Goal: Information Seeking & Learning: Learn about a topic

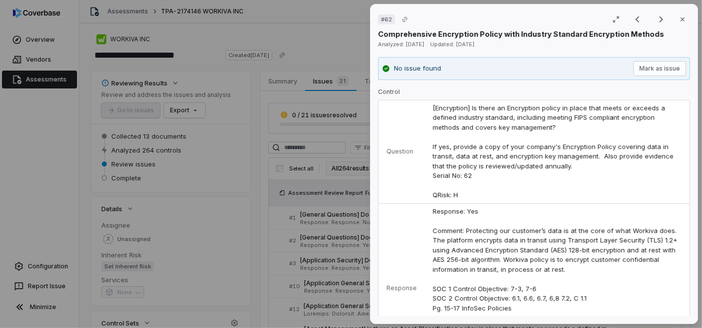
scroll to position [938, 0]
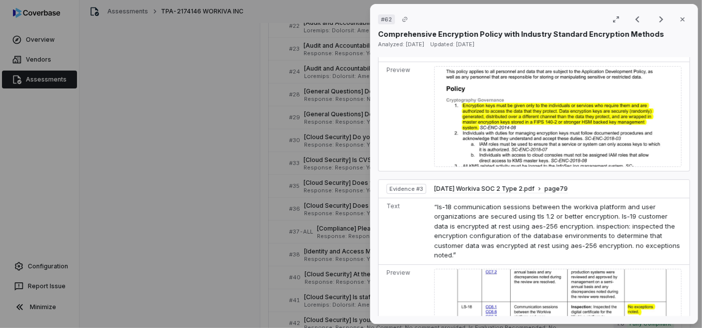
click at [173, 108] on div "# 62 Result 42 of 264 Close Comprehensive Encryption Policy with Industry Stand…" at bounding box center [351, 164] width 702 height 328
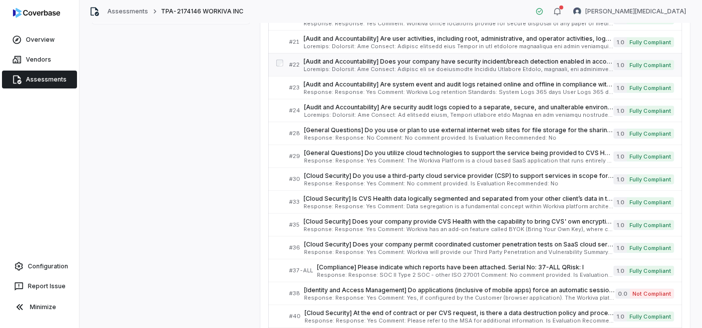
scroll to position [342, 0]
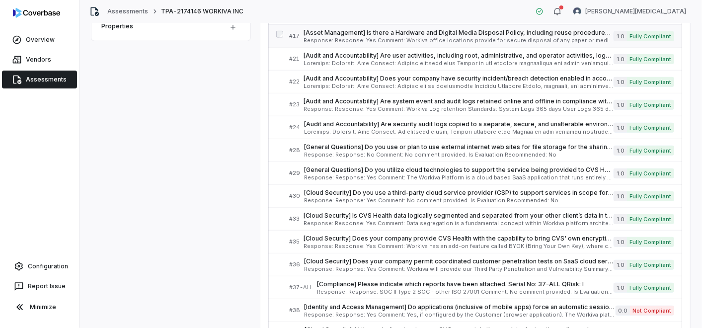
click at [444, 33] on span "[Asset Management] Is there a Hardware and Digital Media Disposal Policy, inclu…" at bounding box center [458, 33] width 310 height 8
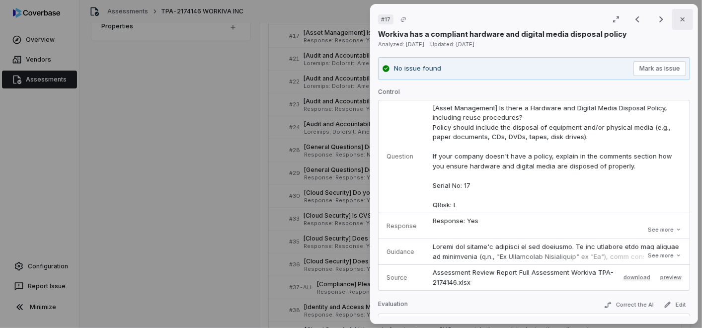
click at [679, 18] on icon "button" at bounding box center [683, 19] width 8 height 8
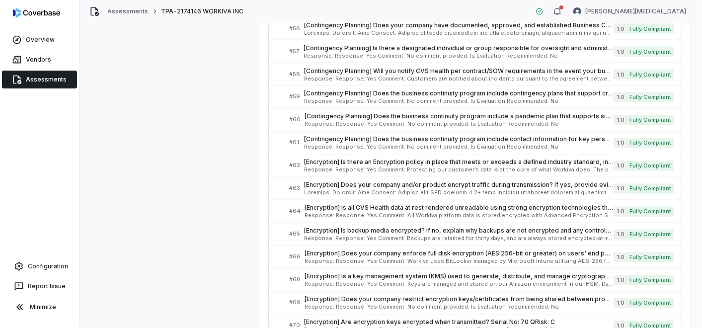
scroll to position [883, 0]
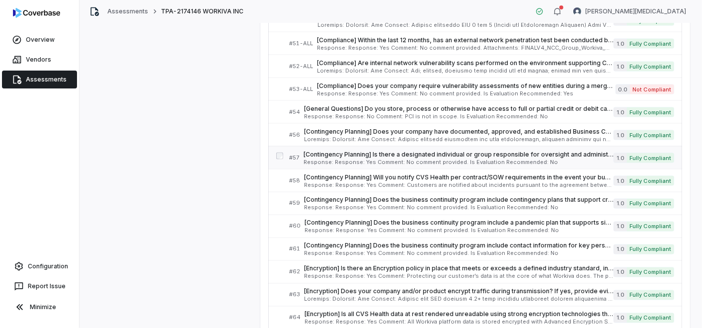
click at [396, 152] on span "[Contingency Planning] Is there a designated individual or group responsible fo…" at bounding box center [458, 155] width 310 height 8
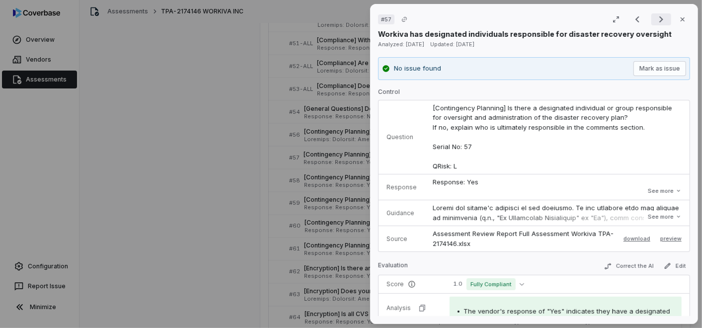
click at [658, 15] on icon "Next result" at bounding box center [661, 19] width 12 height 12
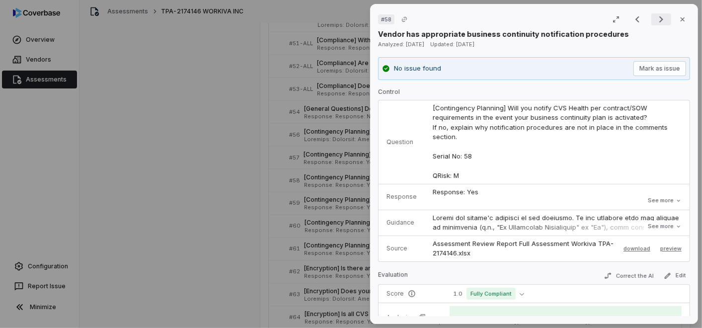
click at [655, 22] on icon "Next result" at bounding box center [661, 19] width 12 height 12
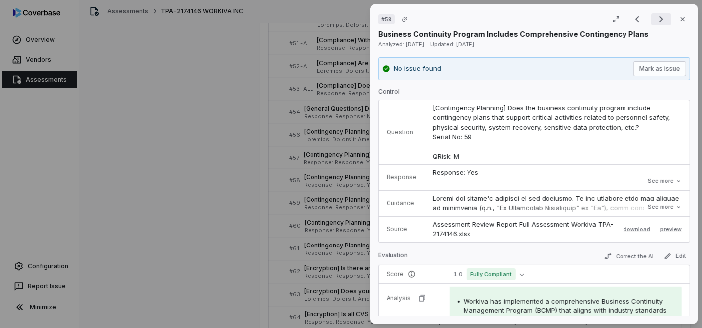
click at [657, 18] on icon "Next result" at bounding box center [661, 19] width 12 height 12
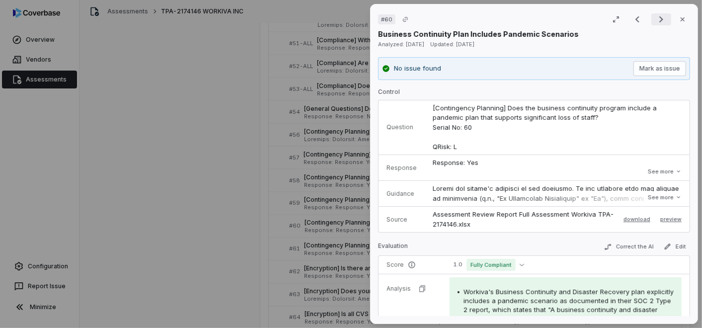
click at [655, 18] on icon "Next result" at bounding box center [661, 19] width 12 height 12
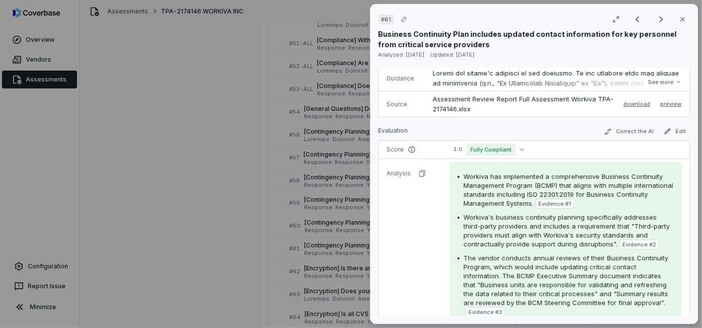
scroll to position [221, 0]
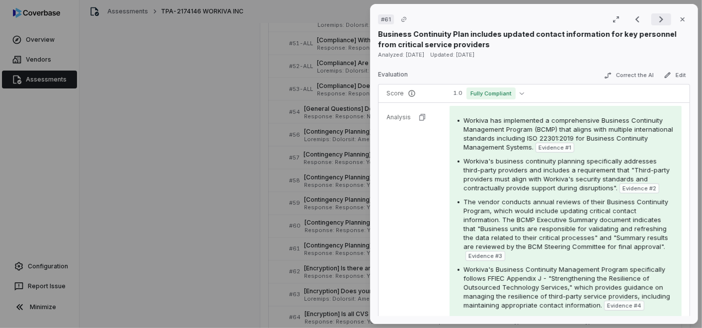
click at [655, 16] on icon "Next result" at bounding box center [661, 19] width 12 height 12
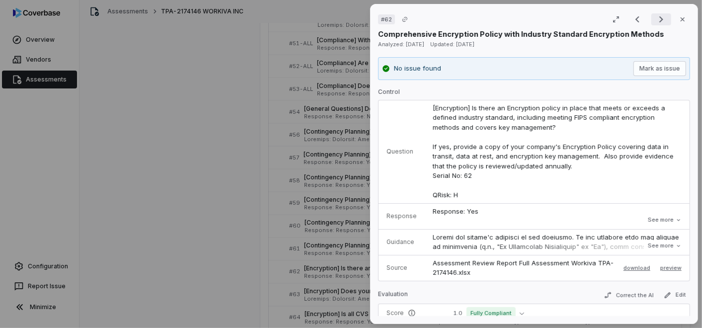
click at [655, 17] on icon "Next result" at bounding box center [661, 19] width 12 height 12
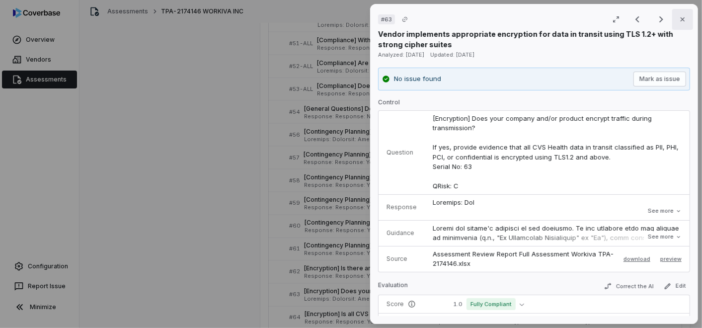
click at [681, 17] on button "Close" at bounding box center [682, 19] width 21 height 21
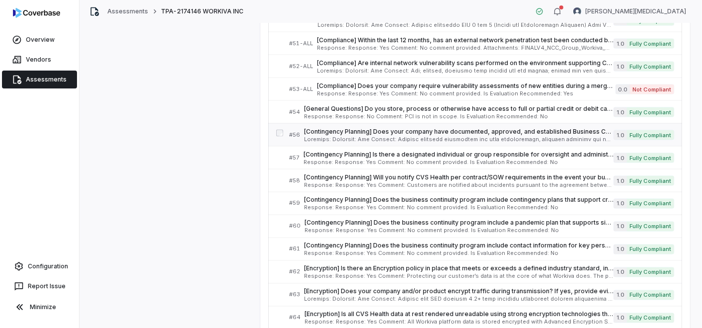
click at [378, 128] on span "[Contingency Planning] Does your company have documented, approved, and establi…" at bounding box center [459, 132] width 310 height 8
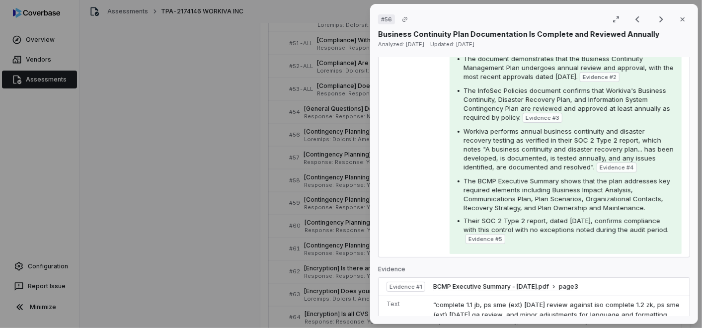
scroll to position [386, 0]
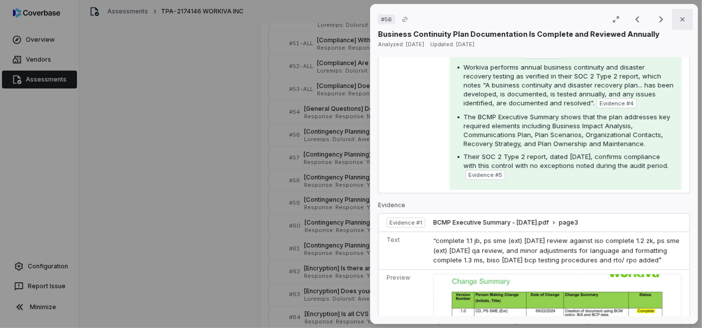
click at [679, 17] on icon "button" at bounding box center [683, 19] width 8 height 8
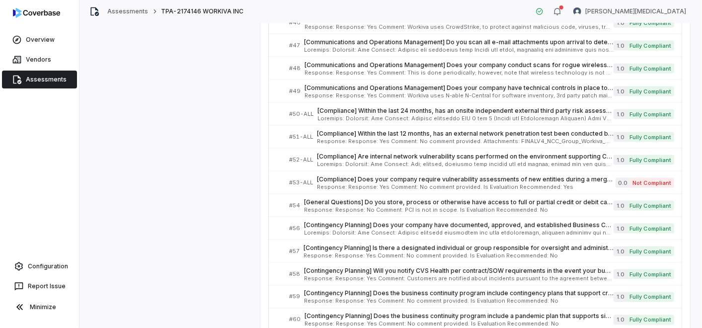
scroll to position [938, 0]
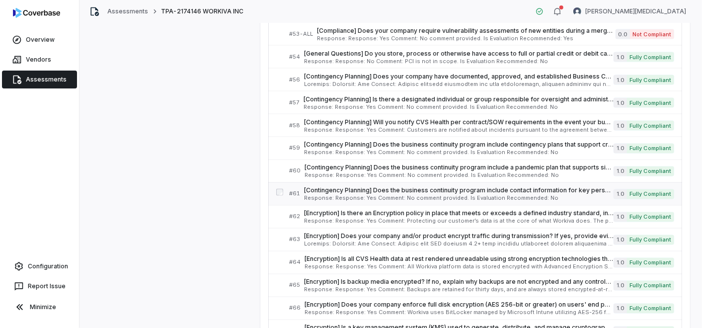
click at [384, 187] on span "[Contingency Planning] Does the business continuity program include contact inf…" at bounding box center [459, 191] width 310 height 8
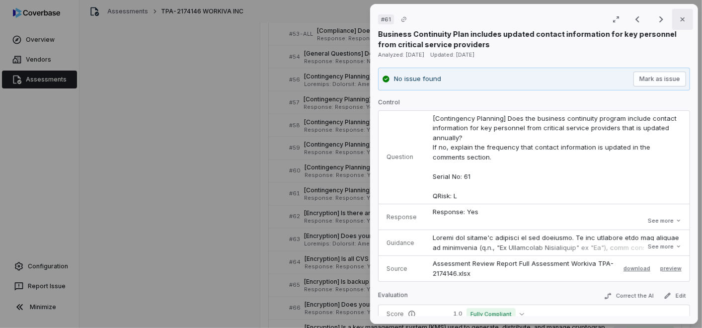
click at [679, 15] on icon "button" at bounding box center [683, 19] width 8 height 8
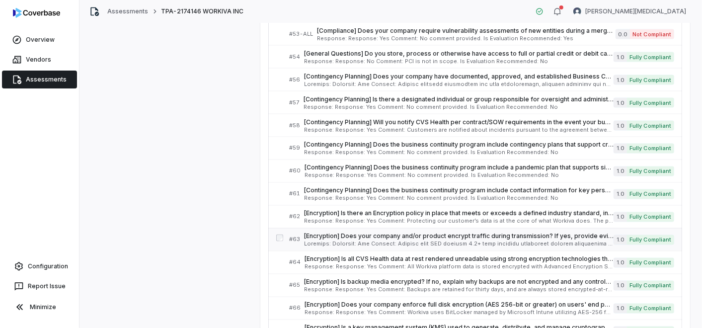
click at [455, 233] on span "[Encryption] Does your company and/or product encrypt traffic during transmissi…" at bounding box center [459, 236] width 310 height 8
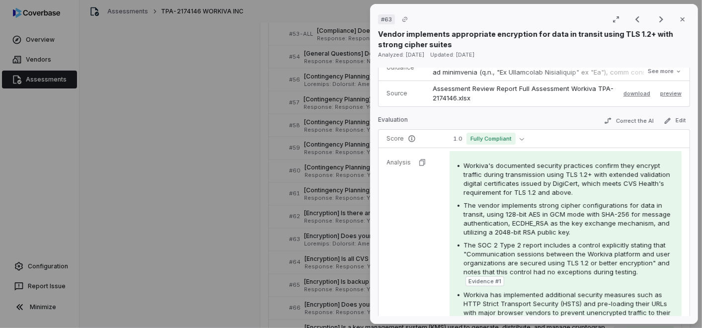
scroll to position [110, 0]
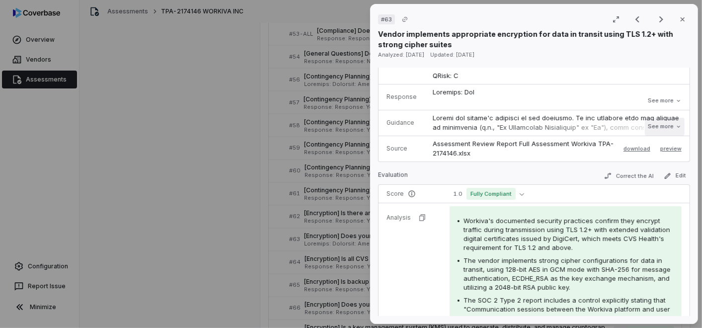
click at [661, 127] on button "See more" at bounding box center [665, 127] width 40 height 18
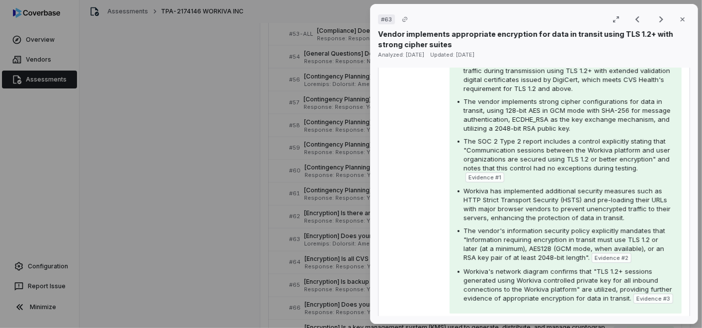
scroll to position [607, 0]
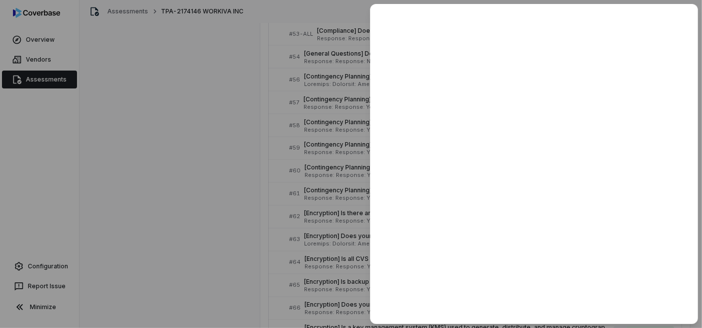
click at [176, 204] on div at bounding box center [351, 164] width 702 height 328
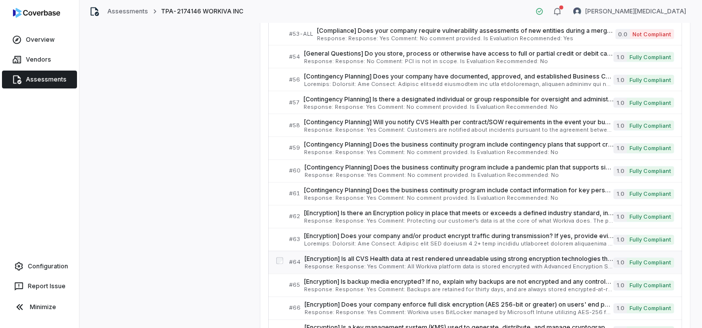
click at [526, 255] on span "[Encryption] Is all CVS Health data at rest rendered unreadable using strong en…" at bounding box center [458, 259] width 309 height 8
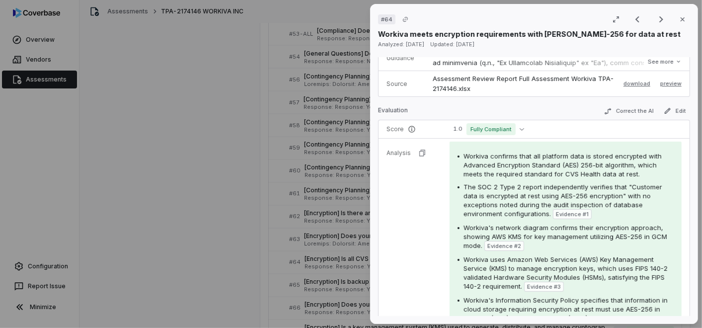
scroll to position [221, 0]
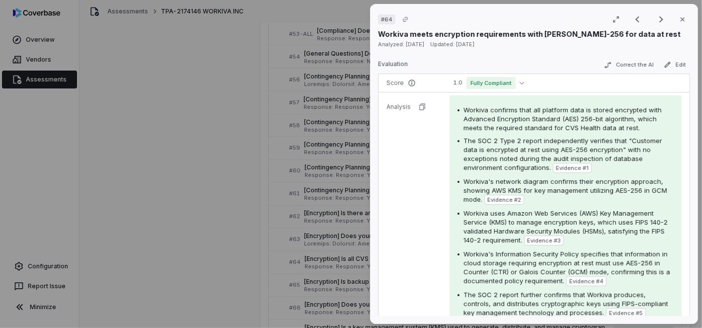
click at [306, 252] on div "# 64 Result 44 of 264 Close Workiva meets encryption requirements with AES-256 …" at bounding box center [351, 164] width 702 height 328
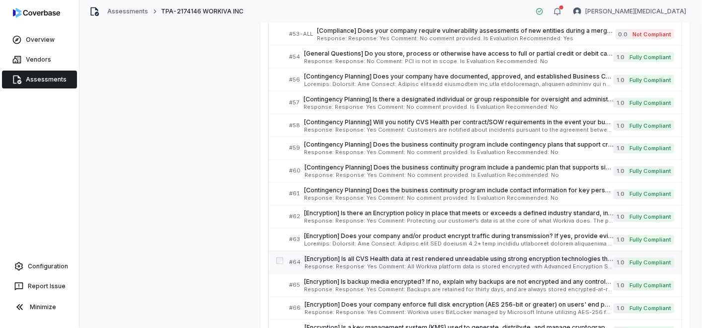
click at [308, 255] on span "[Encryption] Is all CVS Health data at rest rendered unreadable using strong en…" at bounding box center [458, 259] width 309 height 8
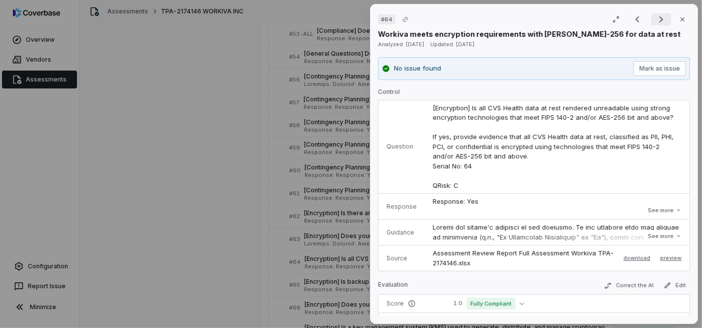
click at [659, 18] on icon "Next result" at bounding box center [661, 19] width 12 height 12
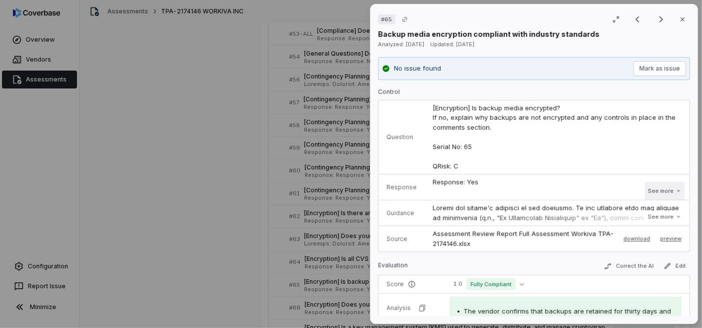
click at [653, 188] on button "See more" at bounding box center [665, 191] width 40 height 18
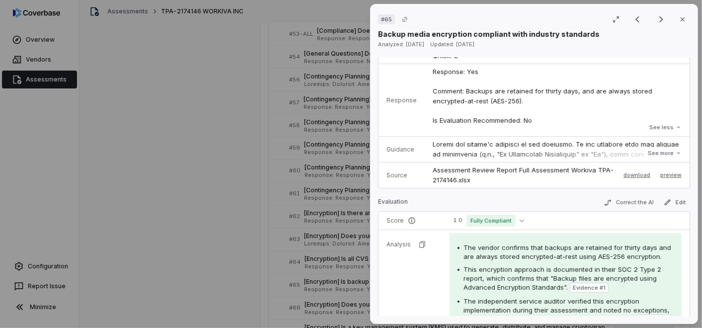
scroll to position [221, 0]
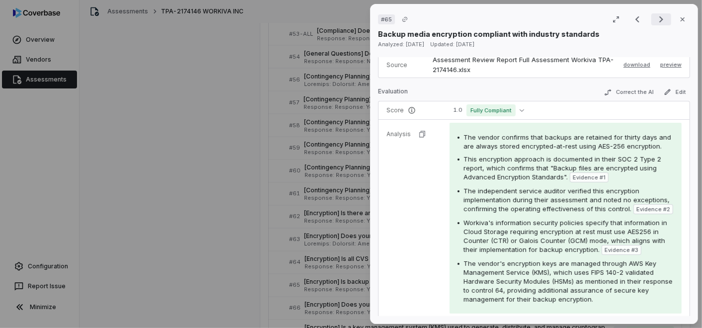
click at [658, 15] on icon "Next result" at bounding box center [661, 19] width 12 height 12
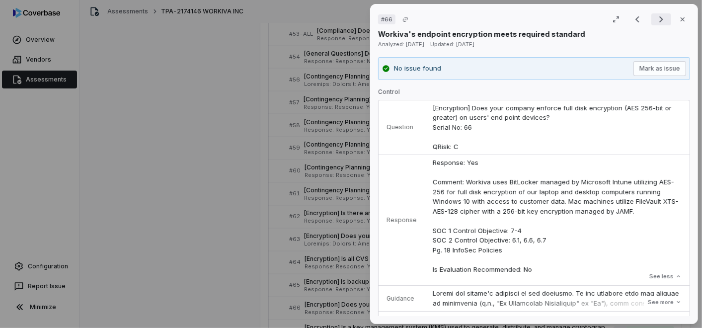
click at [655, 22] on icon "Next result" at bounding box center [661, 19] width 12 height 12
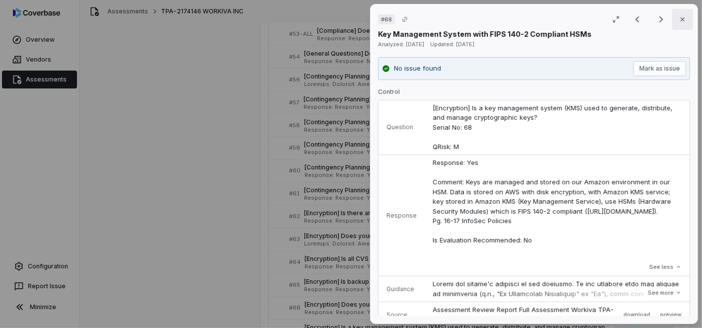
click at [679, 17] on icon "button" at bounding box center [683, 19] width 8 height 8
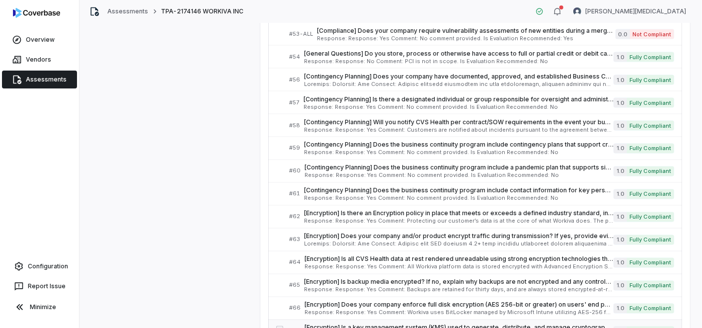
click at [396, 324] on span "[Encryption] Is a key management system (KMS) used to generate, distribute, and…" at bounding box center [458, 328] width 309 height 8
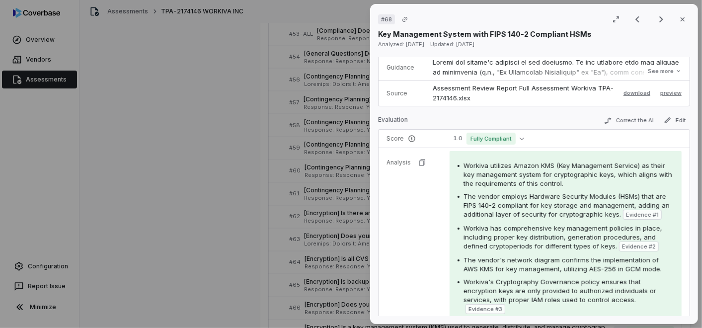
scroll to position [110, 0]
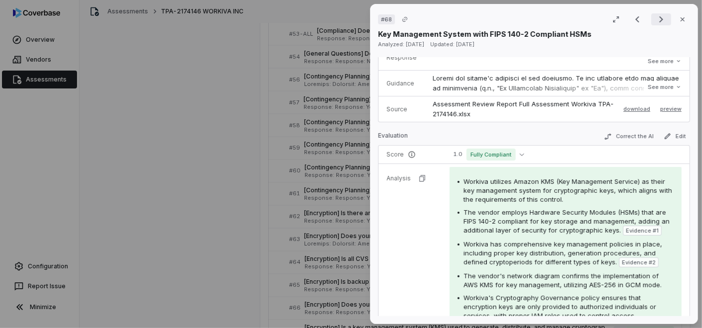
click at [656, 16] on icon "Next result" at bounding box center [661, 19] width 12 height 12
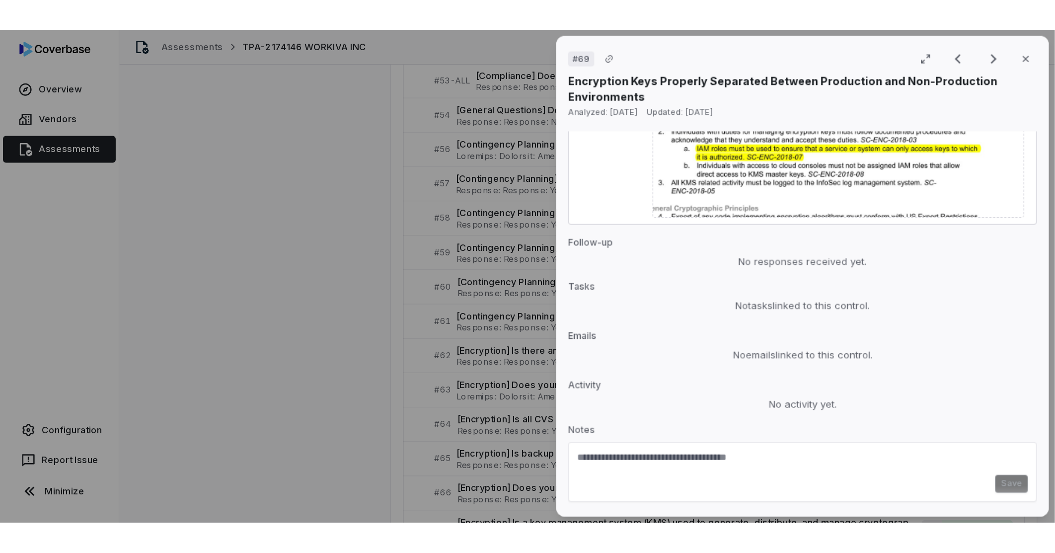
scroll to position [1249, 0]
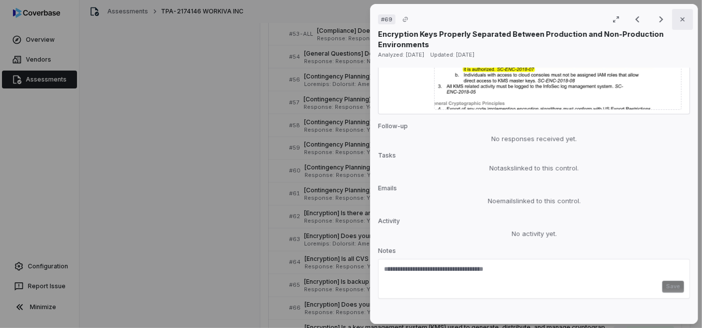
click at [679, 17] on icon "button" at bounding box center [683, 19] width 8 height 8
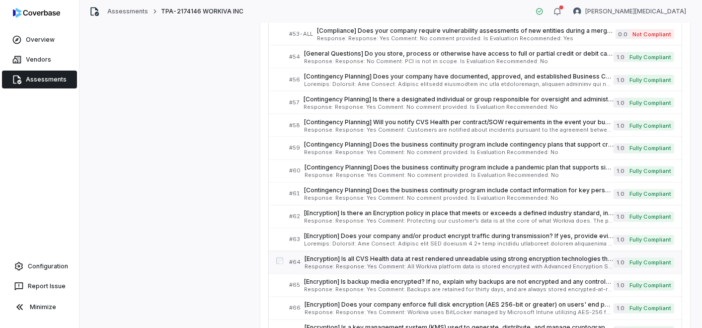
click at [387, 264] on span "Response: Response: Yes Comment: All Workiva platform data is stored encrypted …" at bounding box center [458, 266] width 309 height 5
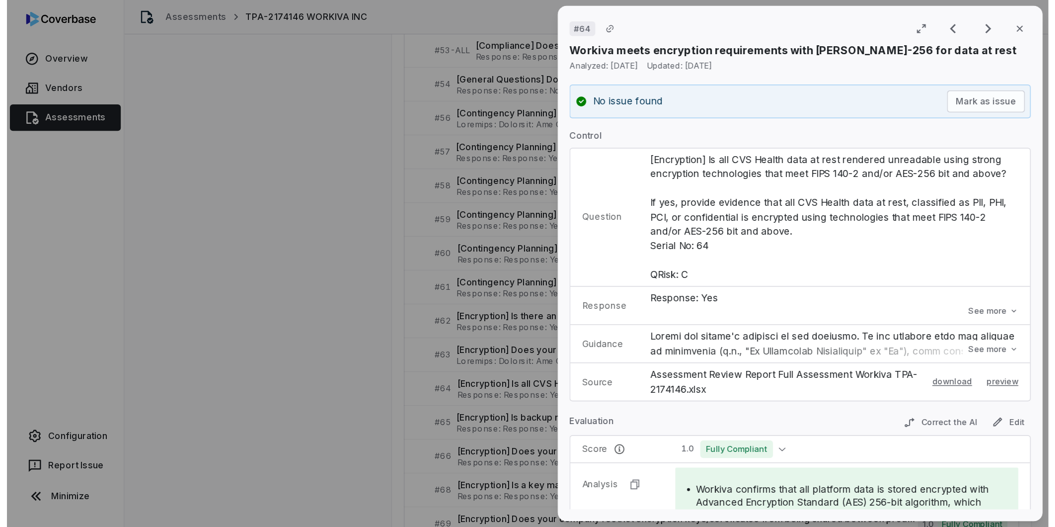
scroll to position [938, 0]
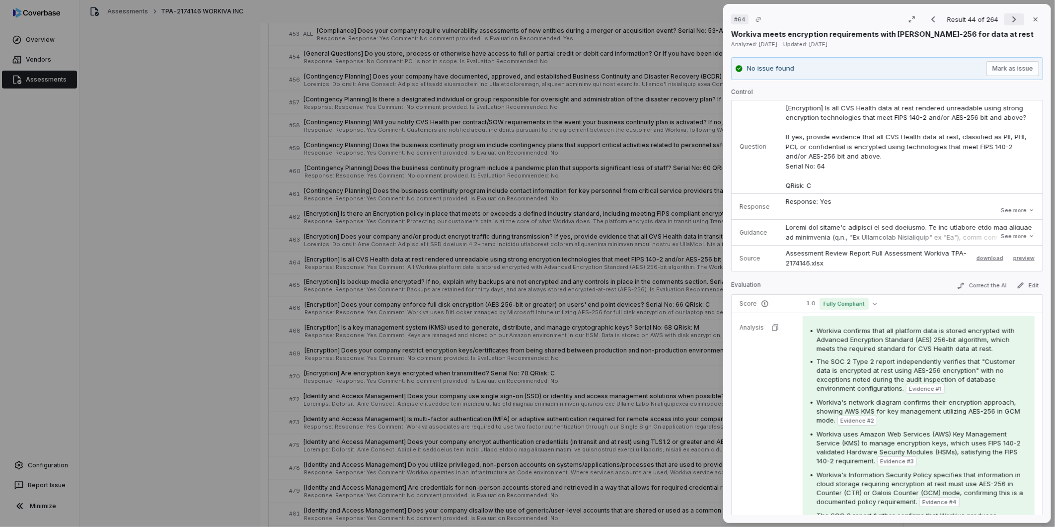
click at [701, 16] on icon "Next result" at bounding box center [1014, 19] width 12 height 12
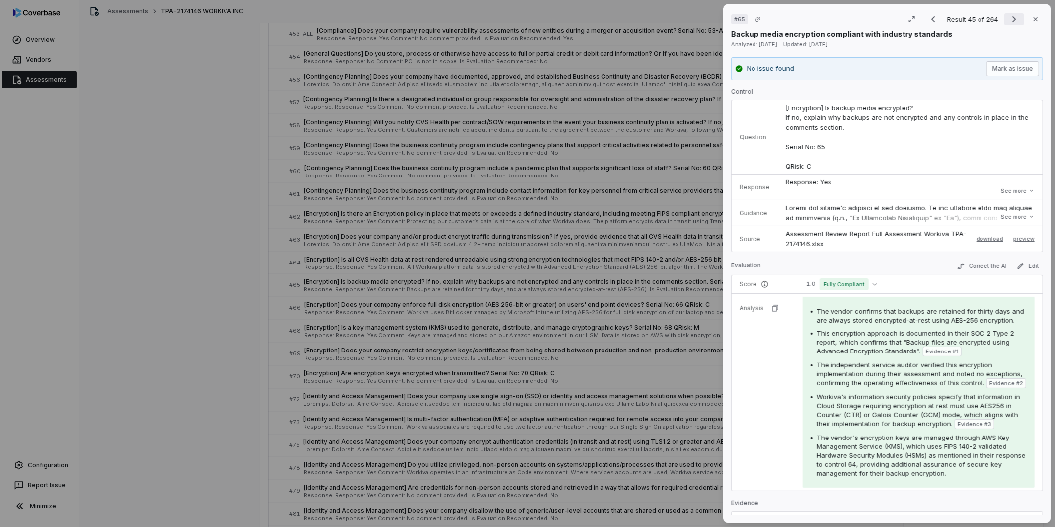
click at [701, 16] on icon "Next result" at bounding box center [1014, 19] width 12 height 12
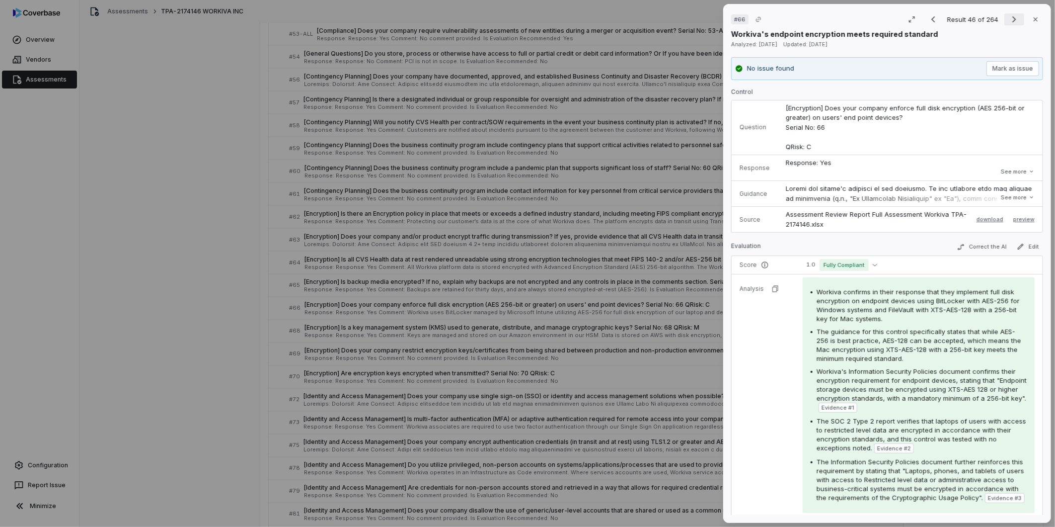
click at [701, 16] on icon "Next result" at bounding box center [1014, 19] width 12 height 12
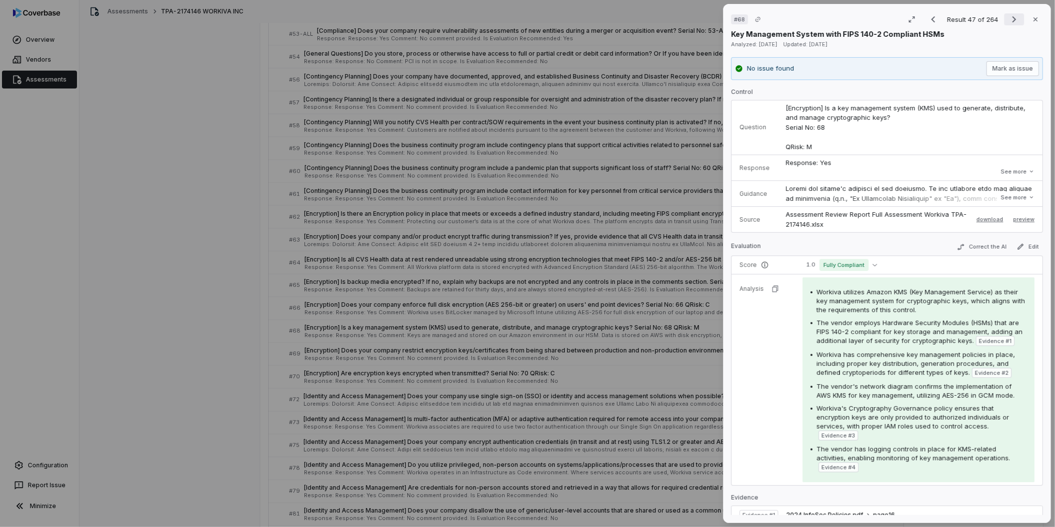
click at [701, 19] on icon "Next result" at bounding box center [1014, 19] width 12 height 12
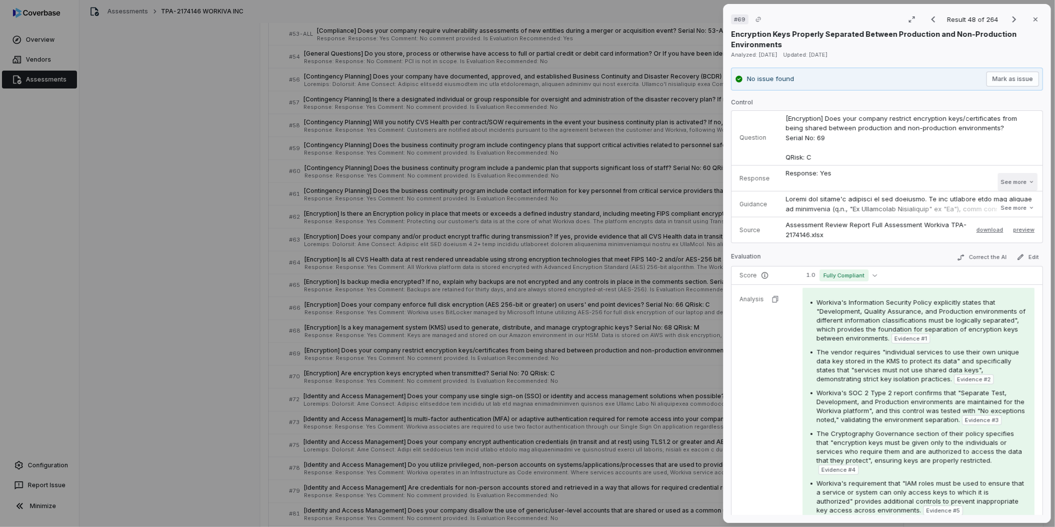
click at [701, 176] on button "See more" at bounding box center [1018, 182] width 40 height 18
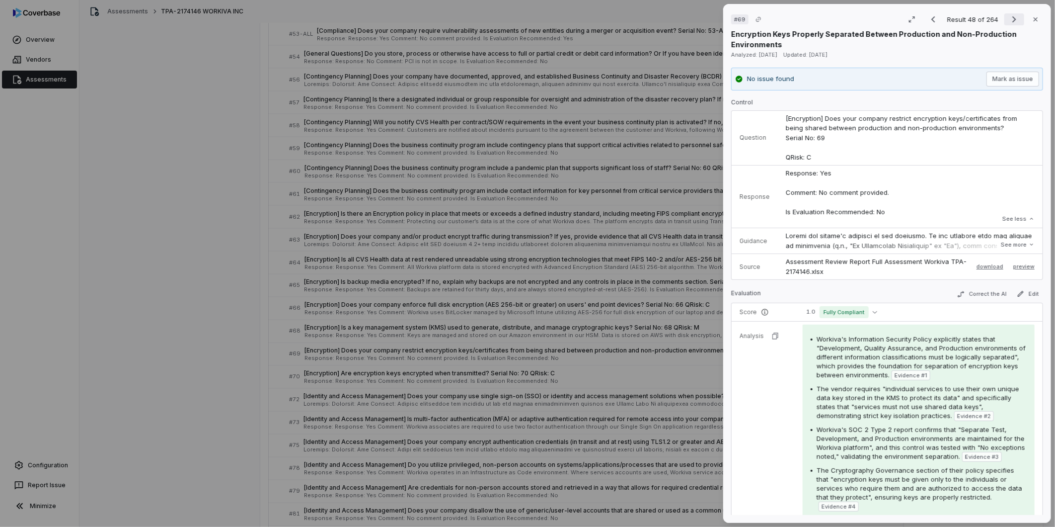
click at [701, 22] on icon "Next result" at bounding box center [1014, 19] width 12 height 12
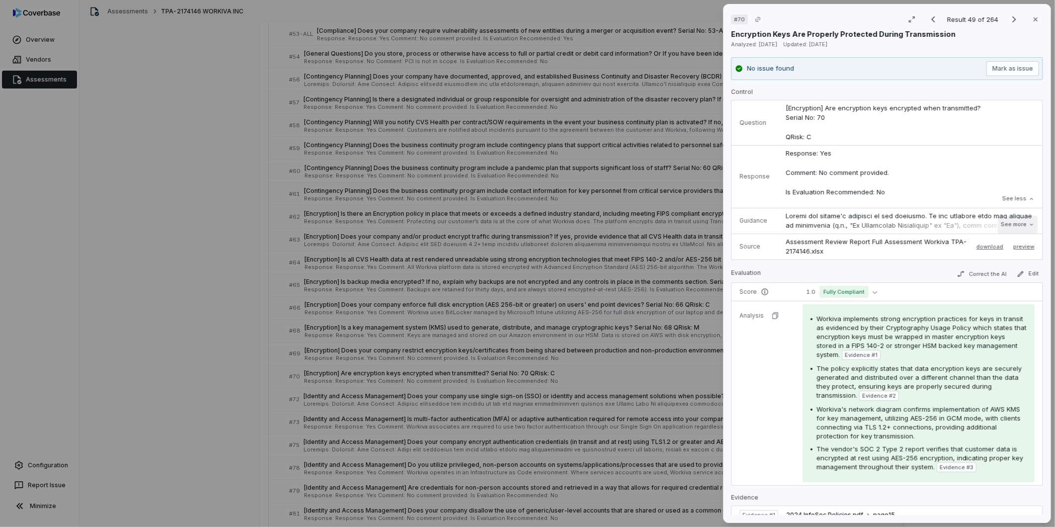
click at [701, 225] on button "See more" at bounding box center [1018, 225] width 40 height 18
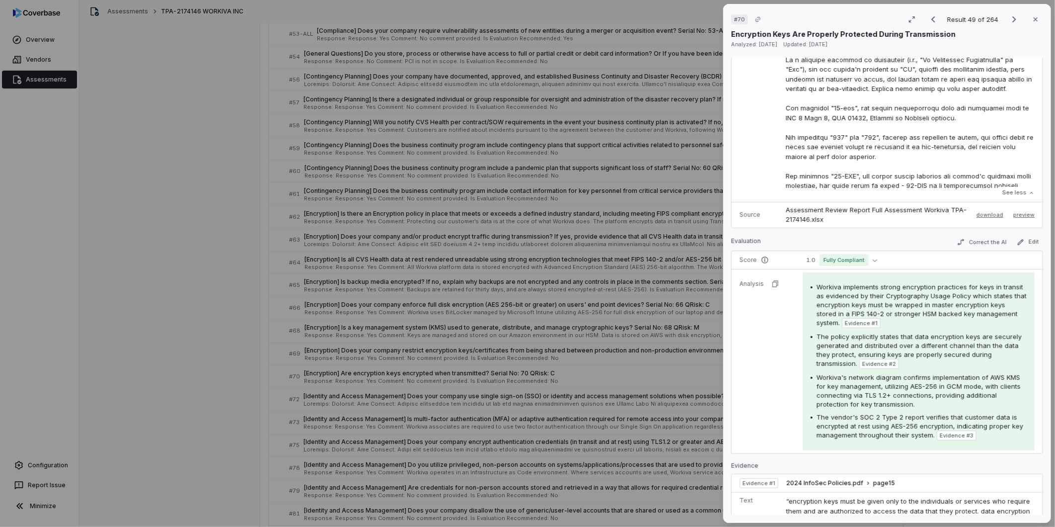
scroll to position [386, 0]
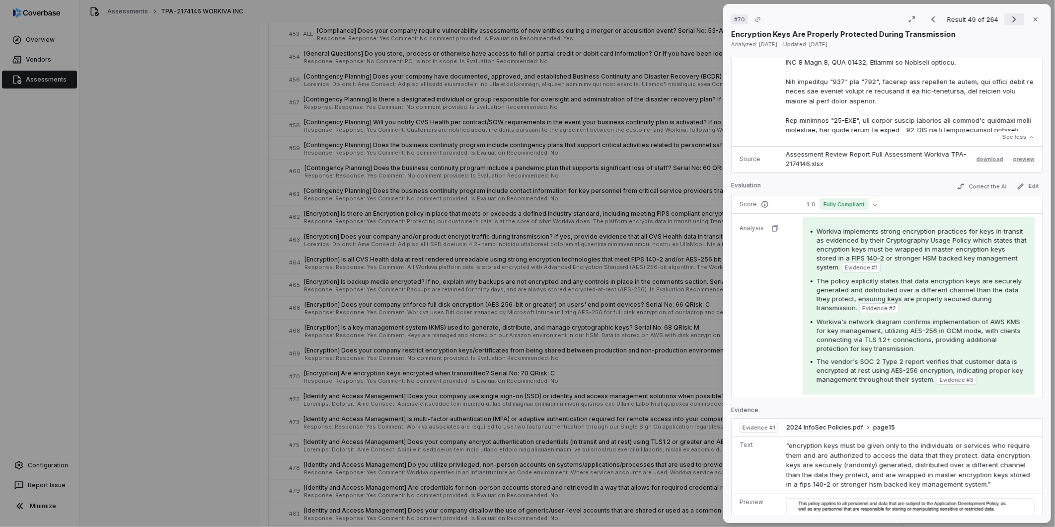
click at [701, 17] on icon "Next result" at bounding box center [1014, 19] width 12 height 12
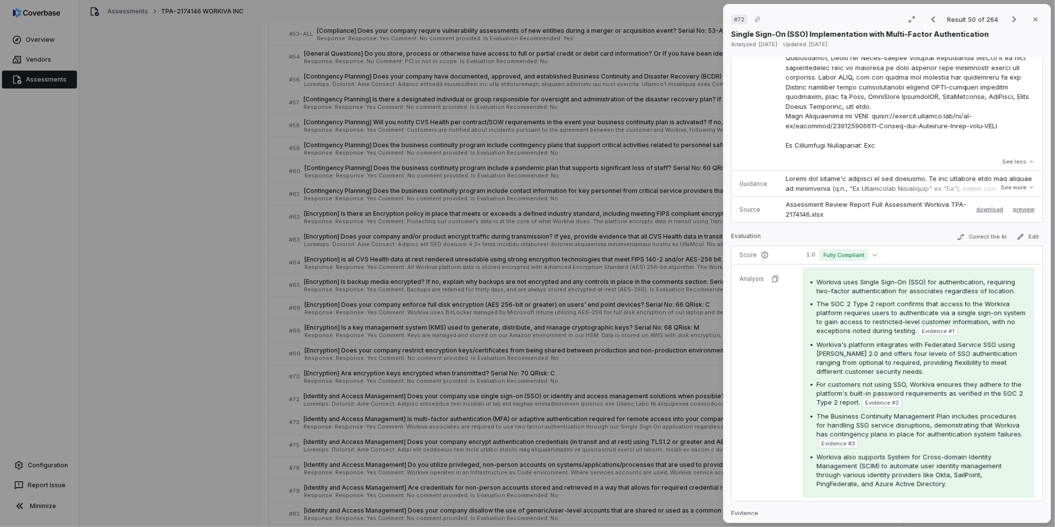
scroll to position [497, 0]
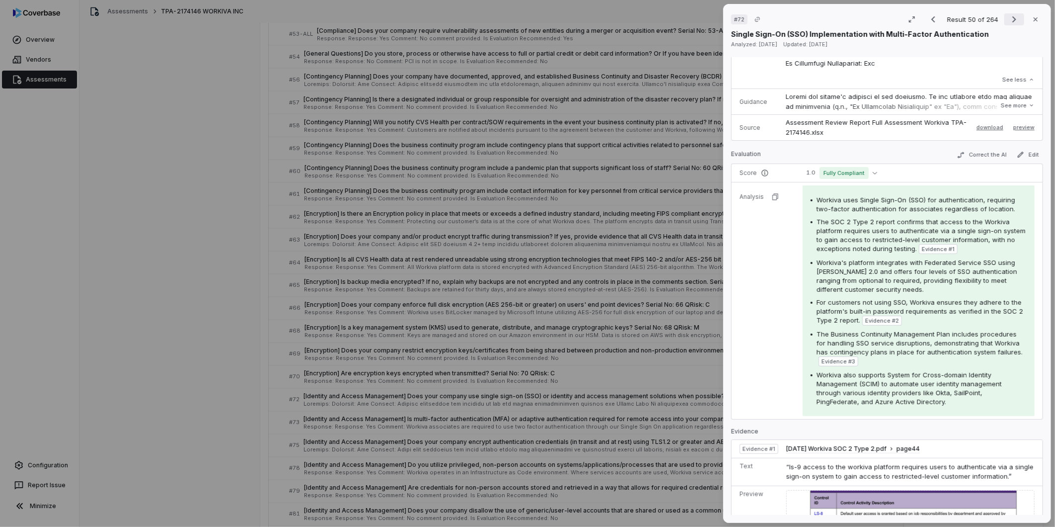
click at [701, 16] on icon "Next result" at bounding box center [1014, 19] width 12 height 12
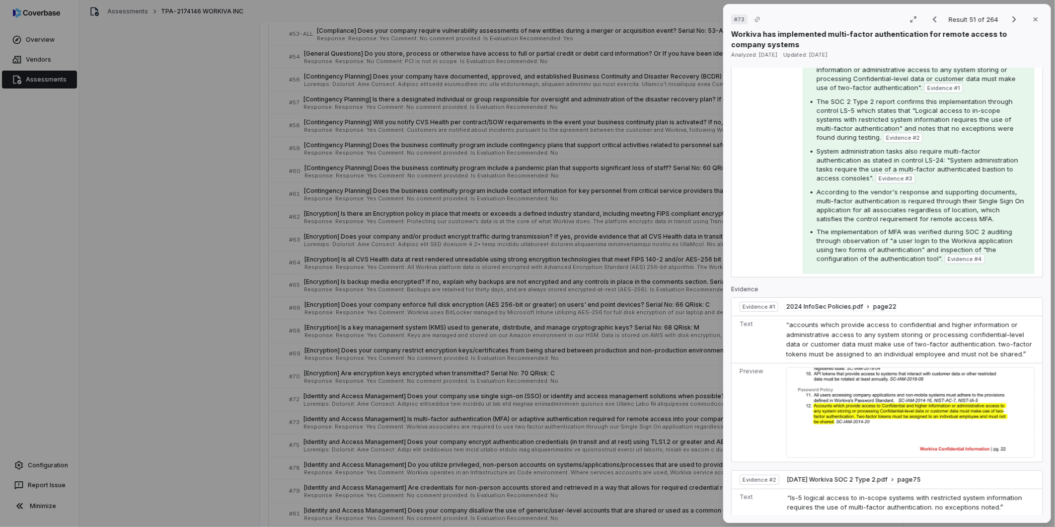
scroll to position [165, 0]
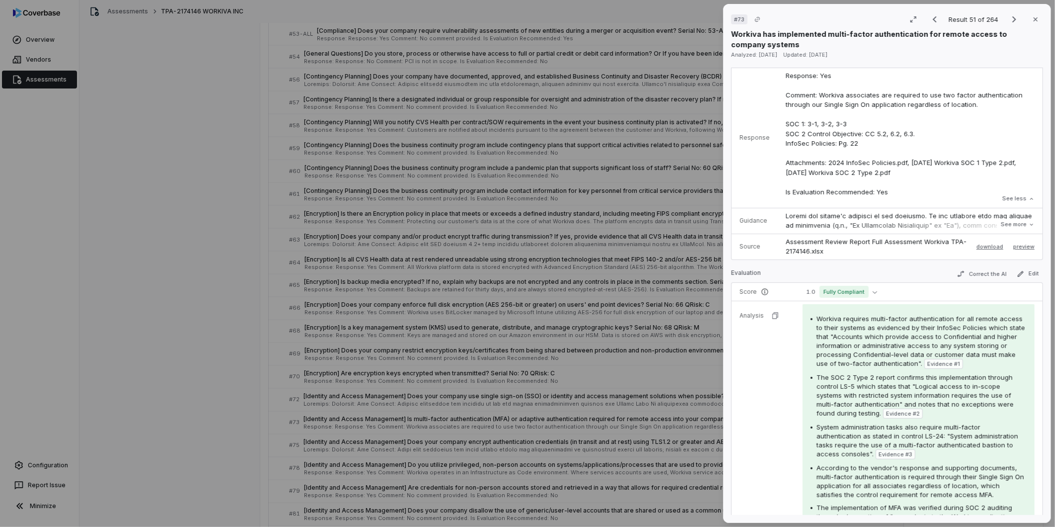
click at [200, 260] on div "# 73 Result 51 of 264 Close Workiva has implemented multi-factor authentication…" at bounding box center [527, 263] width 1055 height 527
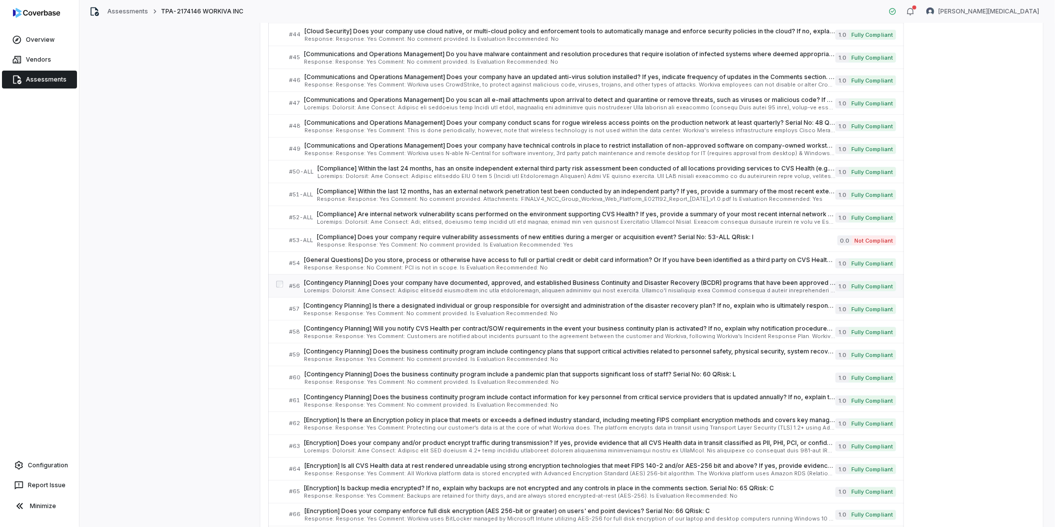
scroll to position [883, 0]
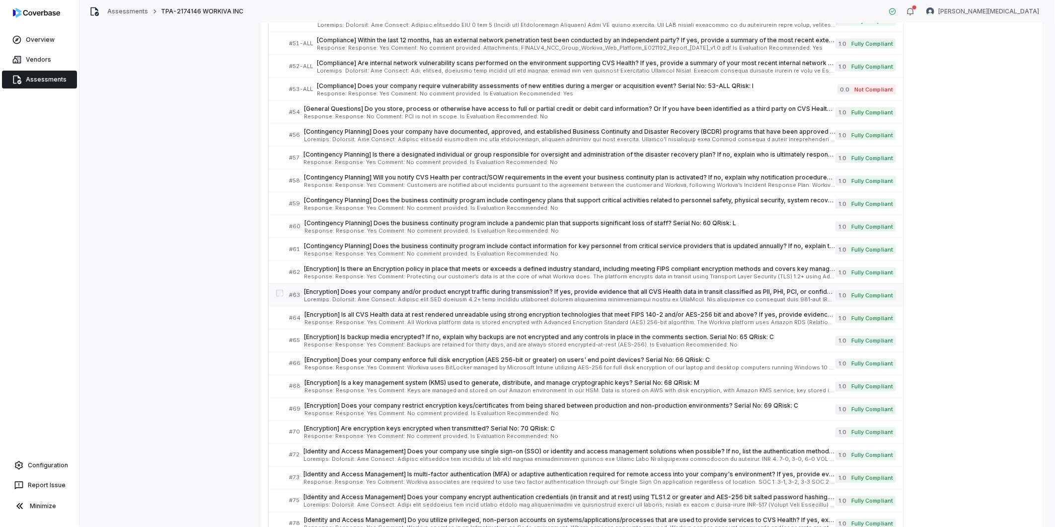
click at [343, 302] on span at bounding box center [570, 299] width 532 height 5
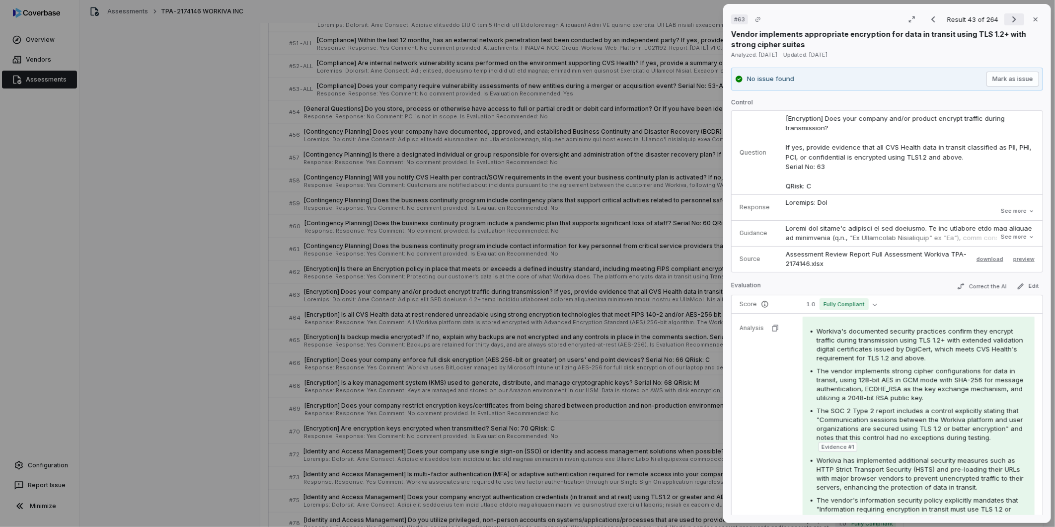
click at [701, 18] on icon "Next result" at bounding box center [1014, 19] width 4 height 6
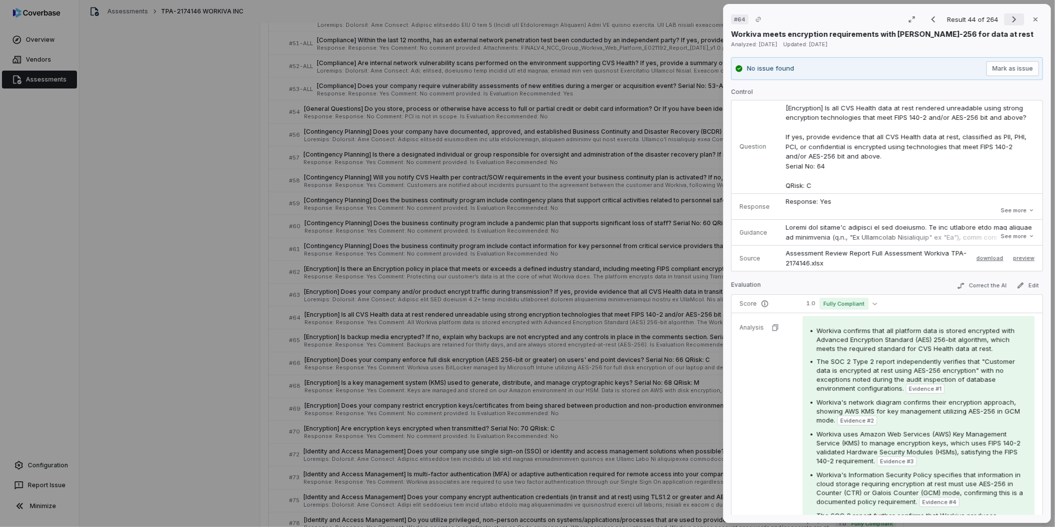
click at [701, 19] on icon "Next result" at bounding box center [1014, 19] width 12 height 12
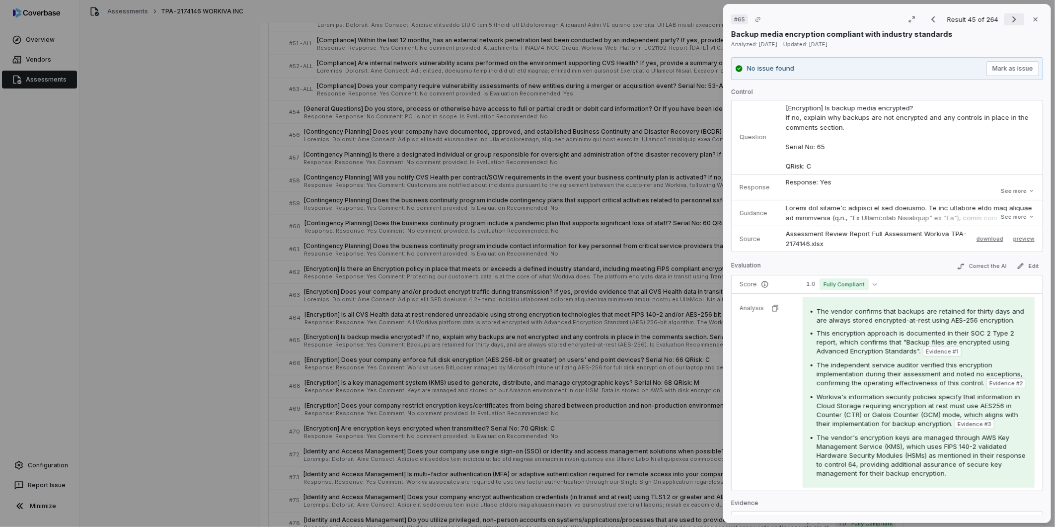
click at [701, 16] on icon "Next result" at bounding box center [1014, 19] width 12 height 12
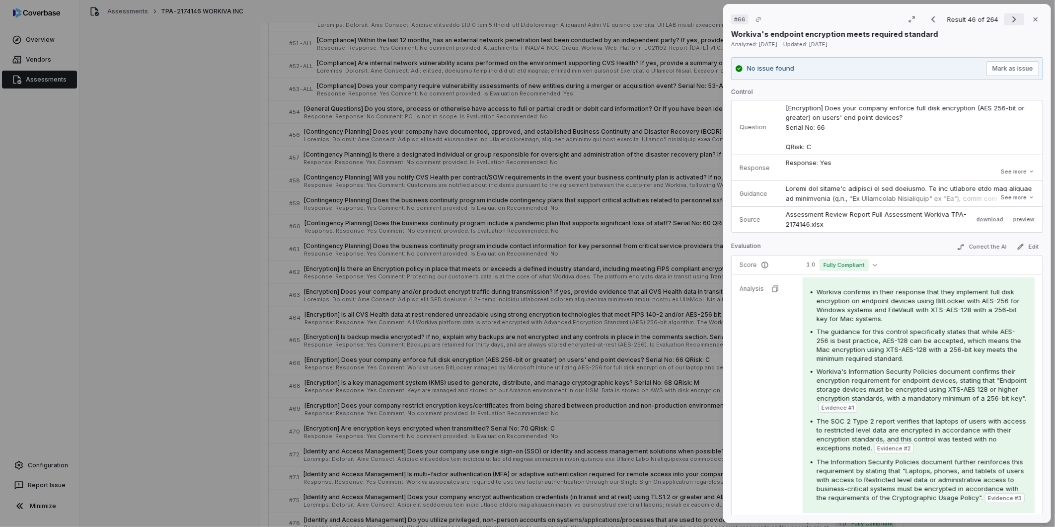
click at [701, 15] on icon "Next result" at bounding box center [1014, 19] width 12 height 12
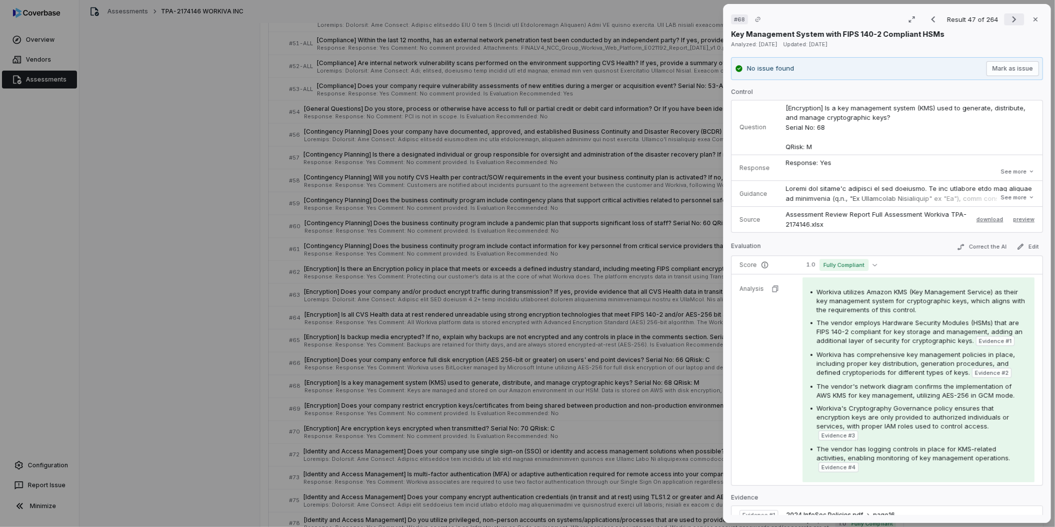
click at [701, 15] on icon "Next result" at bounding box center [1014, 19] width 12 height 12
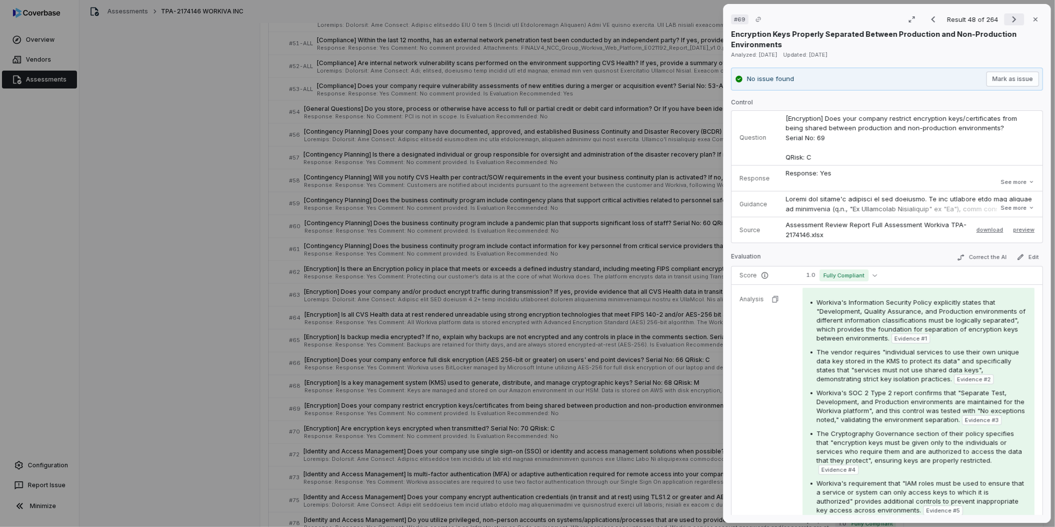
click at [701, 14] on icon "Next result" at bounding box center [1014, 19] width 12 height 12
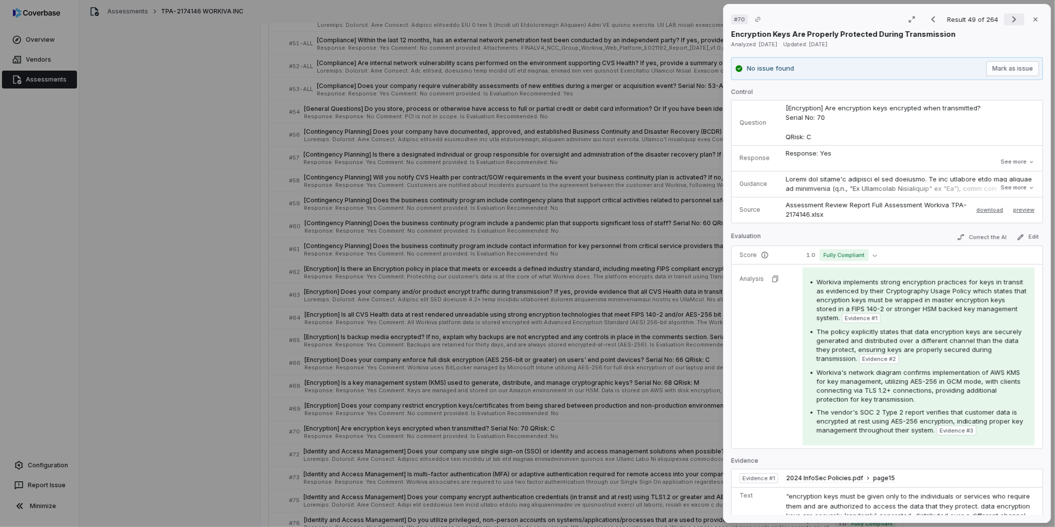
click at [701, 17] on icon "Next result" at bounding box center [1014, 19] width 12 height 12
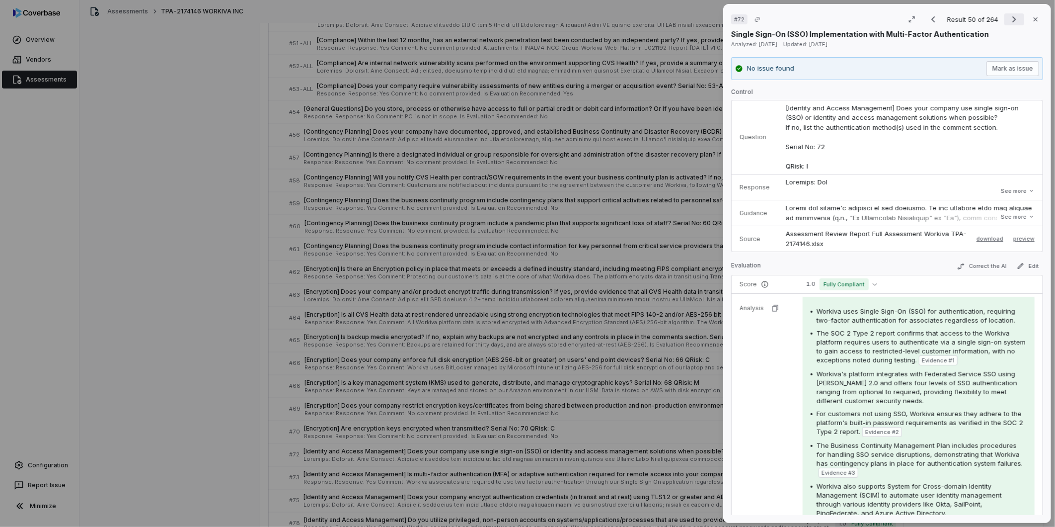
click at [701, 17] on icon "Next result" at bounding box center [1014, 19] width 12 height 12
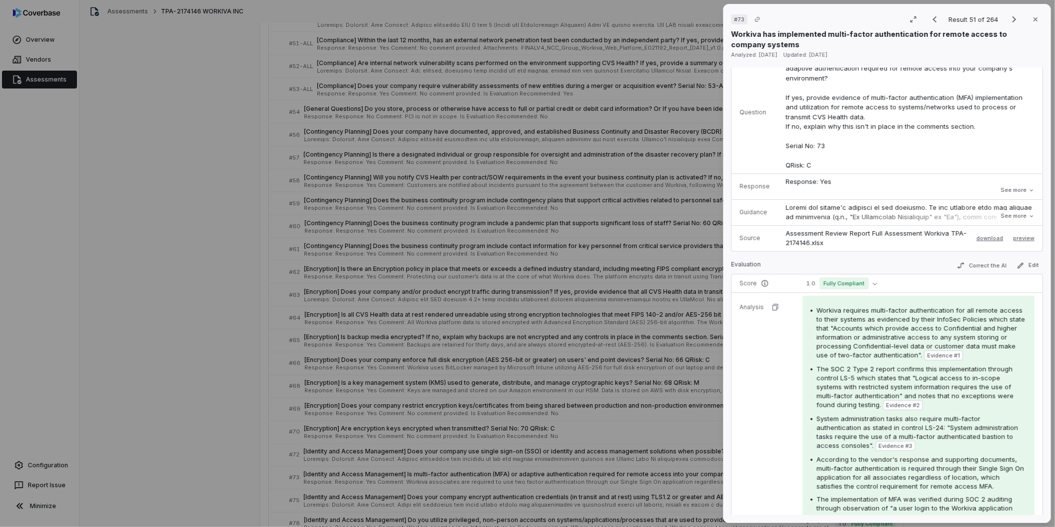
scroll to position [110, 0]
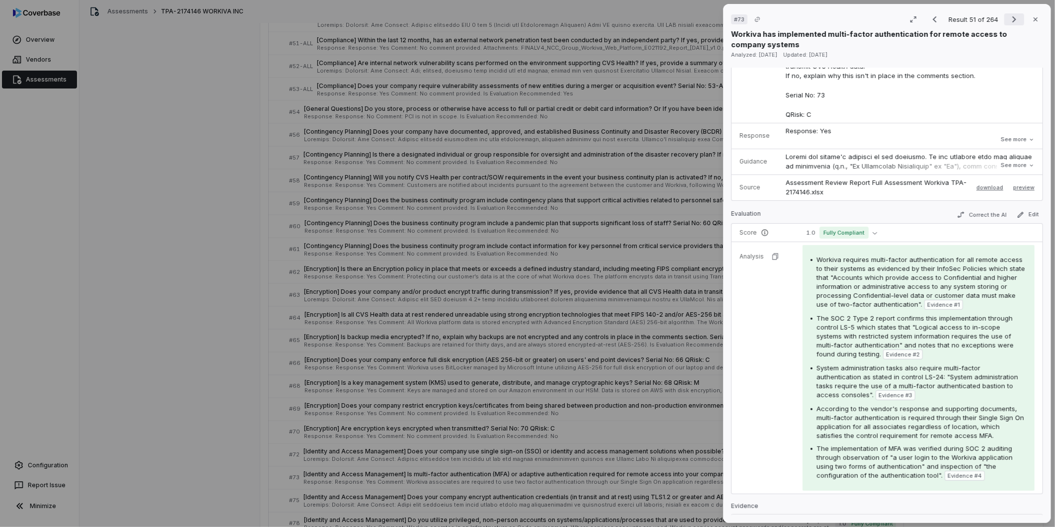
click at [701, 19] on icon "Next result" at bounding box center [1014, 19] width 12 height 12
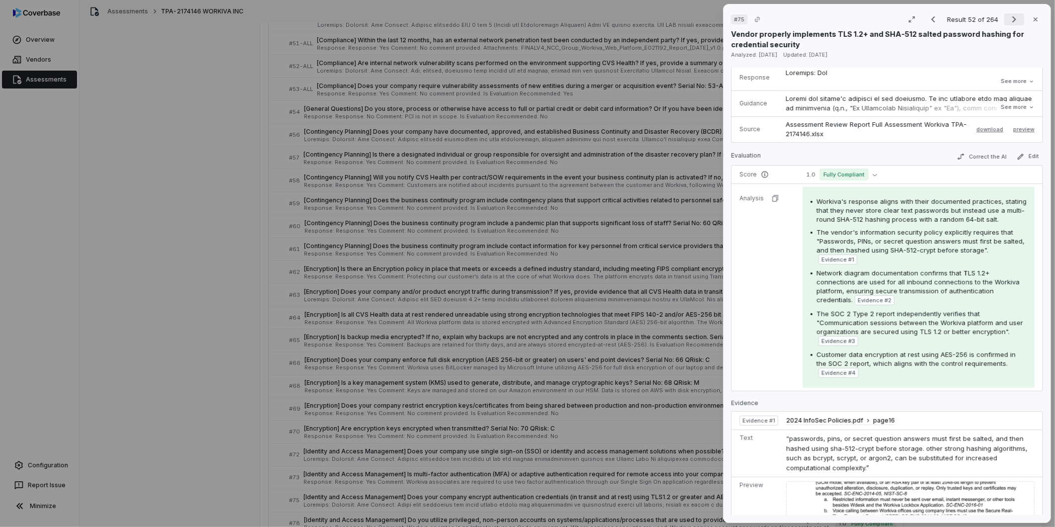
click at [701, 19] on icon "Next result" at bounding box center [1014, 19] width 12 height 12
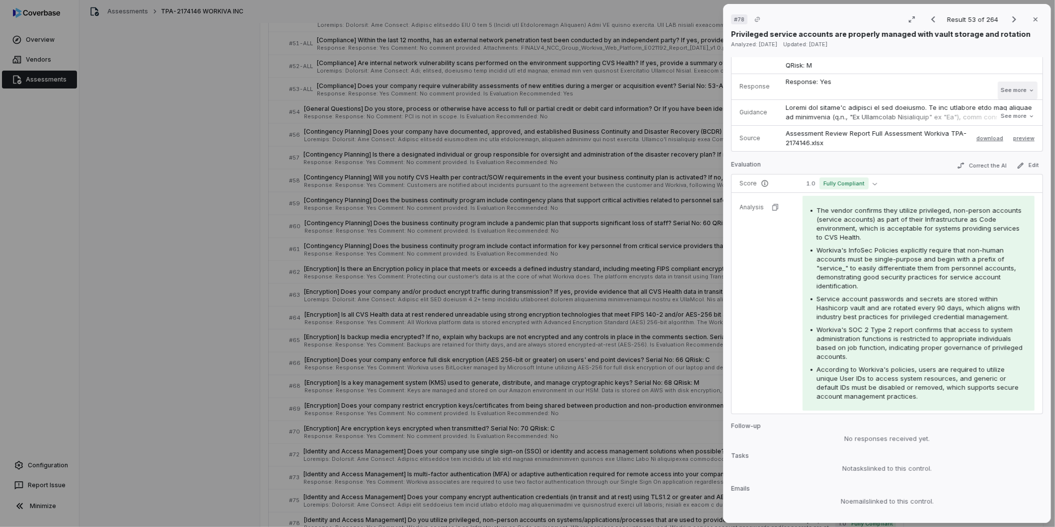
click at [701, 90] on button "See more" at bounding box center [1018, 90] width 40 height 18
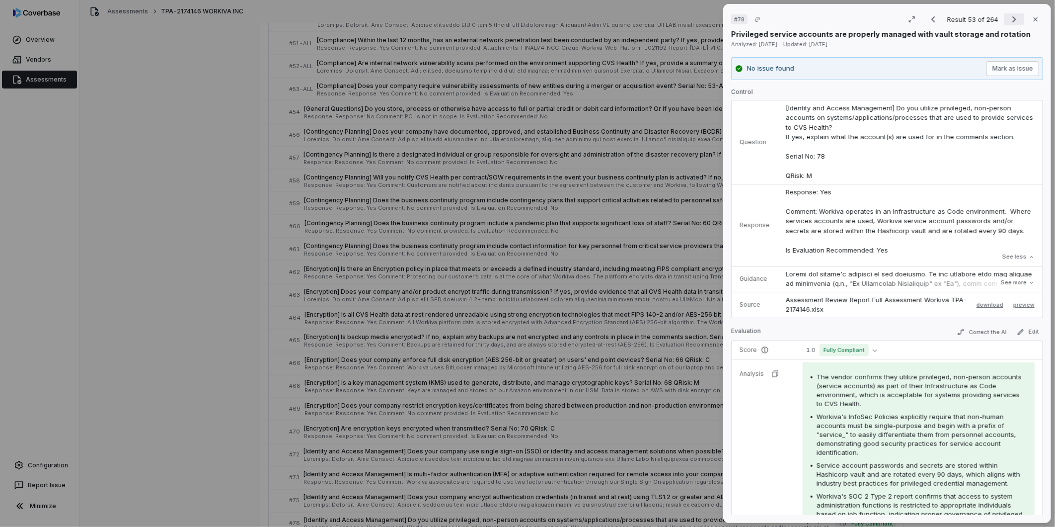
click at [701, 21] on icon "Next result" at bounding box center [1014, 19] width 4 height 6
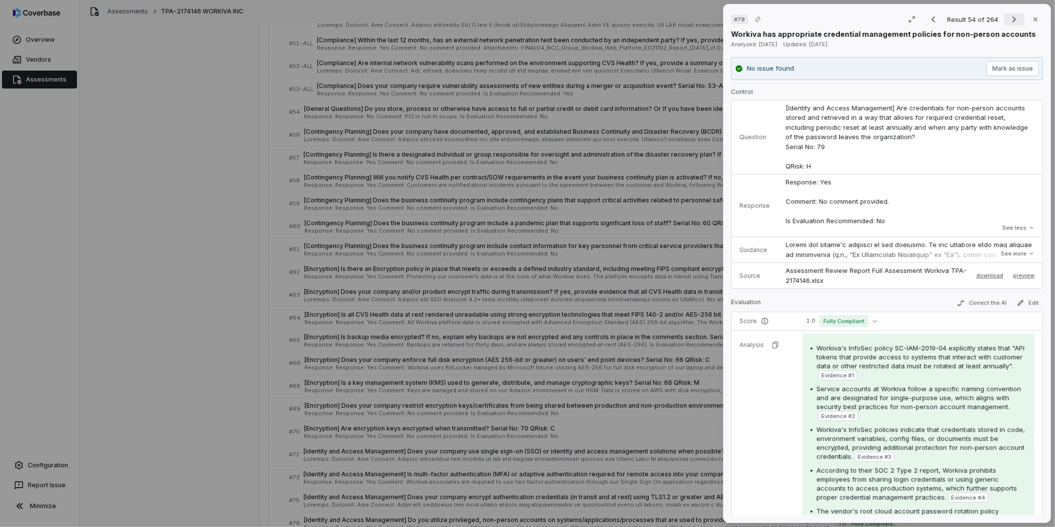
click at [701, 22] on icon "Next result" at bounding box center [1014, 19] width 12 height 12
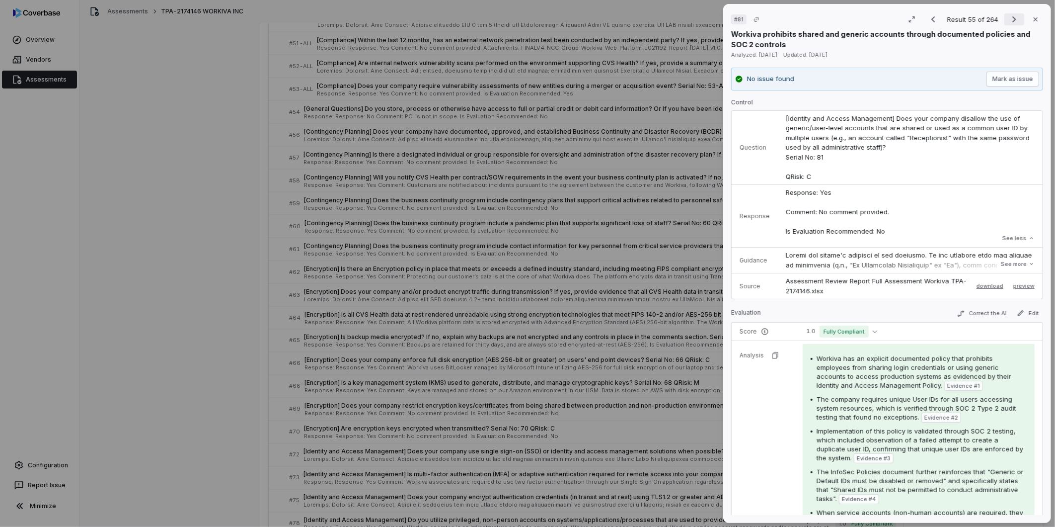
click at [701, 17] on icon "Next result" at bounding box center [1014, 19] width 12 height 12
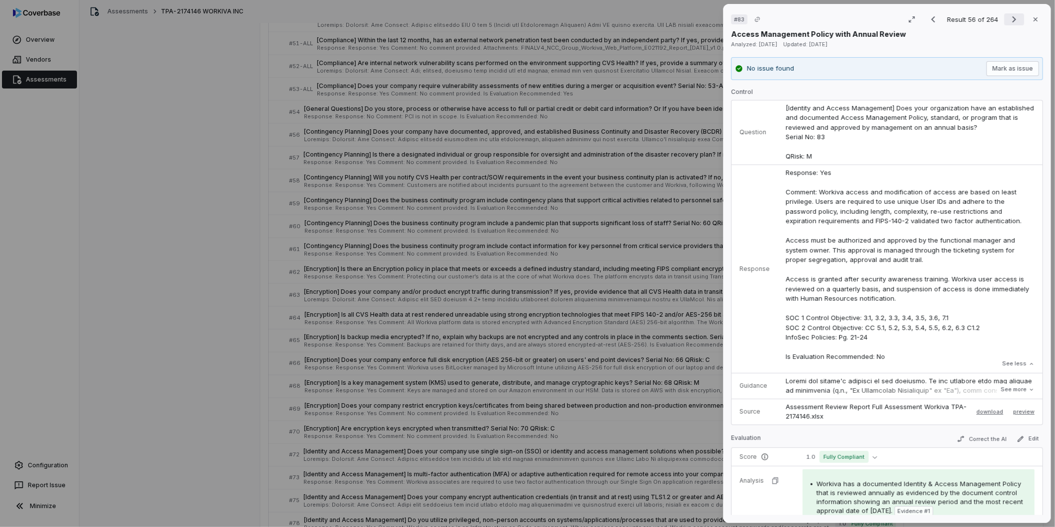
click at [701, 16] on icon "Next result" at bounding box center [1014, 19] width 12 height 12
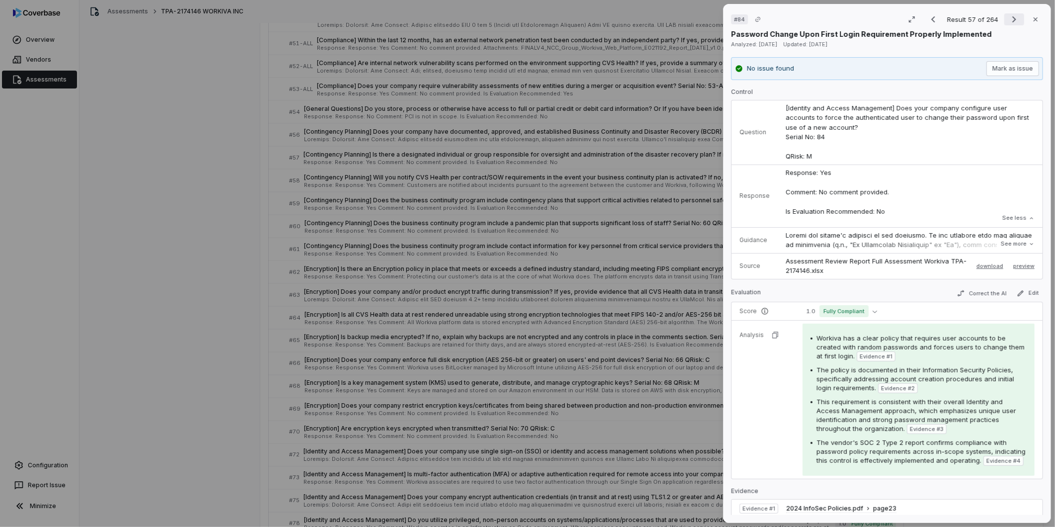
click at [701, 18] on icon "Next result" at bounding box center [1014, 19] width 12 height 12
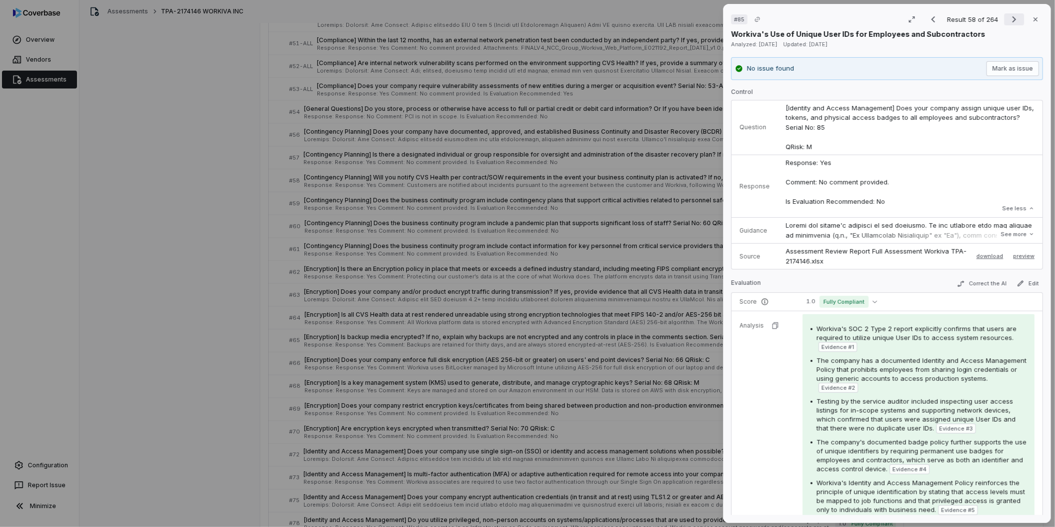
click at [701, 18] on icon "Next result" at bounding box center [1014, 19] width 4 height 6
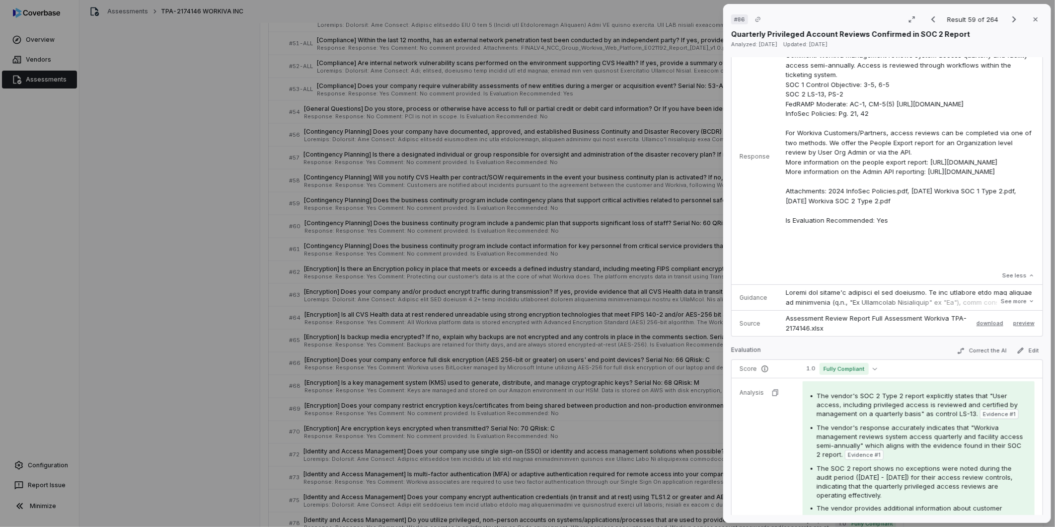
scroll to position [276, 0]
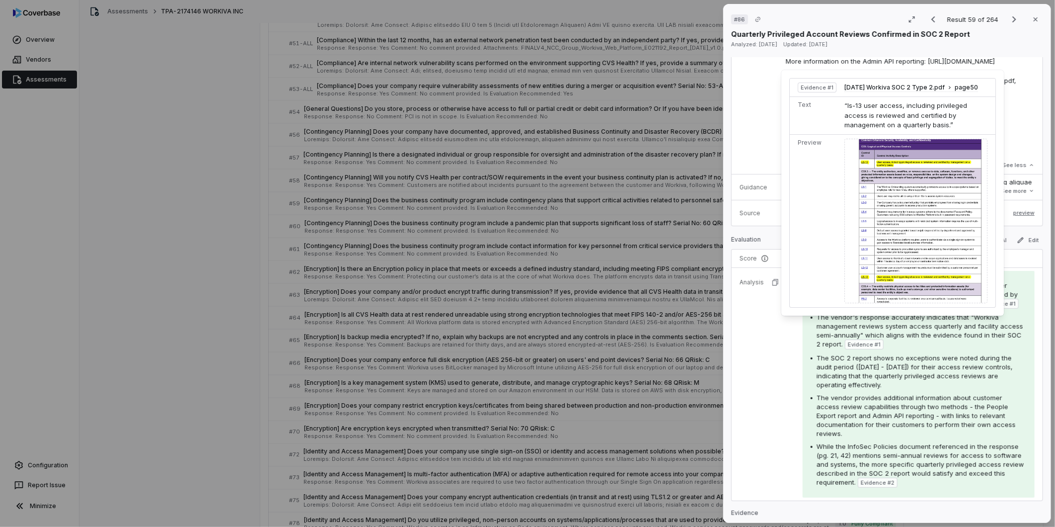
click at [701, 225] on img at bounding box center [916, 221] width 143 height 165
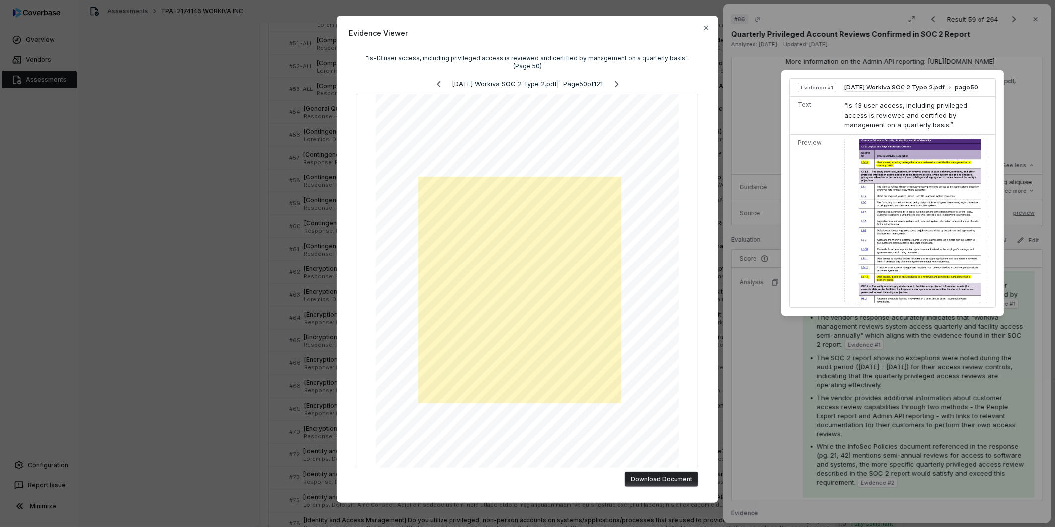
click at [701, 23] on div "Evidence Viewer "ls-13 user access, including privileged access is reviewed and…" at bounding box center [527, 259] width 381 height 486
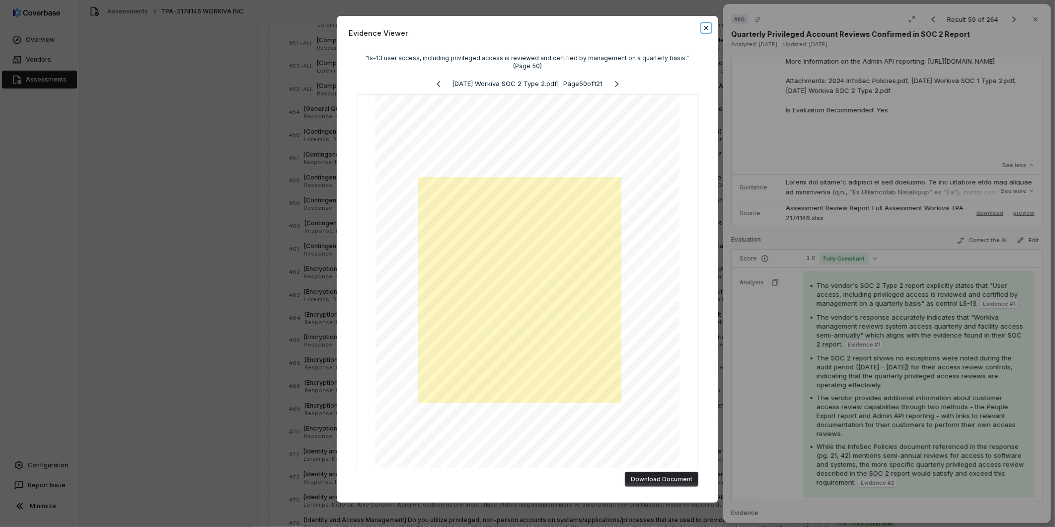
click at [701, 26] on icon "button" at bounding box center [706, 28] width 8 height 8
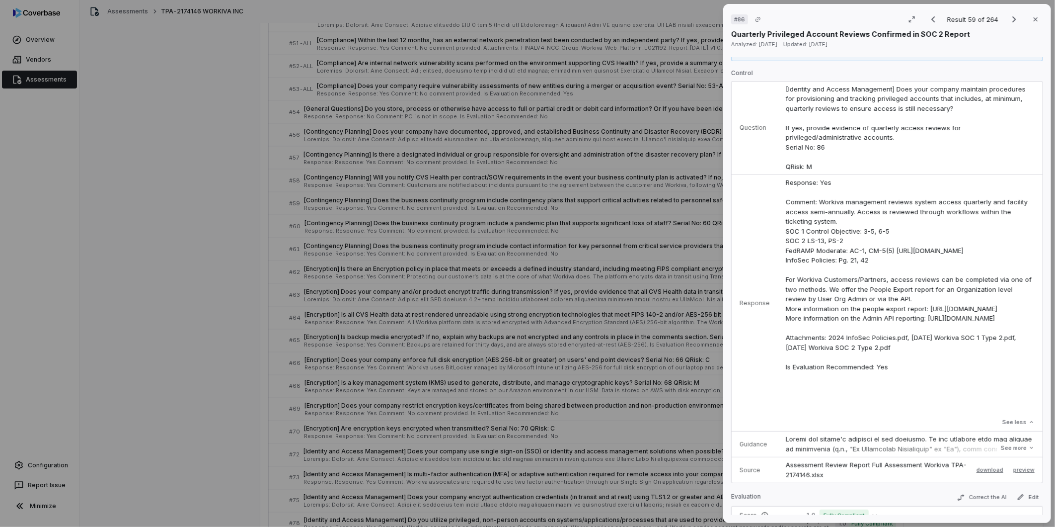
scroll to position [0, 0]
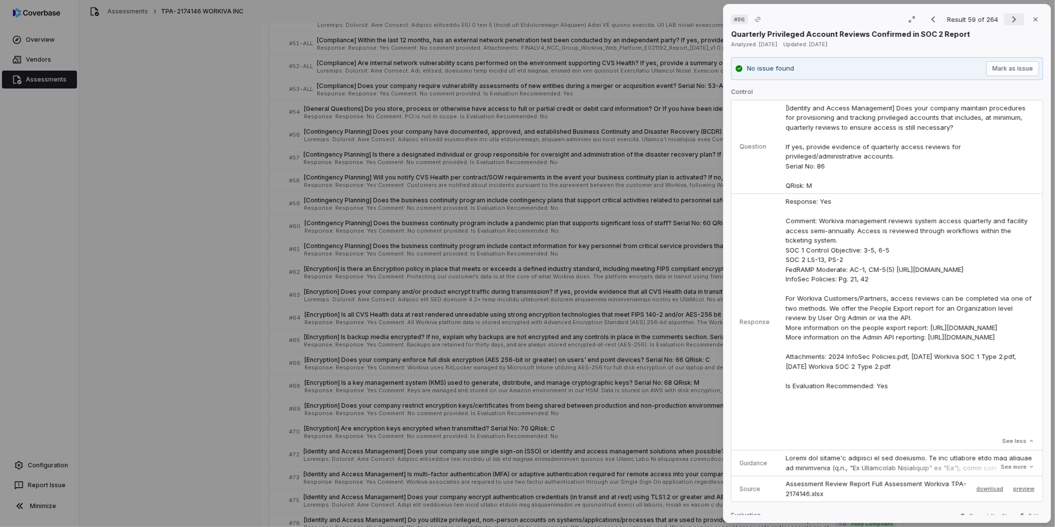
click at [701, 13] on icon "Next result" at bounding box center [1014, 19] width 12 height 12
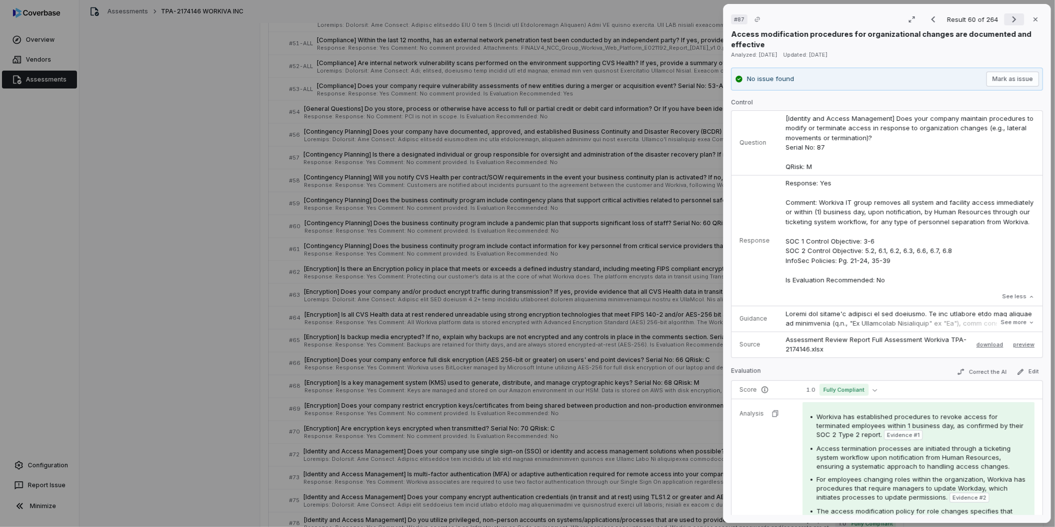
click at [701, 20] on icon "Next result" at bounding box center [1014, 19] width 12 height 12
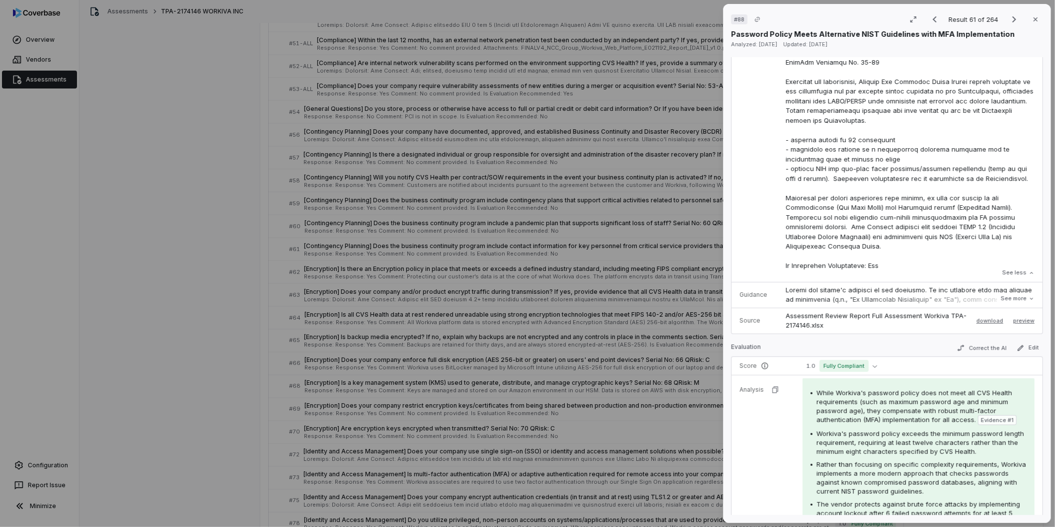
scroll to position [607, 0]
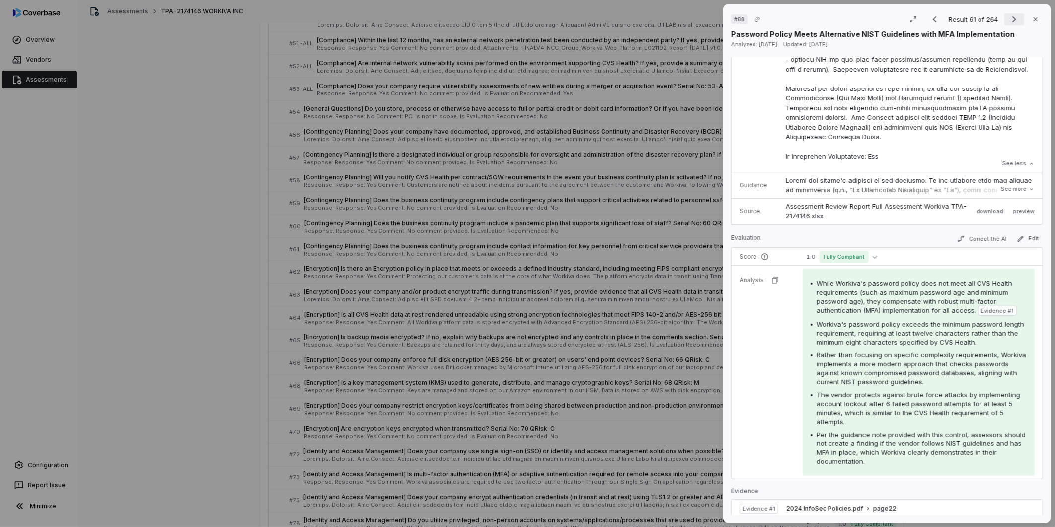
click at [701, 18] on icon "Next result" at bounding box center [1014, 19] width 12 height 12
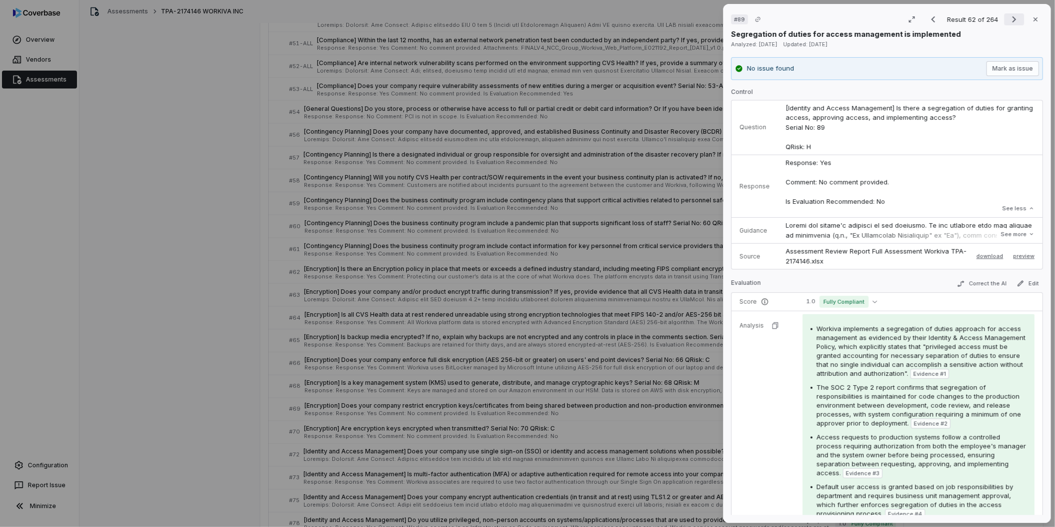
click at [701, 16] on icon "Next result" at bounding box center [1014, 19] width 12 height 12
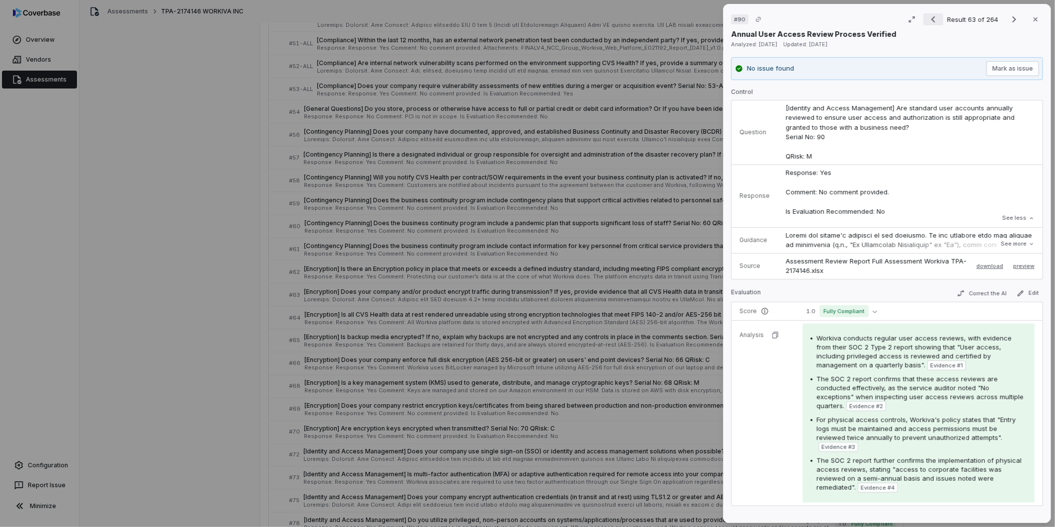
click at [701, 19] on icon "Previous result" at bounding box center [933, 19] width 12 height 12
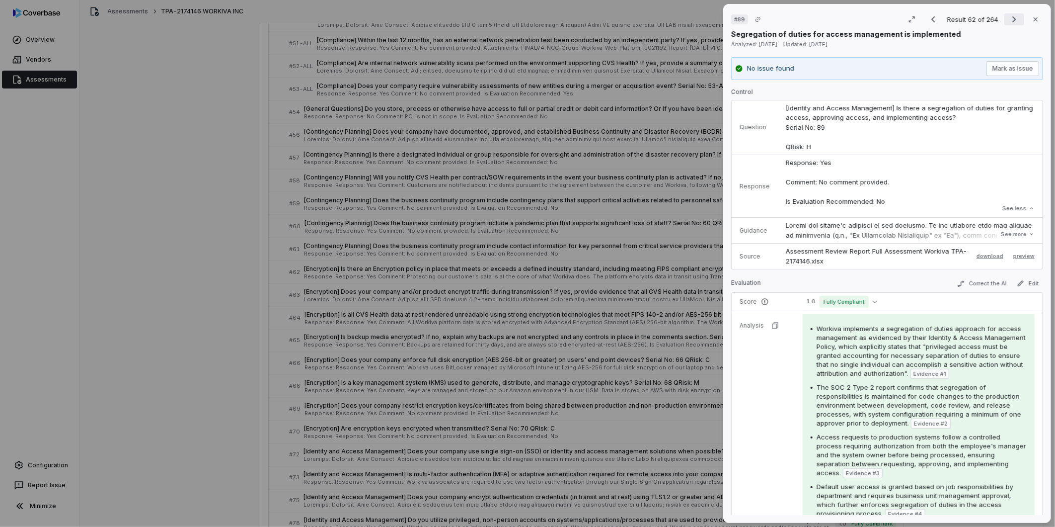
click at [701, 20] on icon "Next result" at bounding box center [1014, 19] width 4 height 6
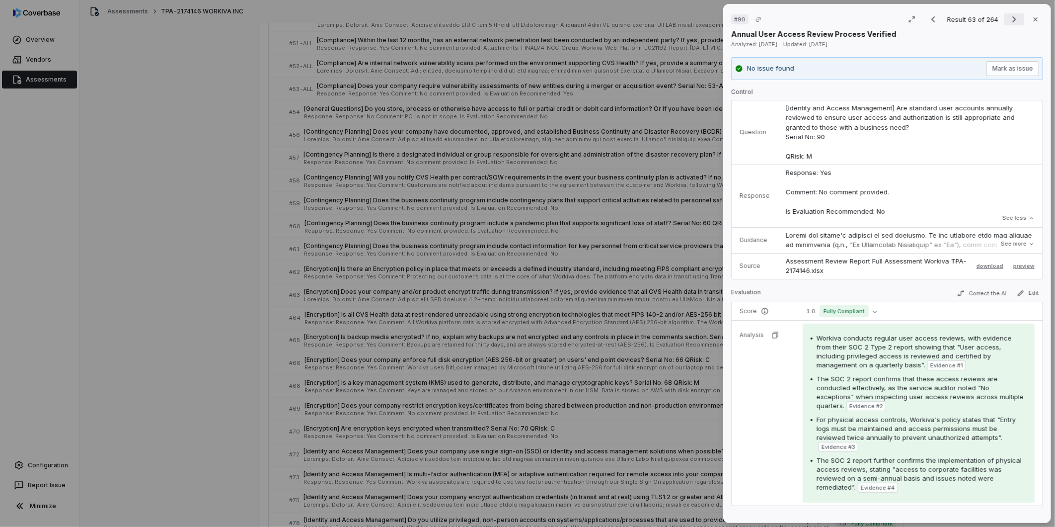
click at [701, 20] on icon "Next result" at bounding box center [1014, 19] width 4 height 6
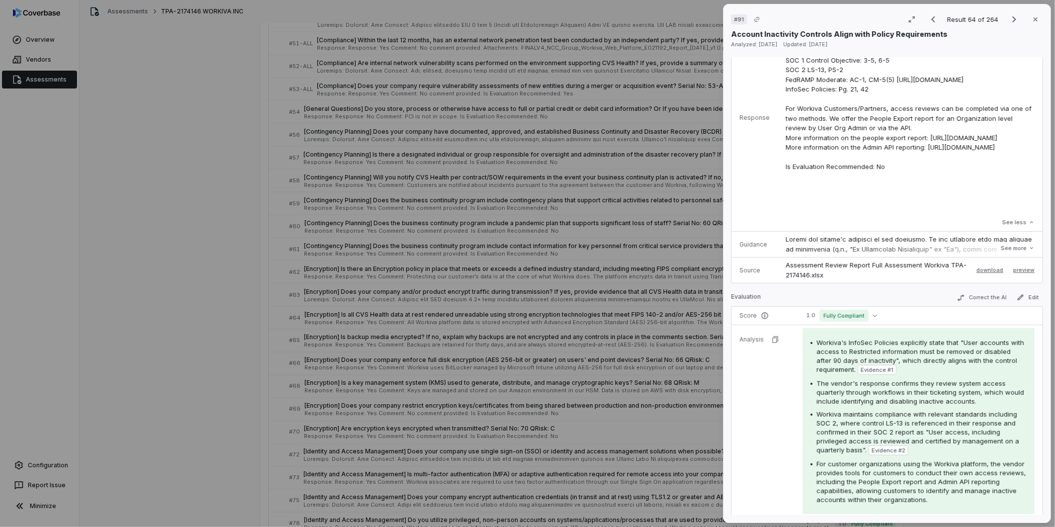
scroll to position [221, 0]
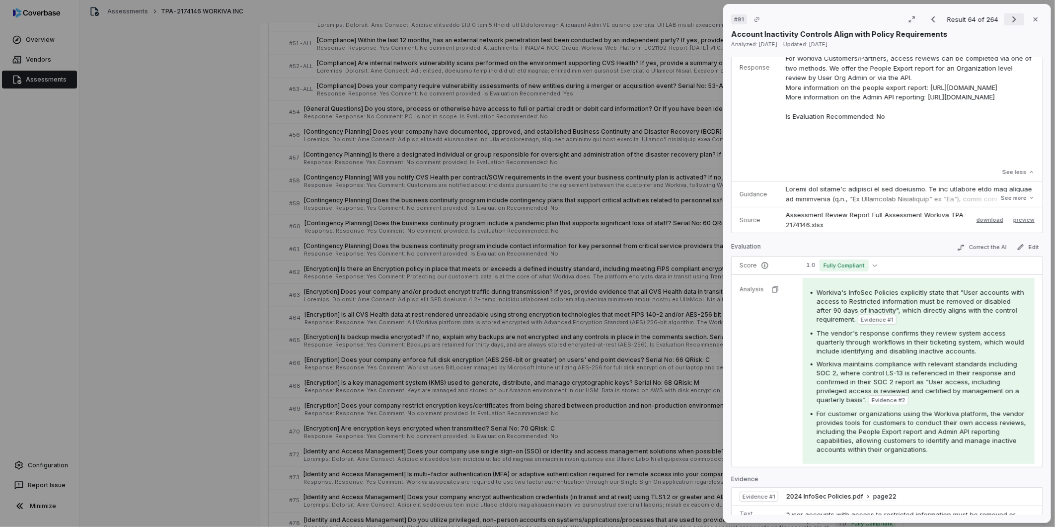
click at [701, 21] on icon "Next result" at bounding box center [1014, 19] width 4 height 6
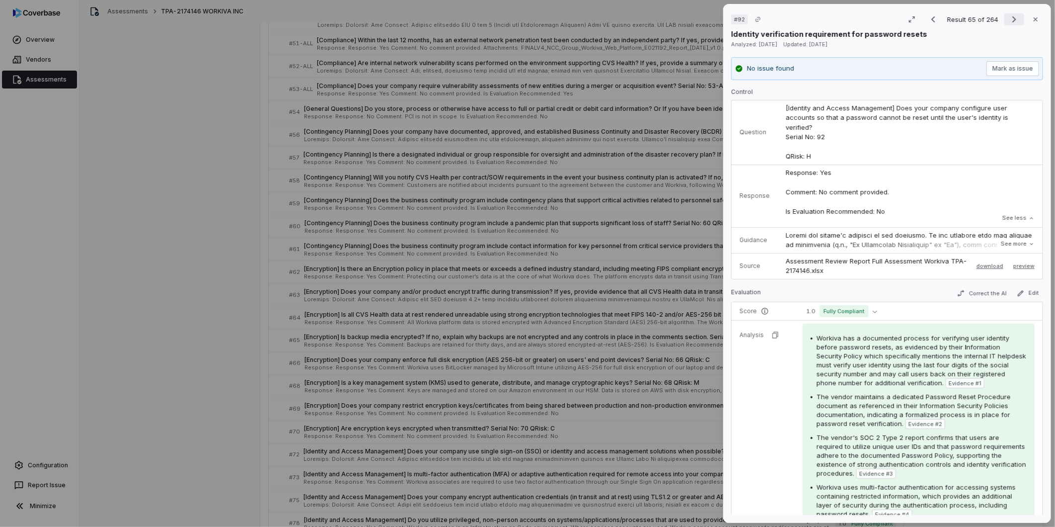
click at [701, 13] on icon "Next result" at bounding box center [1014, 19] width 12 height 12
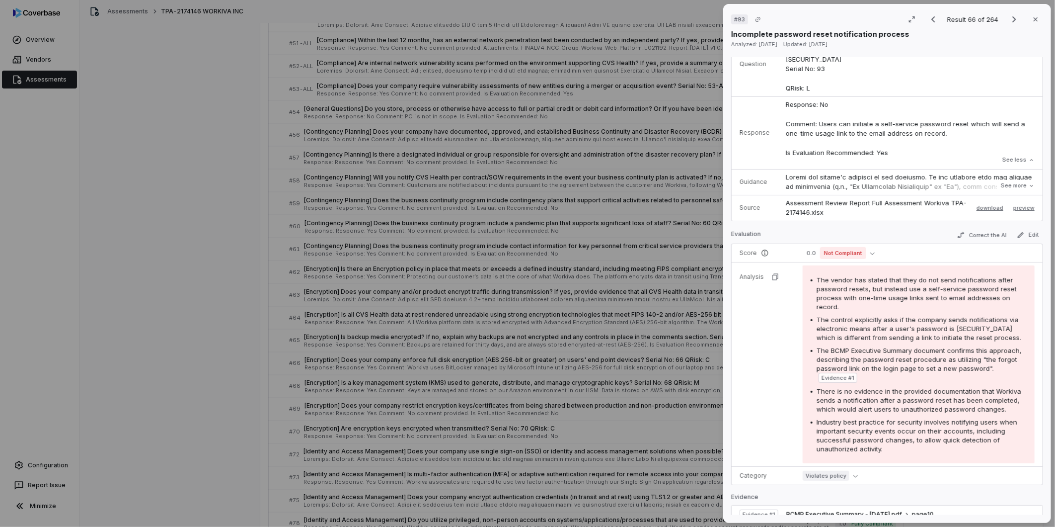
scroll to position [110, 0]
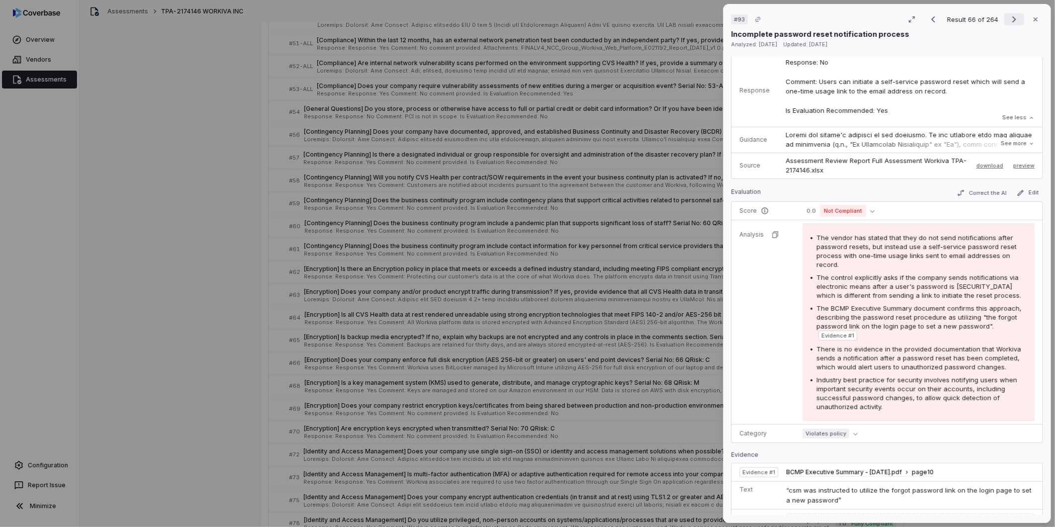
click at [701, 13] on icon "Next result" at bounding box center [1014, 19] width 12 height 12
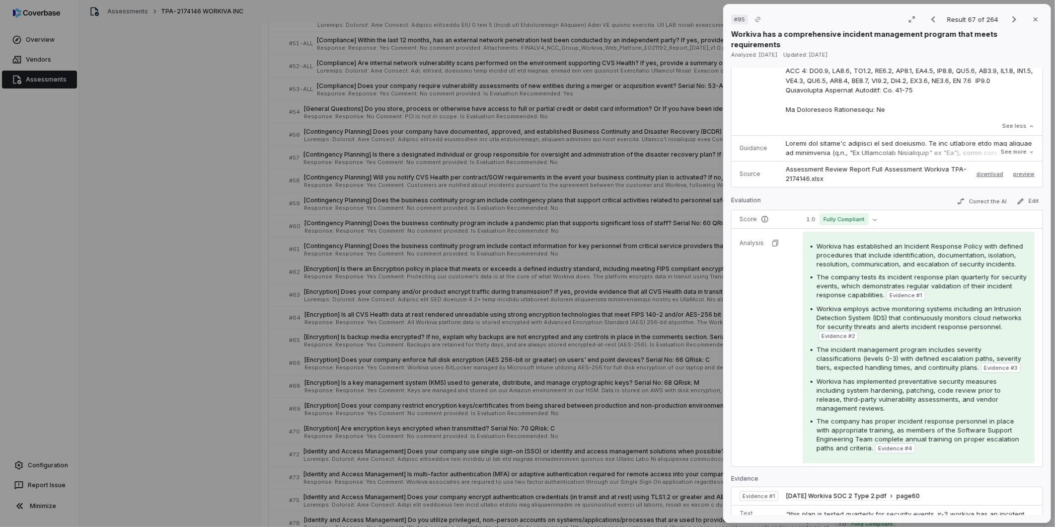
scroll to position [607, 0]
click at [701, 22] on icon "Next result" at bounding box center [1014, 19] width 12 height 12
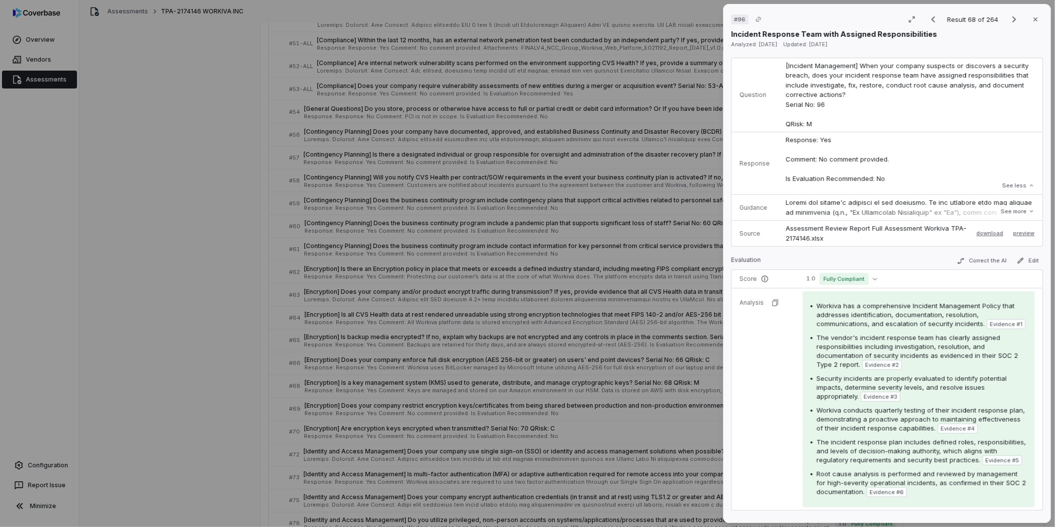
scroll to position [55, 0]
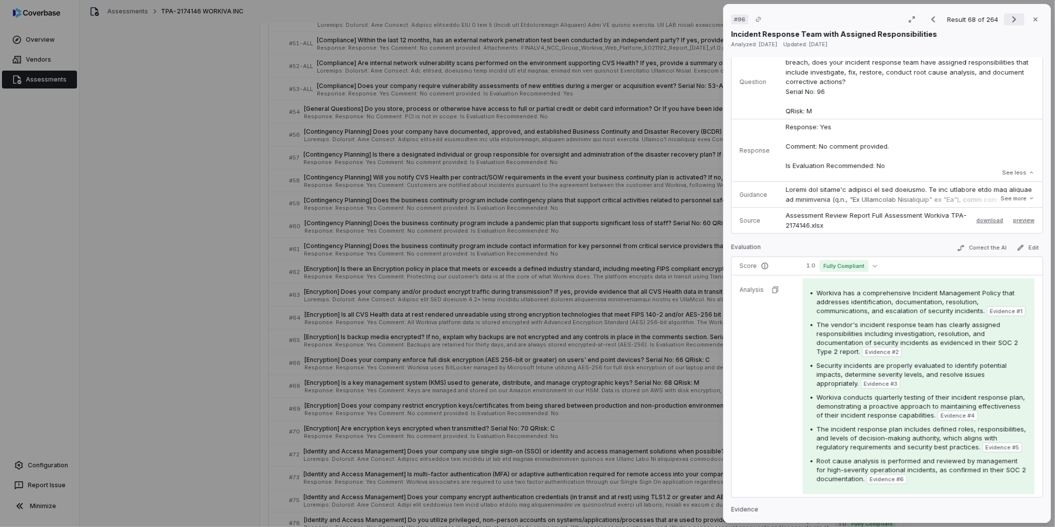
click at [701, 15] on icon "Next result" at bounding box center [1014, 19] width 12 height 12
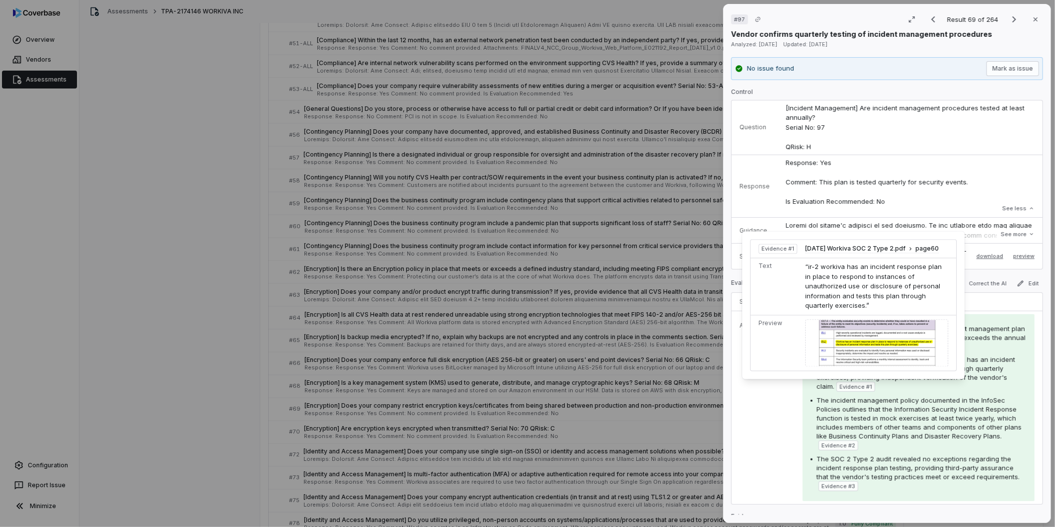
click at [701, 319] on img at bounding box center [877, 342] width 143 height 47
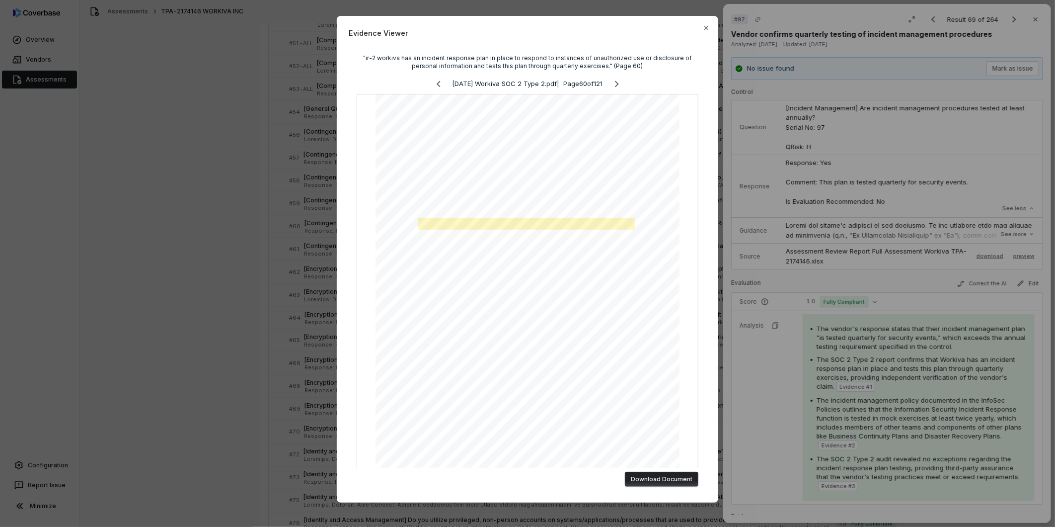
click at [701, 249] on div "Evidence Viewer "ir-2 workiva has an incident response plan in place to respond…" at bounding box center [527, 267] width 1055 height 534
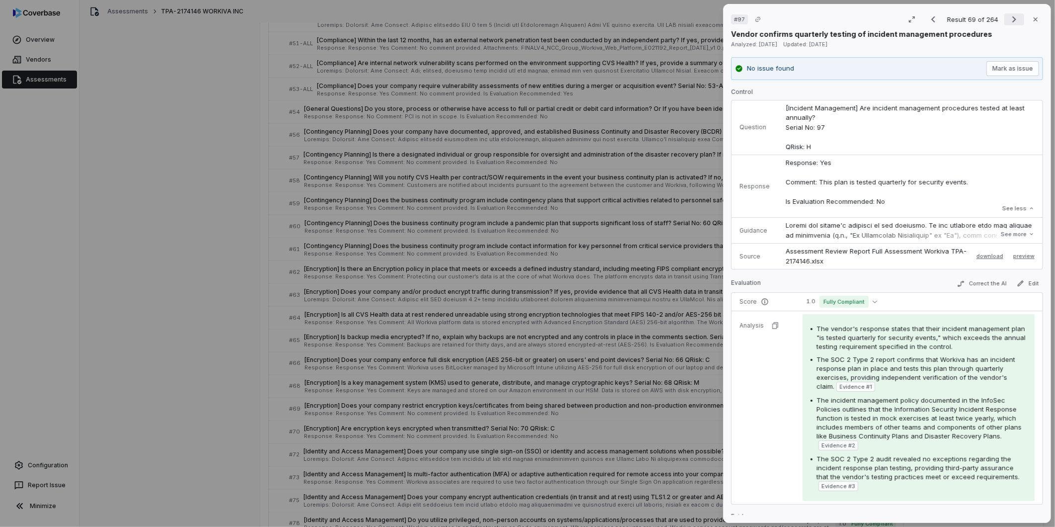
click at [701, 17] on icon "Next result" at bounding box center [1014, 19] width 12 height 12
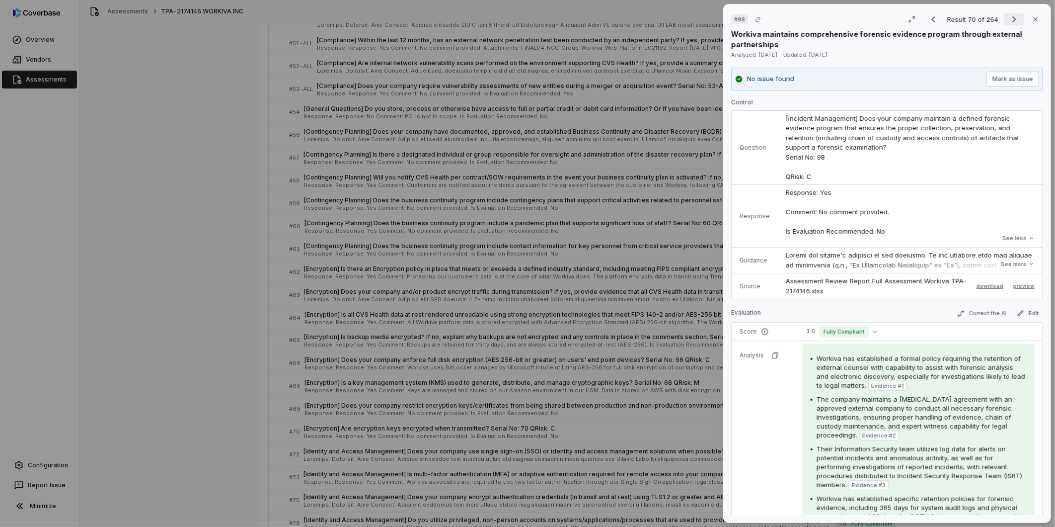
click at [701, 20] on icon "Next result" at bounding box center [1014, 19] width 12 height 12
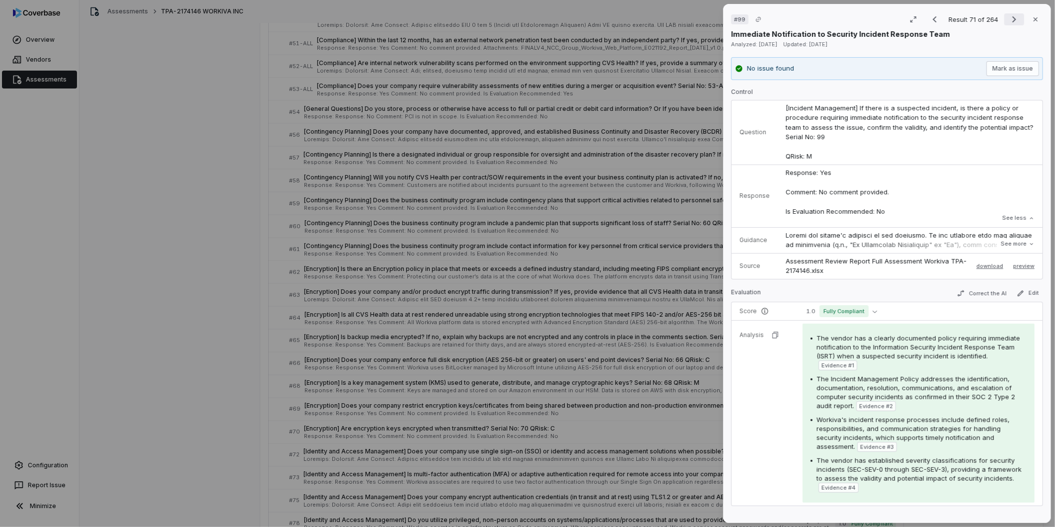
click at [701, 19] on icon "Next result" at bounding box center [1014, 19] width 12 height 12
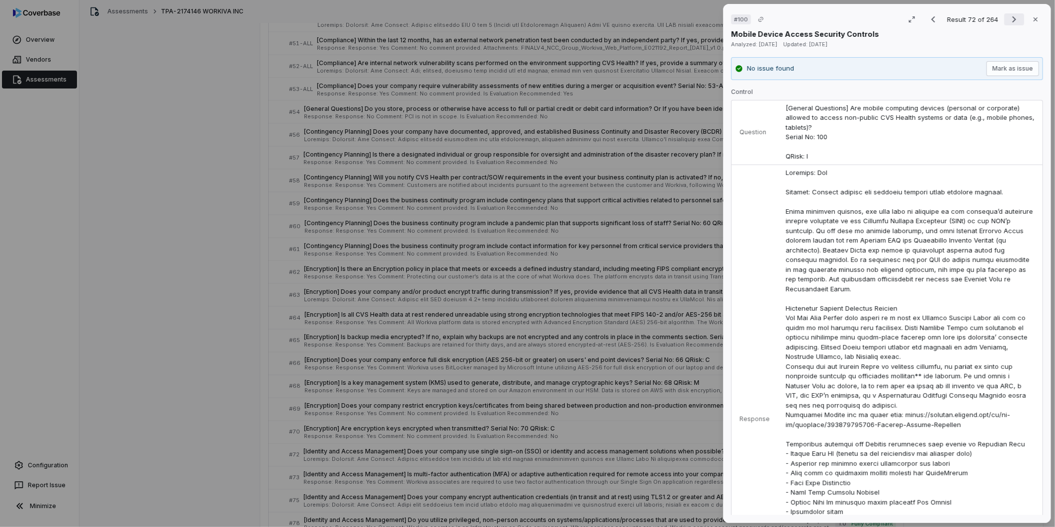
click at [701, 16] on icon "Next result" at bounding box center [1014, 19] width 12 height 12
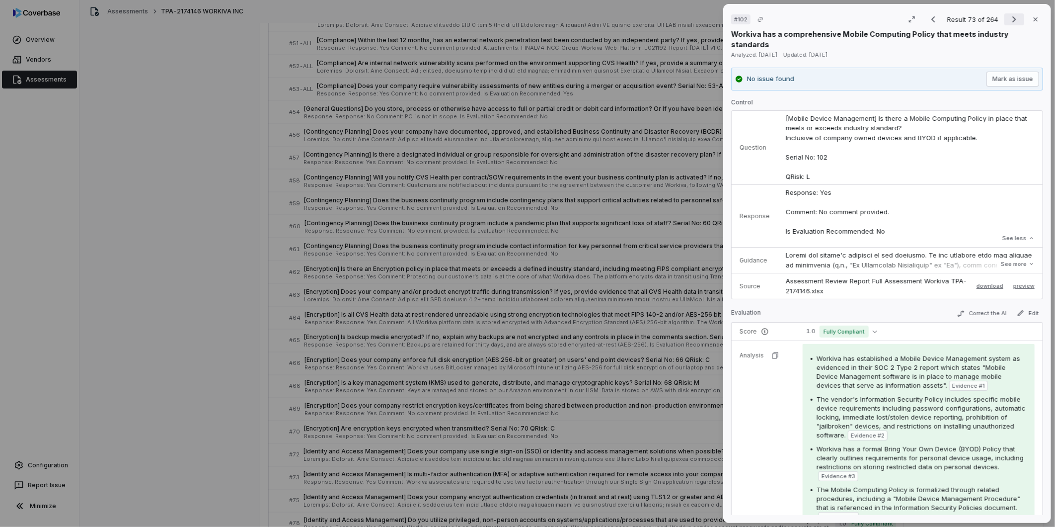
click at [701, 20] on button "Next result" at bounding box center [1014, 19] width 20 height 12
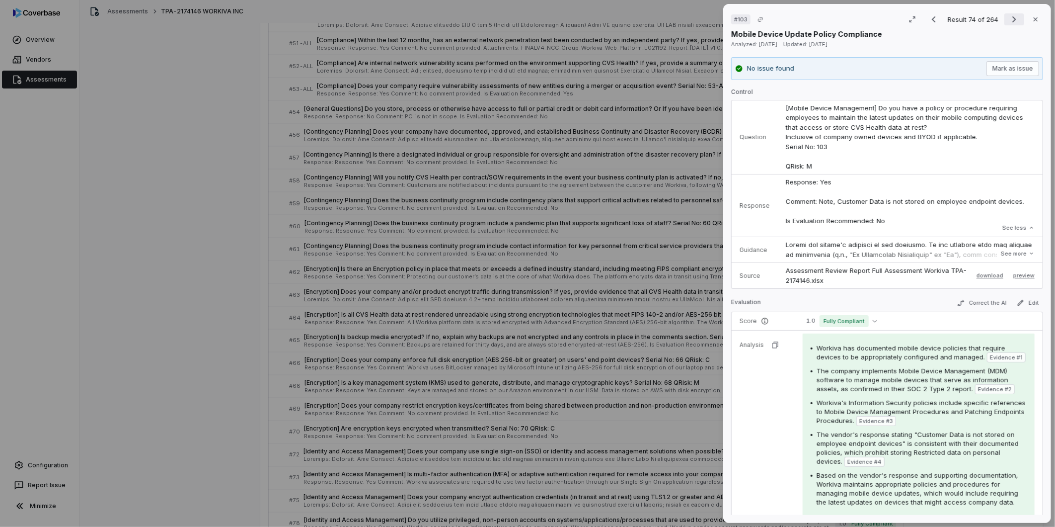
click at [701, 18] on icon "Next result" at bounding box center [1014, 19] width 12 height 12
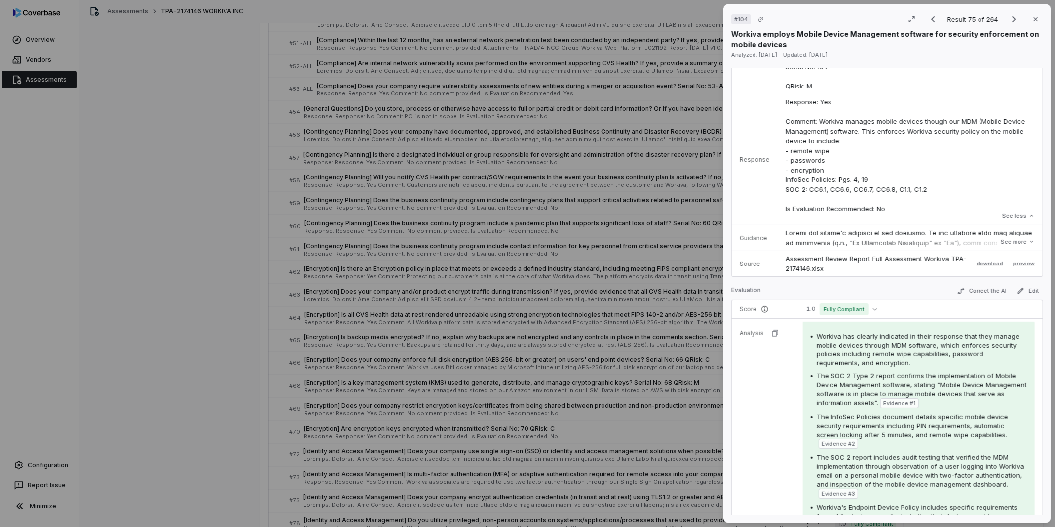
scroll to position [110, 0]
click at [701, 15] on icon "Next result" at bounding box center [1014, 19] width 12 height 12
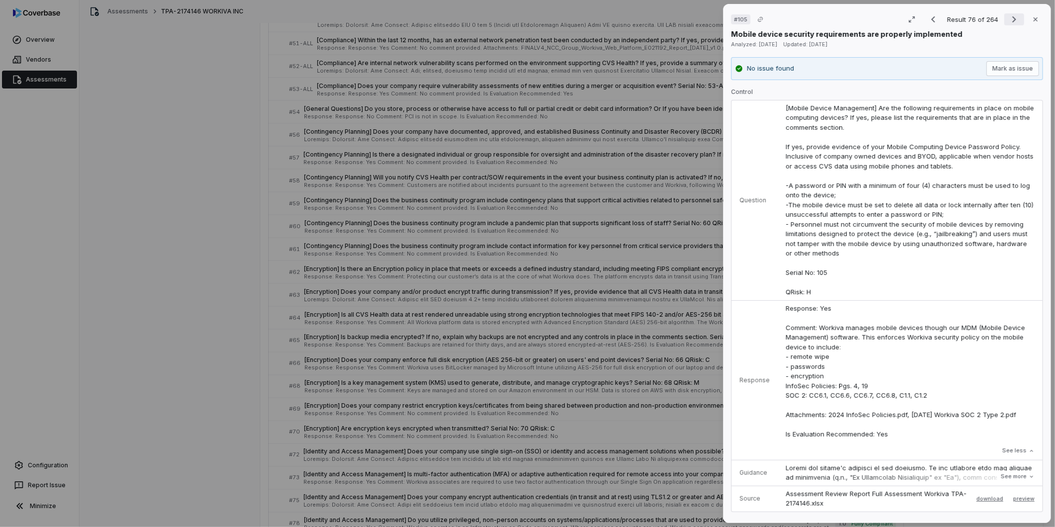
click at [701, 16] on icon "Next result" at bounding box center [1014, 19] width 12 height 12
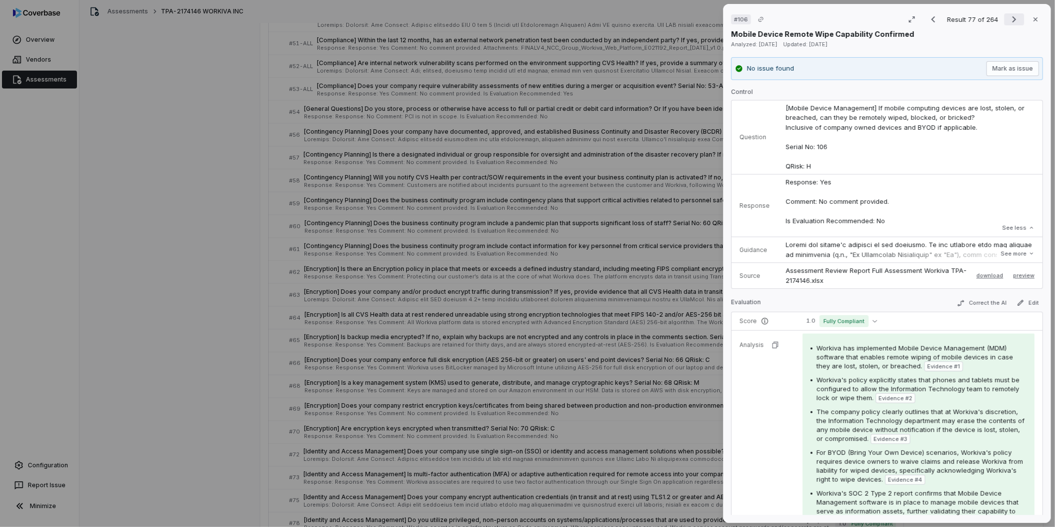
click at [701, 18] on icon "Next result" at bounding box center [1014, 19] width 12 height 12
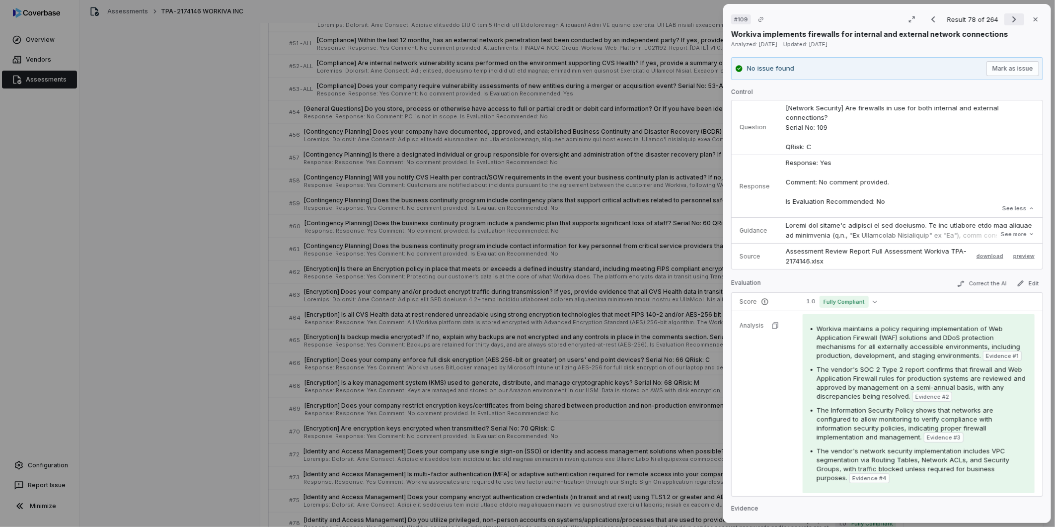
click at [701, 16] on icon "Next result" at bounding box center [1014, 19] width 12 height 12
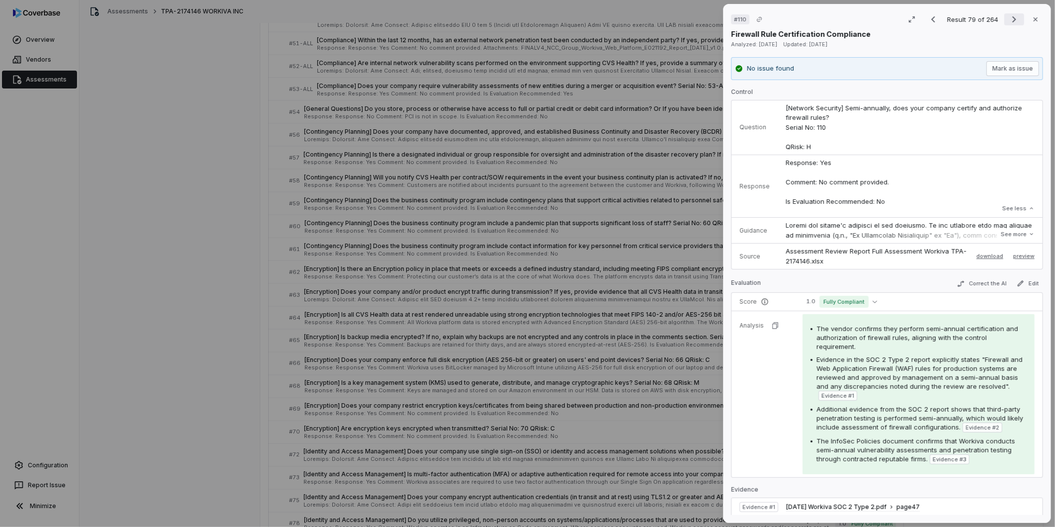
click at [701, 19] on icon "Next result" at bounding box center [1014, 19] width 4 height 6
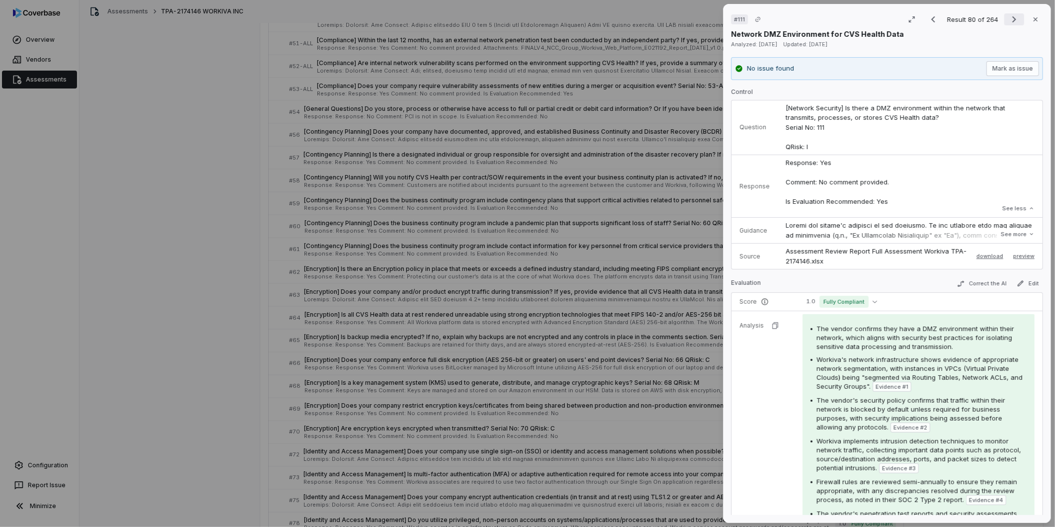
click at [701, 19] on icon "Next result" at bounding box center [1014, 19] width 12 height 12
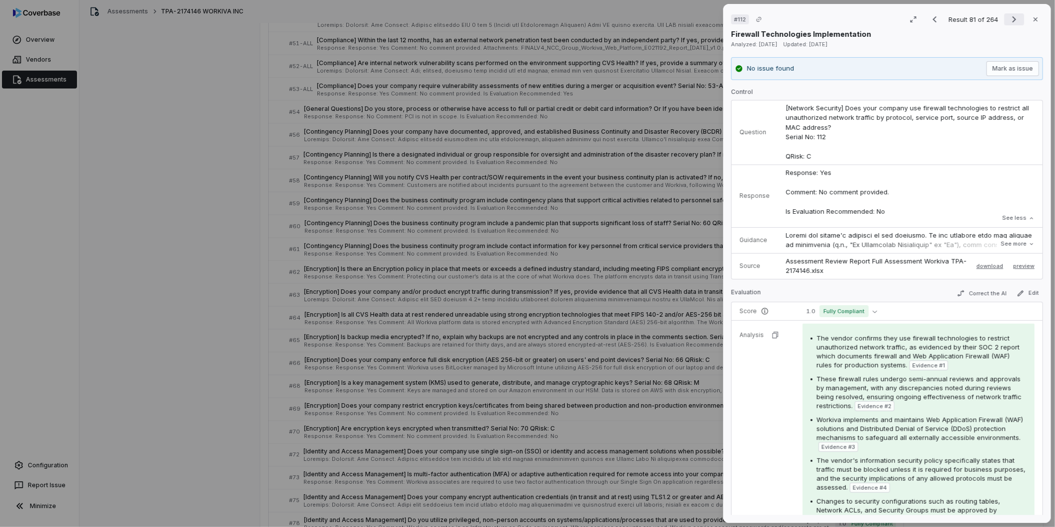
click at [701, 19] on icon "Next result" at bounding box center [1014, 19] width 12 height 12
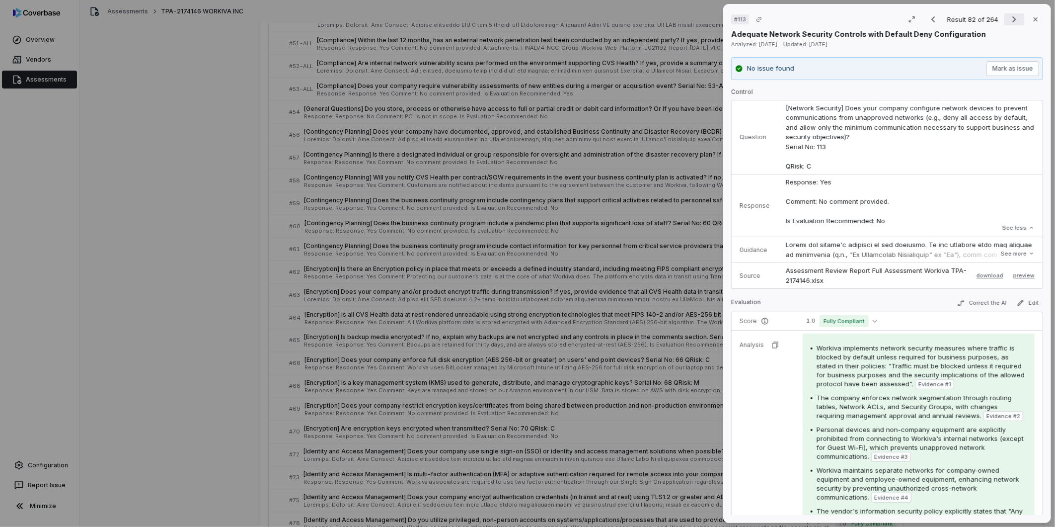
click at [701, 22] on icon "Next result" at bounding box center [1014, 19] width 12 height 12
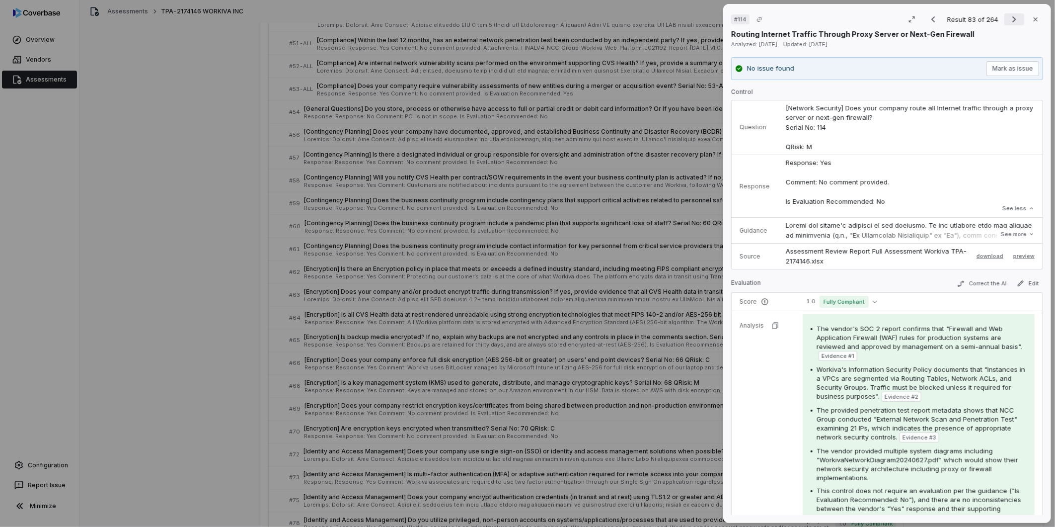
click at [701, 21] on icon "Next result" at bounding box center [1014, 19] width 12 height 12
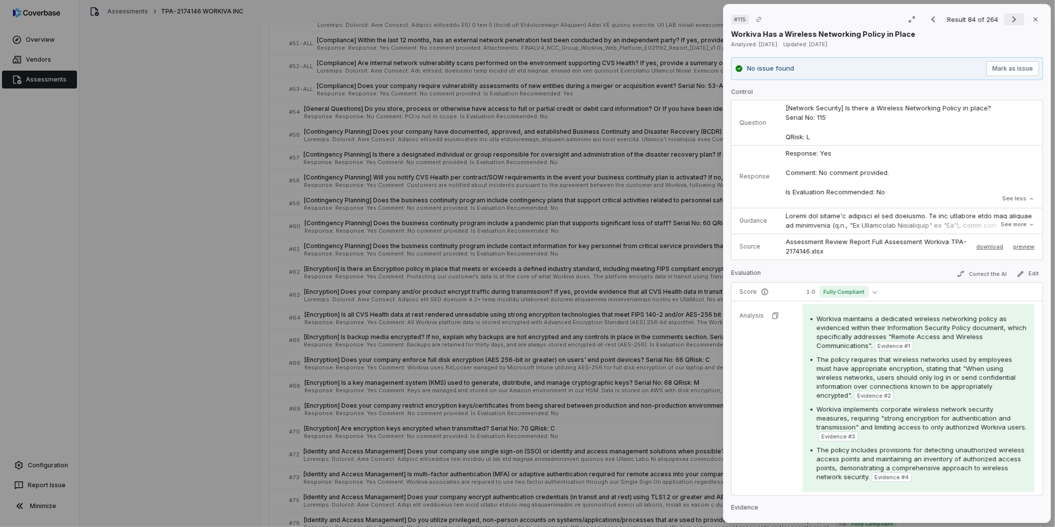
click at [701, 20] on icon "Next result" at bounding box center [1014, 19] width 12 height 12
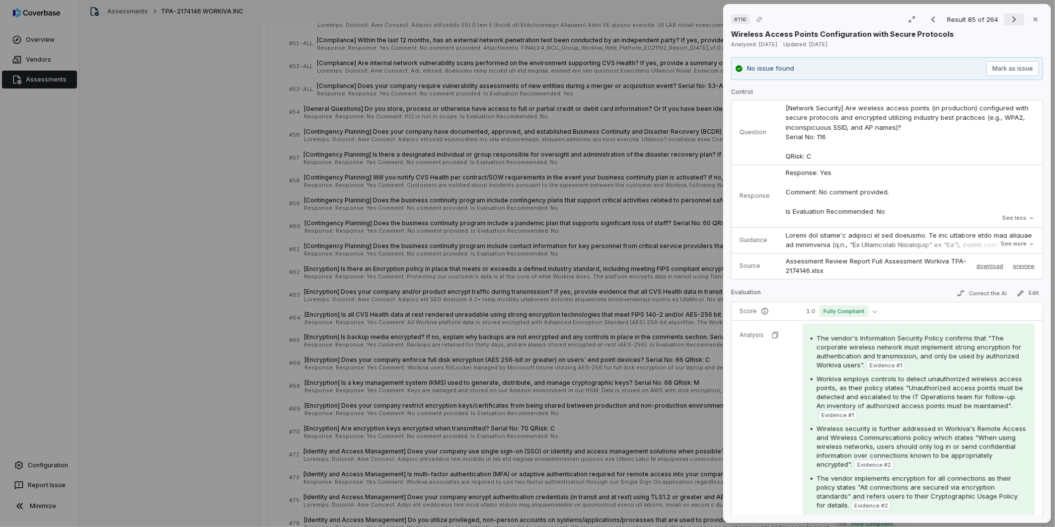
click at [701, 15] on icon "Next result" at bounding box center [1014, 19] width 12 height 12
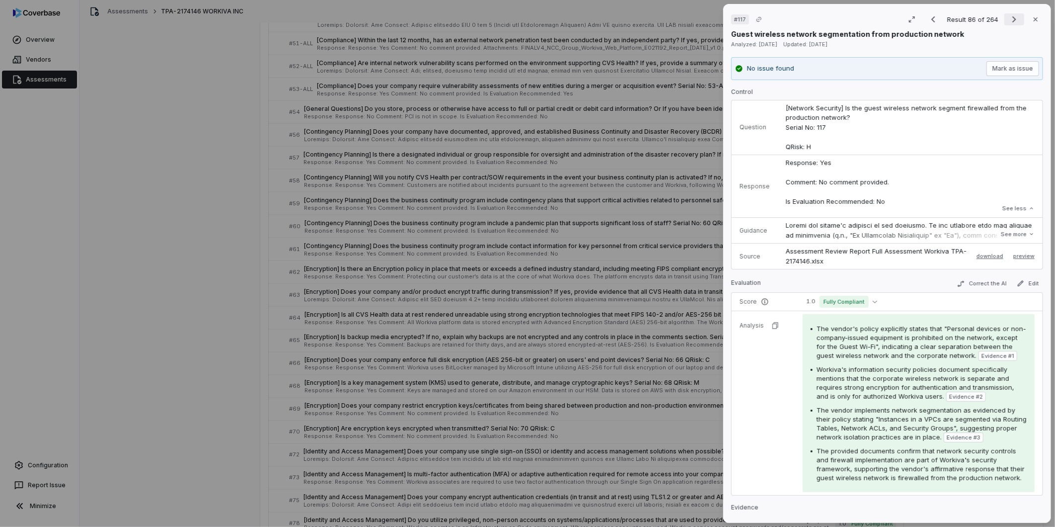
click at [701, 16] on icon "Next result" at bounding box center [1014, 19] width 12 height 12
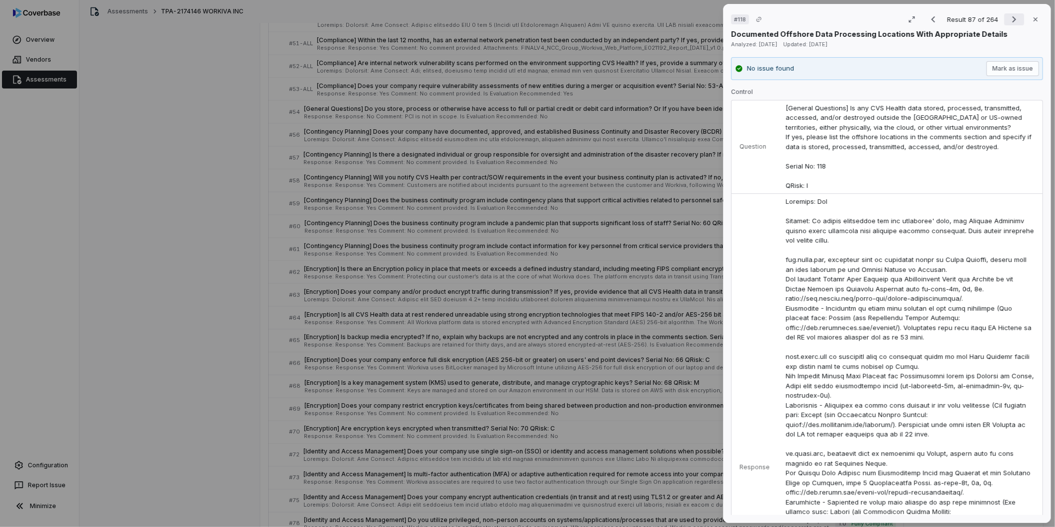
click at [701, 13] on icon "Next result" at bounding box center [1014, 19] width 12 height 12
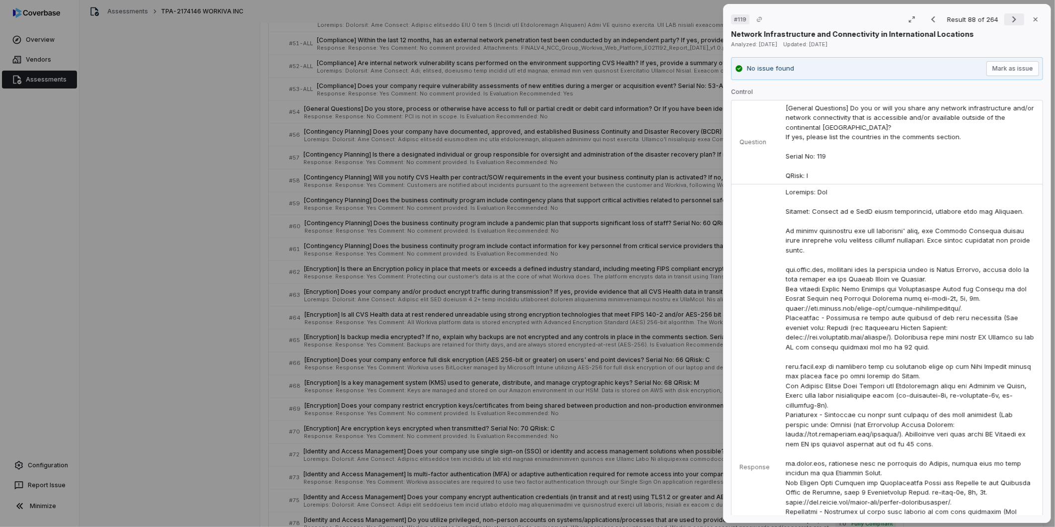
click at [701, 19] on icon "Next result" at bounding box center [1014, 19] width 4 height 6
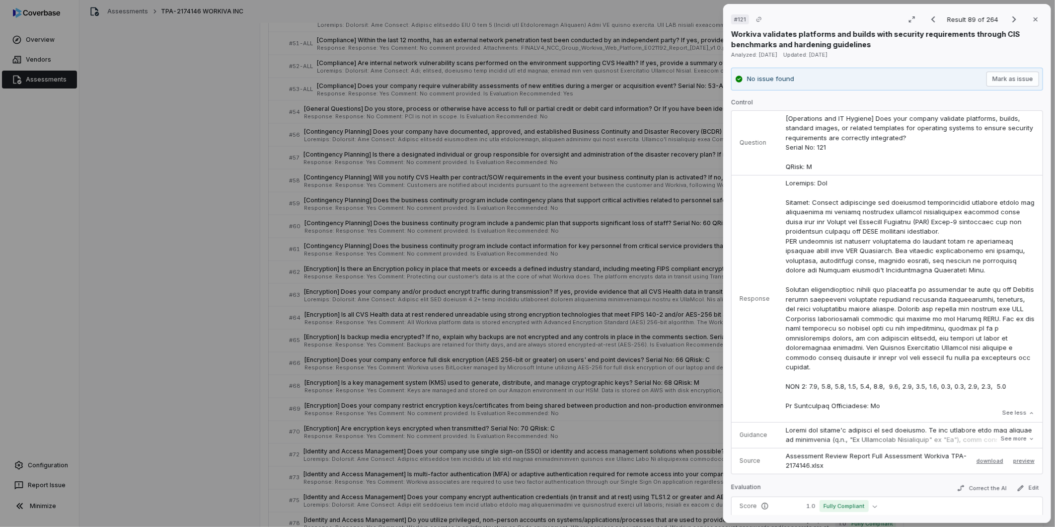
click at [701, 147] on td "[Operations and IT Hygiene] Does your company validate platforms, builds, stand…" at bounding box center [910, 143] width 265 height 65
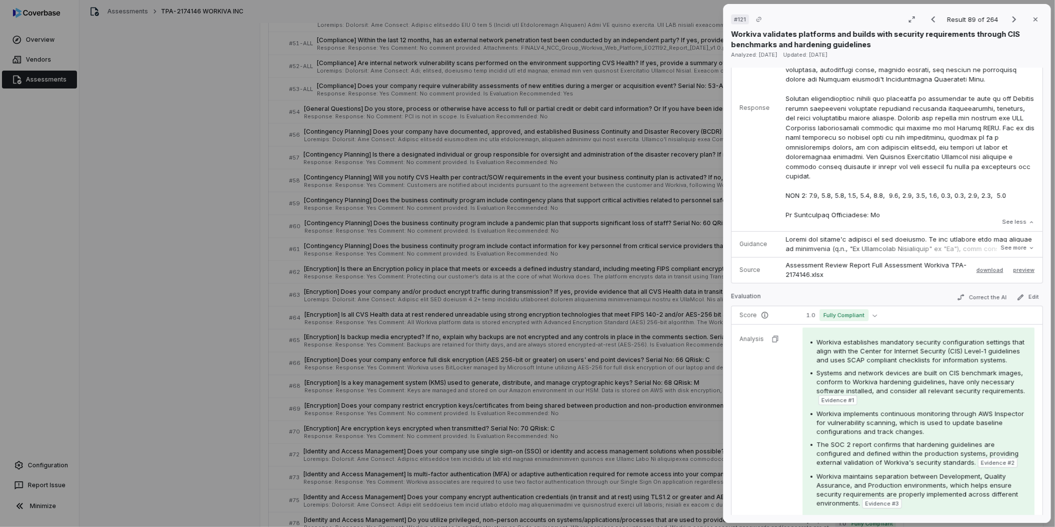
scroll to position [276, 0]
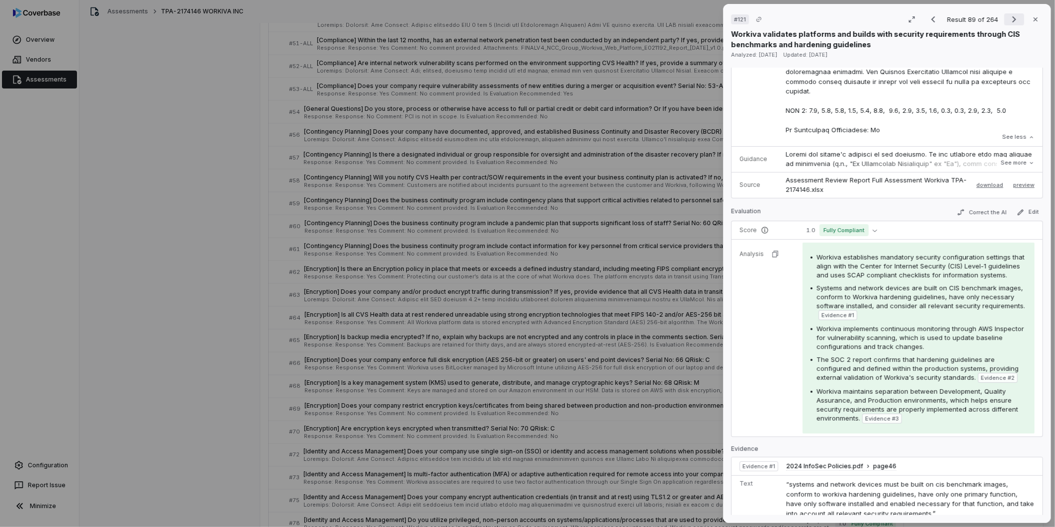
click at [701, 15] on icon "Next result" at bounding box center [1014, 19] width 12 height 12
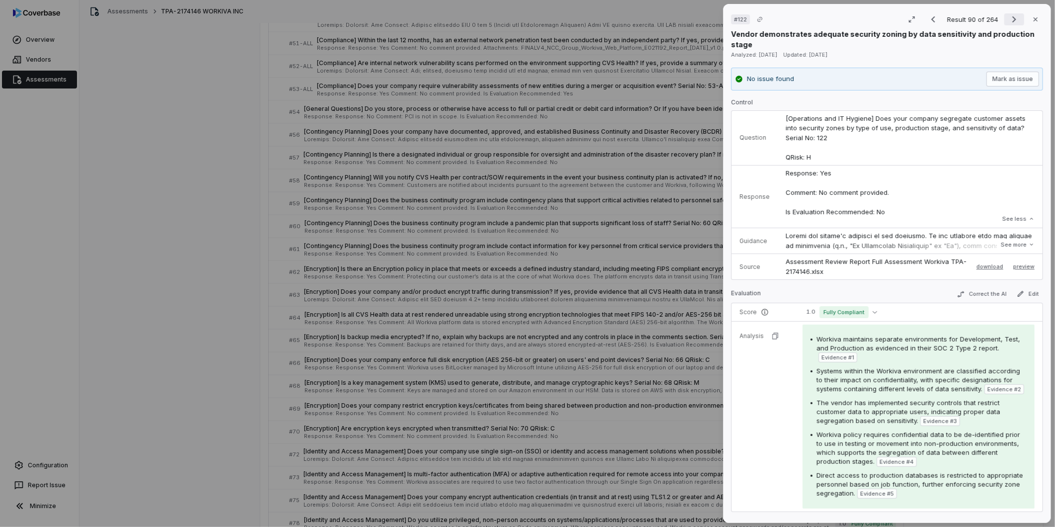
click at [701, 19] on icon "Next result" at bounding box center [1014, 19] width 12 height 12
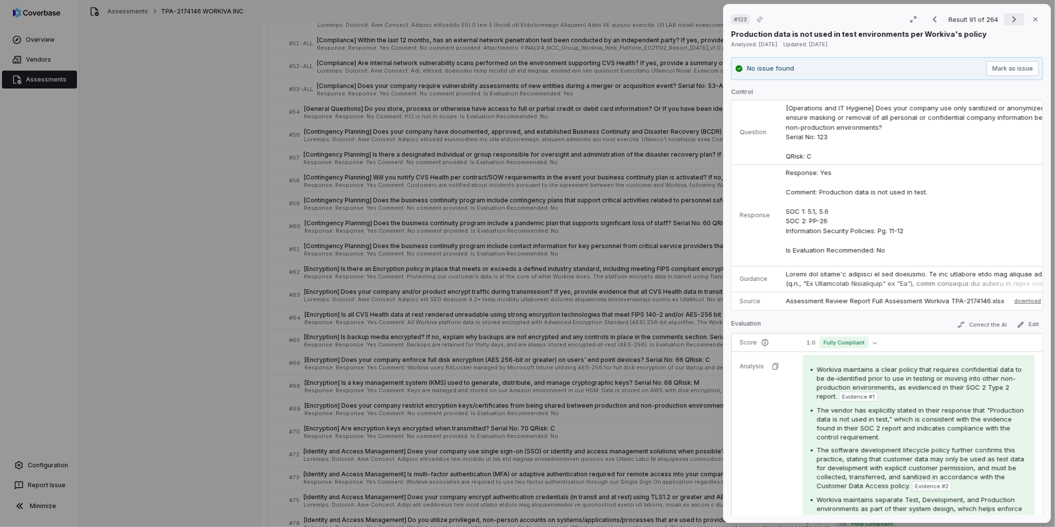
click at [701, 21] on icon "Next result" at bounding box center [1014, 19] width 12 height 12
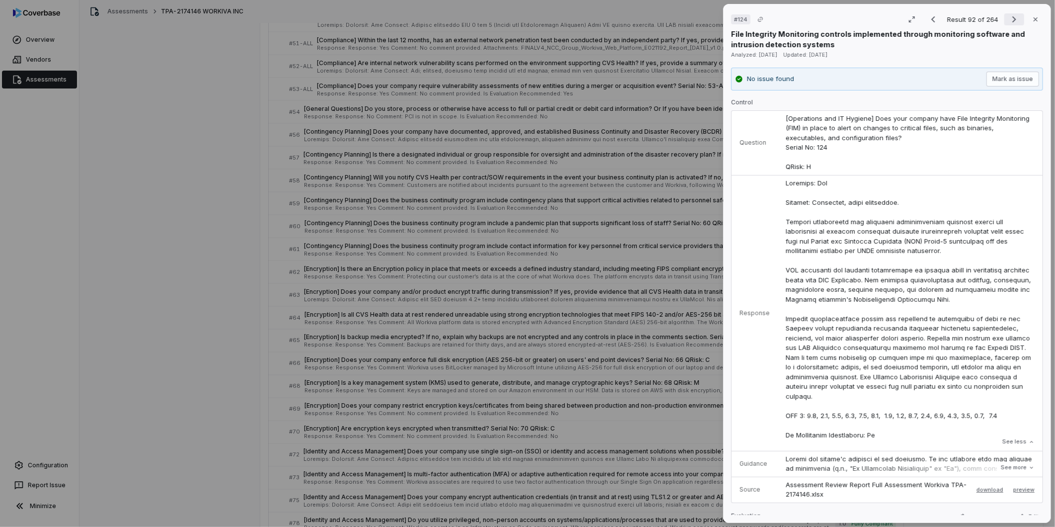
click at [701, 22] on icon "Next result" at bounding box center [1014, 19] width 12 height 12
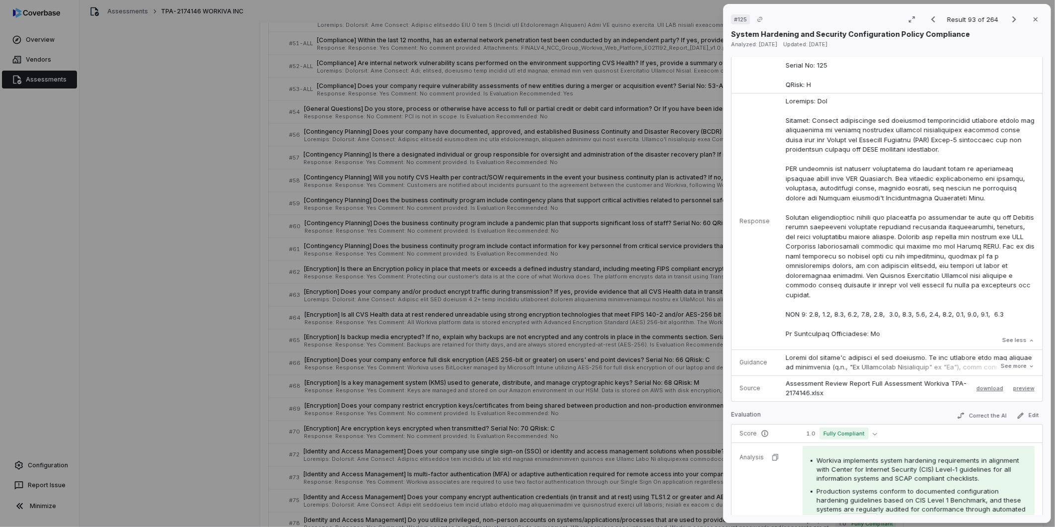
scroll to position [165, 0]
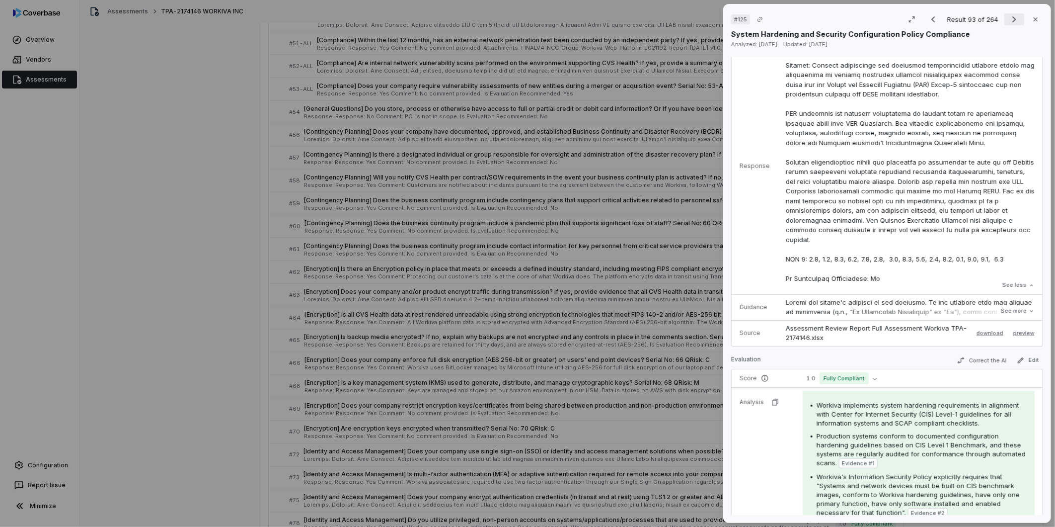
click at [701, 17] on icon "Next result" at bounding box center [1014, 19] width 12 height 12
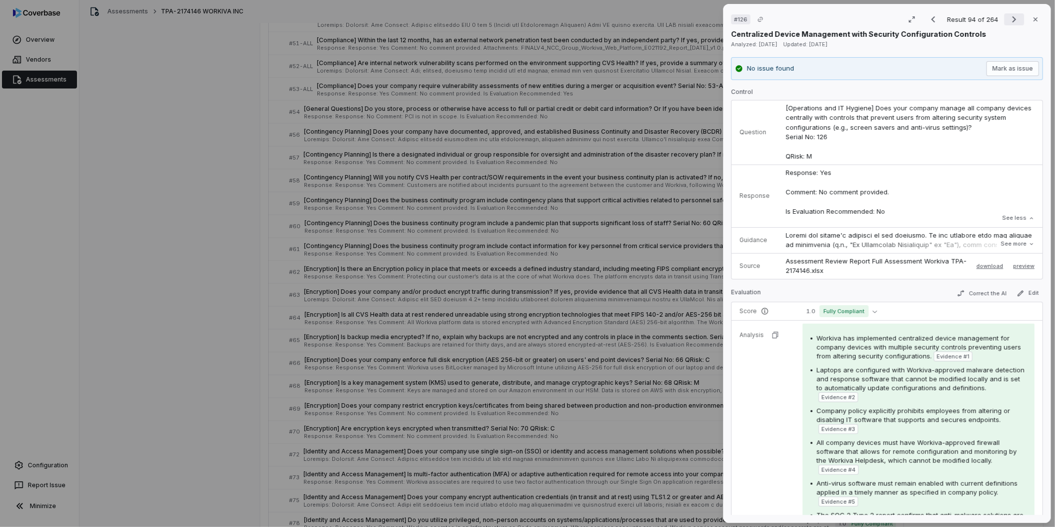
click at [701, 16] on button "Next result" at bounding box center [1014, 19] width 20 height 12
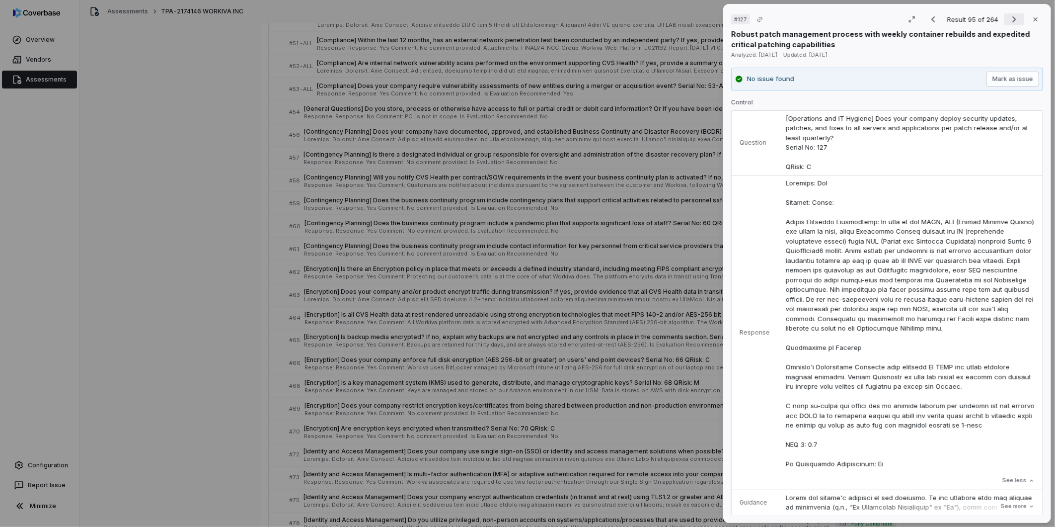
click at [701, 17] on icon "Next result" at bounding box center [1014, 19] width 12 height 12
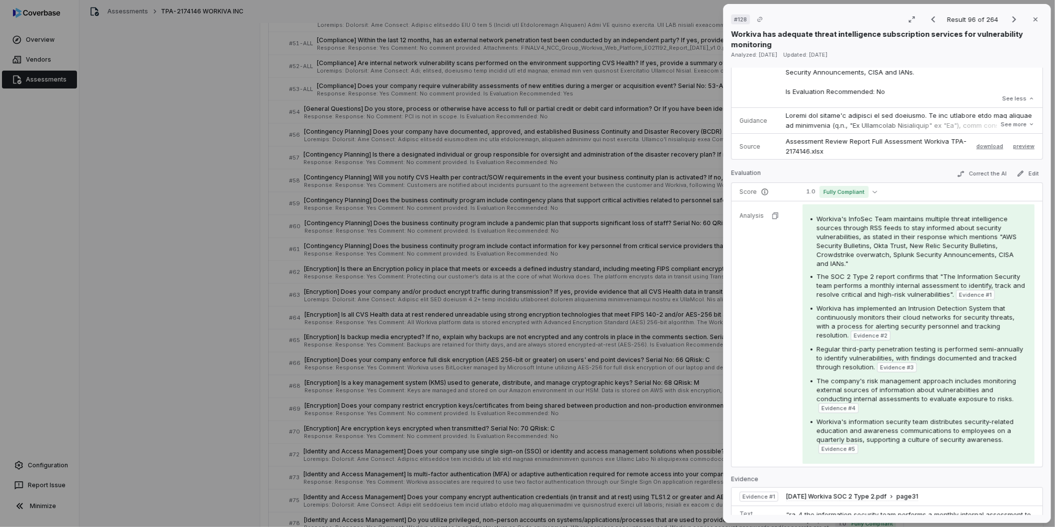
scroll to position [221, 0]
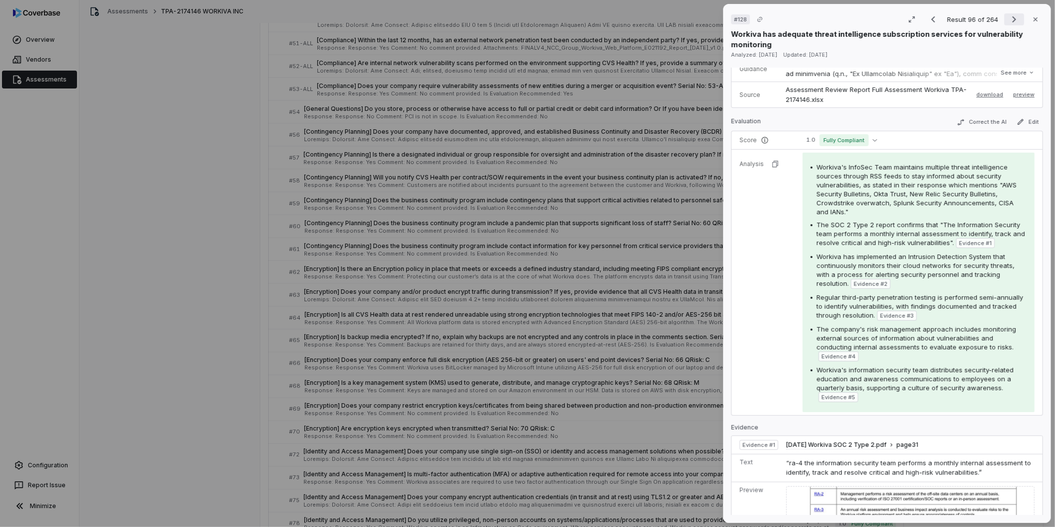
click at [701, 20] on icon "Next result" at bounding box center [1014, 19] width 12 height 12
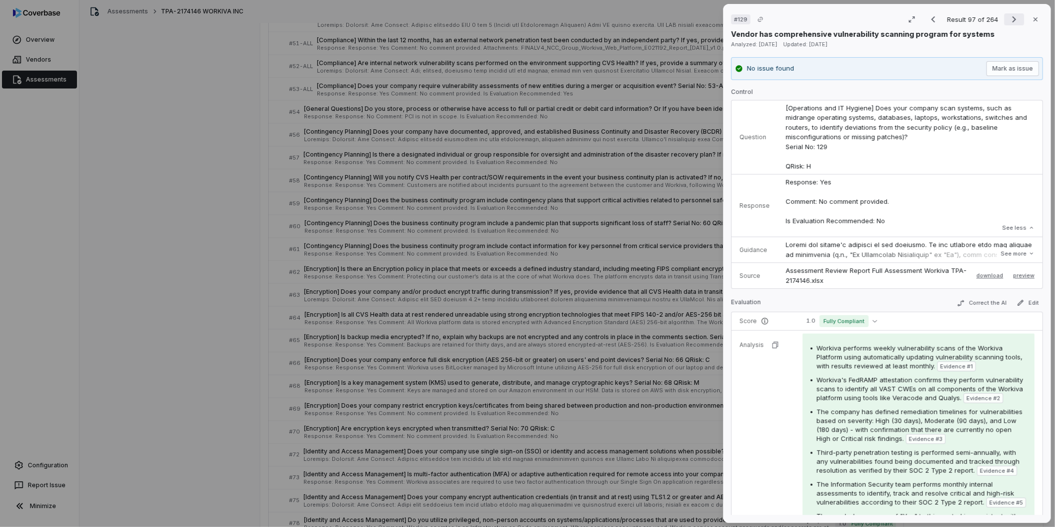
click at [701, 17] on icon "Next result" at bounding box center [1014, 19] width 12 height 12
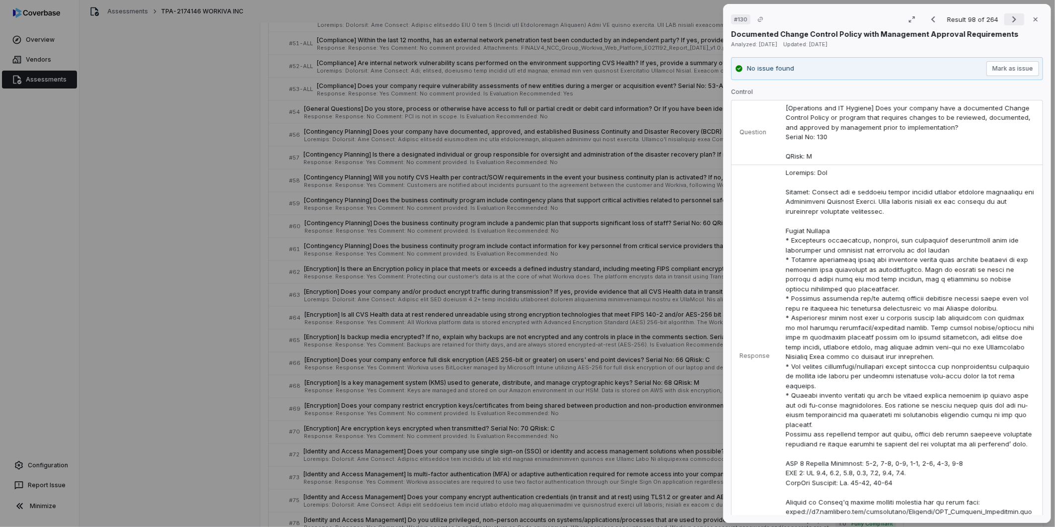
click at [701, 17] on icon "Next result" at bounding box center [1014, 19] width 4 height 6
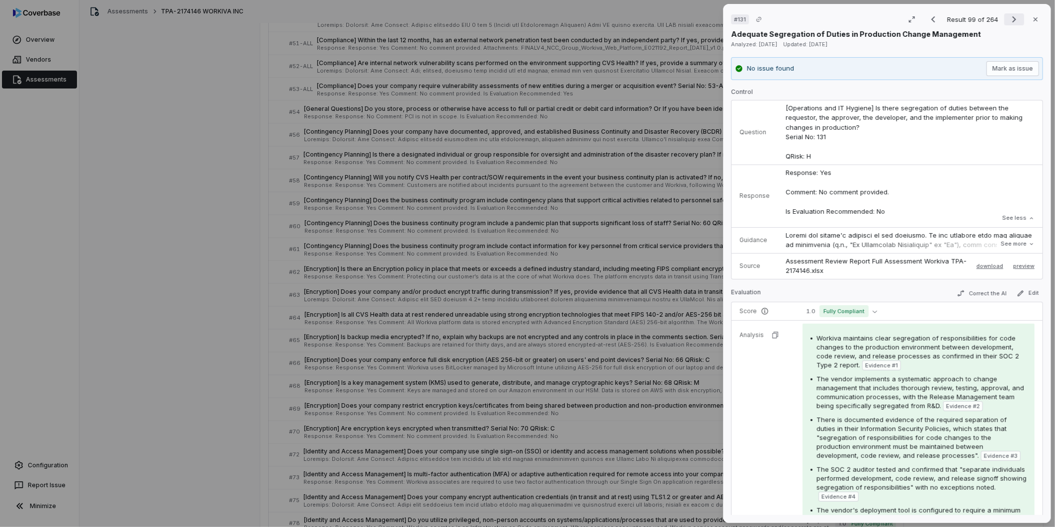
click at [701, 15] on icon "Next result" at bounding box center [1014, 19] width 12 height 12
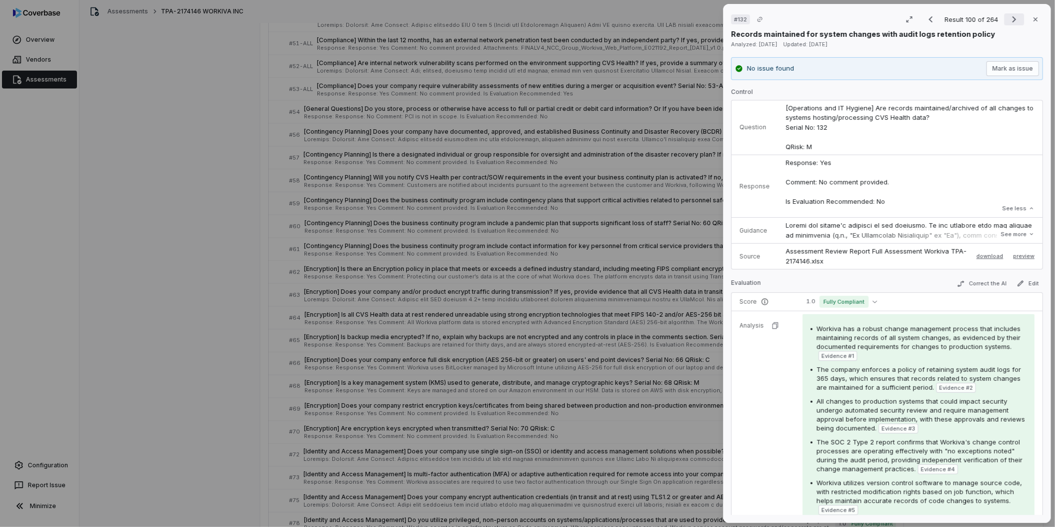
click at [701, 14] on icon "Next result" at bounding box center [1014, 19] width 12 height 12
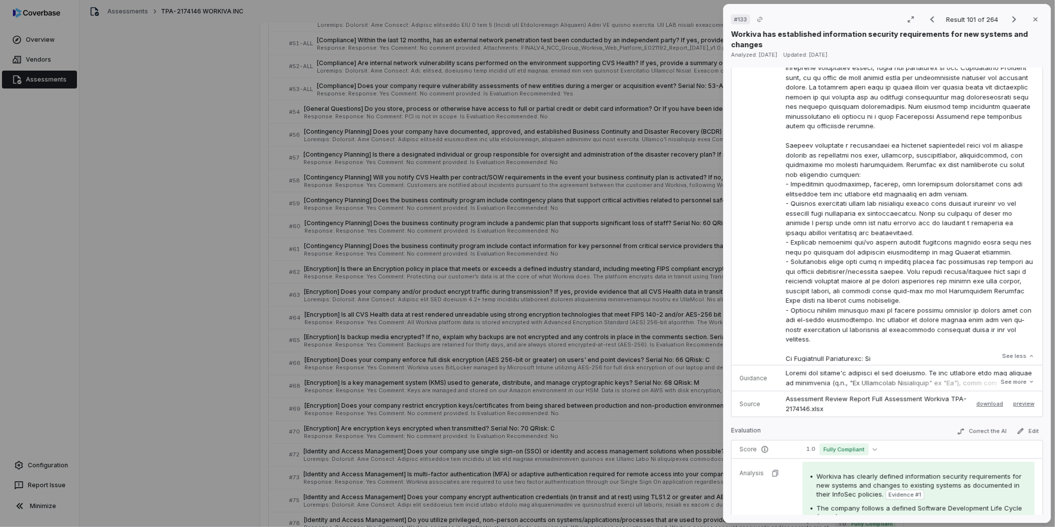
scroll to position [552, 0]
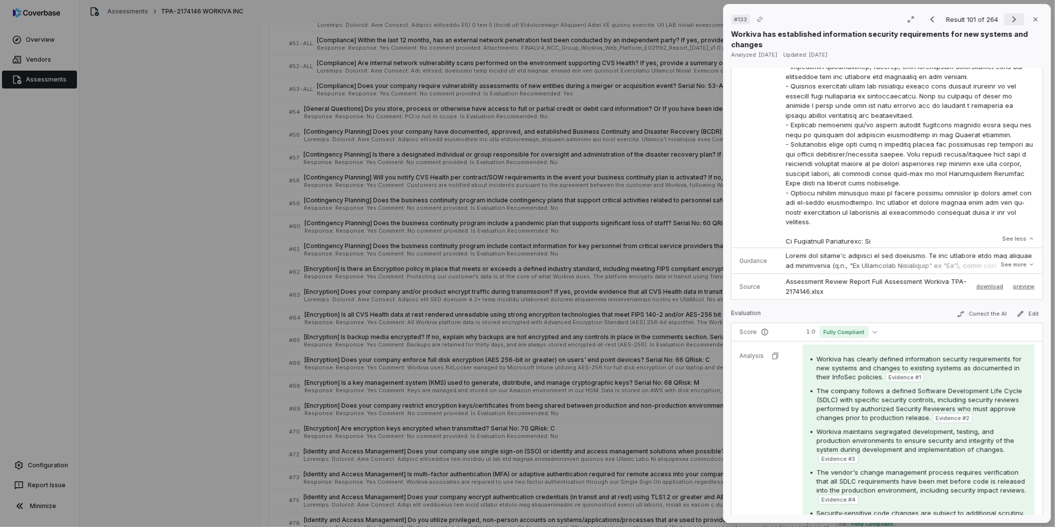
click at [701, 13] on icon "Next result" at bounding box center [1014, 19] width 12 height 12
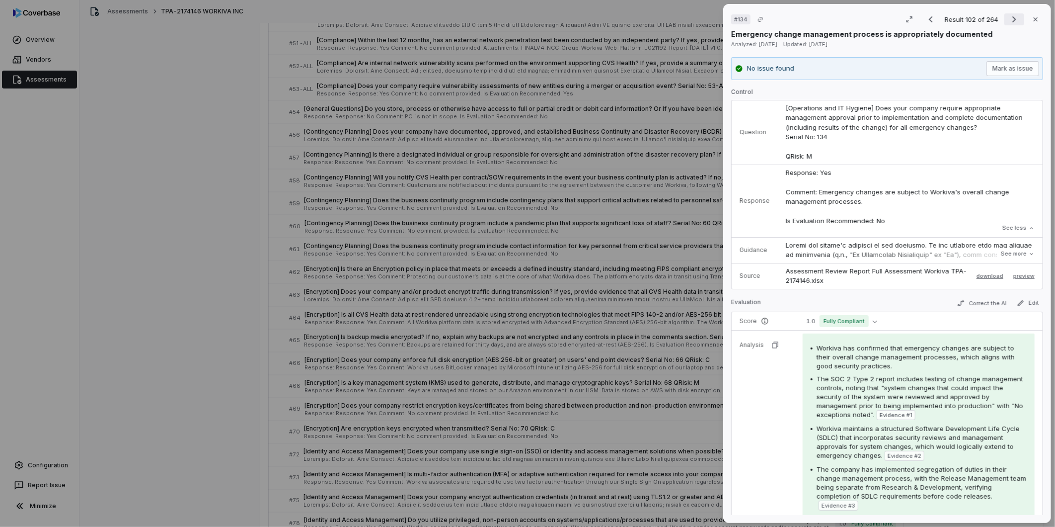
click at [701, 17] on icon "Next result" at bounding box center [1014, 19] width 4 height 6
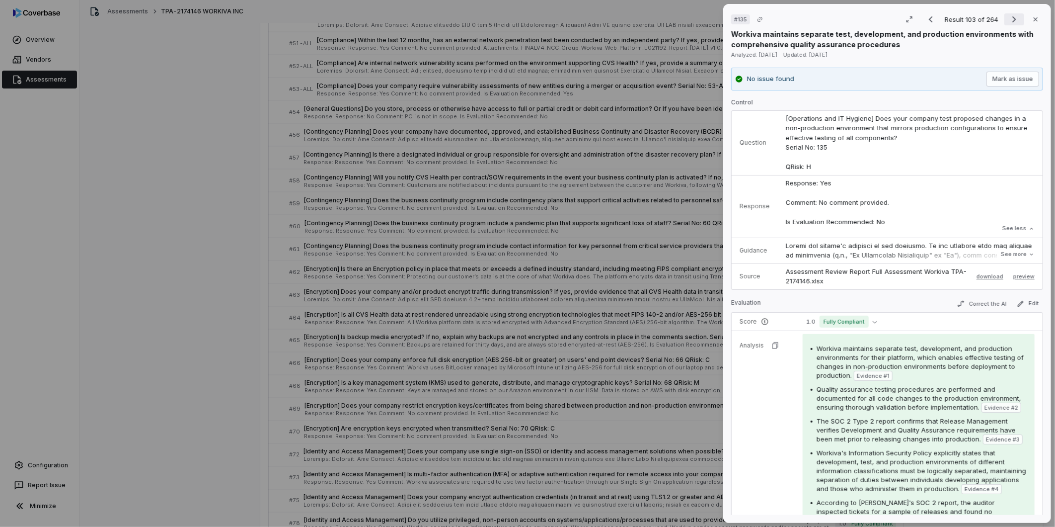
click at [701, 13] on icon "Next result" at bounding box center [1014, 19] width 12 height 12
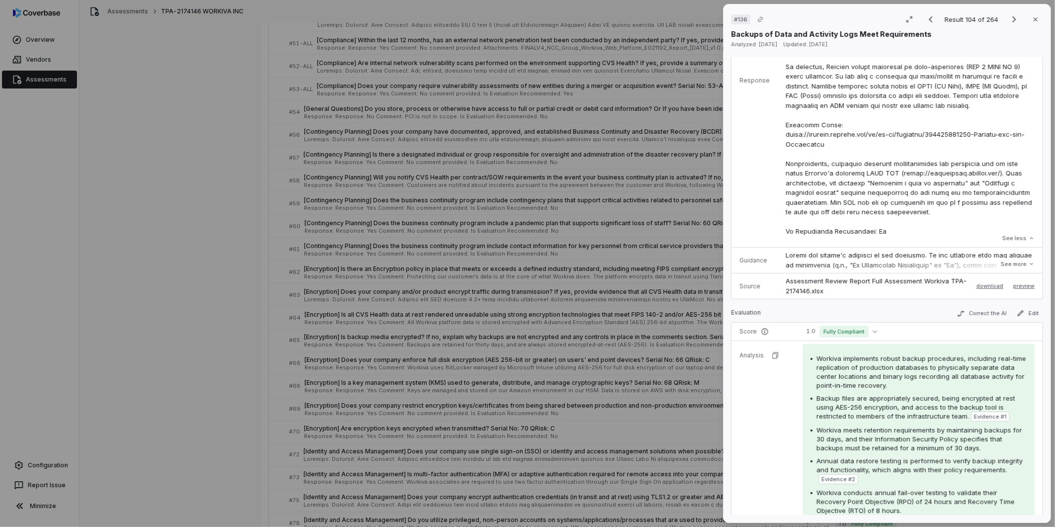
scroll to position [221, 0]
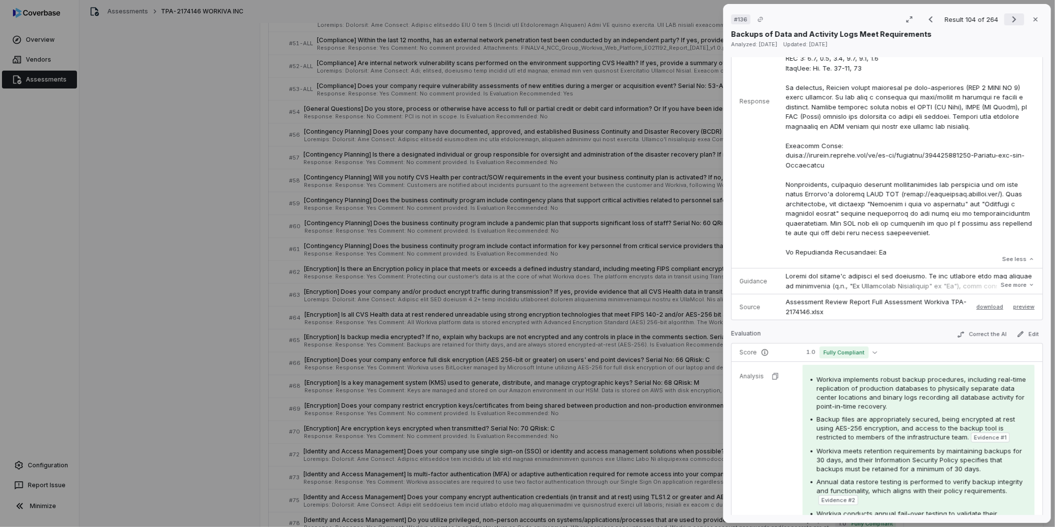
click at [701, 21] on icon "Next result" at bounding box center [1014, 19] width 4 height 6
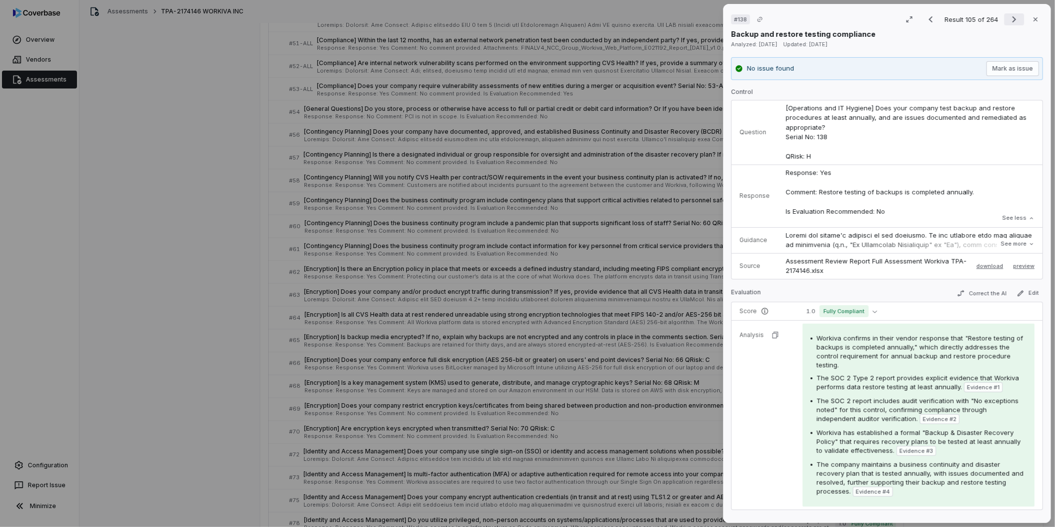
click at [701, 15] on icon "Next result" at bounding box center [1014, 19] width 12 height 12
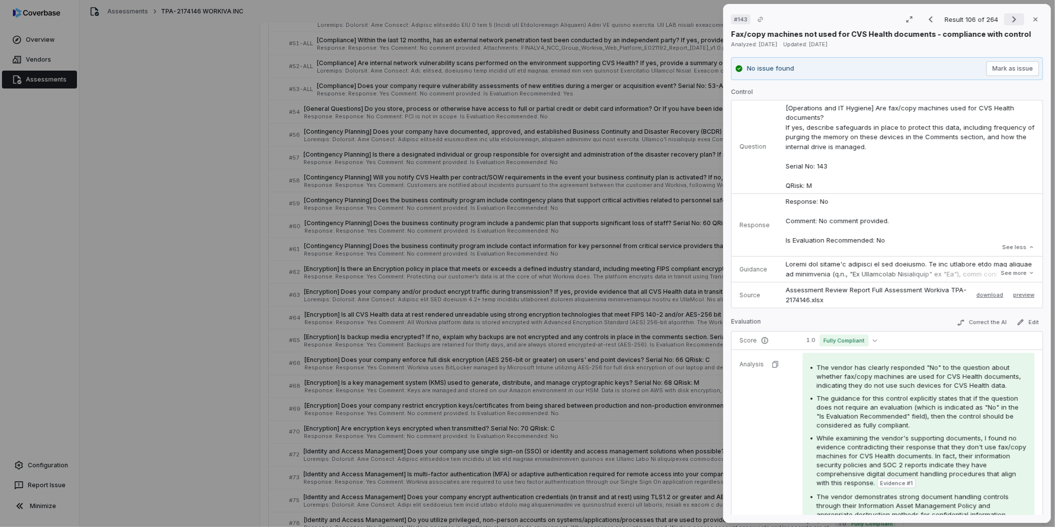
click at [701, 17] on icon "Next result" at bounding box center [1014, 19] width 12 height 12
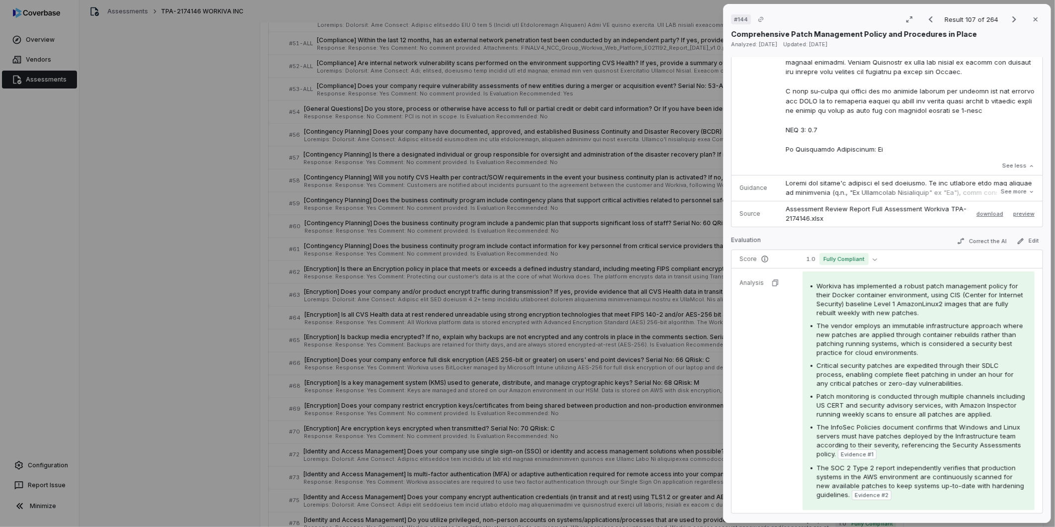
scroll to position [386, 0]
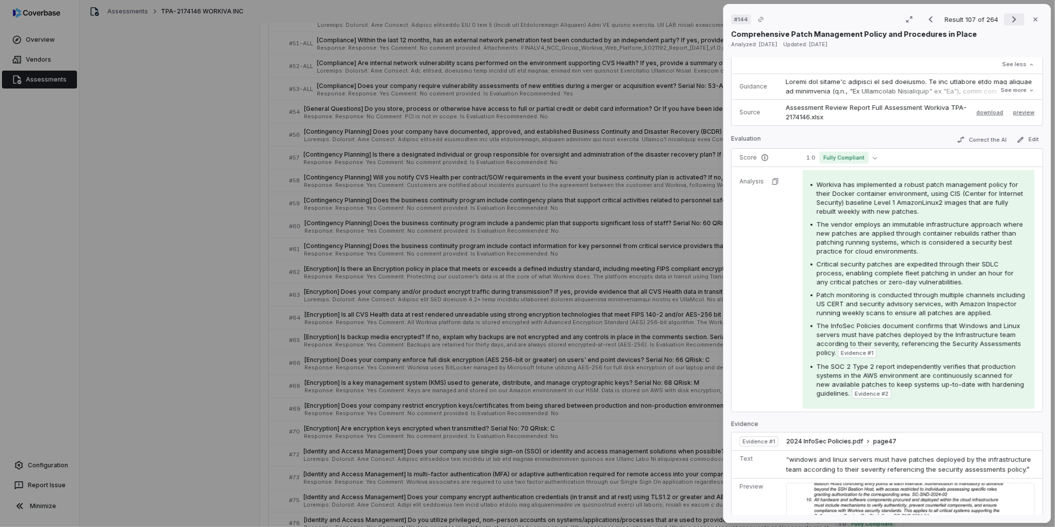
click at [701, 16] on icon "Next result" at bounding box center [1014, 19] width 12 height 12
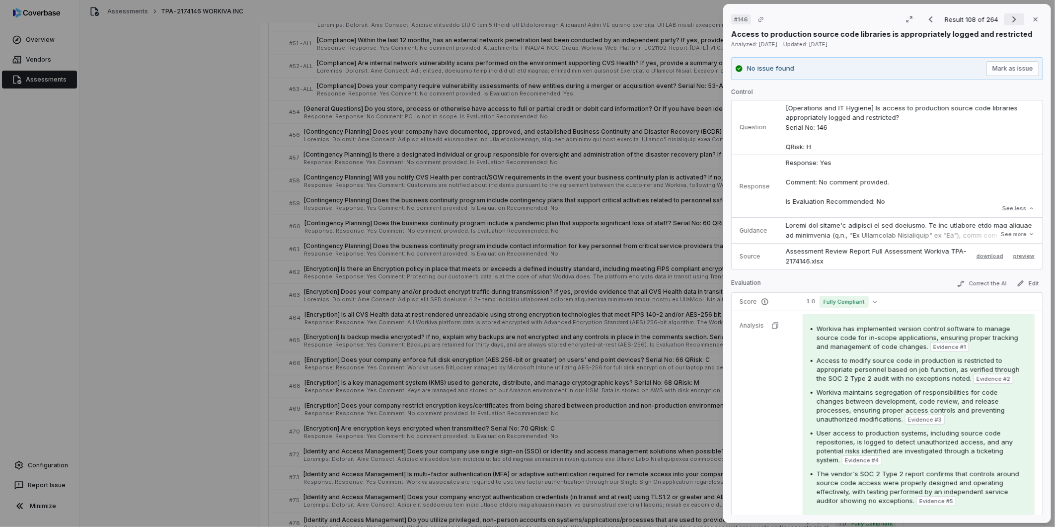
click at [701, 16] on icon "Next result" at bounding box center [1014, 19] width 12 height 12
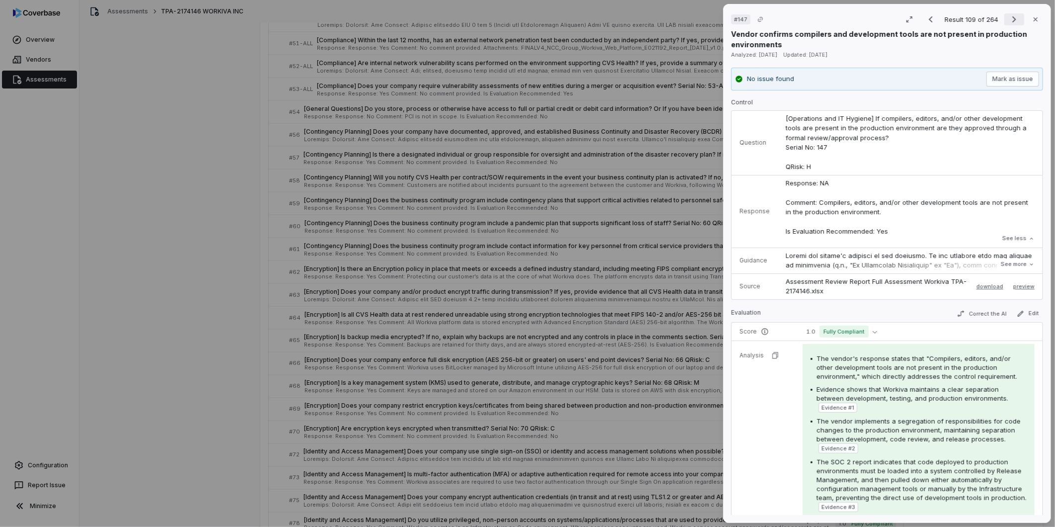
click at [701, 17] on icon "Next result" at bounding box center [1014, 19] width 12 height 12
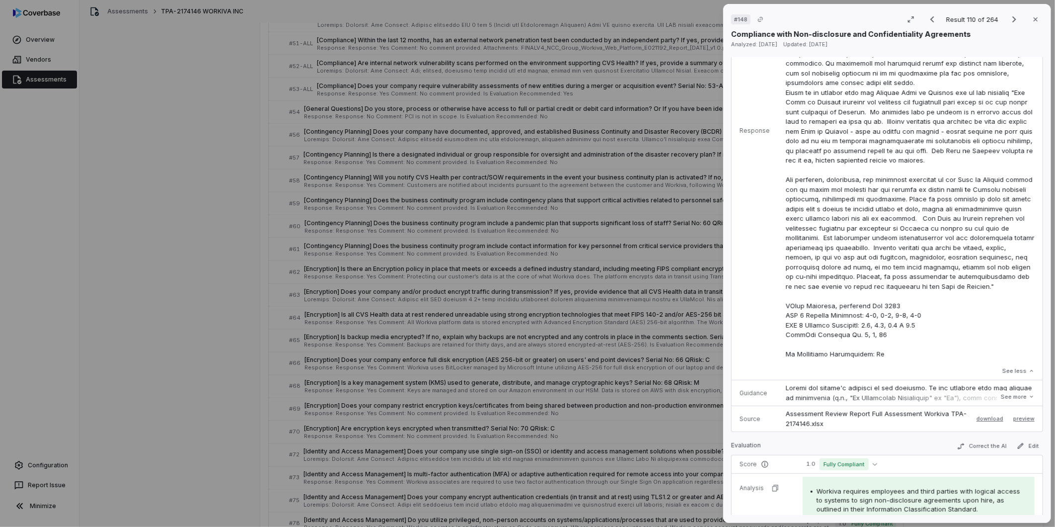
scroll to position [221, 0]
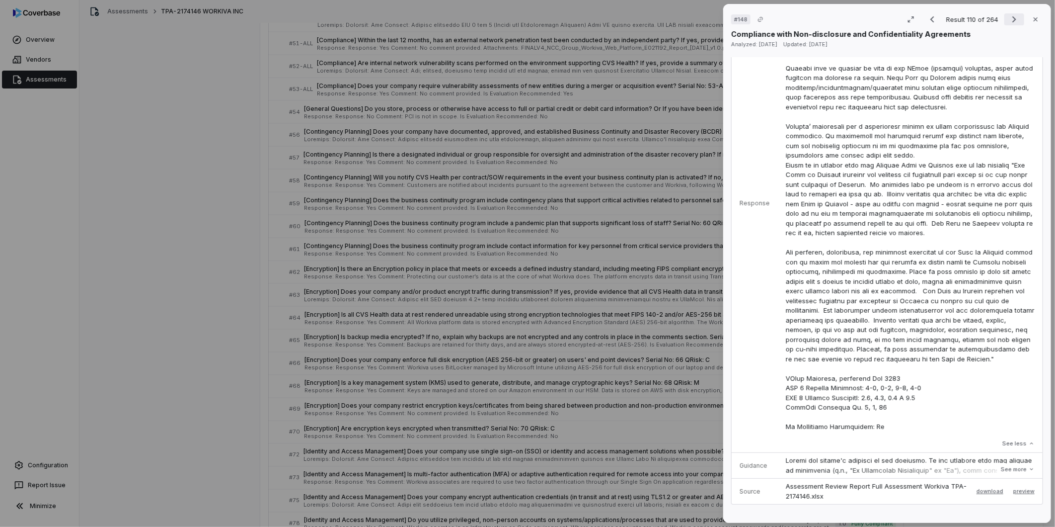
click at [701, 15] on icon "Next result" at bounding box center [1014, 19] width 12 height 12
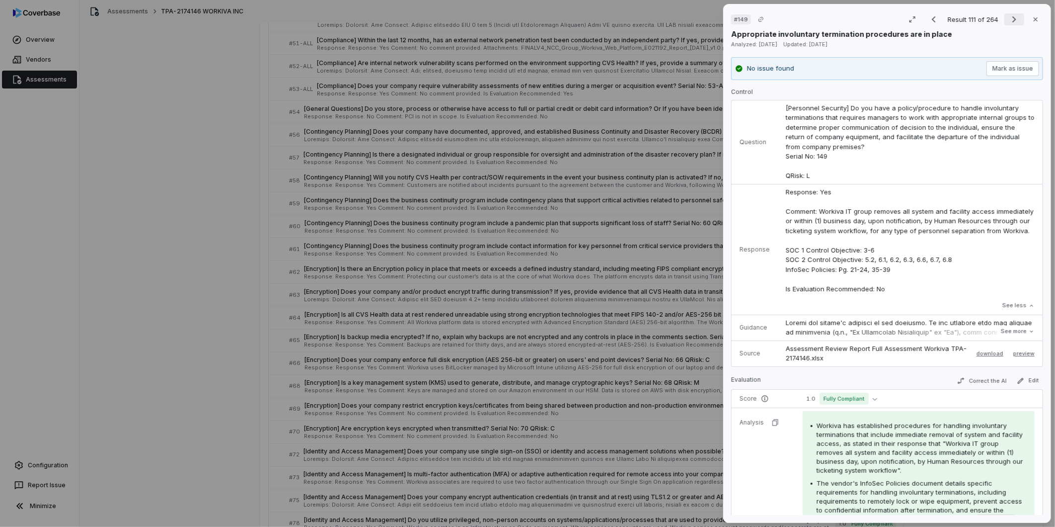
click at [701, 21] on icon "Next result" at bounding box center [1014, 19] width 12 height 12
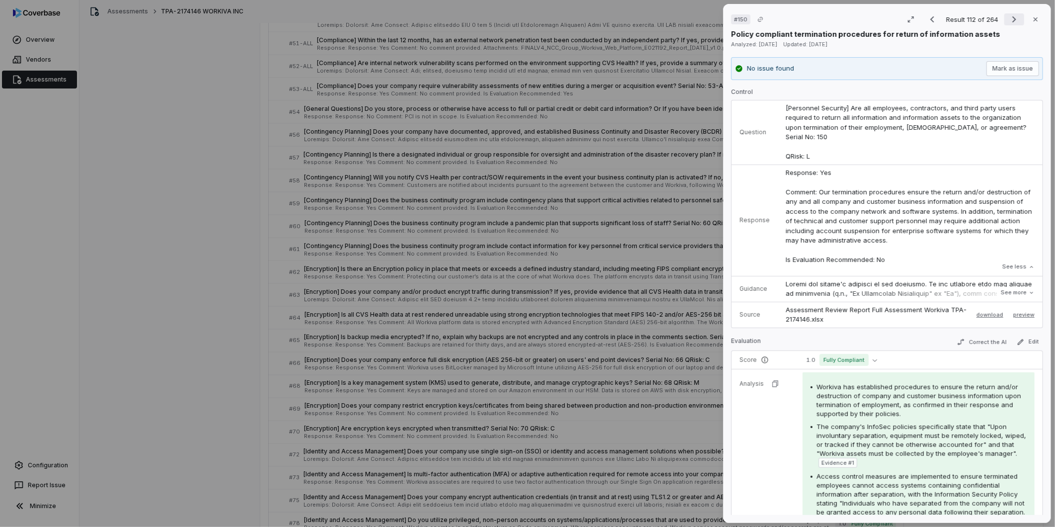
click at [701, 21] on icon "Next result" at bounding box center [1014, 19] width 12 height 12
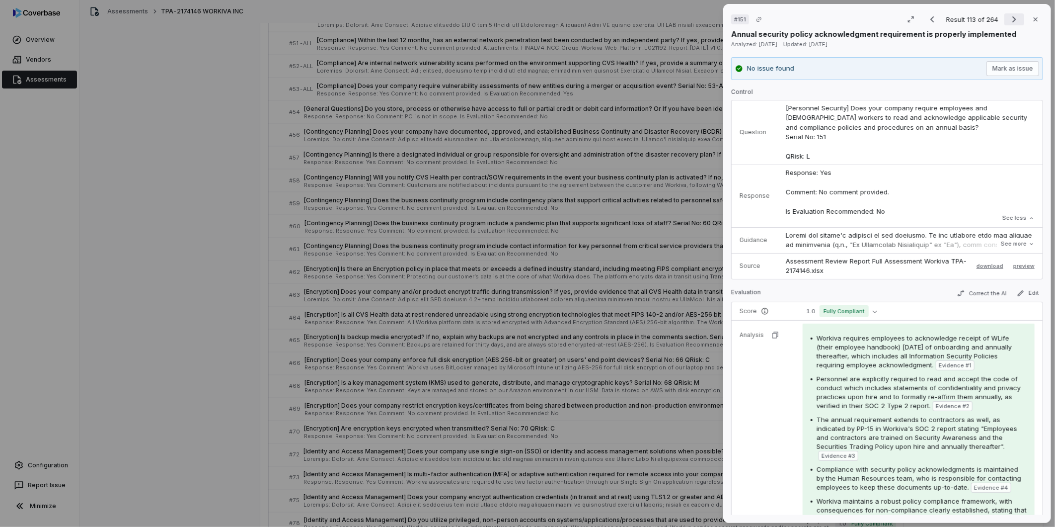
click at [701, 13] on icon "Next result" at bounding box center [1014, 19] width 12 height 12
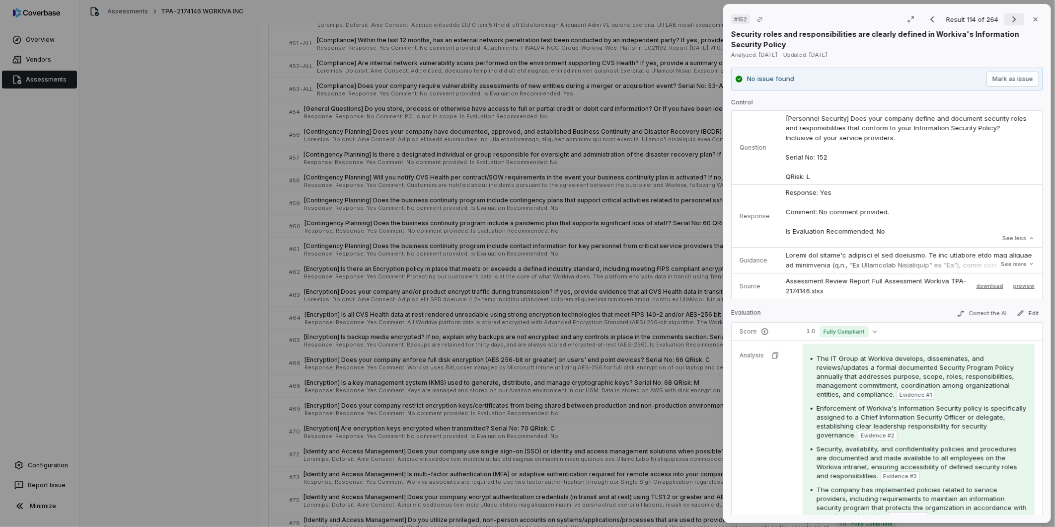
click at [701, 23] on icon "Next result" at bounding box center [1014, 19] width 12 height 12
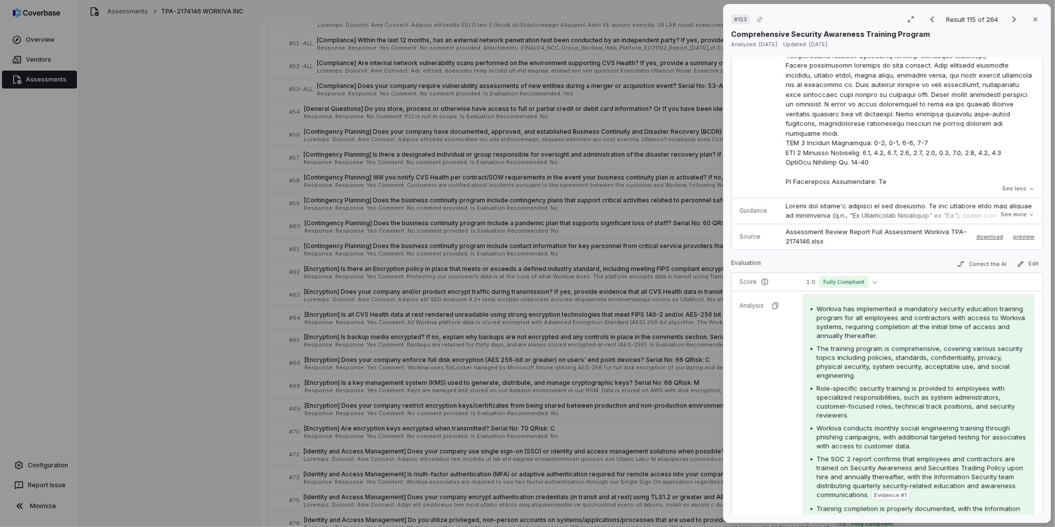
scroll to position [331, 0]
click at [701, 18] on icon "Next result" at bounding box center [1014, 19] width 12 height 12
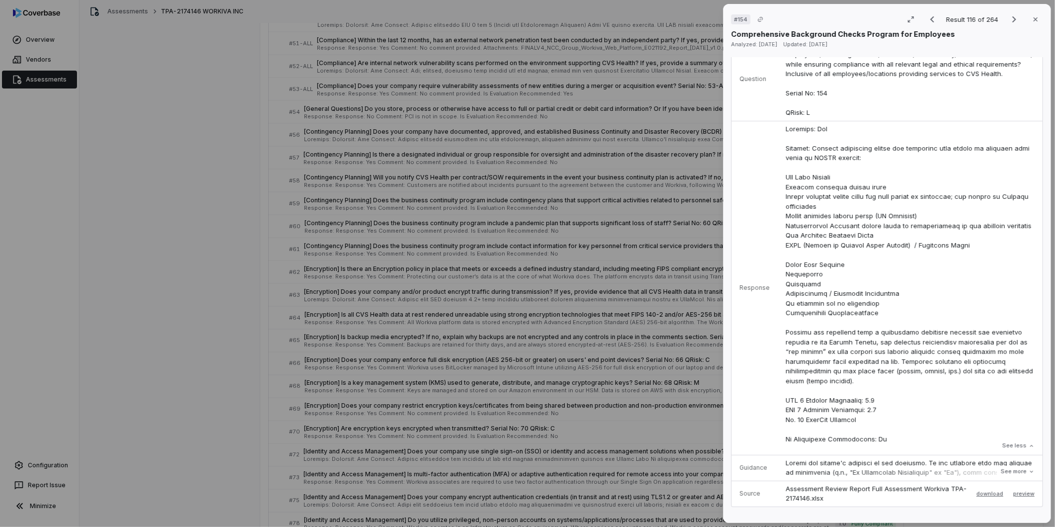
scroll to position [110, 0]
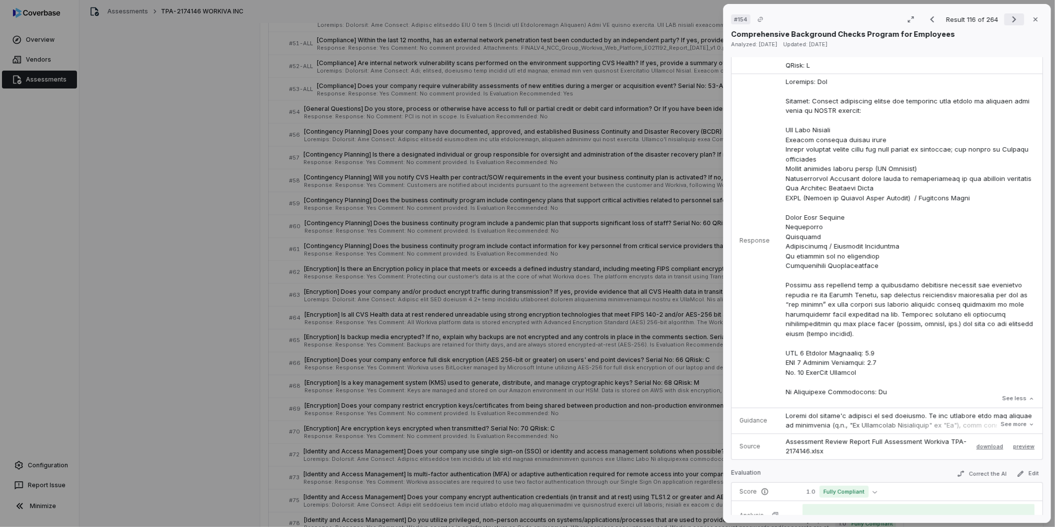
click at [701, 24] on button "Next result" at bounding box center [1014, 19] width 20 height 12
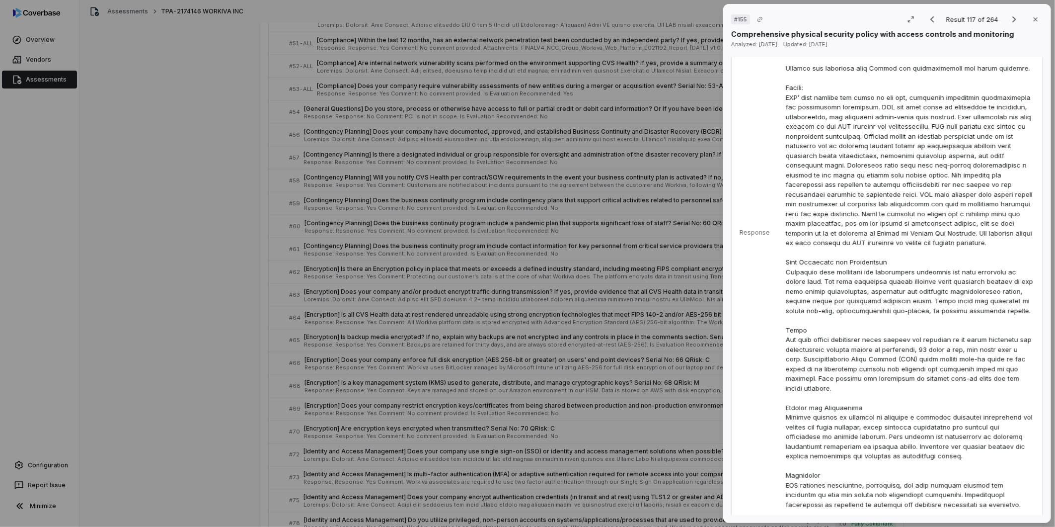
scroll to position [331, 0]
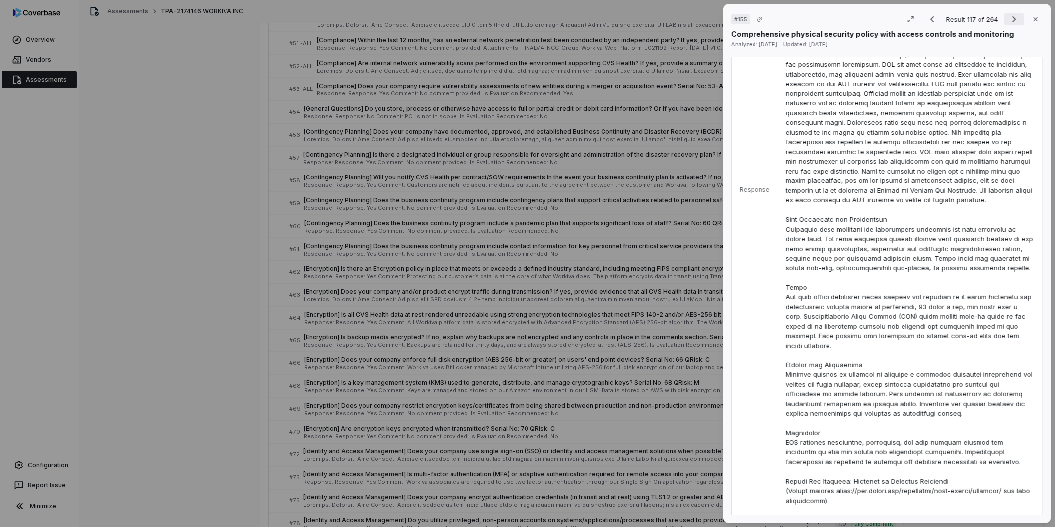
click at [701, 20] on icon "Next result" at bounding box center [1014, 19] width 12 height 12
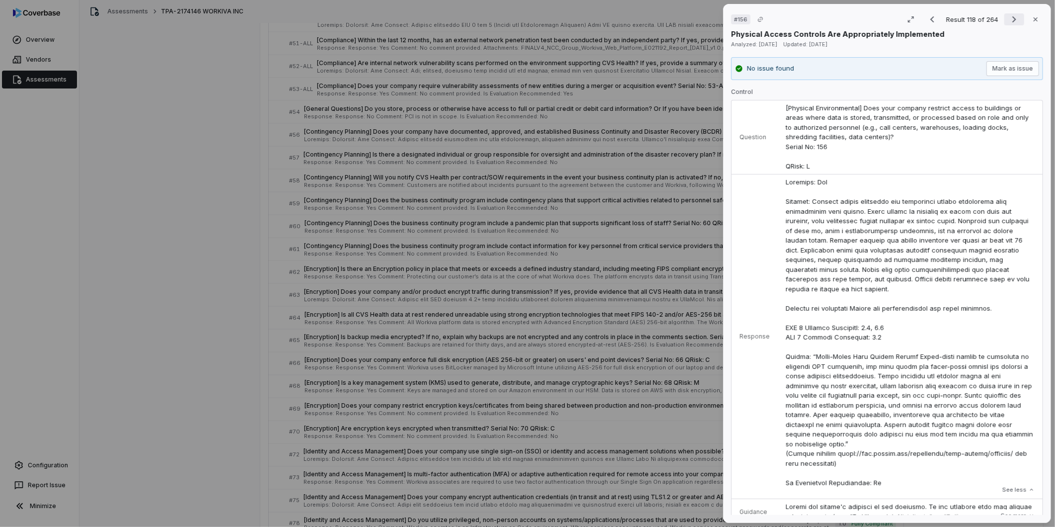
click at [701, 18] on icon "Next result" at bounding box center [1014, 19] width 12 height 12
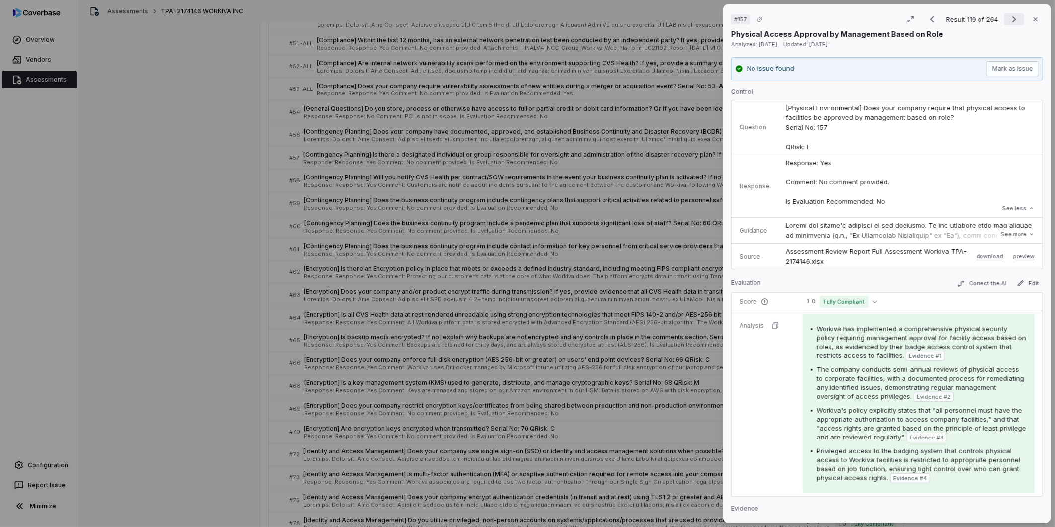
click at [701, 18] on icon "Next result" at bounding box center [1014, 19] width 12 height 12
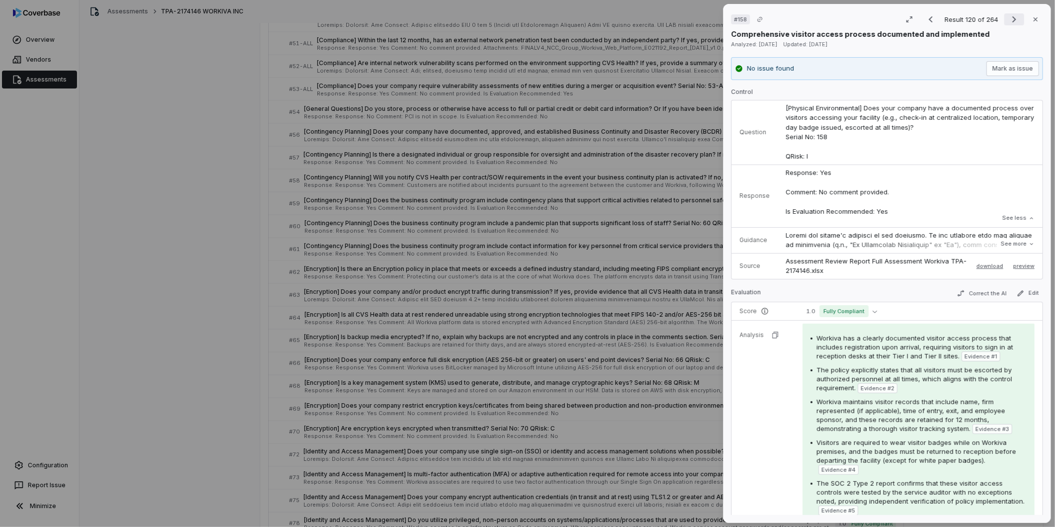
click at [701, 18] on icon "Next result" at bounding box center [1014, 19] width 4 height 6
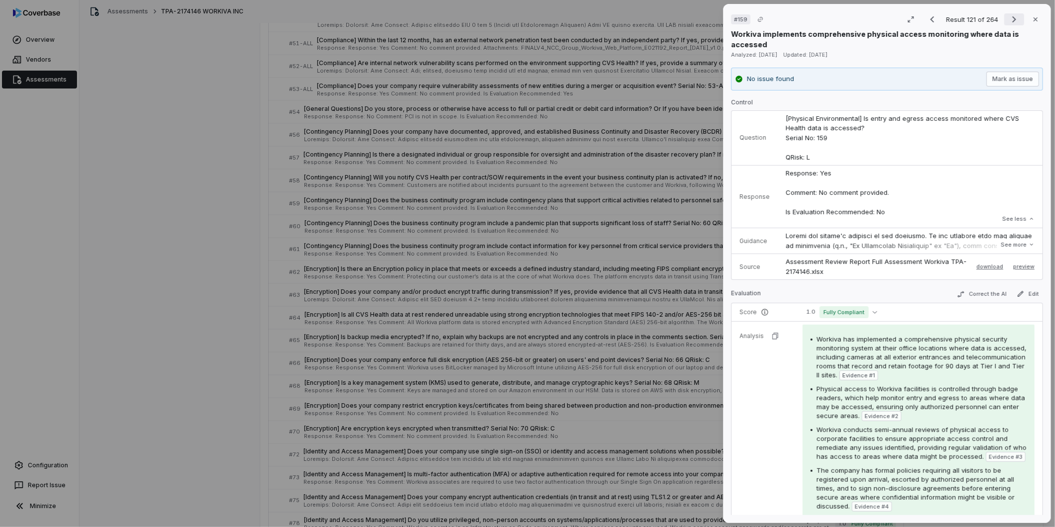
click at [701, 22] on icon "Next result" at bounding box center [1014, 19] width 12 height 12
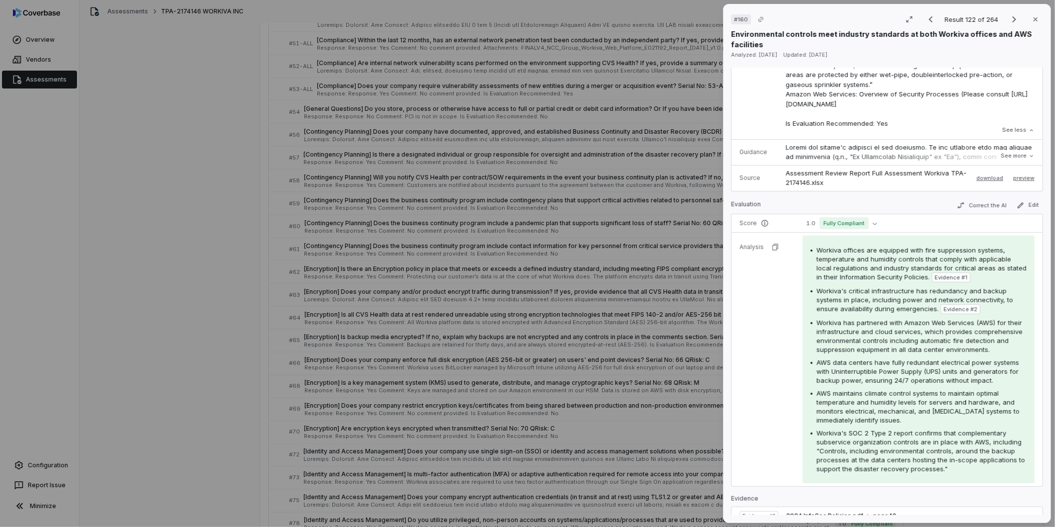
scroll to position [276, 0]
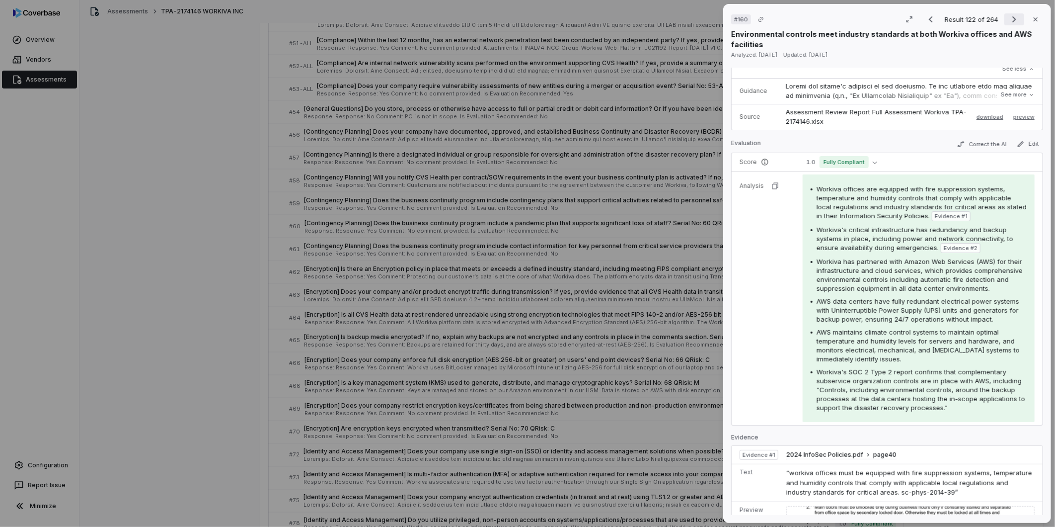
click at [701, 20] on icon "Next result" at bounding box center [1014, 19] width 12 height 12
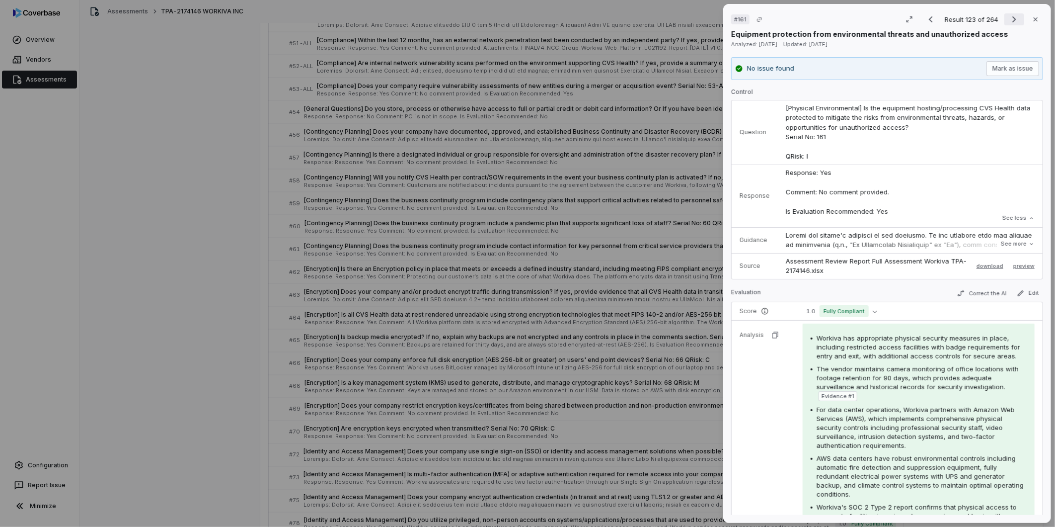
click at [701, 17] on icon "Next result" at bounding box center [1014, 19] width 12 height 12
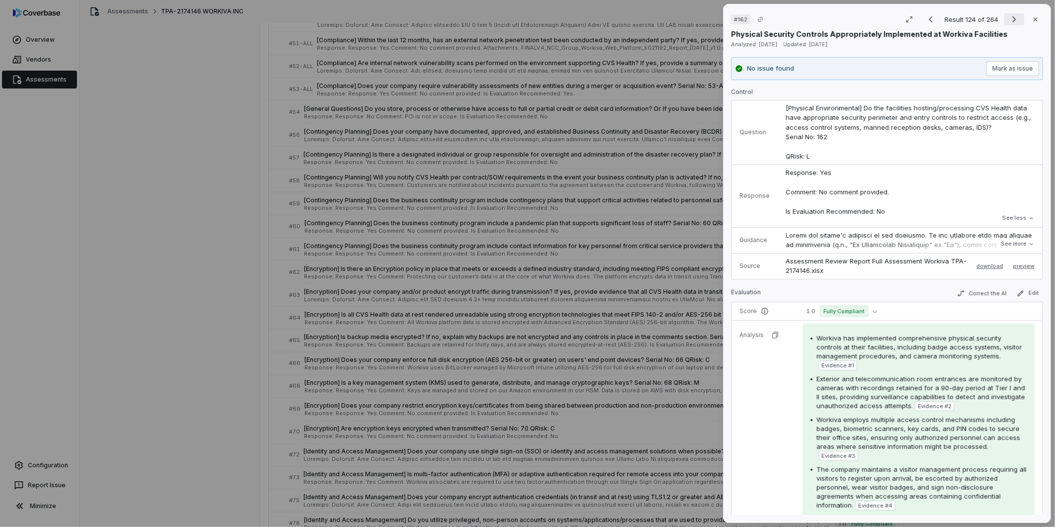
click at [701, 20] on icon "Next result" at bounding box center [1014, 19] width 12 height 12
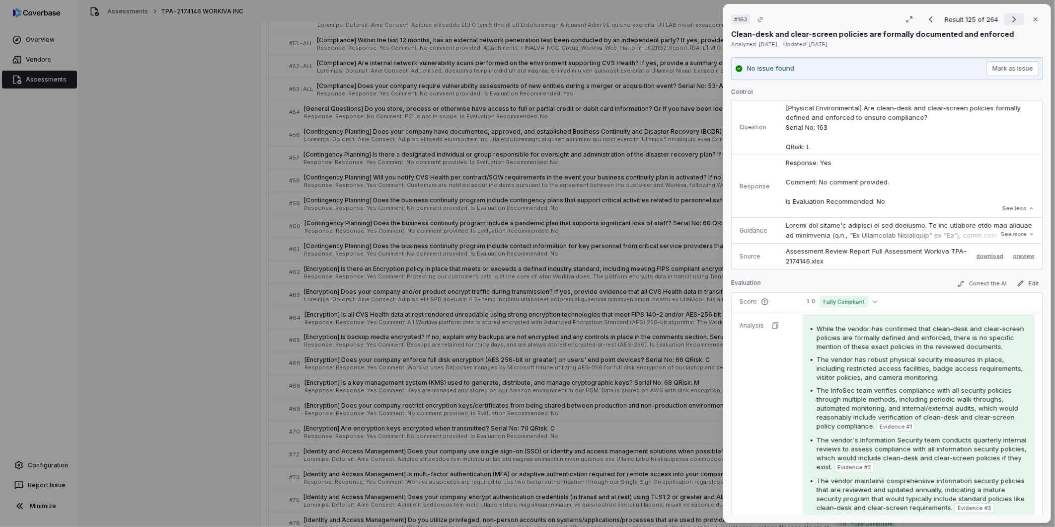
click at [701, 21] on button "Next result" at bounding box center [1014, 19] width 20 height 12
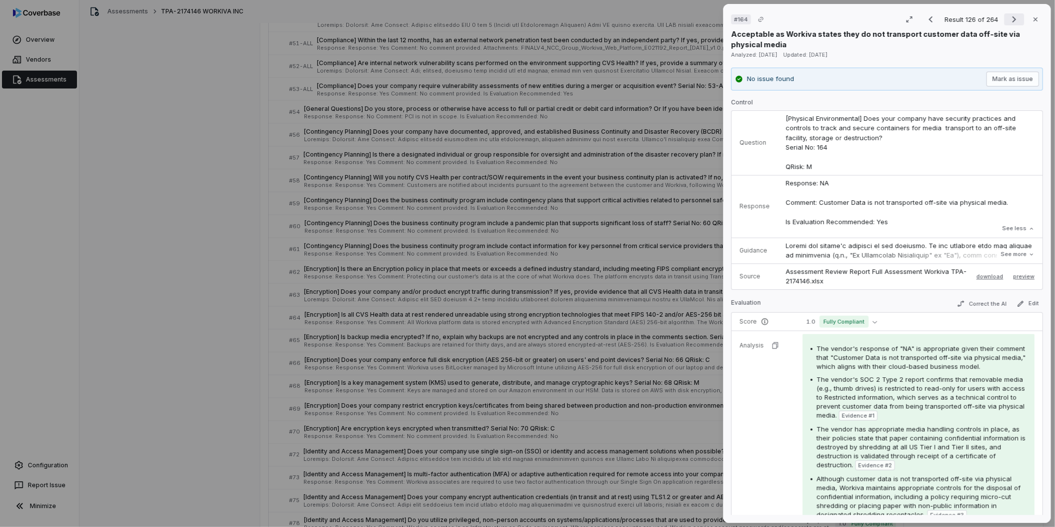
click at [701, 16] on icon "Next result" at bounding box center [1014, 19] width 12 height 12
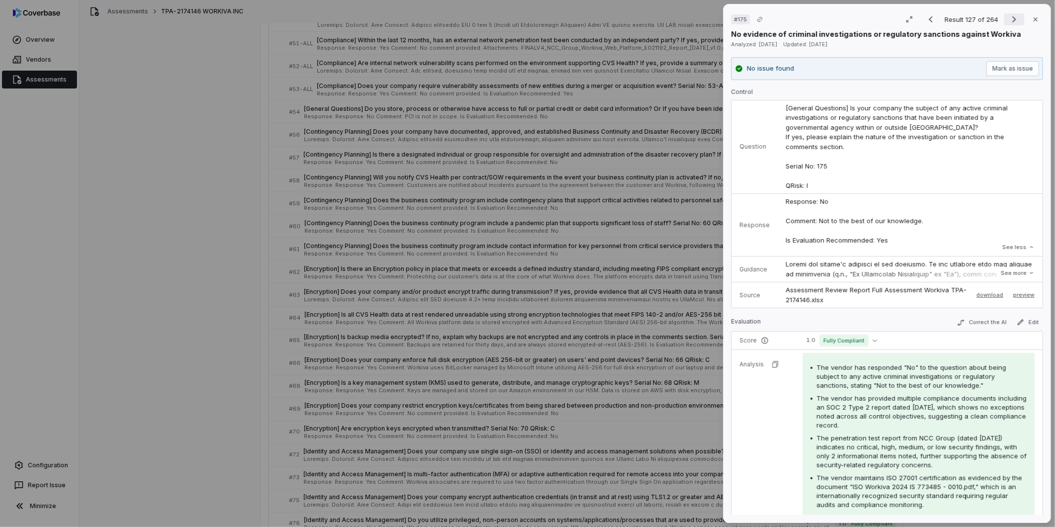
click at [701, 14] on icon "Next result" at bounding box center [1014, 19] width 12 height 12
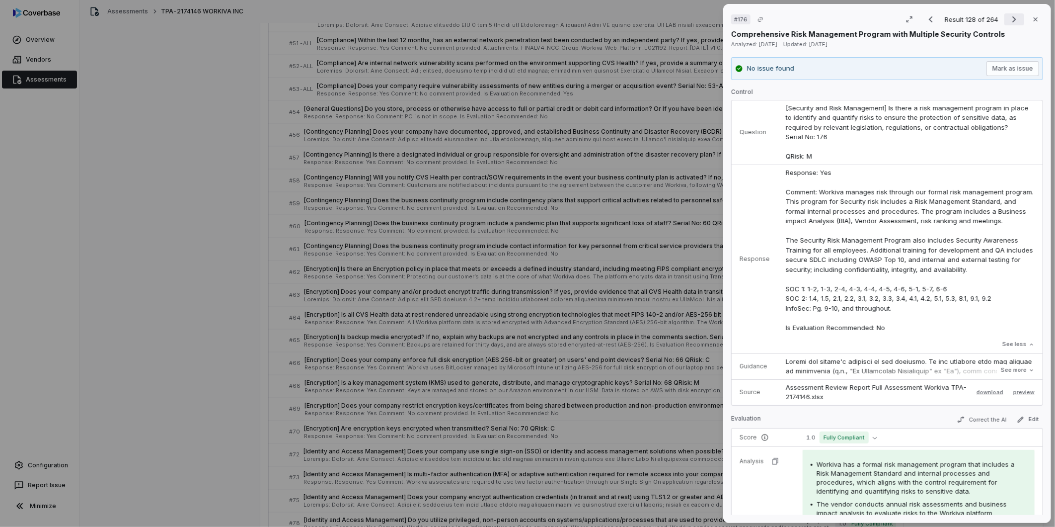
click at [701, 21] on icon "Next result" at bounding box center [1014, 19] width 12 height 12
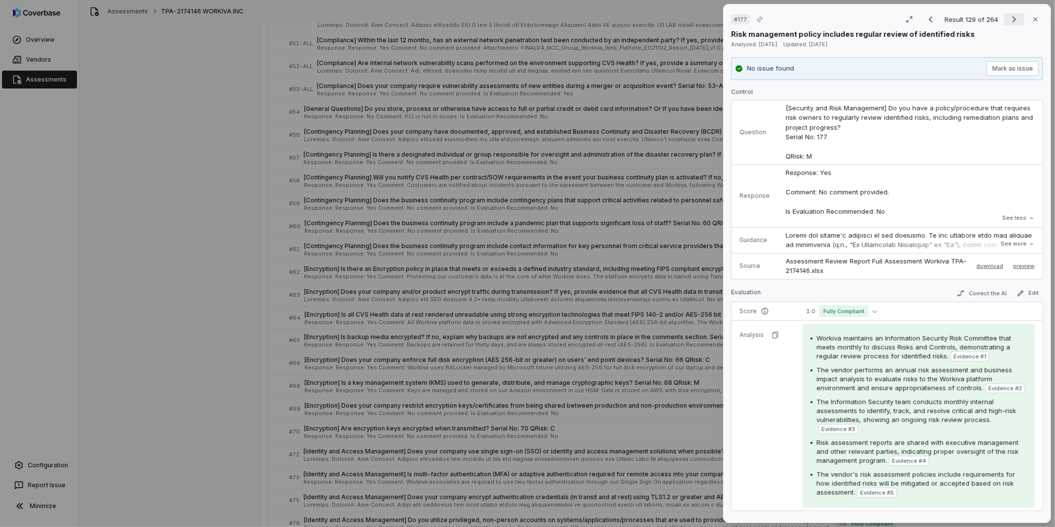
click at [701, 13] on icon "Next result" at bounding box center [1014, 19] width 12 height 12
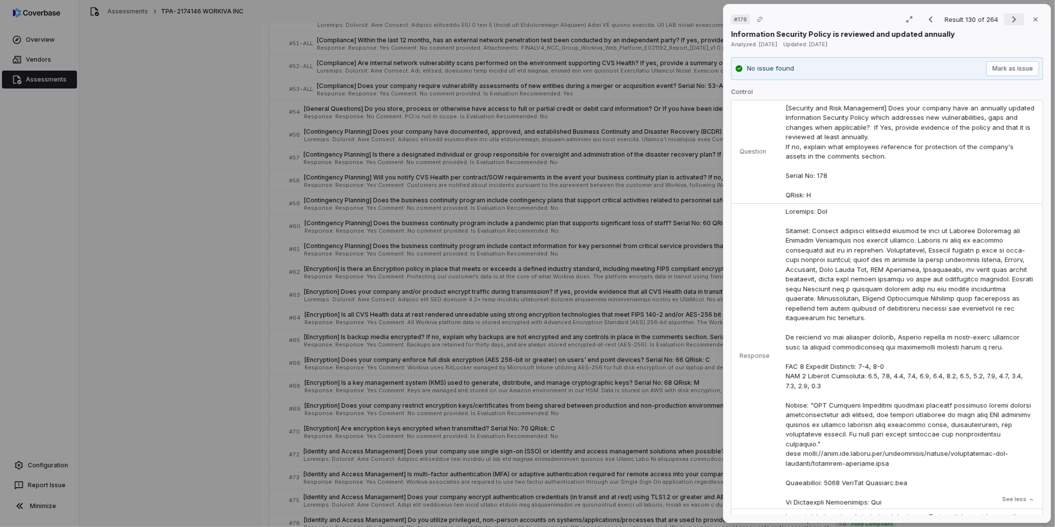
click at [701, 22] on icon "Next result" at bounding box center [1014, 19] width 12 height 12
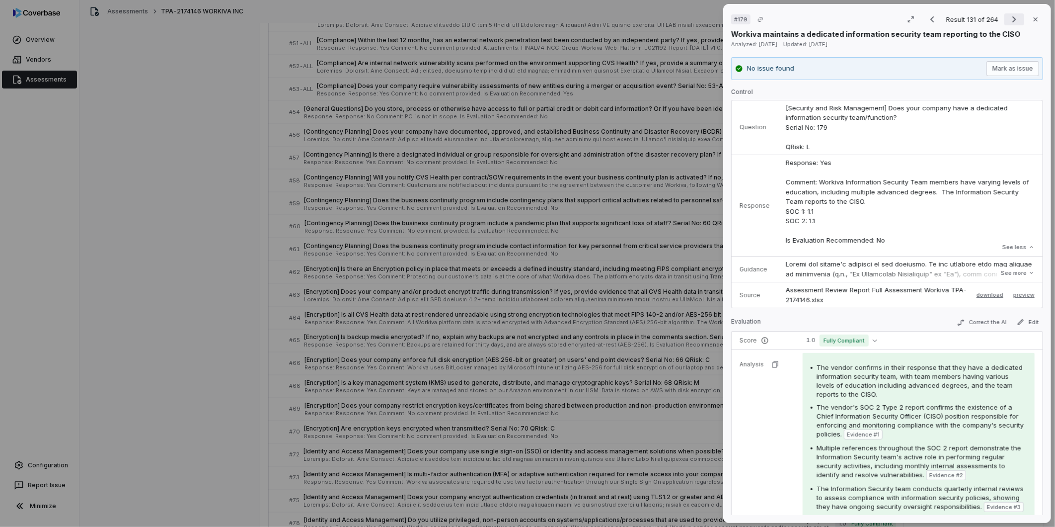
click at [701, 23] on icon "Next result" at bounding box center [1014, 19] width 12 height 12
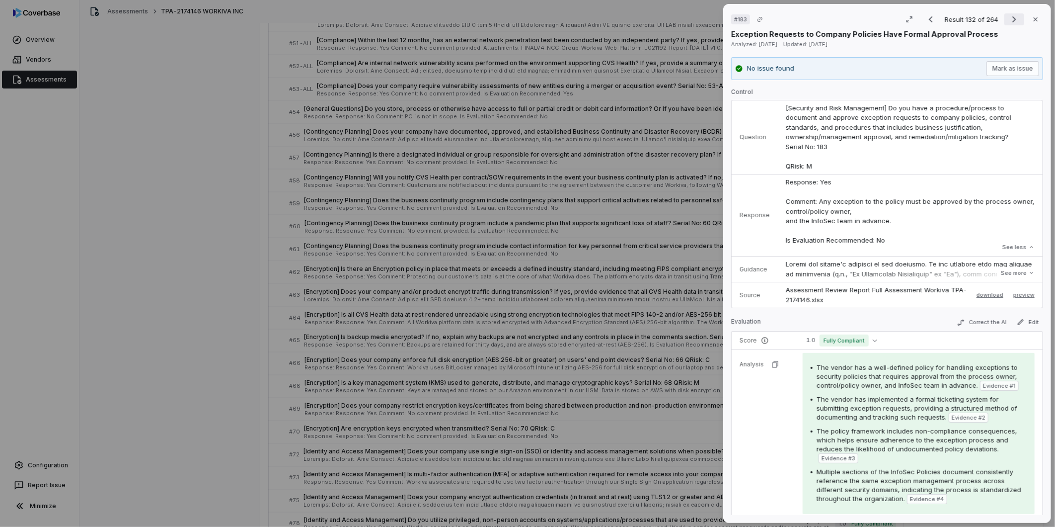
click at [701, 18] on icon "Next result" at bounding box center [1014, 19] width 12 height 12
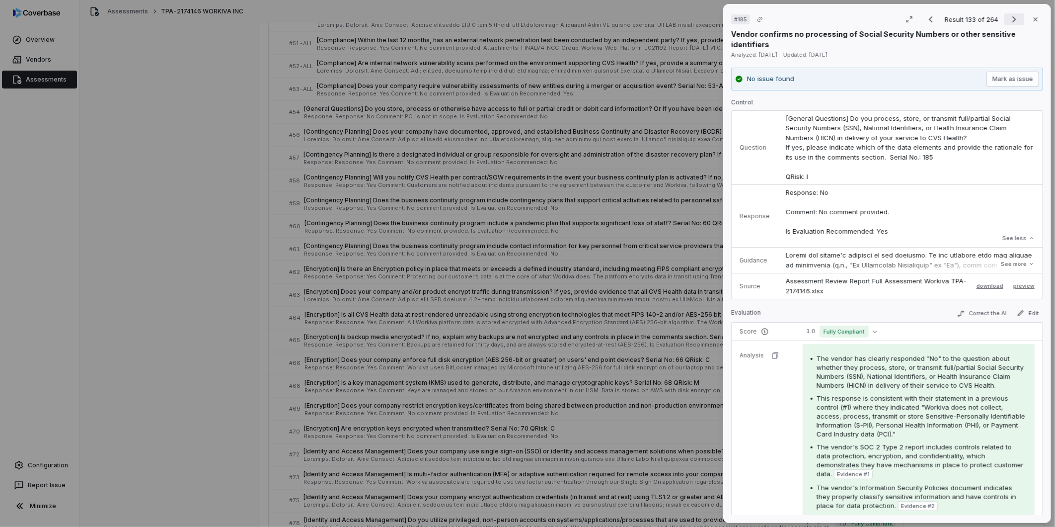
click at [701, 17] on icon "Next result" at bounding box center [1014, 19] width 4 height 6
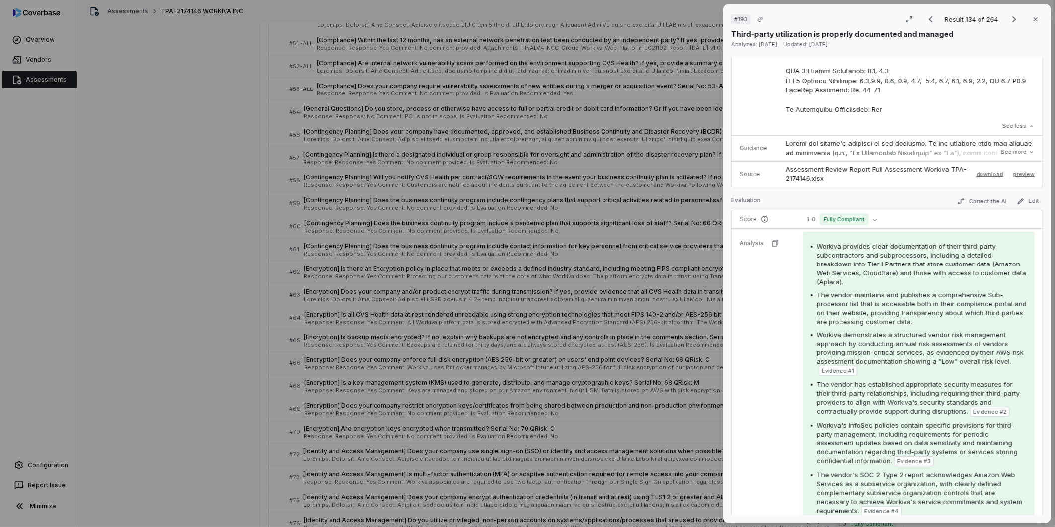
scroll to position [386, 0]
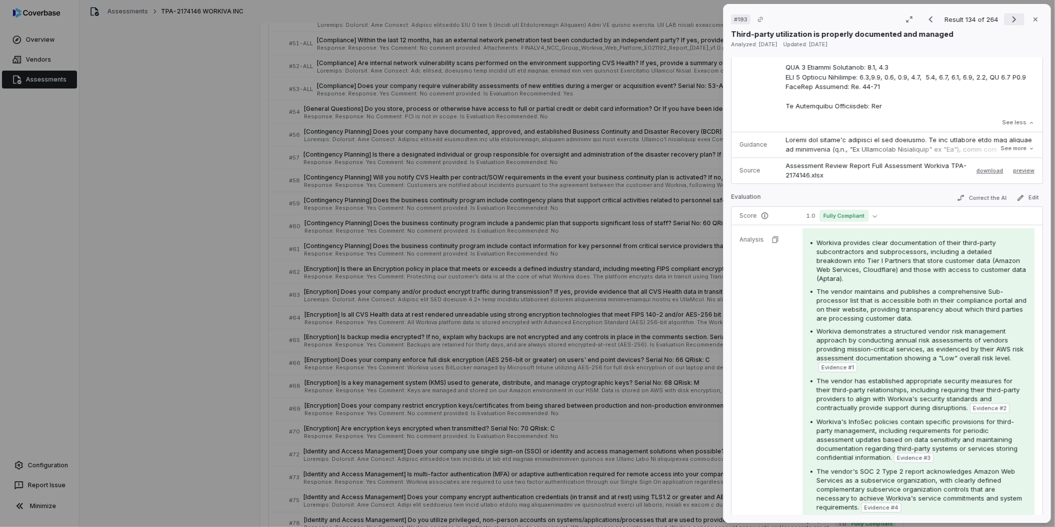
click at [701, 15] on icon "Next result" at bounding box center [1014, 19] width 12 height 12
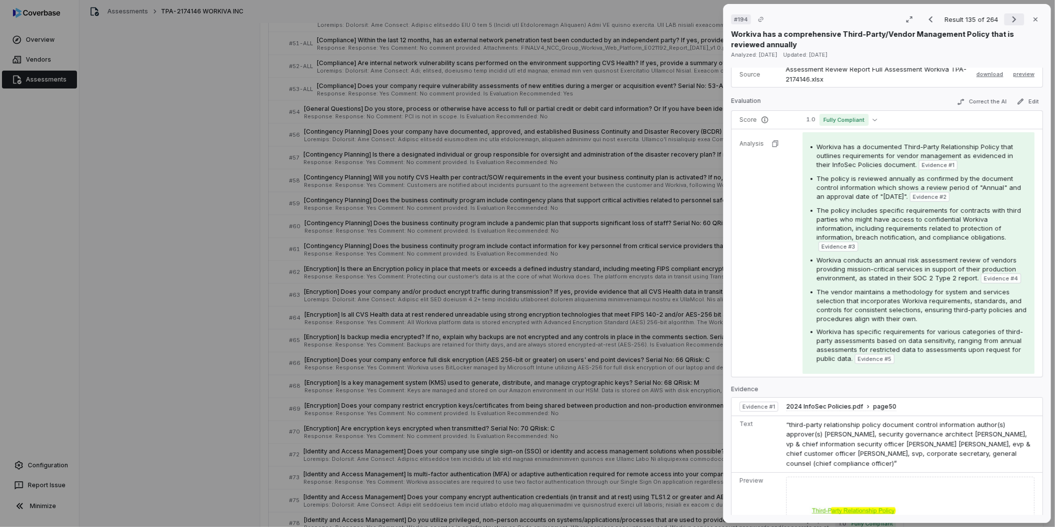
click at [701, 17] on icon "Next result" at bounding box center [1014, 19] width 12 height 12
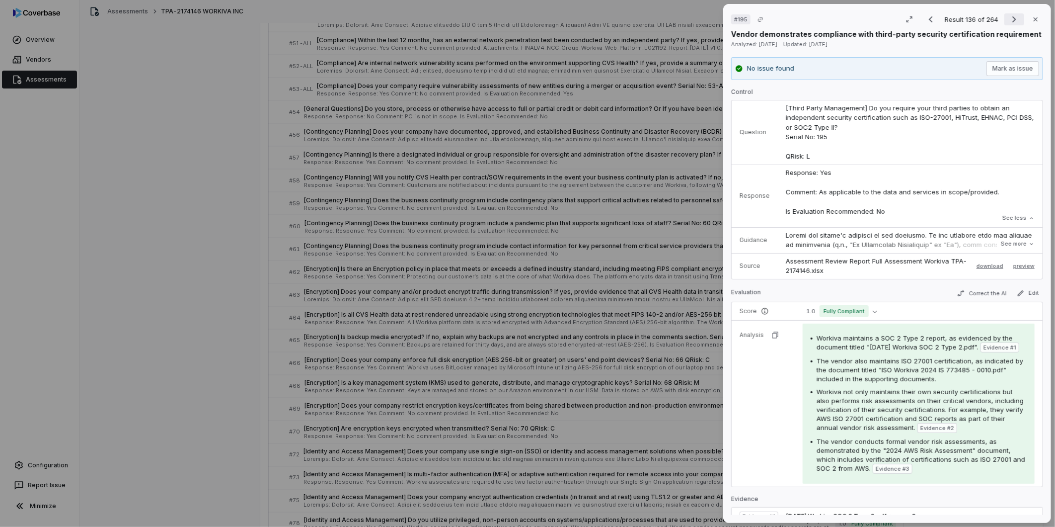
click at [701, 17] on icon "Next result" at bounding box center [1014, 19] width 4 height 6
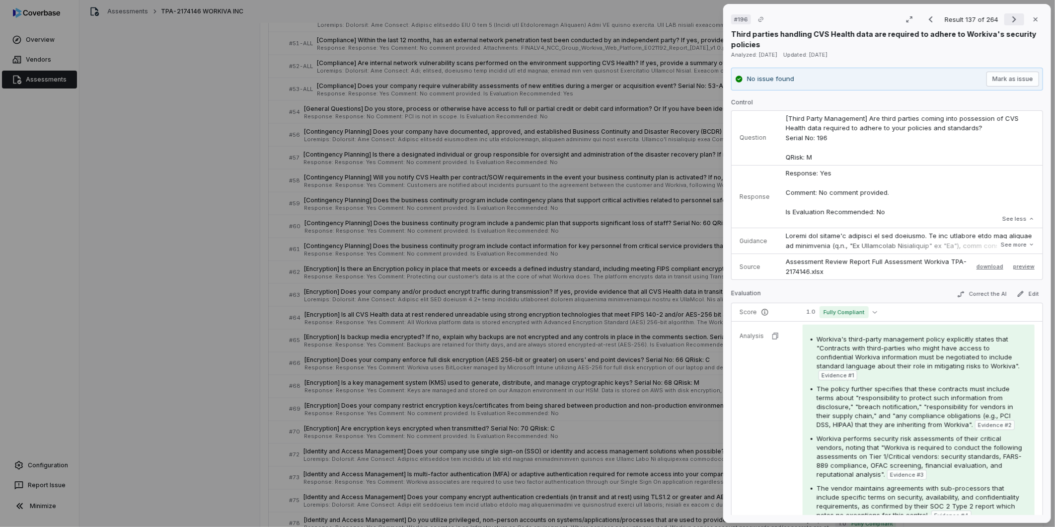
click at [701, 17] on icon "Next result" at bounding box center [1014, 19] width 4 height 6
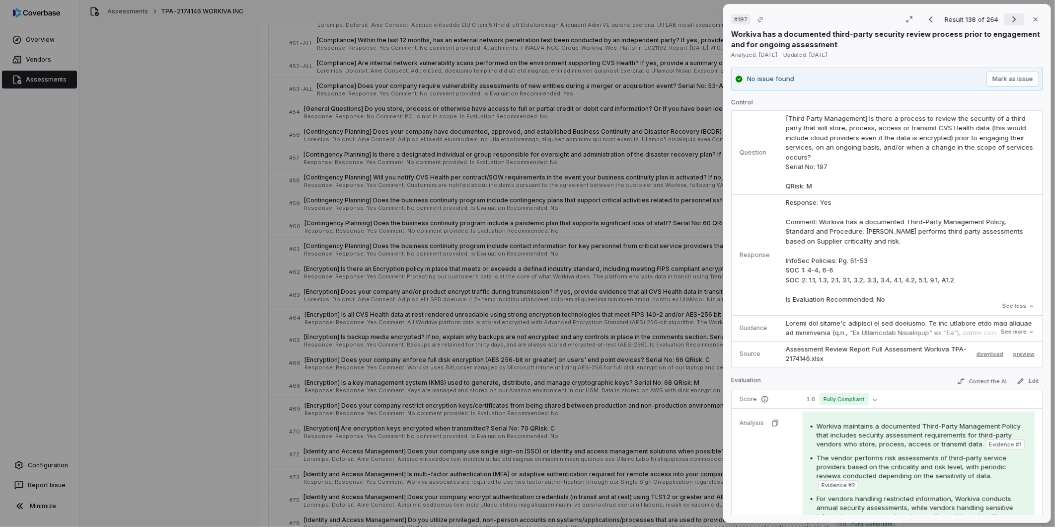
click at [701, 17] on icon "Next result" at bounding box center [1014, 19] width 4 height 6
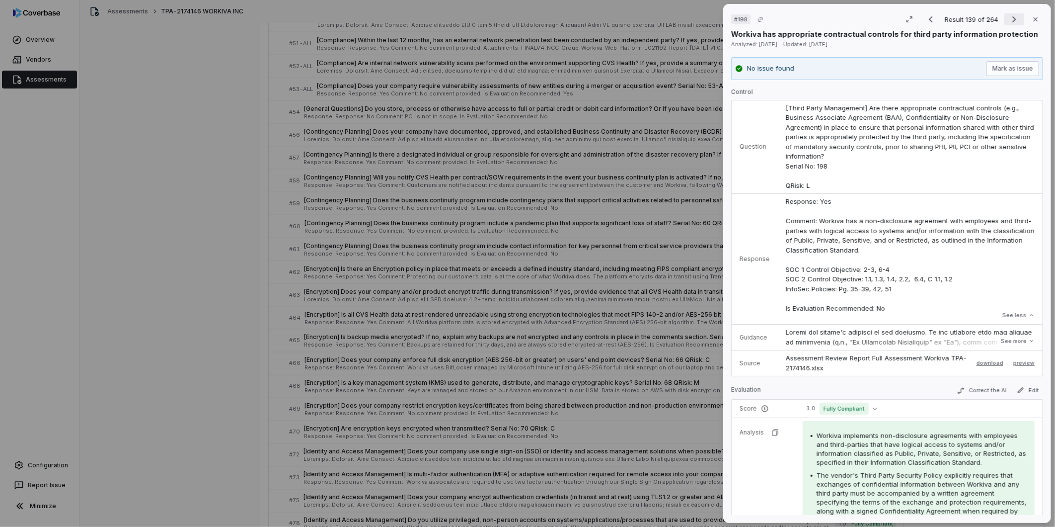
click at [701, 19] on icon "Next result" at bounding box center [1014, 19] width 12 height 12
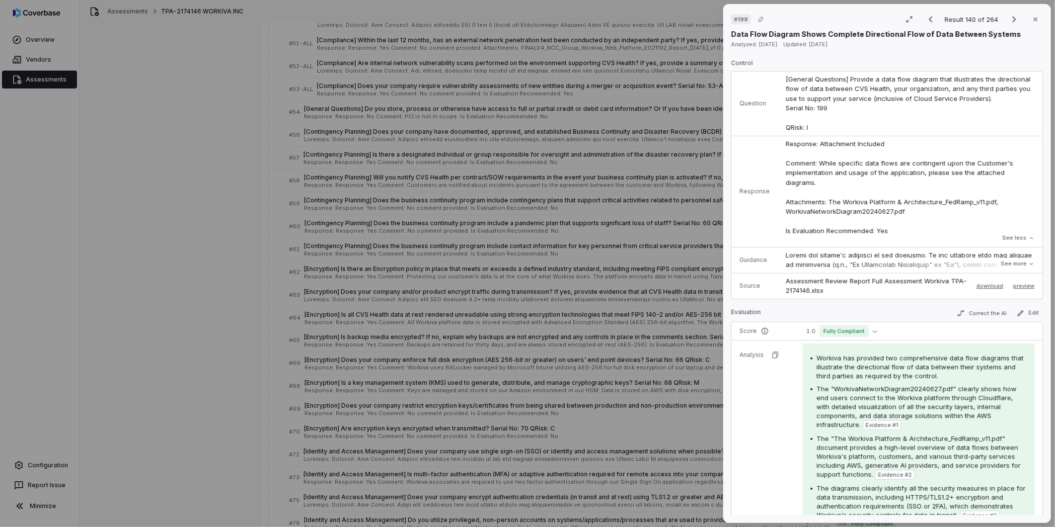
scroll to position [55, 0]
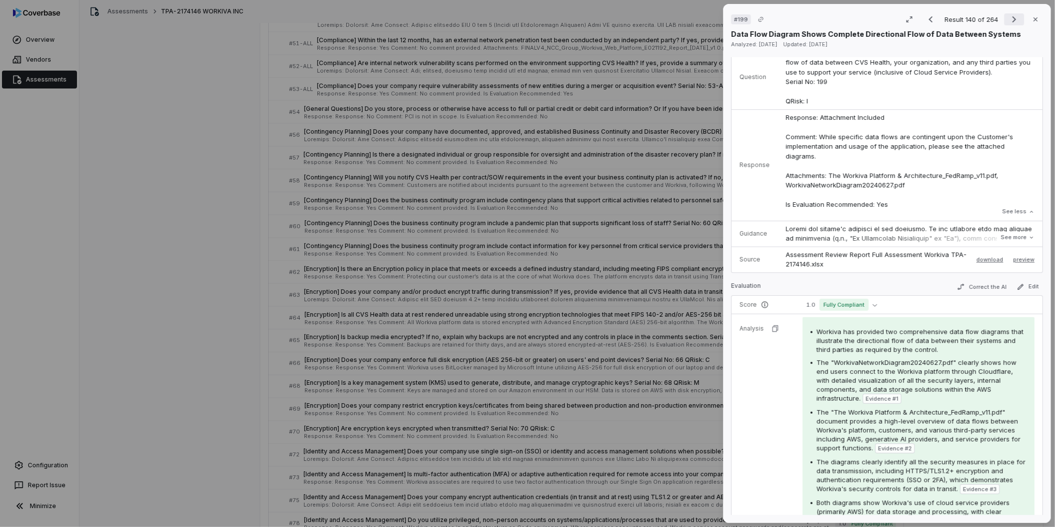
click at [701, 17] on icon "Next result" at bounding box center [1014, 19] width 12 height 12
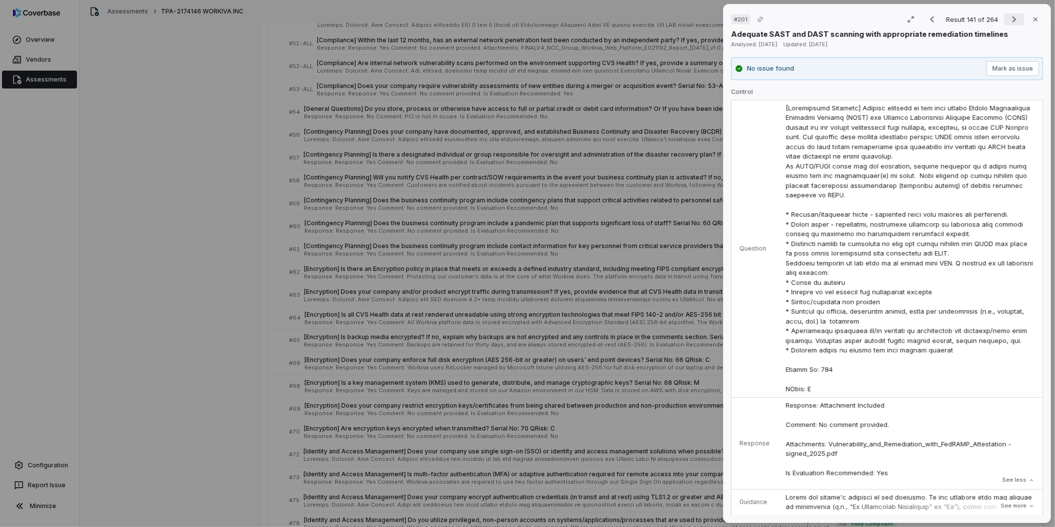
click at [701, 17] on button "Next result" at bounding box center [1014, 19] width 20 height 12
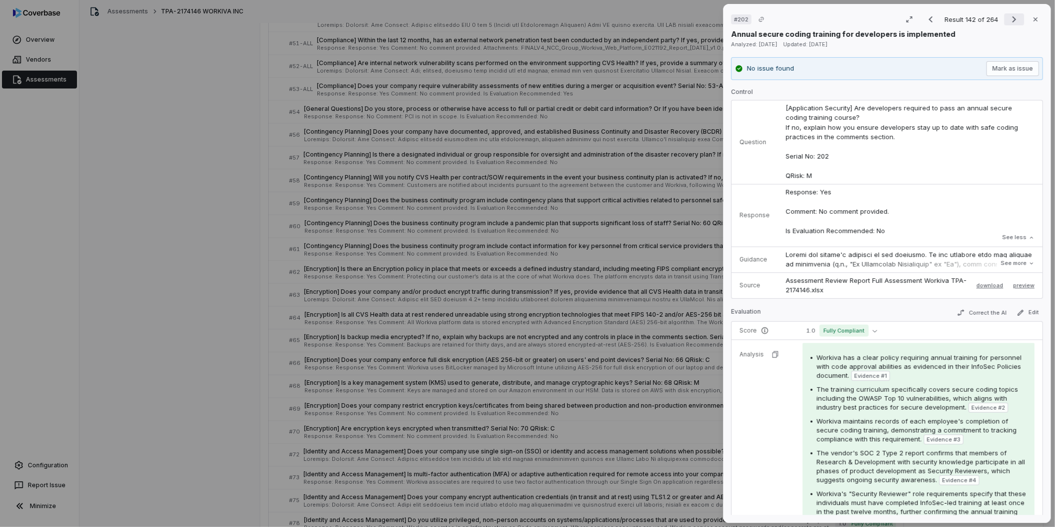
click at [701, 22] on icon "Next result" at bounding box center [1014, 19] width 12 height 12
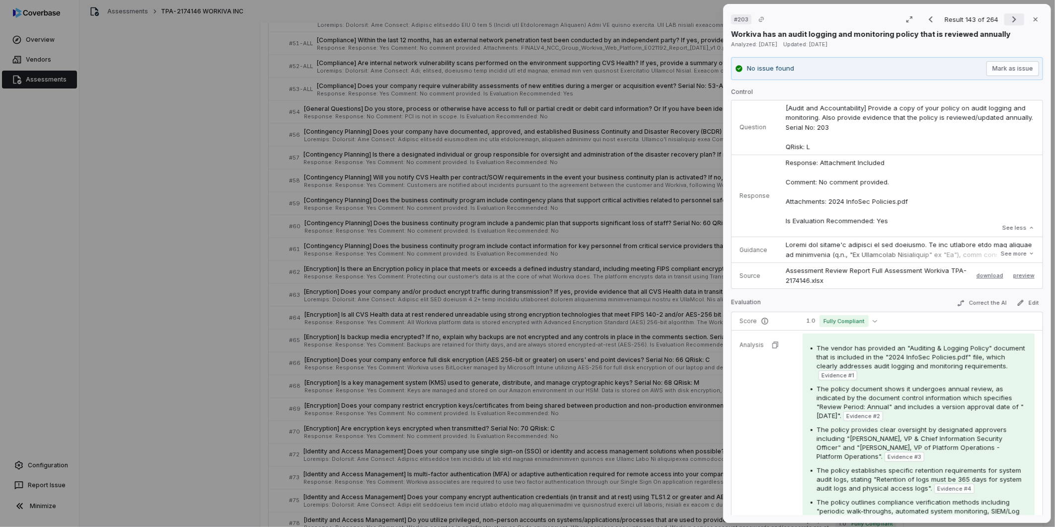
click at [701, 16] on icon "Next result" at bounding box center [1014, 19] width 12 height 12
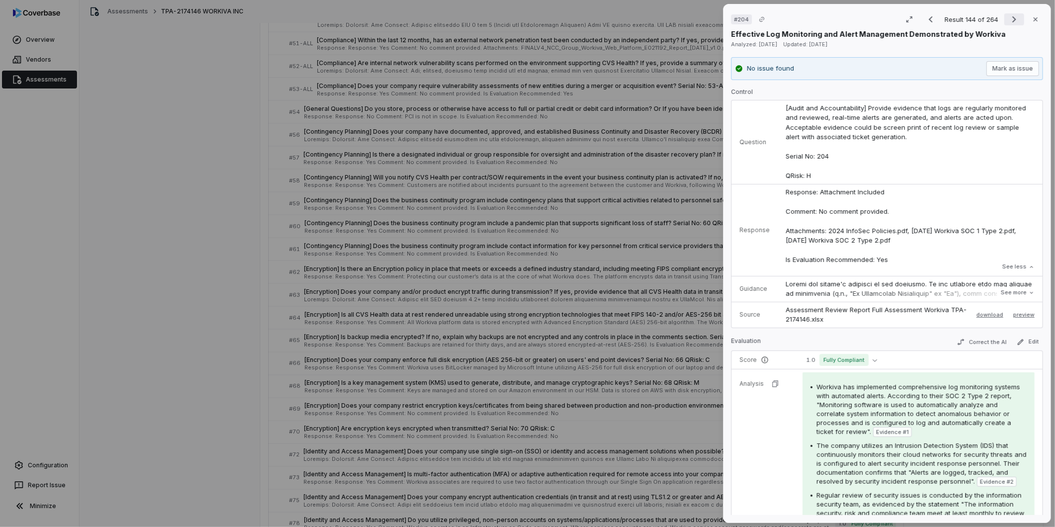
click at [701, 15] on icon "Next result" at bounding box center [1014, 19] width 12 height 12
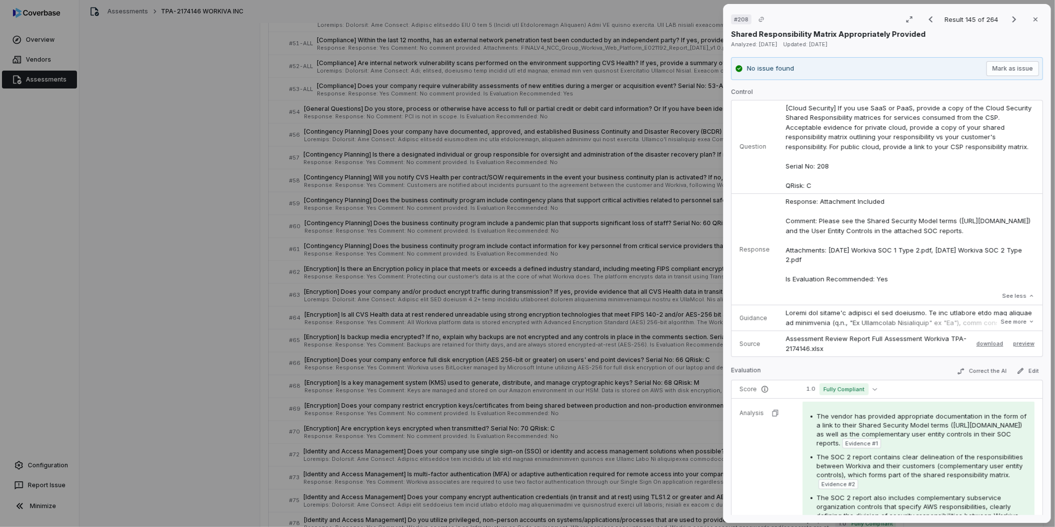
click at [701, 327] on span "Evidence # 1" at bounding box center [861, 443] width 33 height 8
click at [701, 327] on tr "Analysis The vendor has provided appropriate documentation in the form of a lin…" at bounding box center [887, 490] width 311 height 184
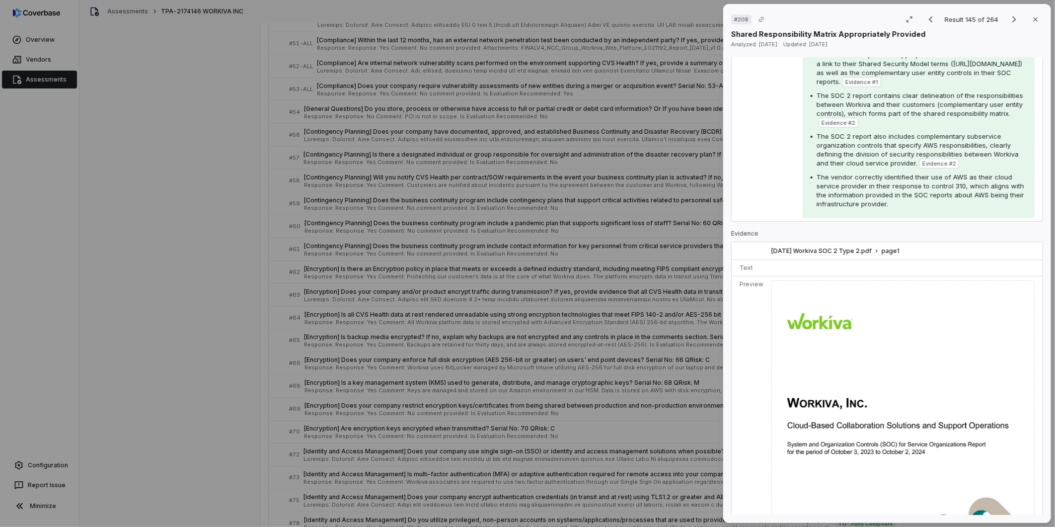
scroll to position [276, 0]
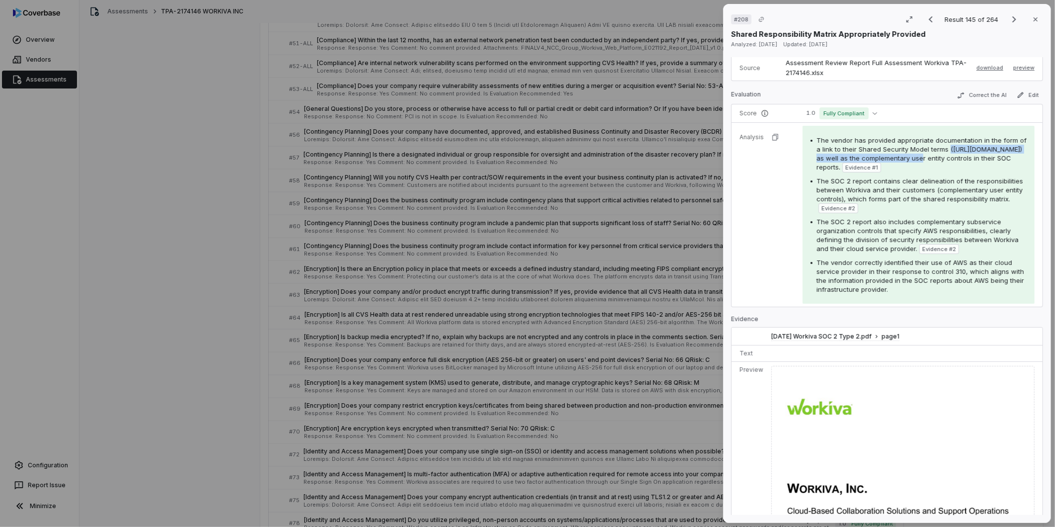
drag, startPoint x: 984, startPoint y: 165, endPoint x: 813, endPoint y: 167, distance: 171.4
click at [701, 167] on div "The vendor has provided appropriate documentation in the form of a link to thei…" at bounding box center [919, 154] width 216 height 37
drag, startPoint x: 813, startPoint y: 167, endPoint x: 827, endPoint y: 169, distance: 13.6
copy span "([URL][DOMAIN_NAME])"
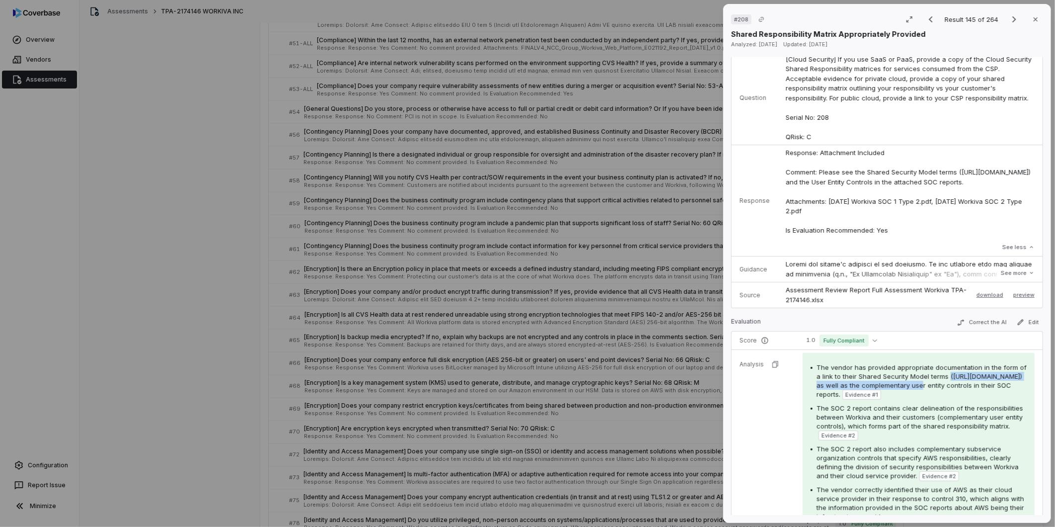
scroll to position [0, 0]
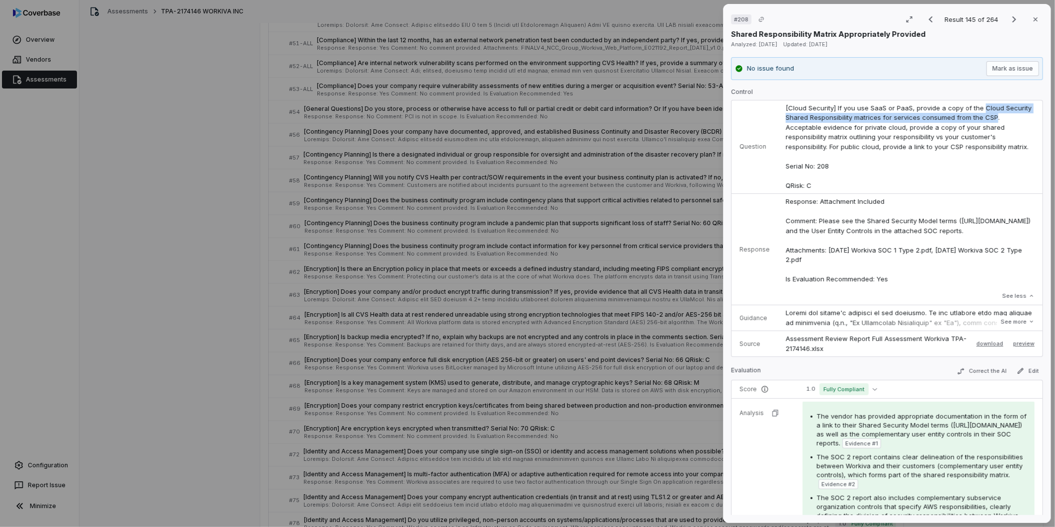
drag, startPoint x: 978, startPoint y: 106, endPoint x: 989, endPoint y: 115, distance: 15.2
click at [701, 115] on span "[Cloud Security] If you use SaaS or PaaS, provide a copy of the Cloud Security …" at bounding box center [910, 146] width 248 height 85
drag, startPoint x: 989, startPoint y: 115, endPoint x: 984, endPoint y: 111, distance: 6.4
copy span "Cloud Security Shared Responsibility matrices for services consumed from the CSP"
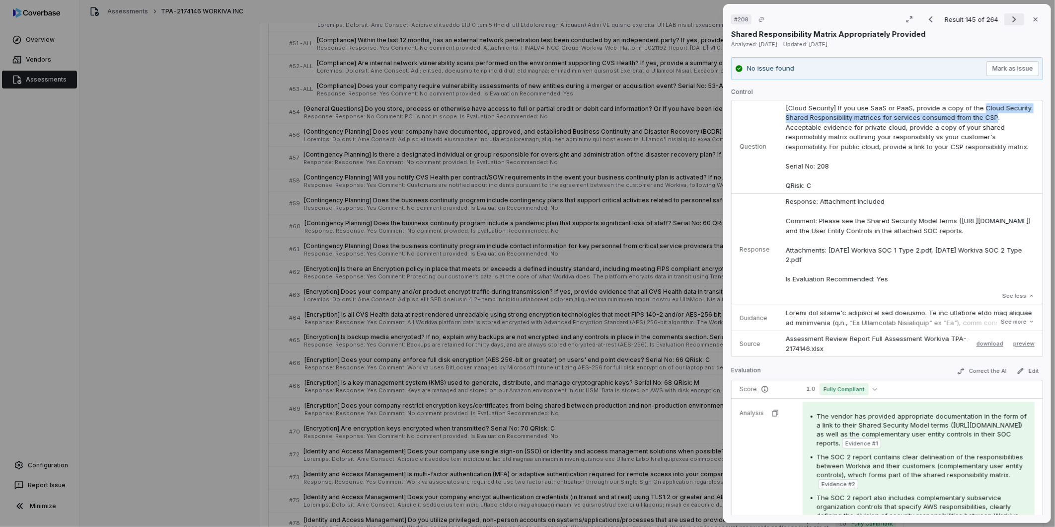
click at [701, 20] on icon "Next result" at bounding box center [1014, 19] width 12 height 12
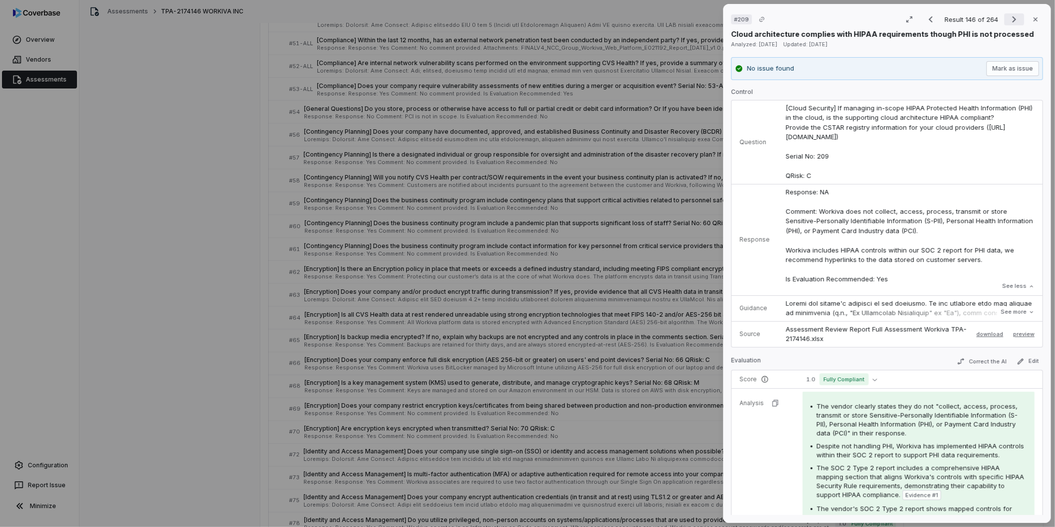
click at [701, 21] on icon "Next result" at bounding box center [1014, 19] width 12 height 12
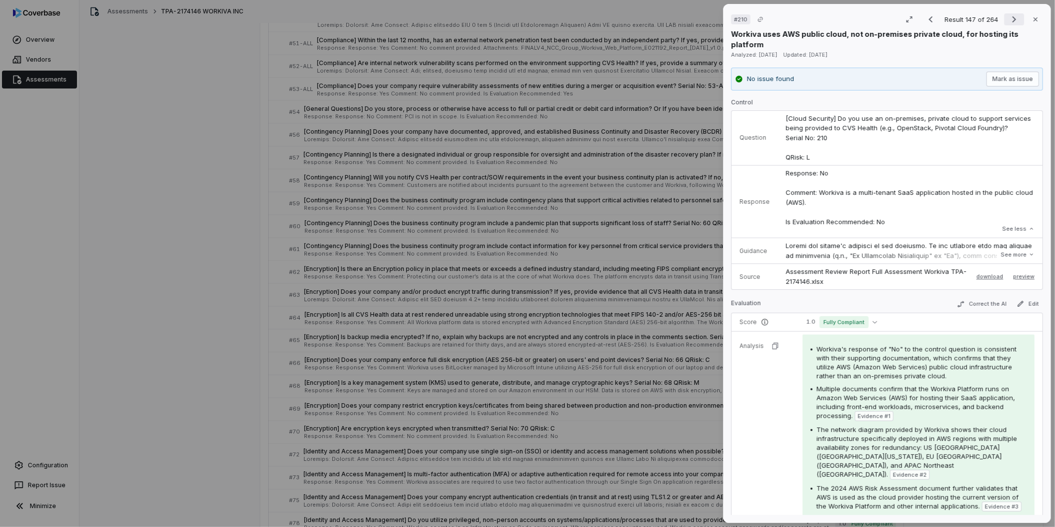
click at [701, 21] on icon "Next result" at bounding box center [1014, 19] width 12 height 12
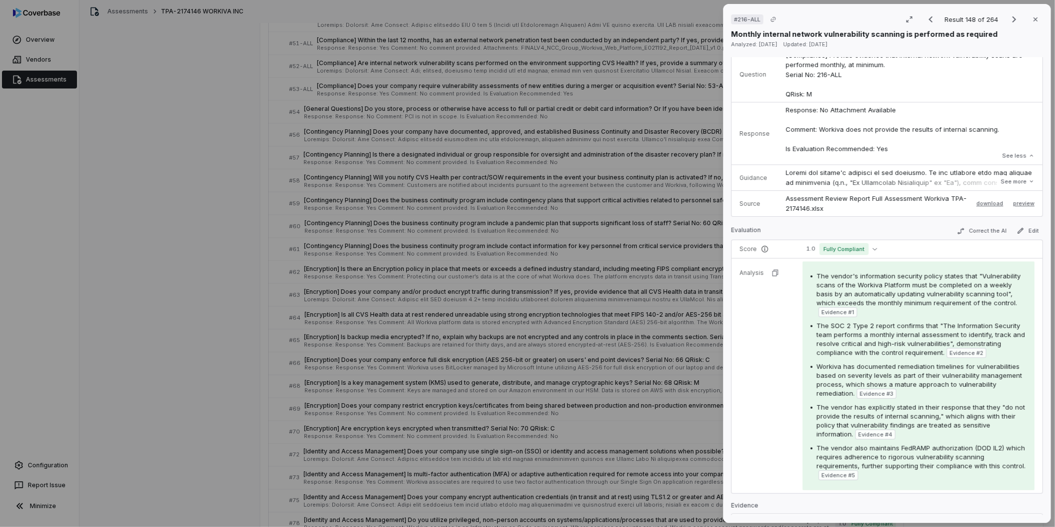
scroll to position [110, 0]
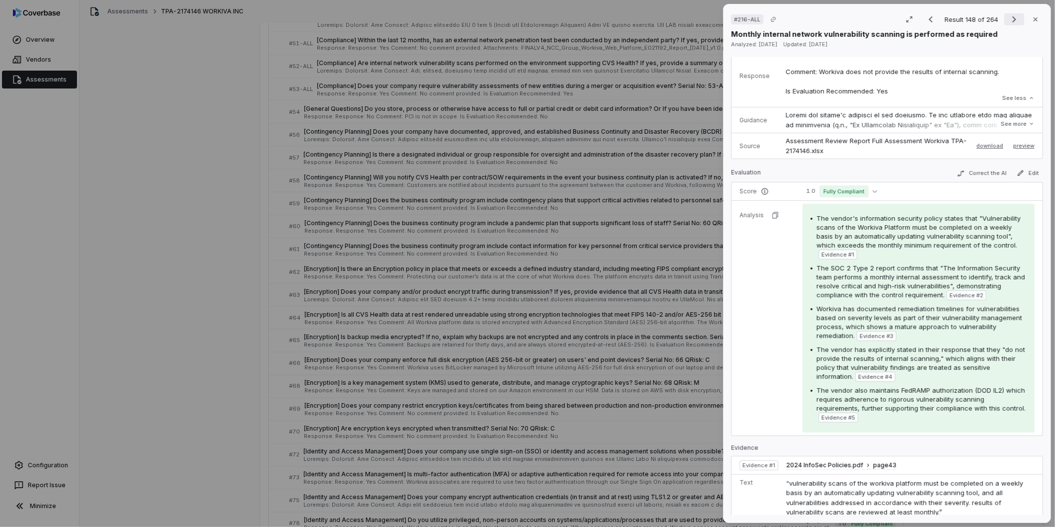
click at [701, 13] on icon "Next result" at bounding box center [1014, 19] width 12 height 12
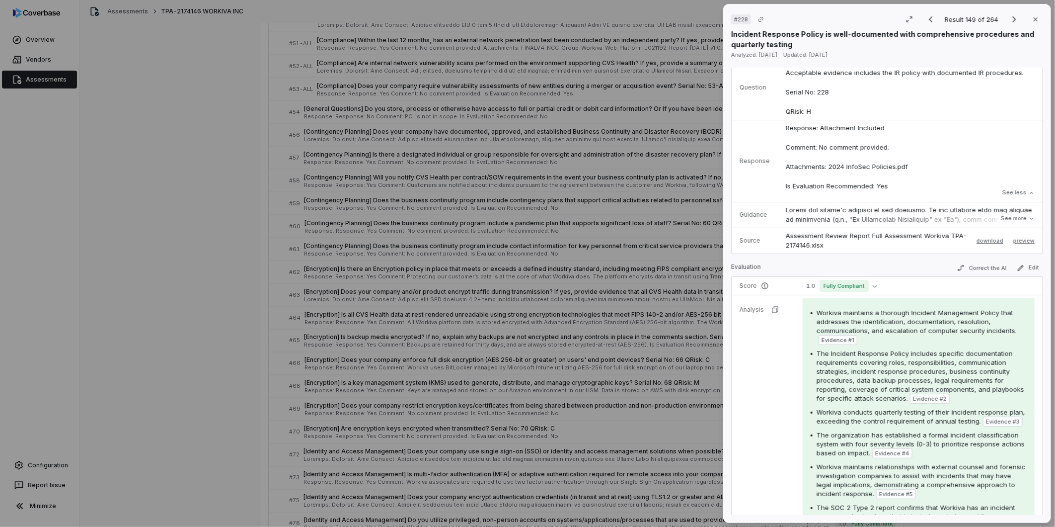
scroll to position [165, 0]
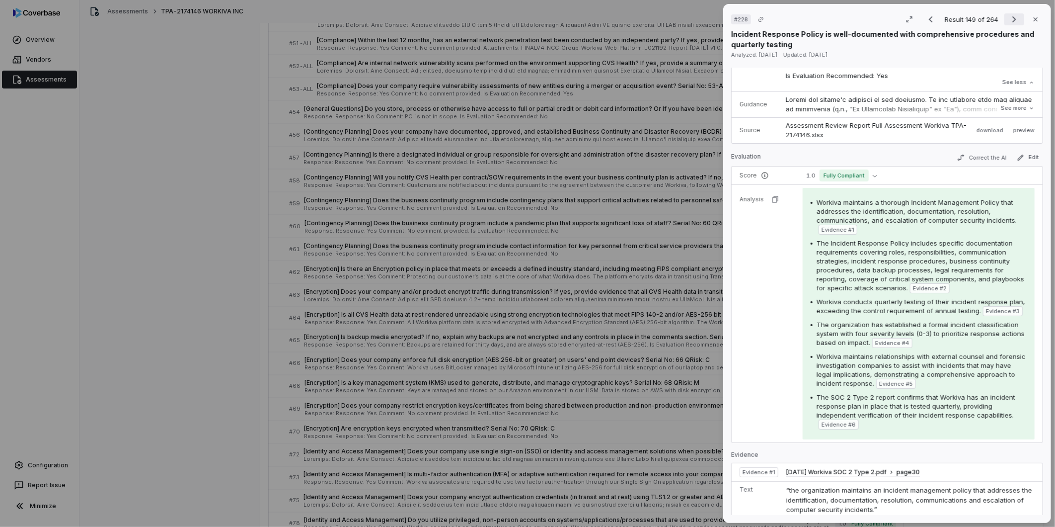
click at [701, 19] on icon "Next result" at bounding box center [1014, 19] width 12 height 12
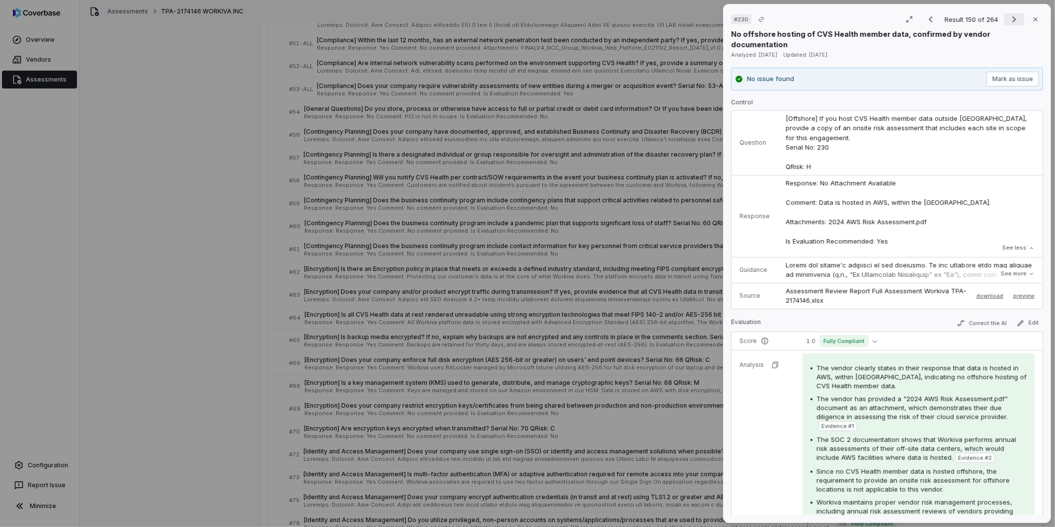
click at [701, 18] on icon "Next result" at bounding box center [1014, 19] width 12 height 12
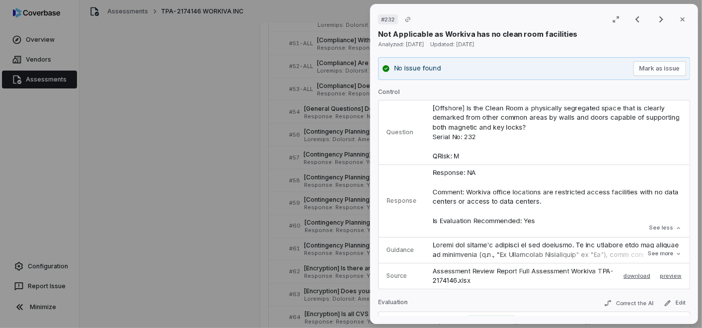
scroll to position [883, 0]
click at [659, 16] on icon "Next result" at bounding box center [661, 19] width 4 height 6
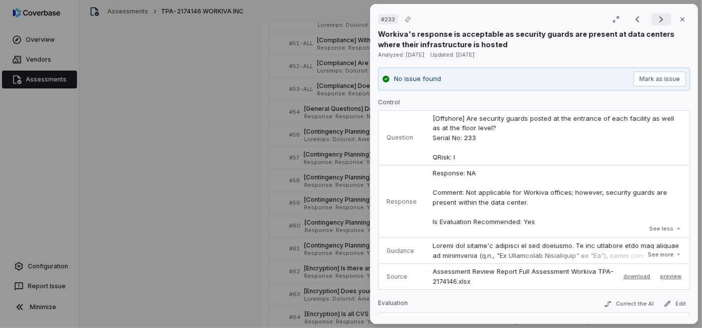
click at [657, 15] on icon "Next result" at bounding box center [661, 19] width 12 height 12
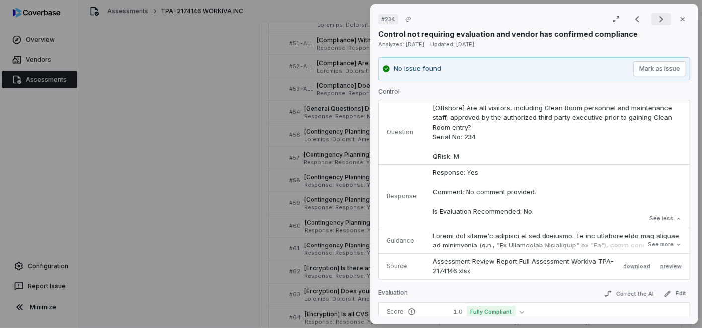
click at [655, 20] on icon "Next result" at bounding box center [661, 19] width 12 height 12
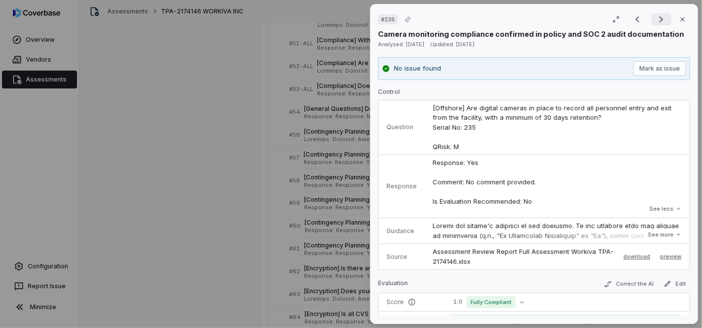
click at [655, 20] on icon "Next result" at bounding box center [661, 19] width 12 height 12
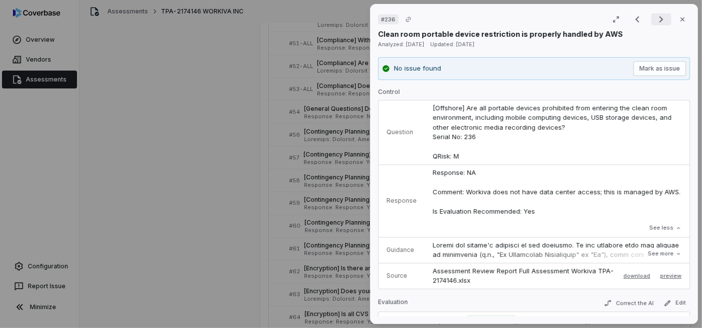
click at [655, 16] on icon "Next result" at bounding box center [661, 19] width 12 height 12
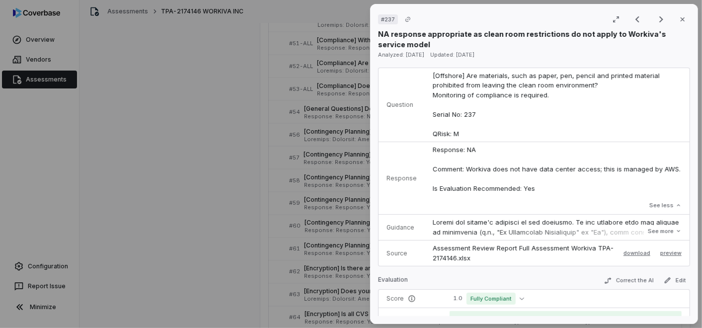
scroll to position [165, 0]
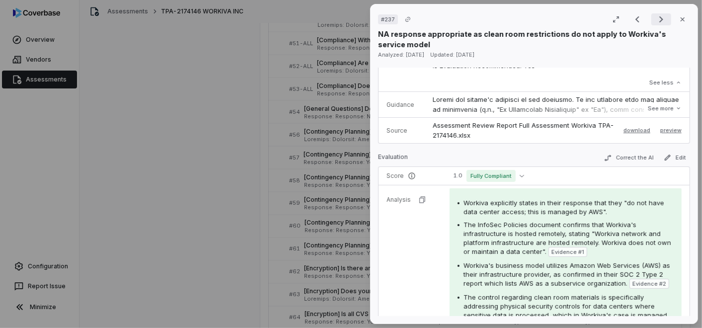
click at [655, 18] on icon "Next result" at bounding box center [661, 19] width 12 height 12
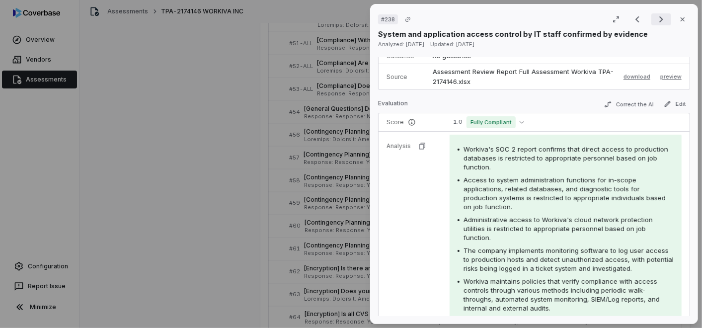
scroll to position [136, 0]
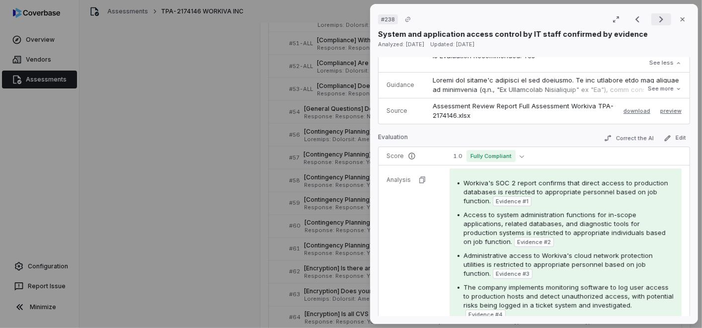
click at [655, 19] on icon "Next result" at bounding box center [661, 19] width 12 height 12
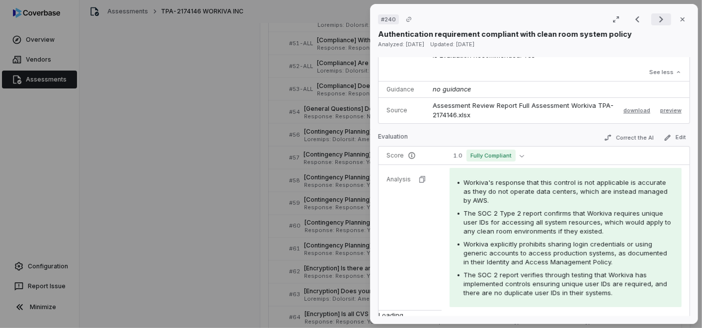
click at [657, 22] on icon "Next result" at bounding box center [661, 19] width 12 height 12
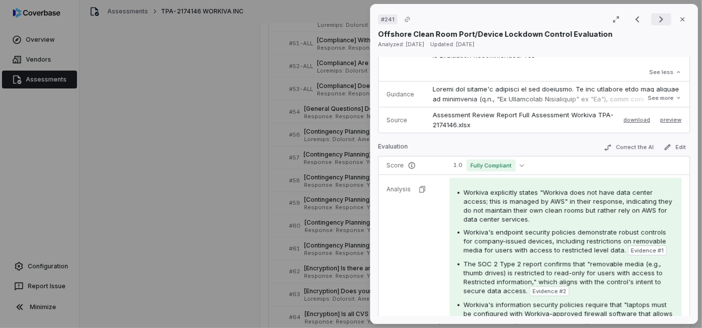
click at [660, 15] on icon "Next result" at bounding box center [661, 19] width 12 height 12
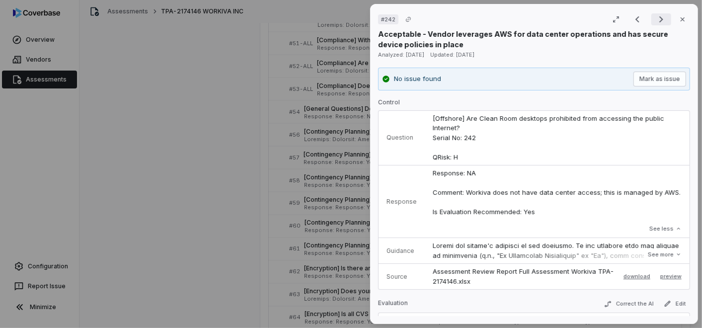
click at [659, 16] on icon "Next result" at bounding box center [661, 19] width 12 height 12
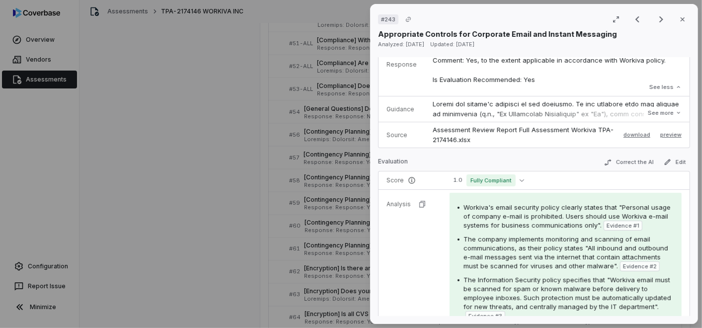
scroll to position [165, 0]
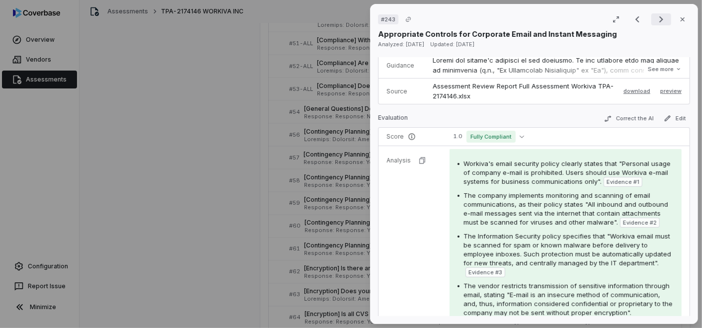
click at [659, 21] on icon "Next result" at bounding box center [661, 19] width 12 height 12
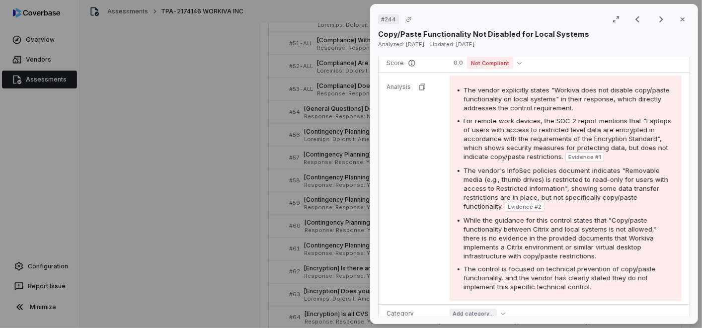
scroll to position [331, 0]
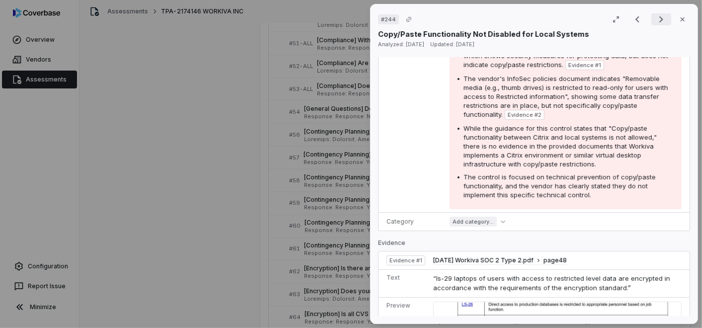
click at [659, 20] on icon "Next result" at bounding box center [661, 19] width 4 height 6
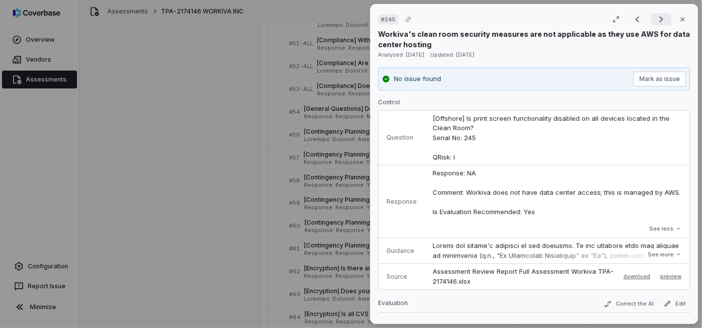
click at [658, 18] on icon "Next result" at bounding box center [661, 19] width 12 height 12
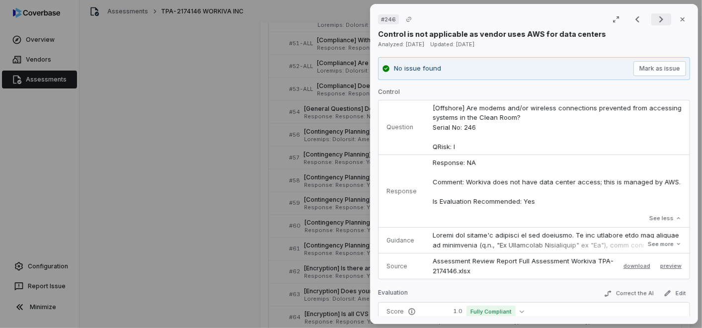
click at [659, 20] on icon "Next result" at bounding box center [661, 19] width 4 height 6
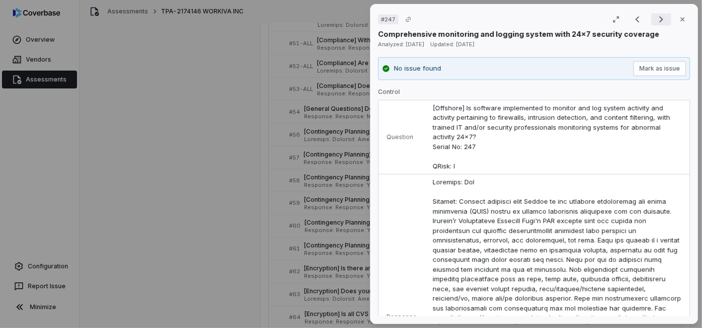
click at [659, 20] on icon "Next result" at bounding box center [661, 19] width 4 height 6
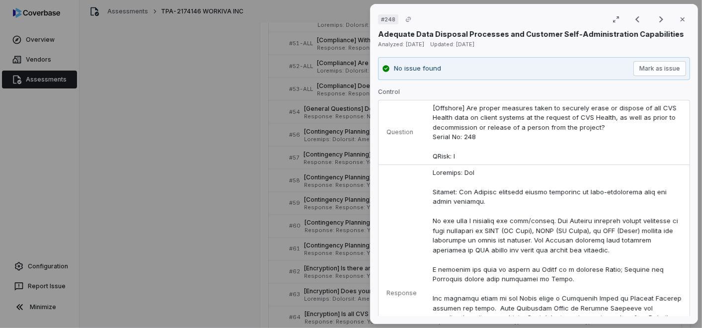
scroll to position [221, 0]
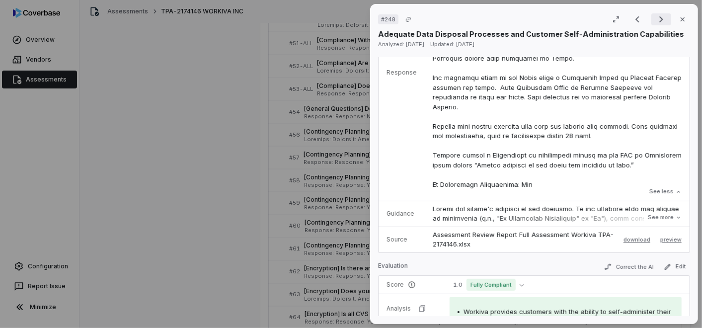
click at [655, 19] on icon "Next result" at bounding box center [661, 19] width 12 height 12
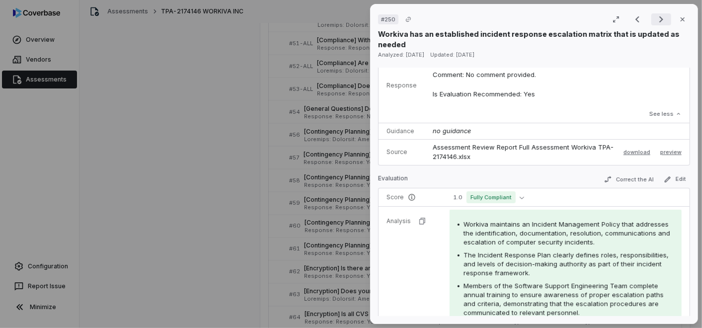
scroll to position [114, 0]
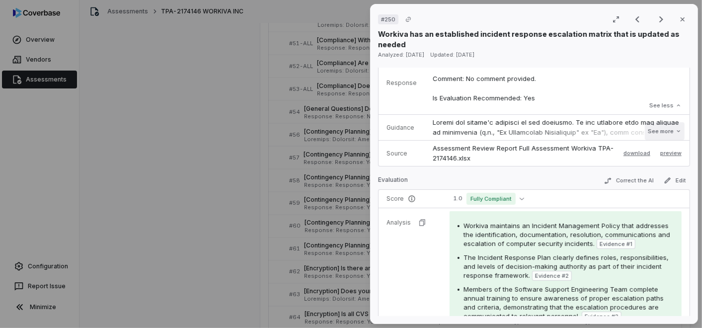
click at [654, 128] on button "See more" at bounding box center [665, 131] width 40 height 18
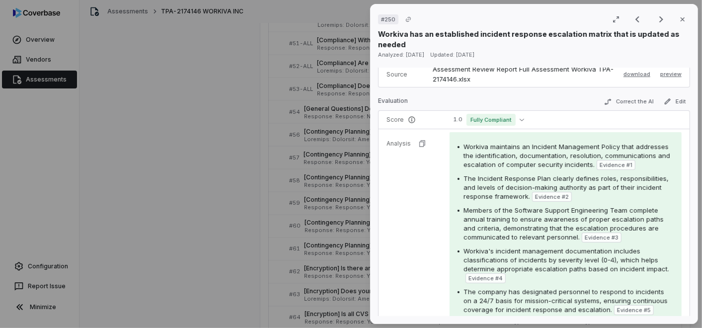
scroll to position [662, 0]
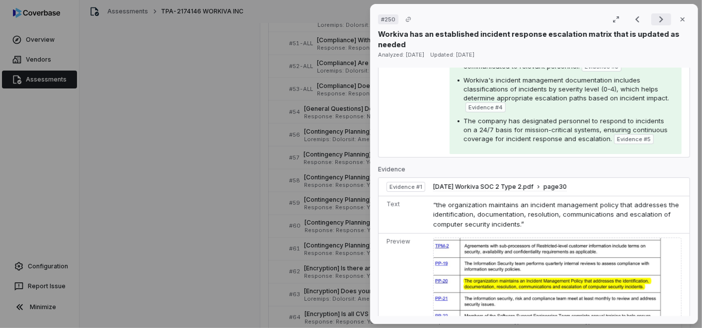
click at [655, 23] on icon "Next result" at bounding box center [661, 19] width 12 height 12
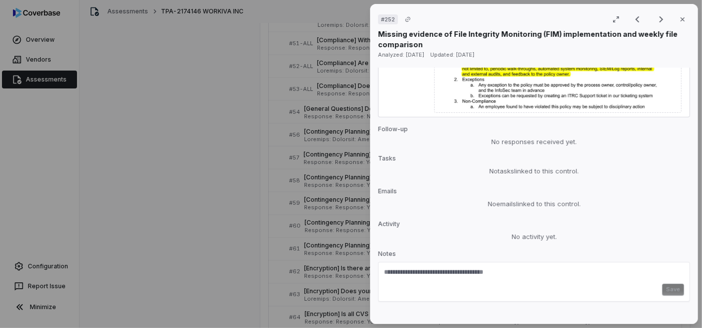
scroll to position [815, 0]
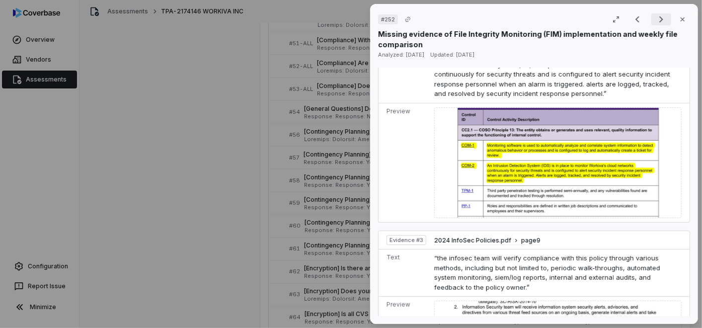
click at [660, 22] on icon "Next result" at bounding box center [661, 19] width 12 height 12
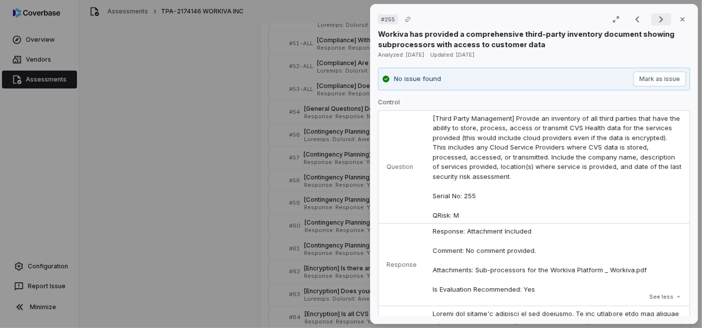
click at [655, 21] on icon "Next result" at bounding box center [661, 19] width 12 height 12
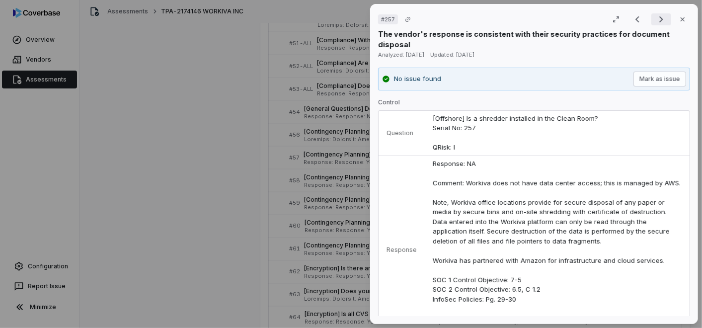
click at [655, 19] on icon "Next result" at bounding box center [661, 19] width 12 height 12
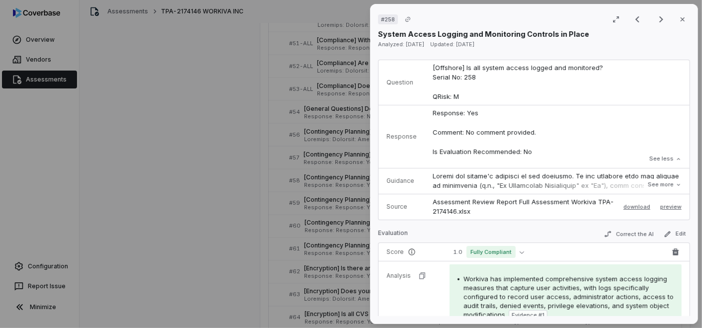
scroll to position [165, 0]
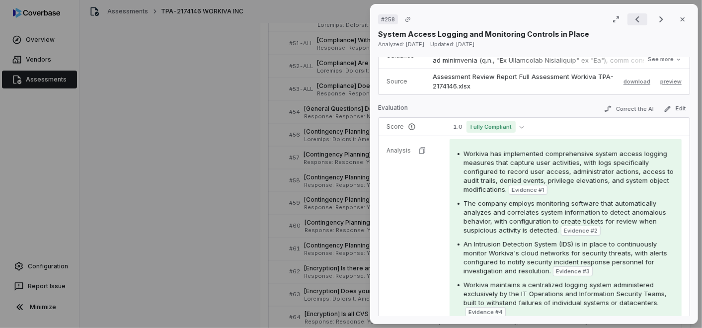
click at [634, 18] on icon "Previous result" at bounding box center [637, 19] width 12 height 12
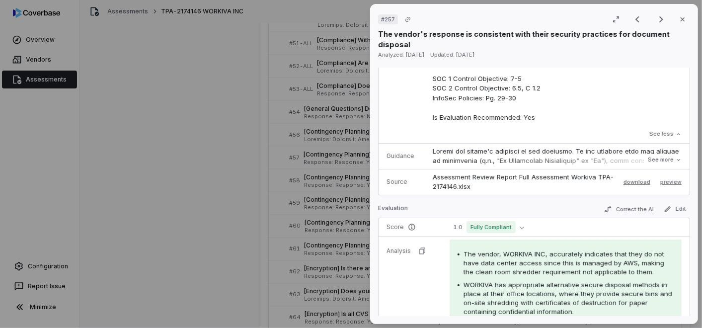
scroll to position [276, 0]
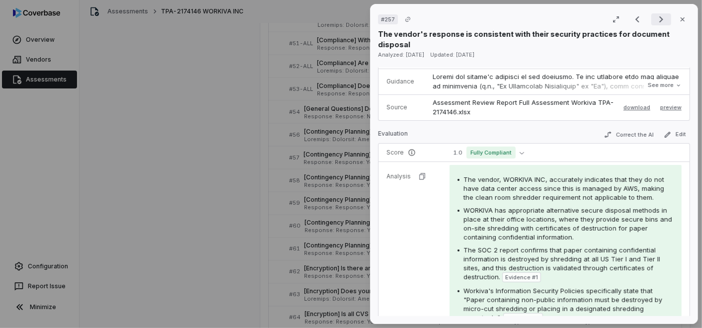
click at [655, 22] on icon "Next result" at bounding box center [661, 19] width 12 height 12
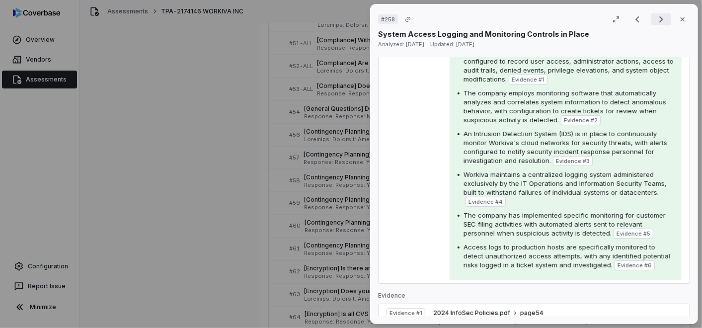
click at [659, 16] on icon "Next result" at bounding box center [661, 19] width 4 height 6
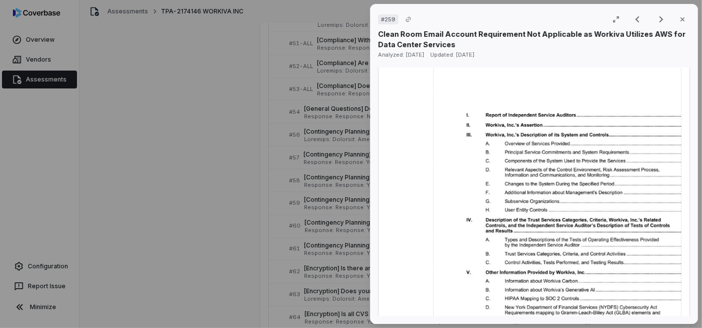
scroll to position [772, 0]
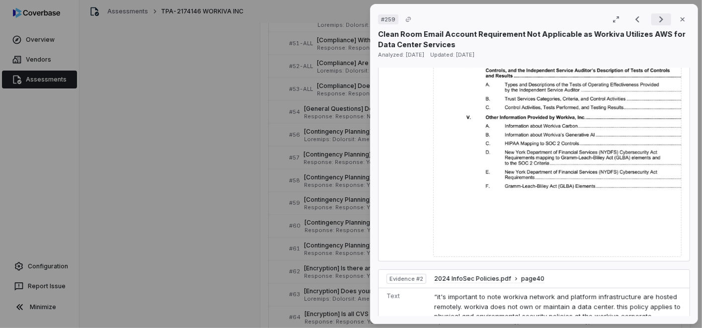
click at [661, 16] on icon "Next result" at bounding box center [661, 19] width 12 height 12
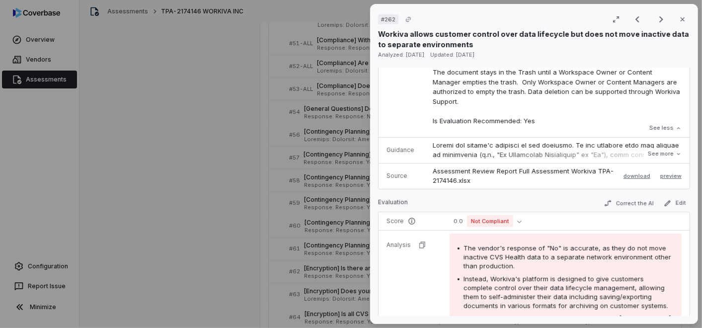
scroll to position [276, 0]
click at [655, 24] on icon "Next result" at bounding box center [661, 19] width 12 height 12
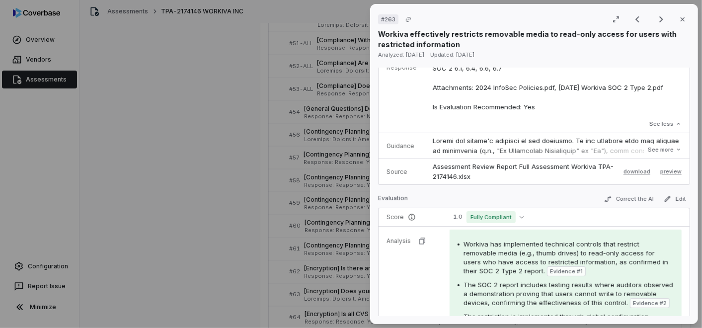
scroll to position [314, 0]
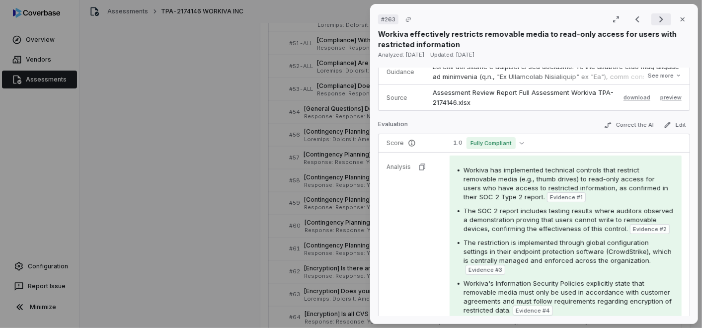
click at [655, 19] on icon "Next result" at bounding box center [661, 19] width 12 height 12
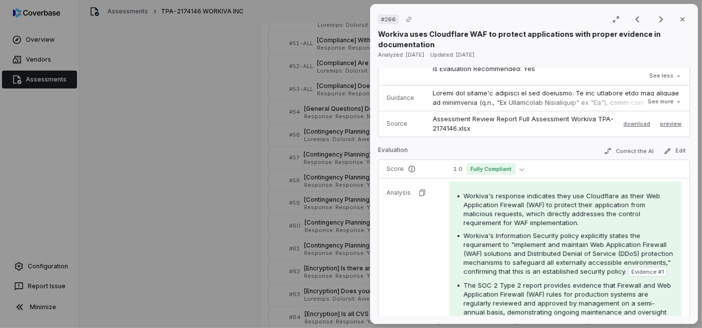
scroll to position [276, 0]
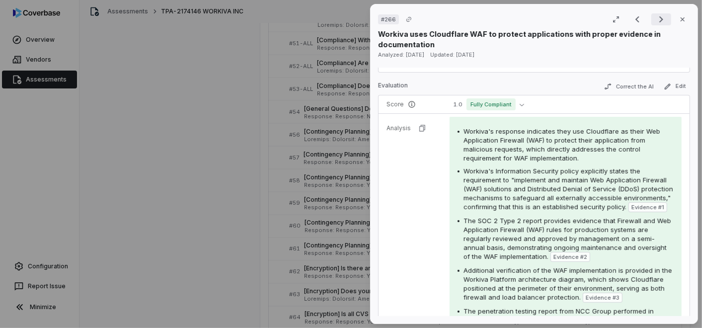
click at [660, 15] on icon "Next result" at bounding box center [661, 19] width 12 height 12
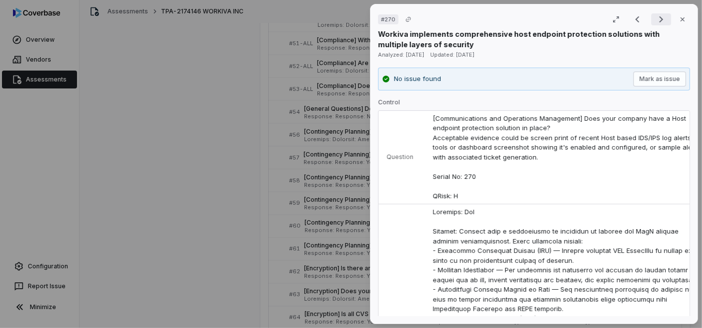
click at [656, 14] on icon "Next result" at bounding box center [661, 19] width 12 height 12
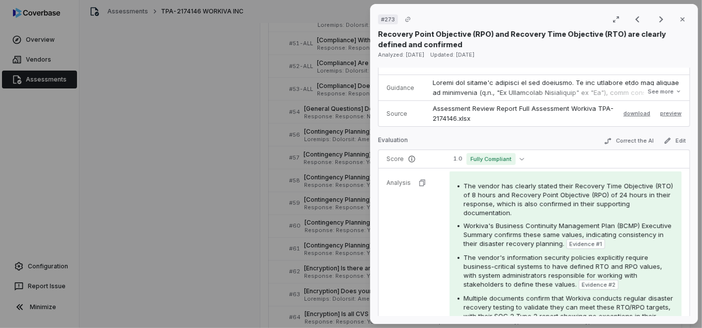
scroll to position [441, 0]
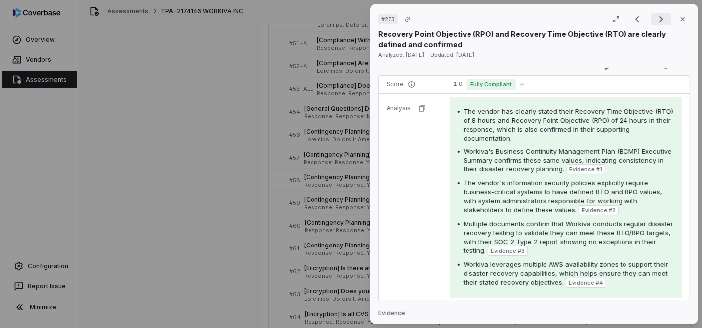
click at [657, 20] on icon "Next result" at bounding box center [661, 19] width 12 height 12
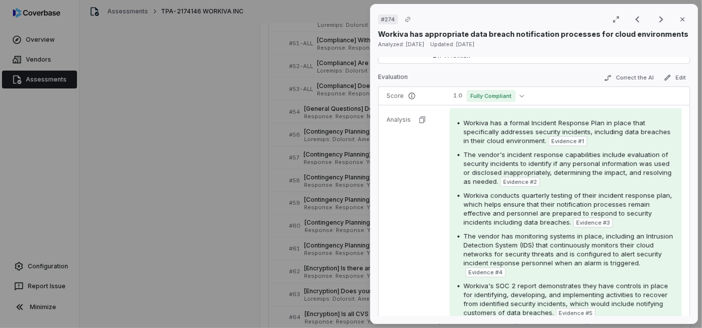
scroll to position [221, 0]
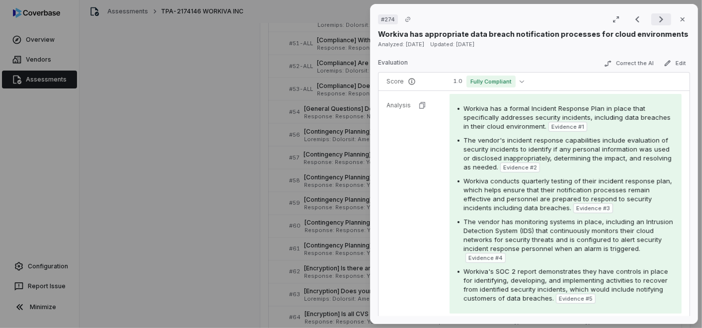
click at [659, 17] on icon "Next result" at bounding box center [661, 19] width 4 height 6
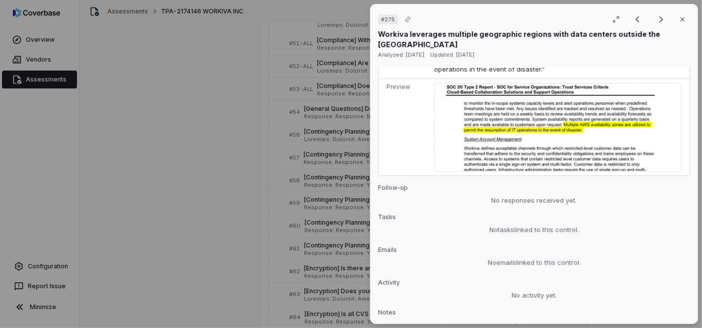
scroll to position [1366, 0]
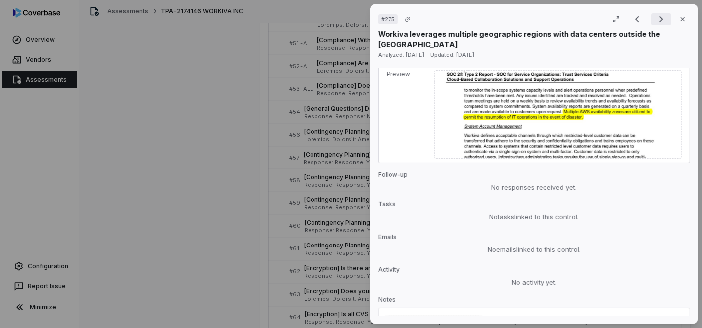
click at [655, 21] on icon "Next result" at bounding box center [661, 19] width 12 height 12
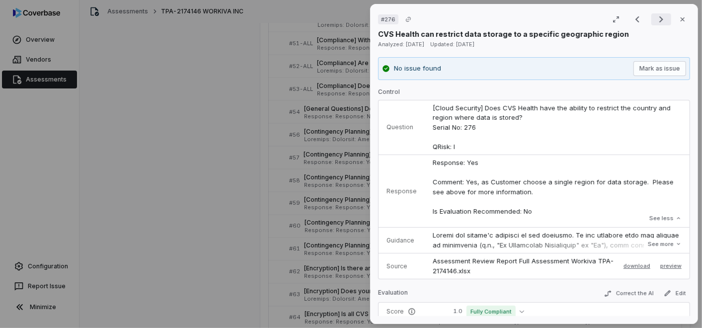
click at [662, 15] on button "Next result" at bounding box center [661, 19] width 20 height 12
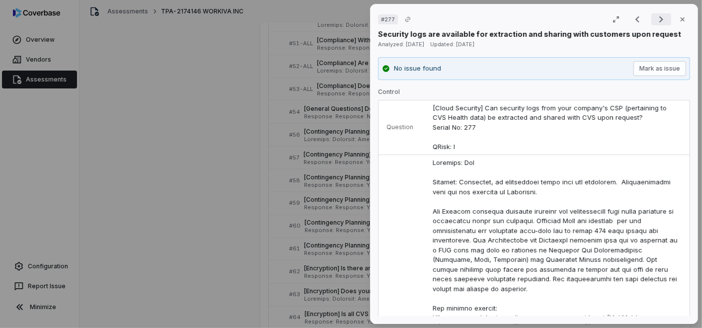
click at [655, 24] on icon "Next result" at bounding box center [661, 19] width 12 height 12
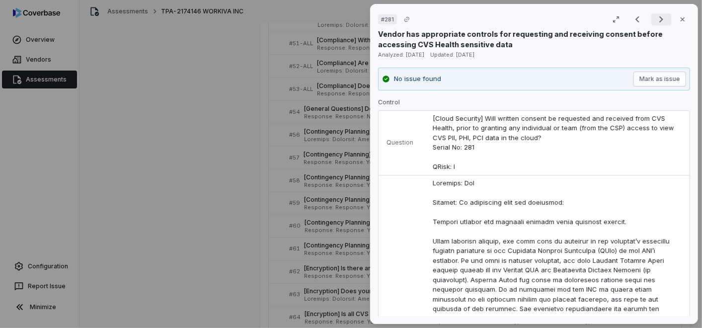
click at [658, 15] on icon "Next result" at bounding box center [661, 19] width 12 height 12
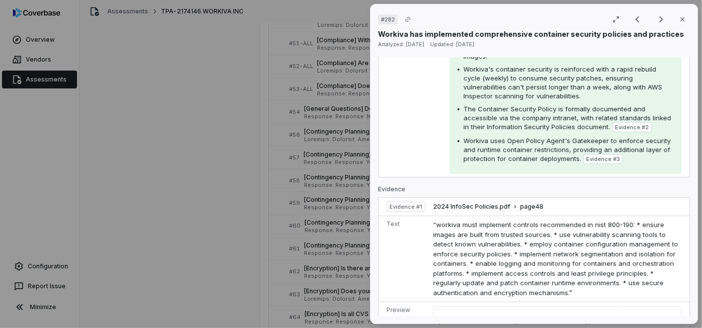
scroll to position [772, 0]
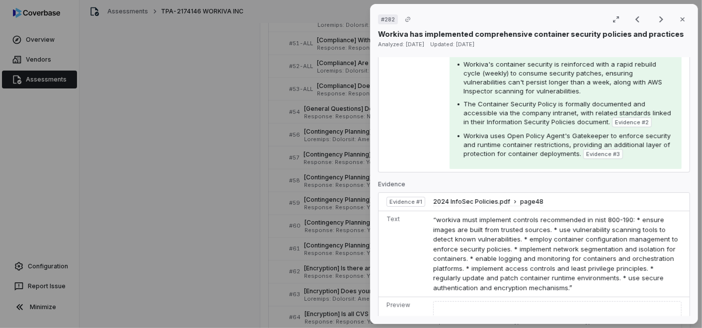
click at [652, 25] on div "Result 183 of 264 Close" at bounding box center [658, 19] width 63 height 15
click at [655, 18] on icon "Next result" at bounding box center [661, 19] width 12 height 12
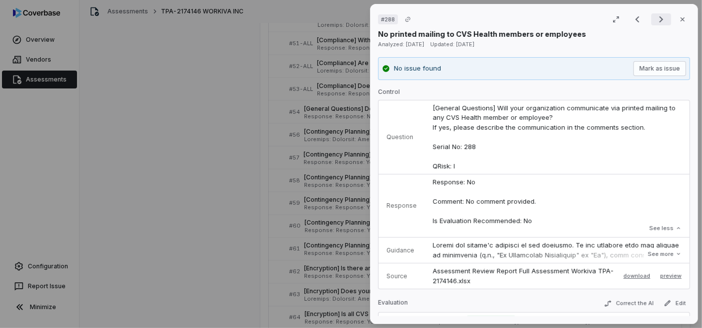
click at [662, 17] on button "Next result" at bounding box center [661, 19] width 20 height 12
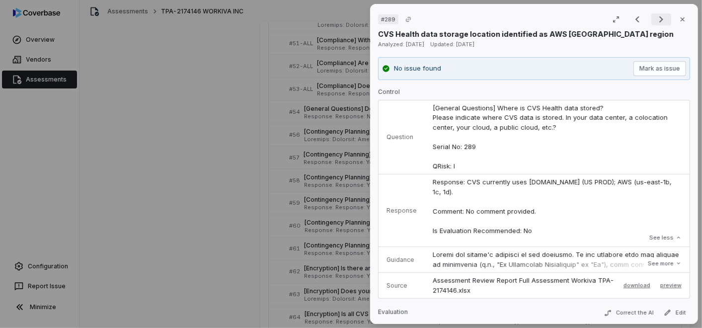
click at [661, 20] on icon "Next result" at bounding box center [661, 19] width 12 height 12
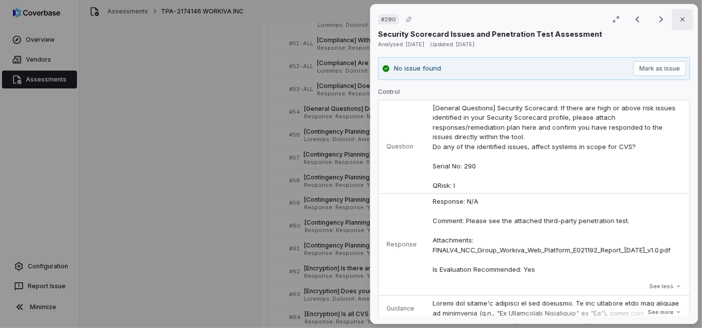
click at [679, 21] on icon "button" at bounding box center [683, 19] width 8 height 8
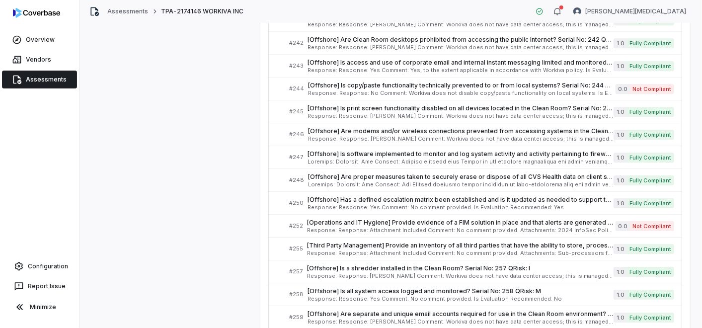
scroll to position [4139, 0]
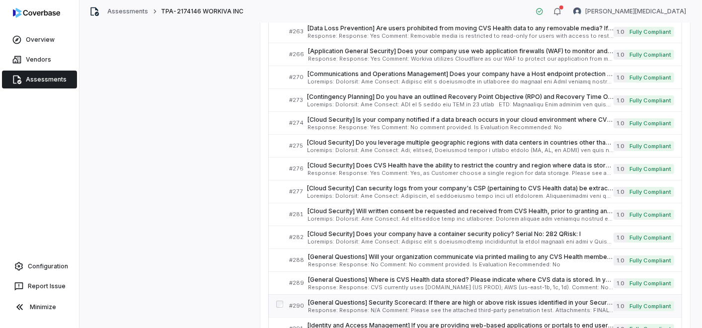
click at [406, 299] on span "[General Questions] Security Scorecard: If there are high or above risk issues …" at bounding box center [461, 303] width 306 height 8
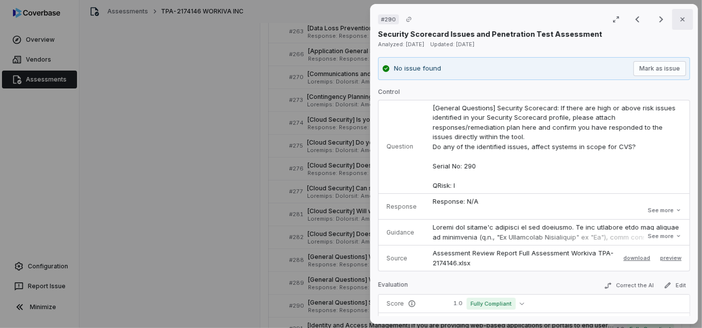
click at [681, 19] on button "Close" at bounding box center [682, 19] width 21 height 21
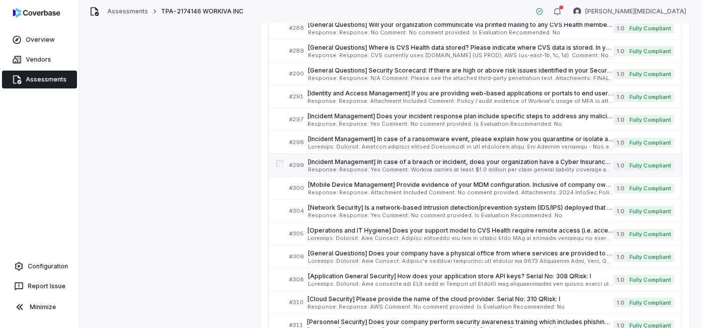
scroll to position [4316, 0]
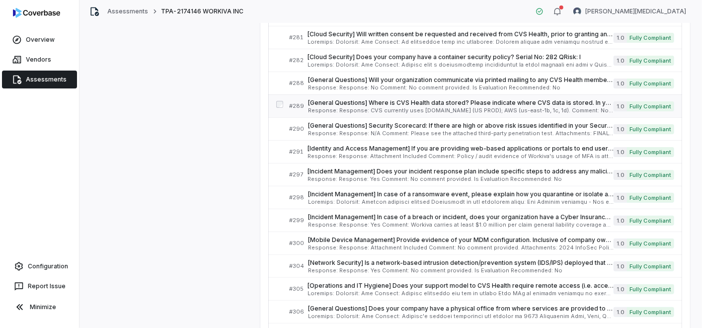
click at [368, 99] on span "[General Questions] Where is CVS Health data stored? Please indicate where CVS …" at bounding box center [461, 103] width 306 height 8
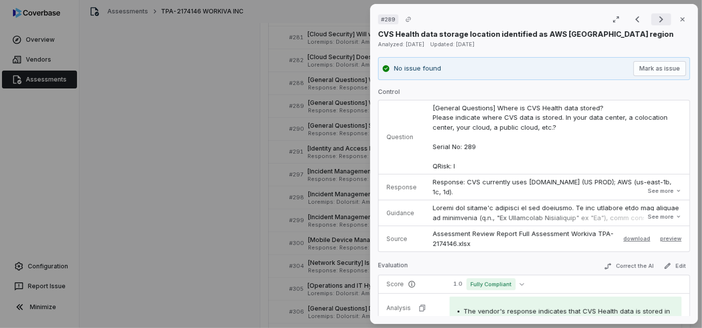
click at [655, 19] on icon "Next result" at bounding box center [661, 19] width 12 height 12
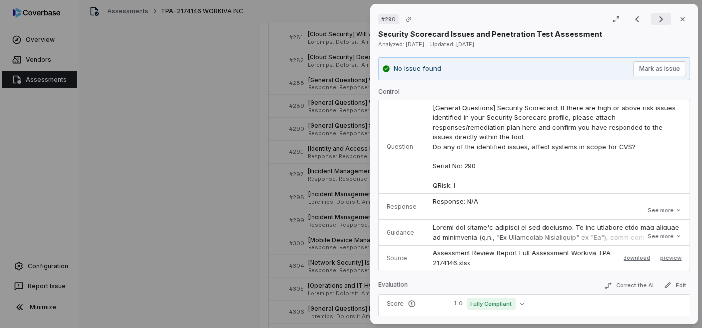
click at [655, 19] on icon "Next result" at bounding box center [661, 19] width 12 height 12
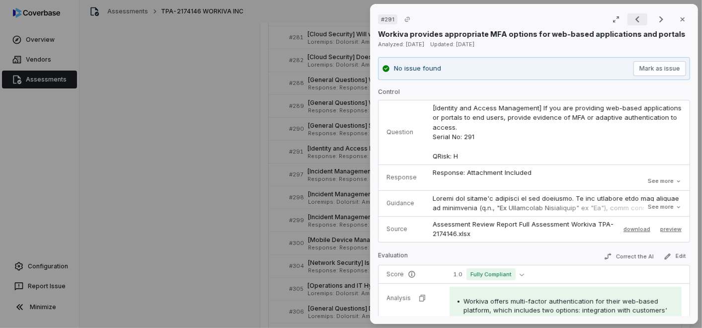
click at [635, 23] on icon "Previous result" at bounding box center [637, 19] width 12 height 12
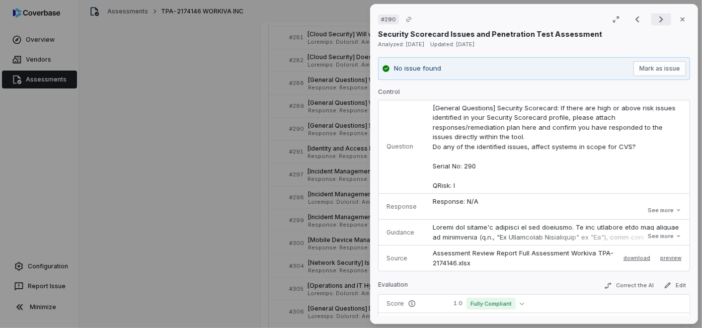
click at [655, 17] on icon "Next result" at bounding box center [661, 19] width 12 height 12
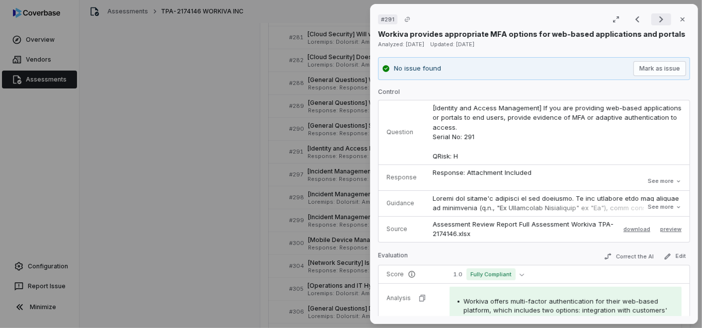
click at [655, 20] on icon "Next result" at bounding box center [661, 19] width 12 height 12
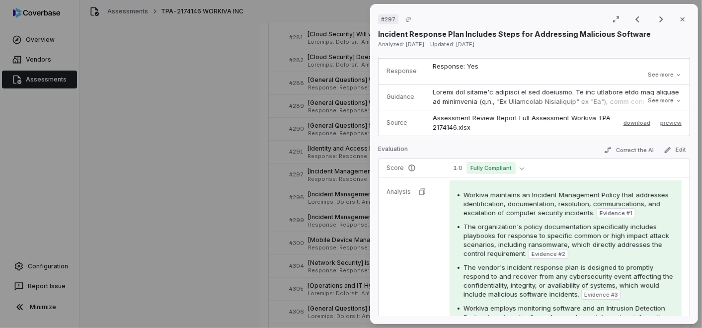
scroll to position [110, 0]
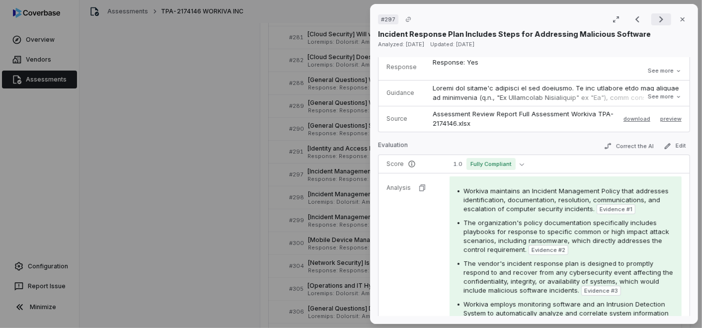
click at [655, 20] on icon "Next result" at bounding box center [661, 19] width 12 height 12
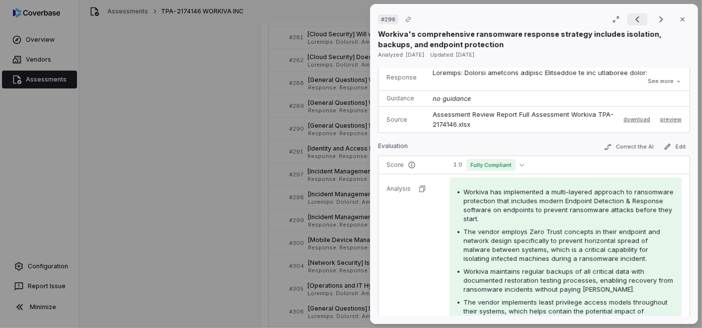
click at [631, 22] on icon "Previous result" at bounding box center [637, 19] width 12 height 12
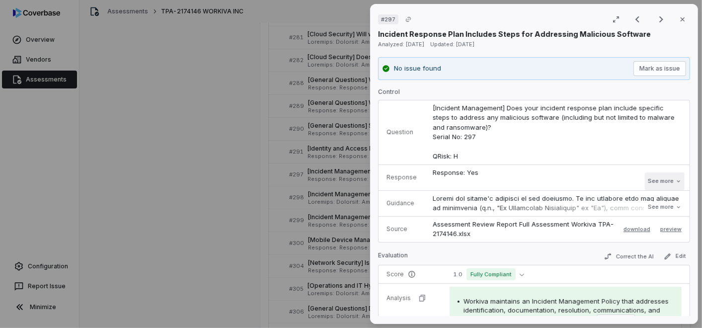
click at [653, 180] on button "See more" at bounding box center [665, 181] width 40 height 18
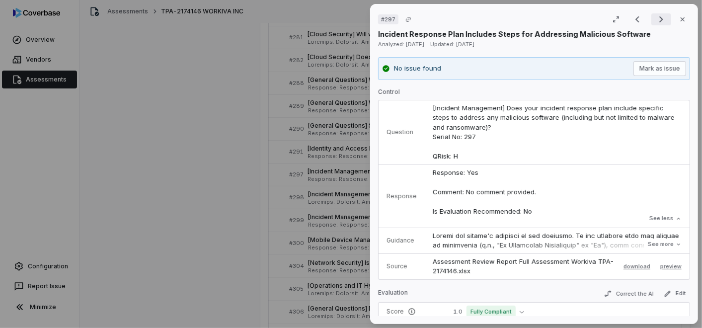
click at [657, 22] on icon "Next result" at bounding box center [661, 19] width 12 height 12
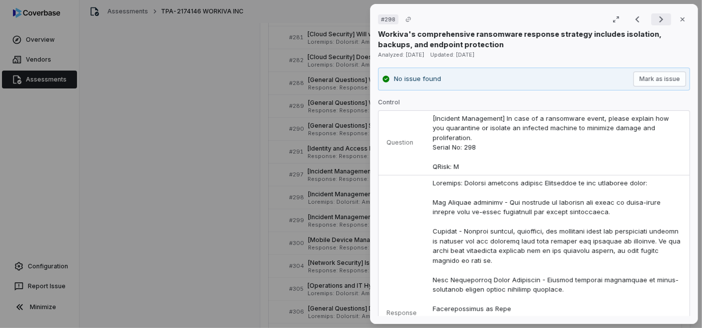
click at [655, 17] on icon "Next result" at bounding box center [661, 19] width 12 height 12
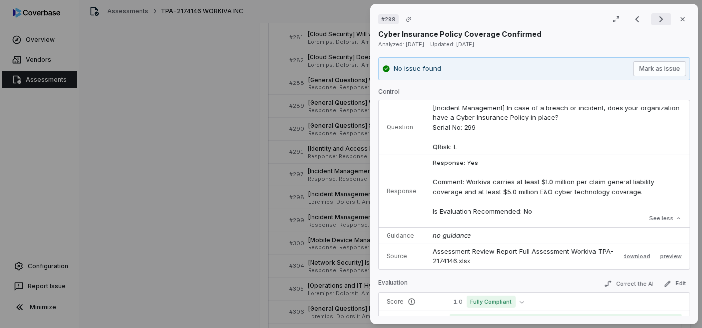
click at [655, 19] on icon "Next result" at bounding box center [661, 19] width 12 height 12
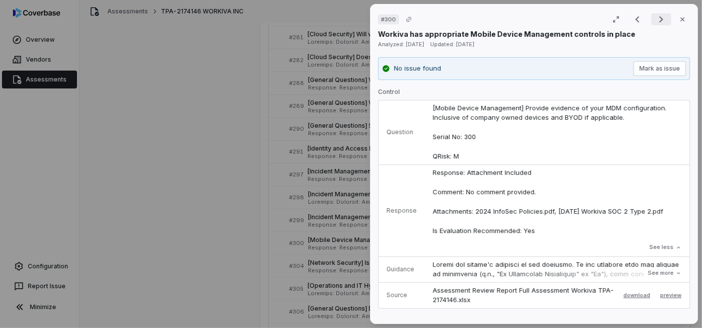
click at [659, 17] on icon "Next result" at bounding box center [661, 19] width 4 height 6
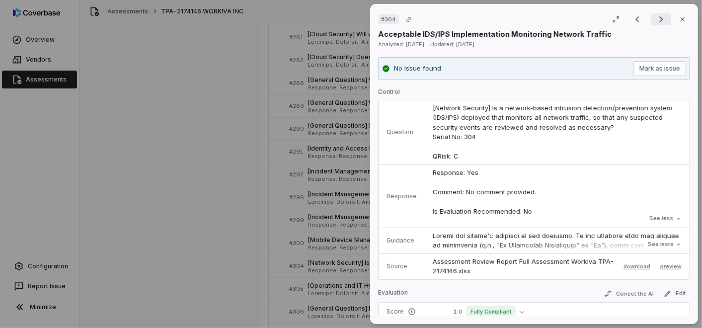
click at [657, 19] on icon "Next result" at bounding box center [661, 19] width 12 height 12
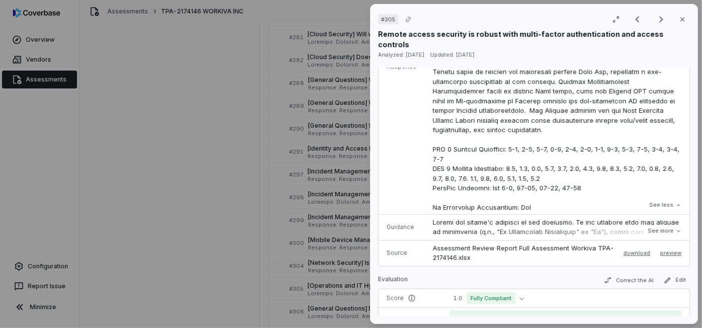
scroll to position [386, 0]
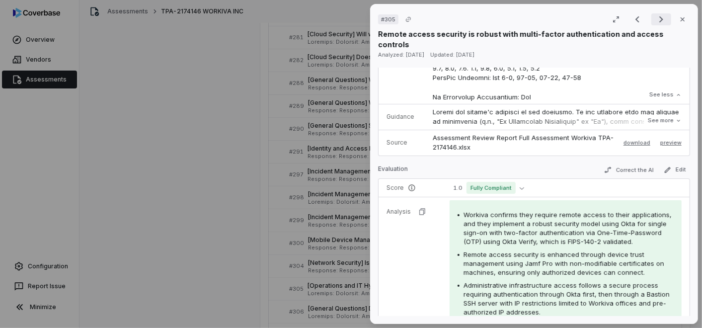
click at [659, 21] on icon "Next result" at bounding box center [661, 19] width 4 height 6
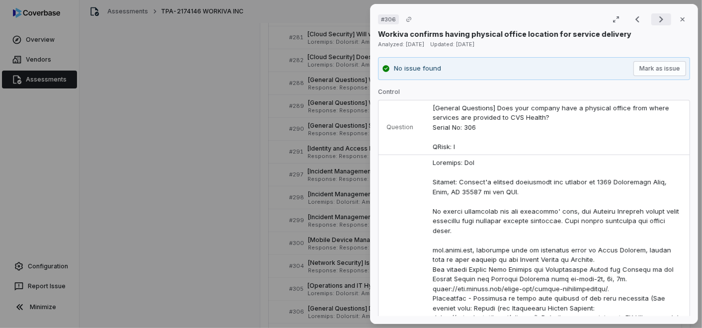
click at [660, 17] on icon "Next result" at bounding box center [661, 19] width 12 height 12
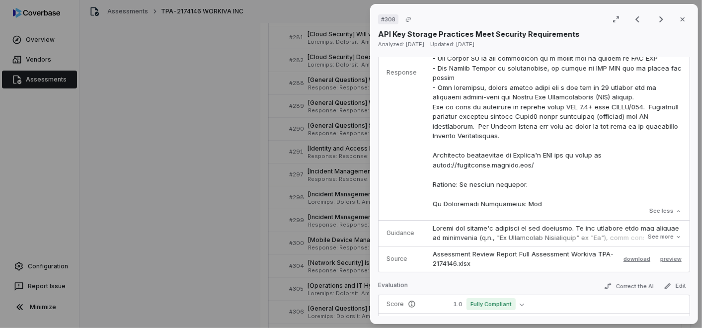
scroll to position [386, 0]
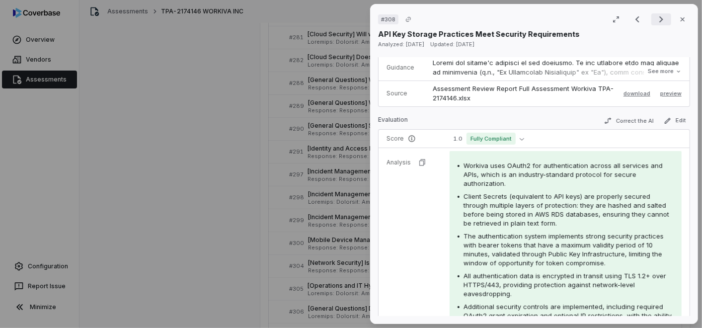
click at [655, 17] on icon "Next result" at bounding box center [661, 19] width 12 height 12
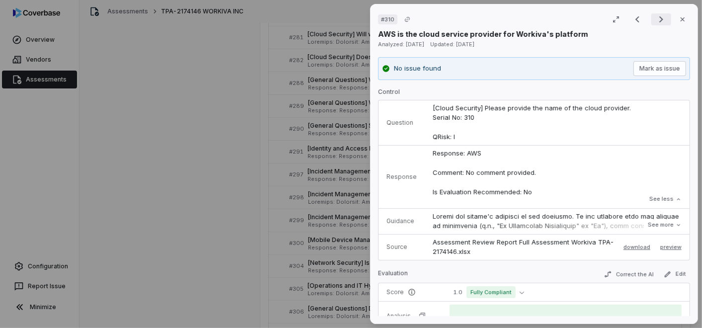
click at [658, 17] on icon "Next result" at bounding box center [661, 19] width 12 height 12
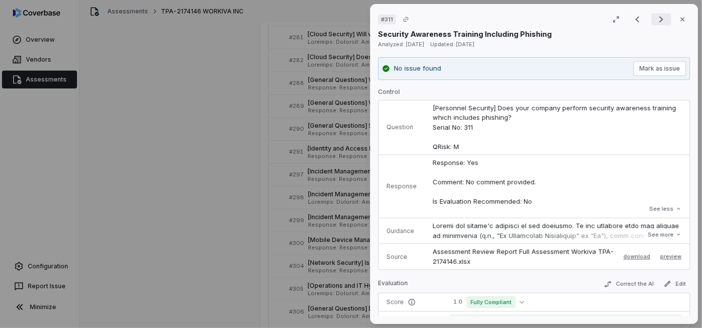
click at [655, 17] on icon "Next result" at bounding box center [661, 19] width 12 height 12
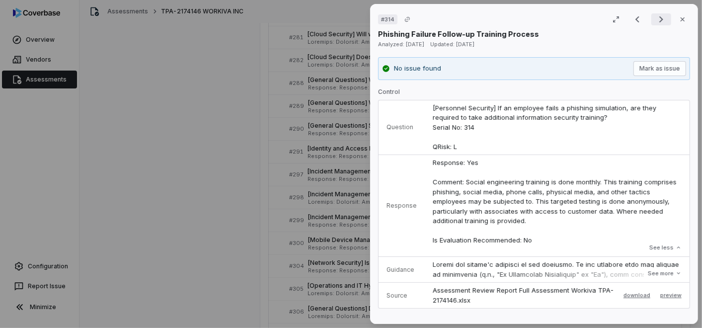
click at [655, 18] on icon "Next result" at bounding box center [661, 19] width 12 height 12
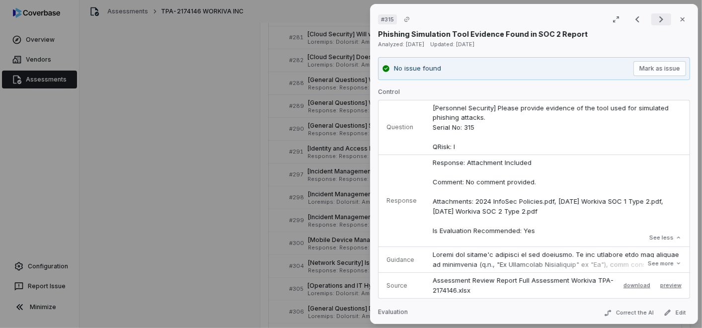
click at [658, 14] on icon "Next result" at bounding box center [661, 19] width 12 height 12
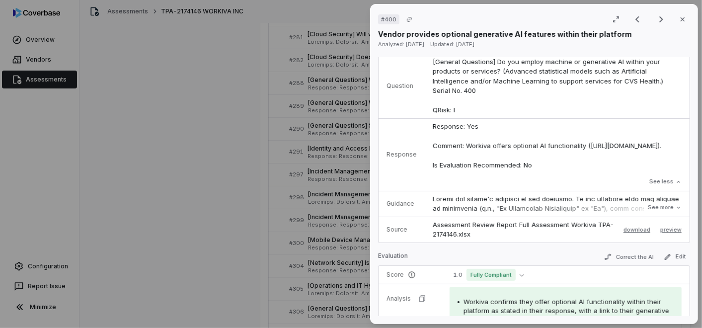
scroll to position [110, 0]
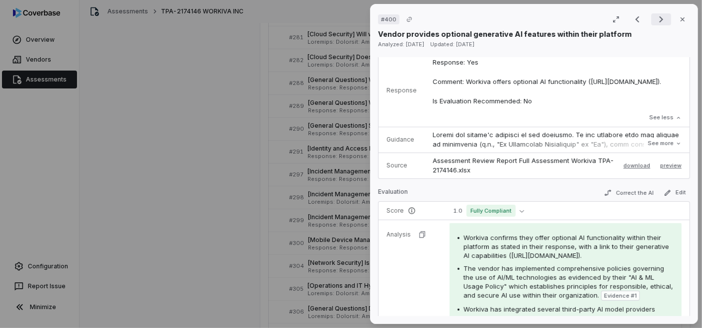
click at [659, 17] on icon "Next result" at bounding box center [661, 19] width 4 height 6
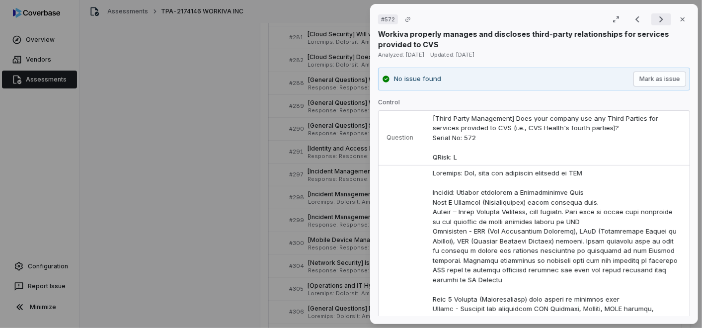
click at [661, 18] on icon "Next result" at bounding box center [661, 19] width 12 height 12
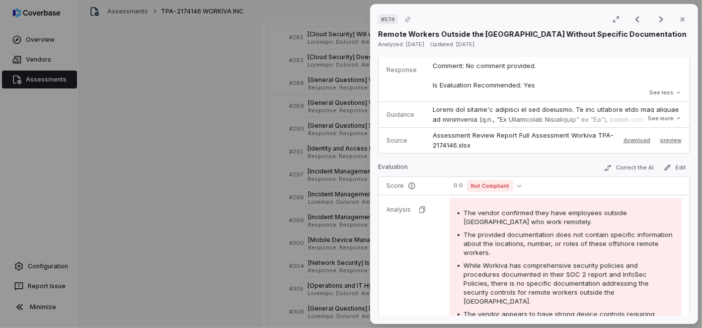
scroll to position [55, 0]
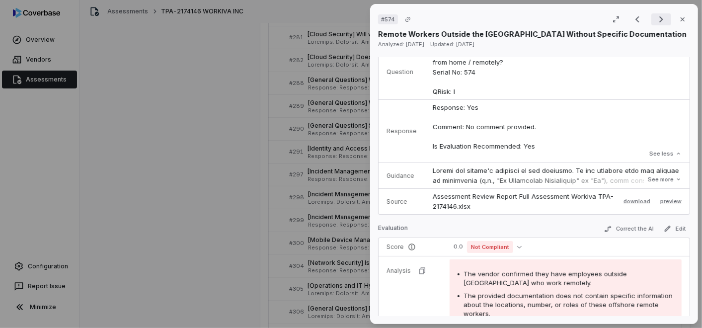
click at [655, 19] on icon "Next result" at bounding box center [661, 19] width 12 height 12
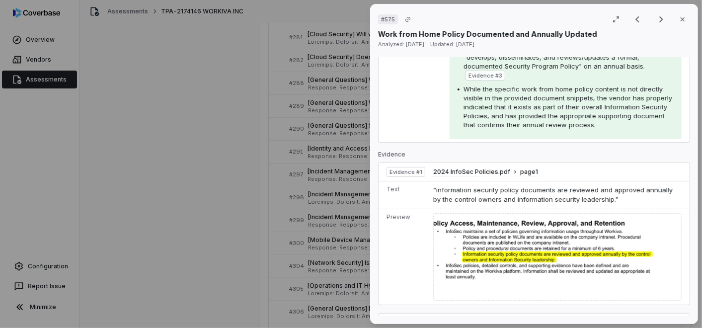
scroll to position [165, 0]
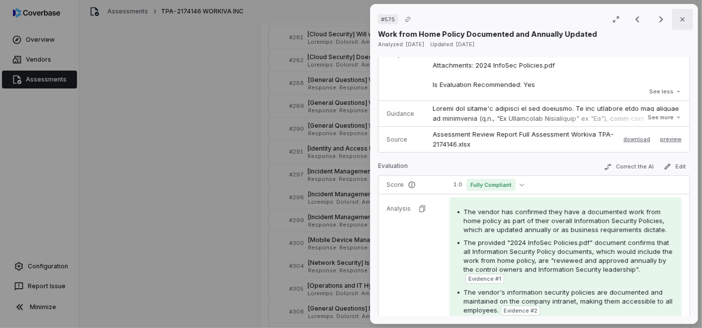
click at [679, 18] on icon "button" at bounding box center [683, 19] width 8 height 8
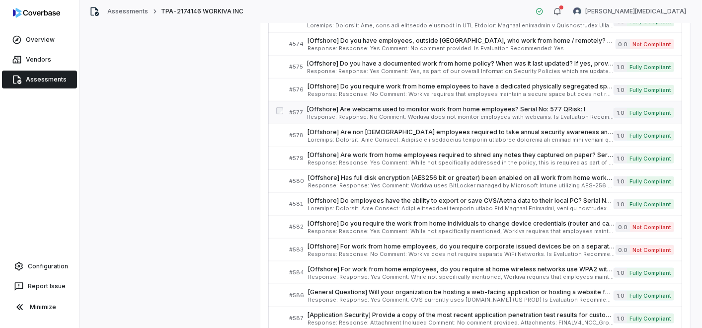
scroll to position [4757, 0]
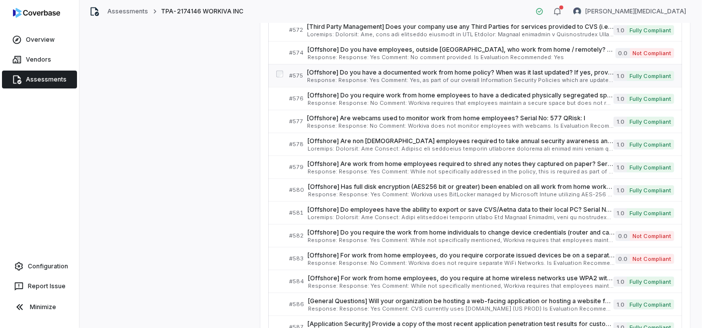
click at [331, 69] on span "[Offshore] Do you have a documented work from home policy? When was it last upd…" at bounding box center [460, 73] width 307 height 8
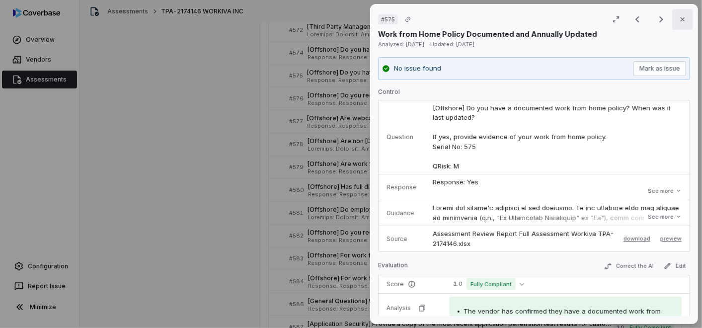
click at [679, 18] on icon "button" at bounding box center [683, 19] width 8 height 8
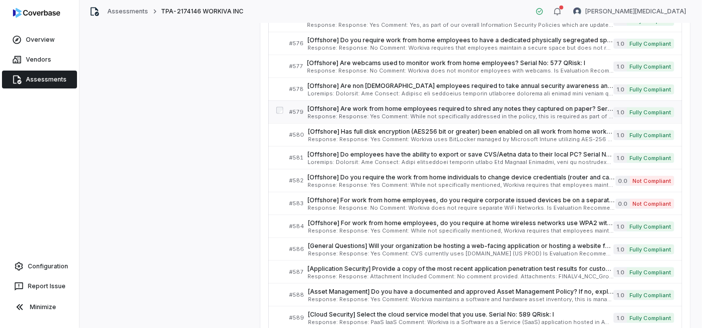
scroll to position [4757, 0]
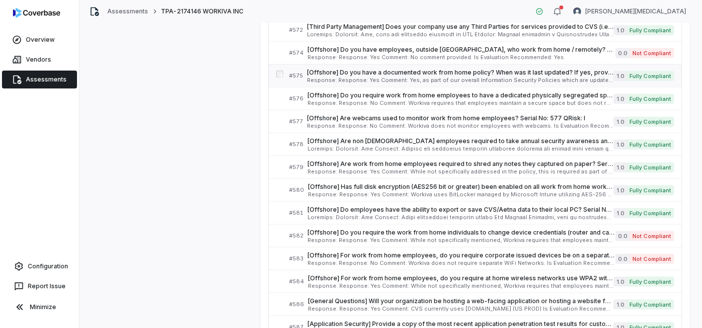
click at [423, 77] on span "Response: Response: Yes Comment: Yes, as part of our overall Information Securi…" at bounding box center [460, 79] width 307 height 5
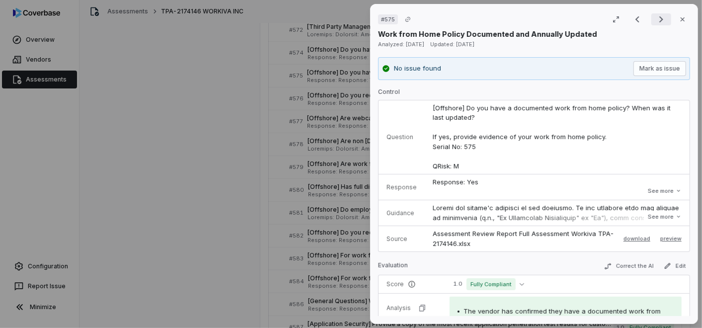
click at [657, 17] on icon "Next result" at bounding box center [661, 19] width 12 height 12
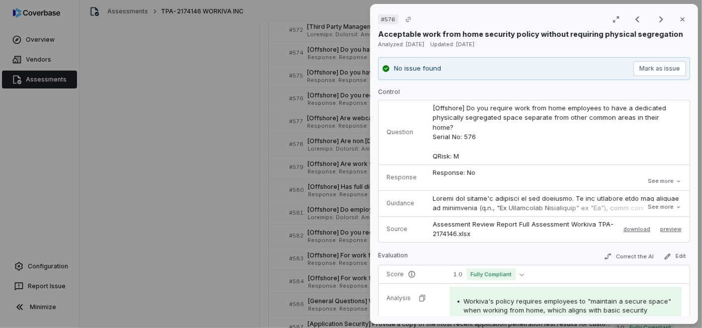
click at [657, 180] on button "See more" at bounding box center [665, 181] width 40 height 18
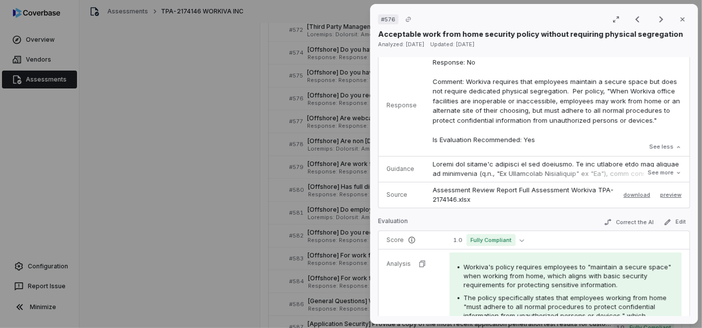
scroll to position [221, 0]
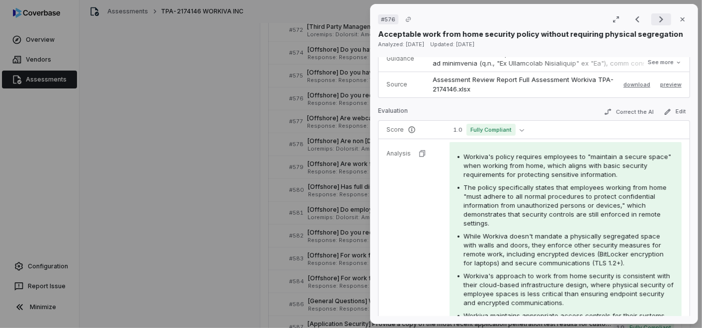
click at [659, 18] on icon "Next result" at bounding box center [661, 19] width 4 height 6
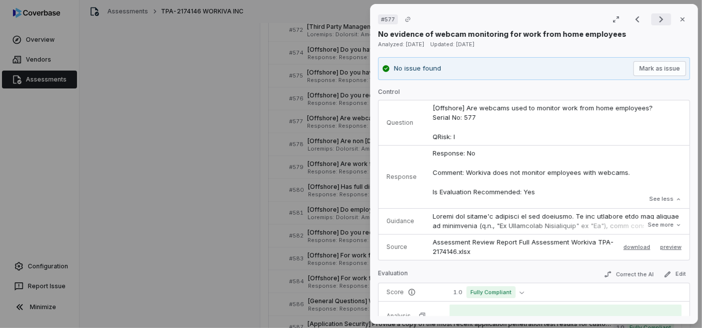
click at [659, 20] on icon "Next result" at bounding box center [661, 19] width 4 height 6
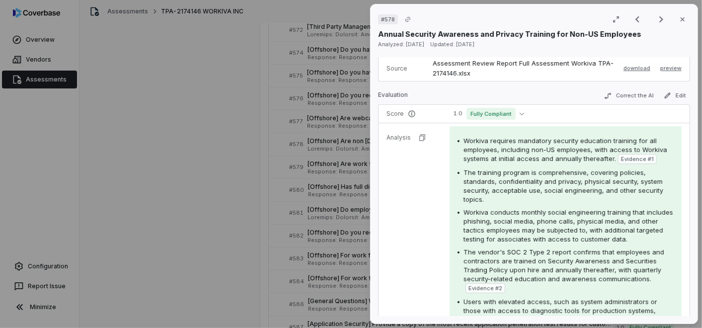
scroll to position [497, 0]
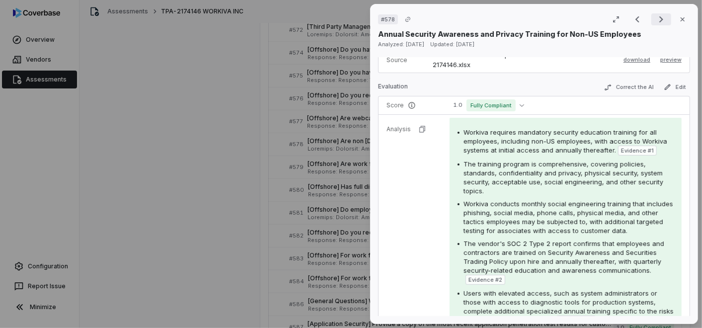
click at [659, 22] on icon "Next result" at bounding box center [661, 19] width 12 height 12
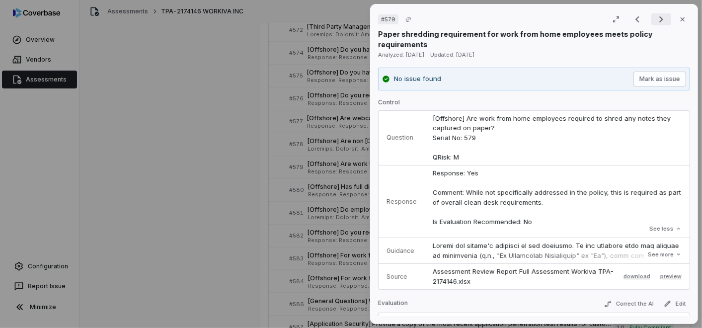
click at [655, 20] on icon "Next result" at bounding box center [661, 19] width 12 height 12
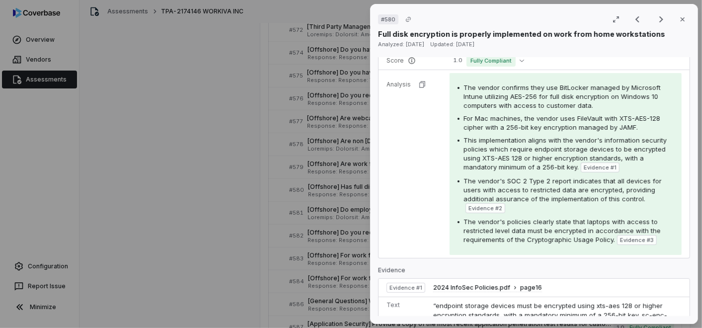
scroll to position [331, 0]
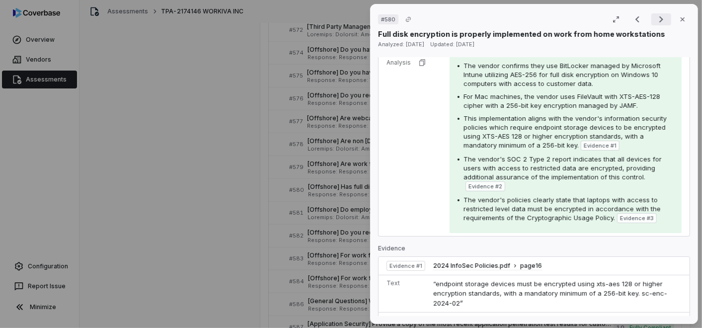
click at [659, 19] on icon "Next result" at bounding box center [661, 19] width 4 height 6
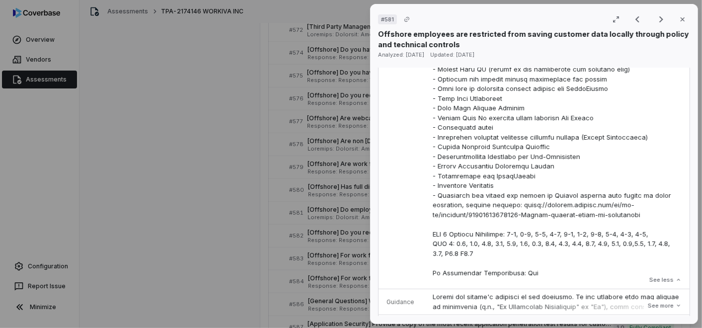
scroll to position [497, 0]
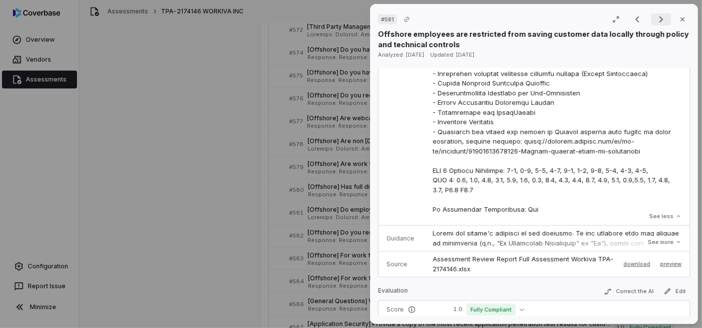
click at [655, 19] on icon "Next result" at bounding box center [661, 19] width 12 height 12
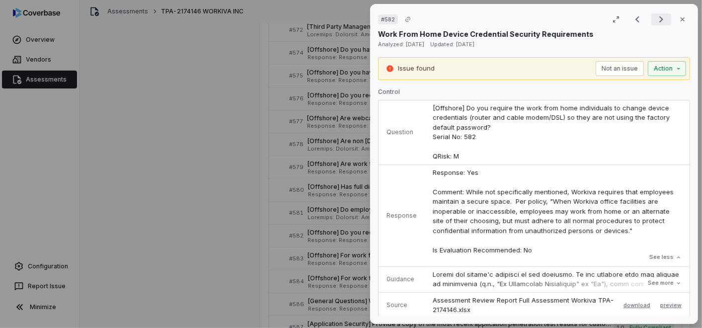
click at [655, 18] on icon "Next result" at bounding box center [661, 19] width 12 height 12
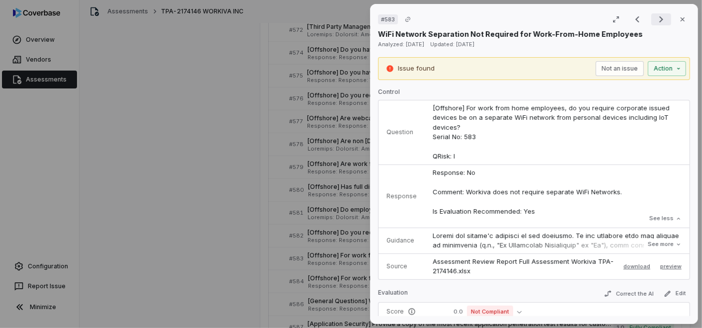
click at [655, 18] on icon "Next result" at bounding box center [661, 19] width 12 height 12
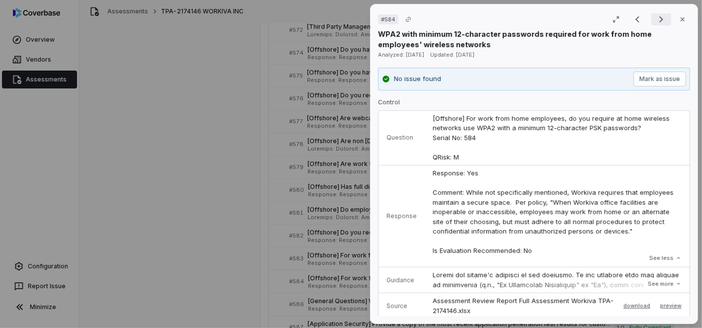
click at [655, 18] on icon "Next result" at bounding box center [661, 19] width 12 height 12
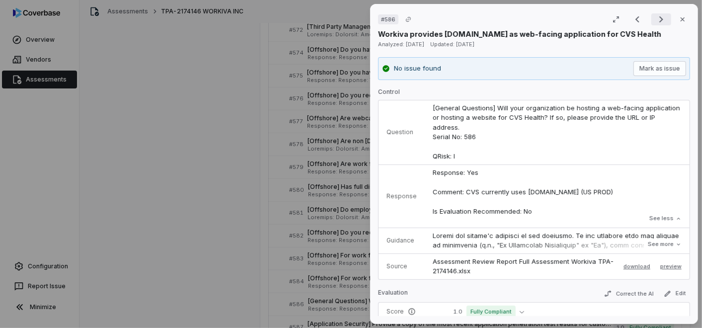
click at [655, 18] on icon "Next result" at bounding box center [661, 19] width 12 height 12
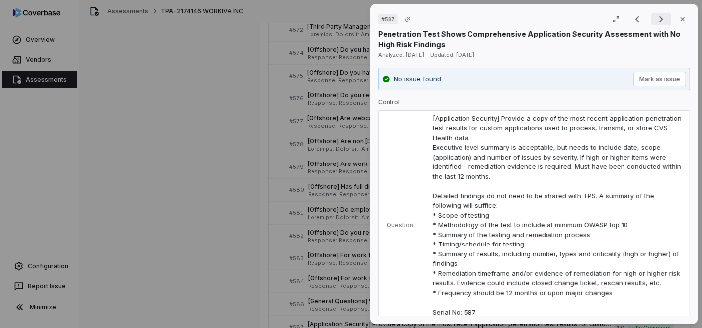
click at [657, 17] on icon "Next result" at bounding box center [661, 19] width 12 height 12
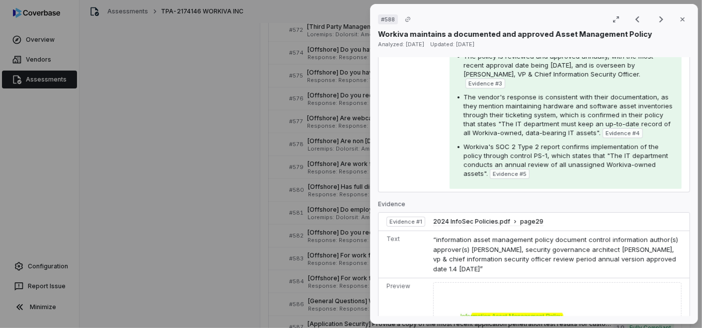
scroll to position [165, 0]
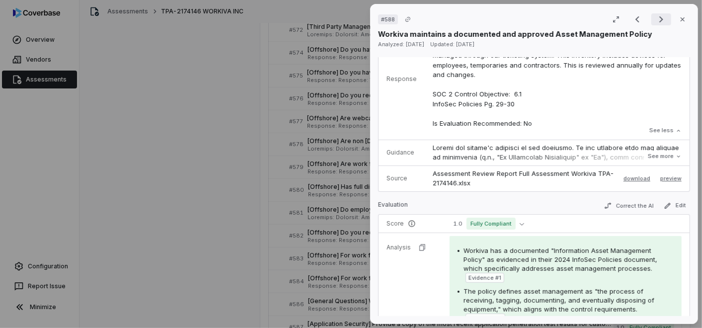
click at [655, 16] on icon "Next result" at bounding box center [661, 19] width 12 height 12
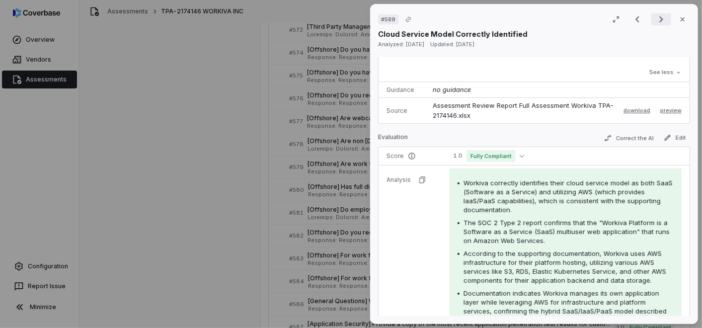
scroll to position [107, 0]
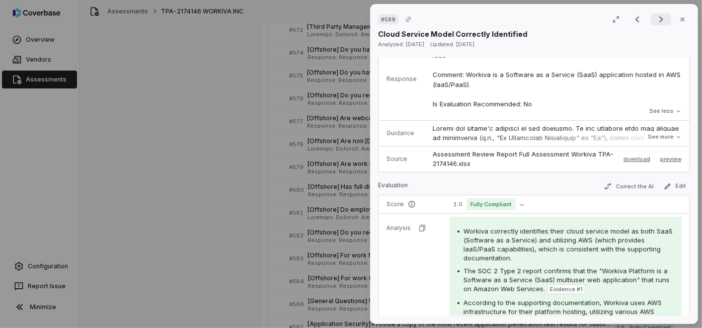
click at [655, 21] on icon "Next result" at bounding box center [661, 19] width 12 height 12
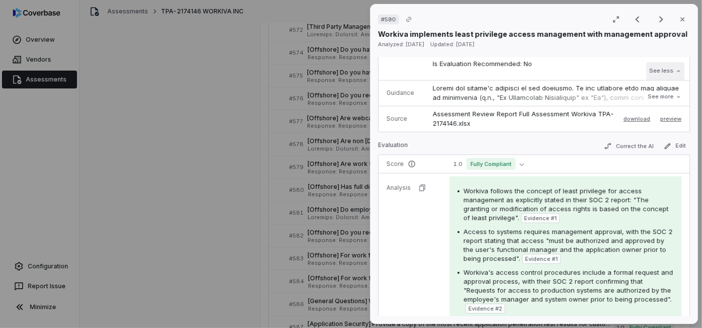
scroll to position [331, 0]
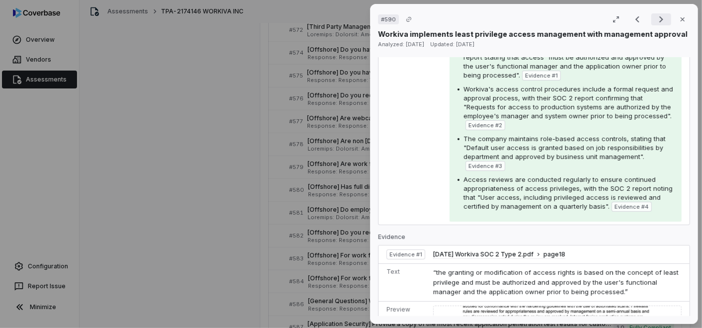
click at [659, 17] on icon "Next result" at bounding box center [661, 19] width 12 height 12
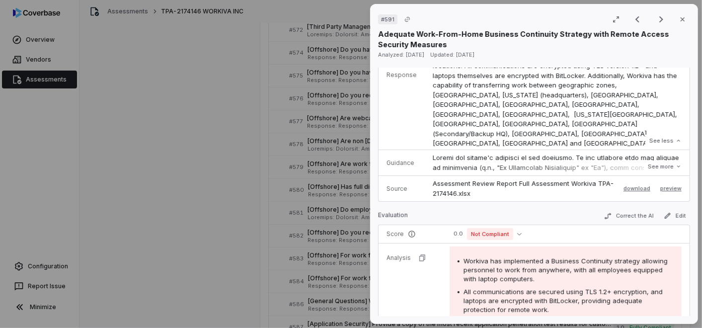
scroll to position [55, 0]
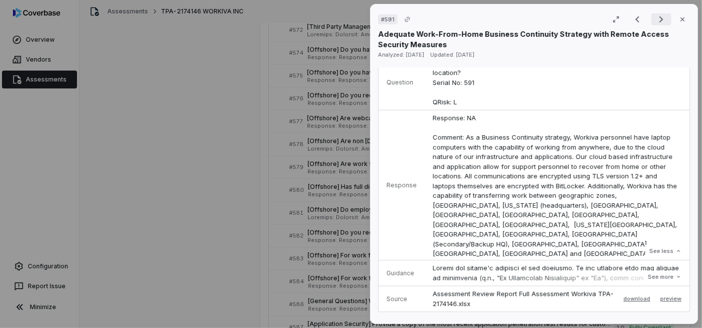
click at [659, 20] on icon "Next result" at bounding box center [661, 19] width 4 height 6
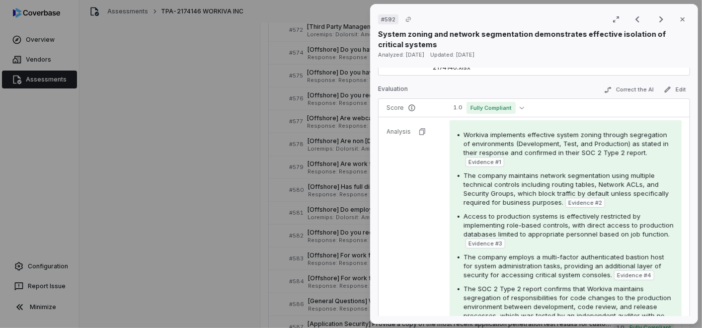
scroll to position [331, 0]
click at [658, 18] on icon "Next result" at bounding box center [661, 19] width 12 height 12
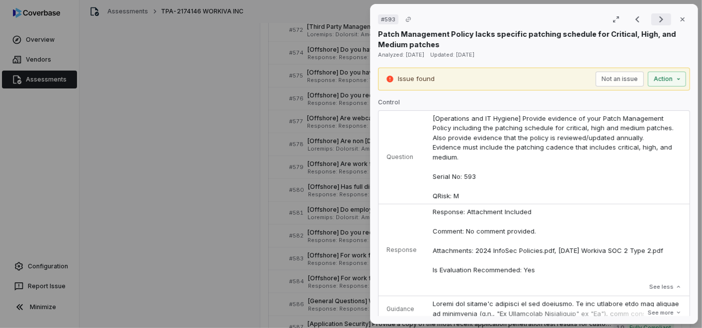
click at [655, 19] on icon "Next result" at bounding box center [661, 19] width 12 height 12
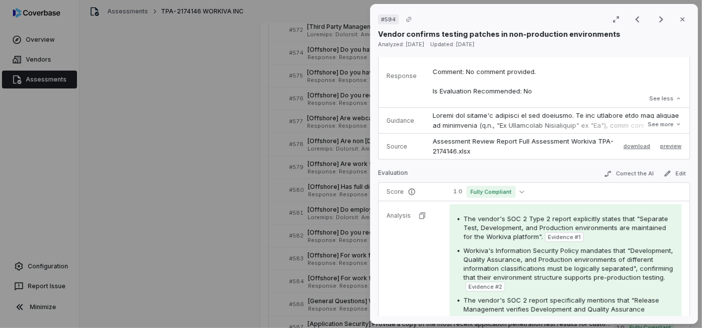
scroll to position [276, 0]
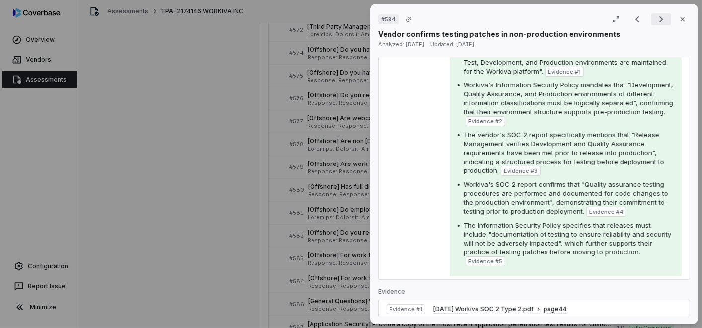
click at [655, 16] on icon "Next result" at bounding box center [661, 19] width 12 height 12
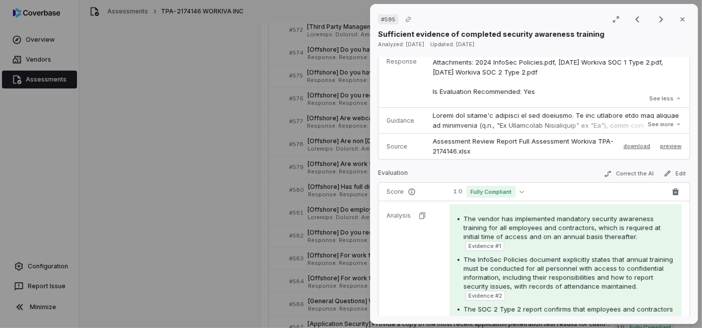
scroll to position [249, 0]
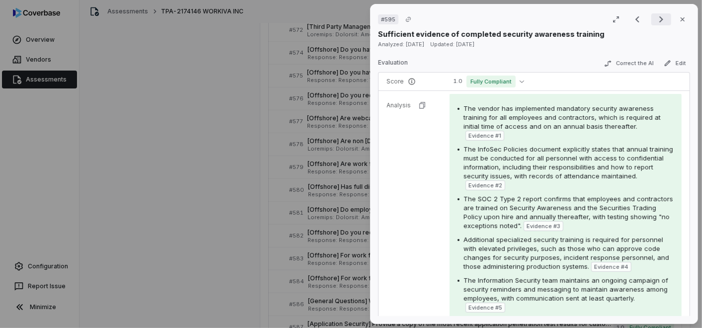
click at [655, 21] on icon "Next result" at bounding box center [661, 19] width 12 height 12
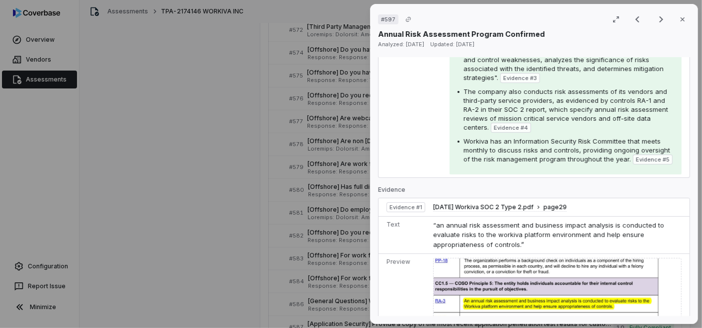
scroll to position [166, 0]
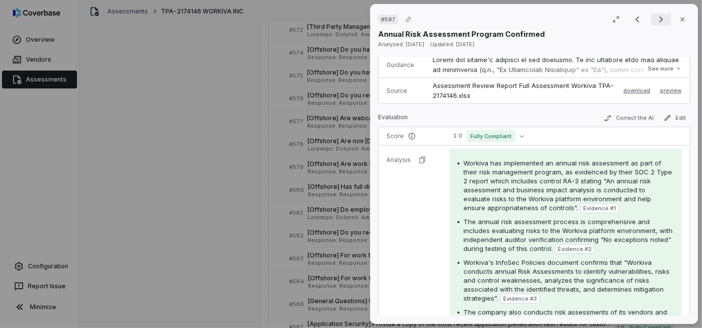
click at [655, 15] on icon "Next result" at bounding box center [661, 19] width 12 height 12
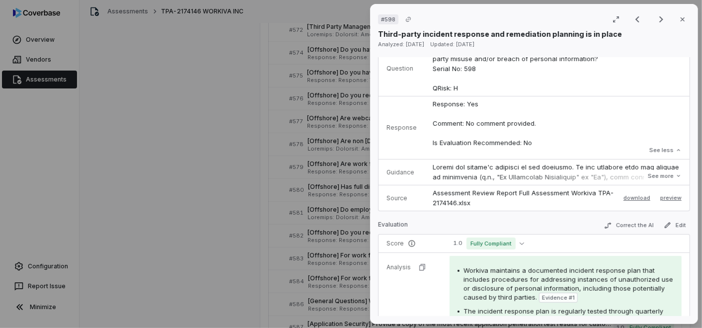
scroll to position [165, 0]
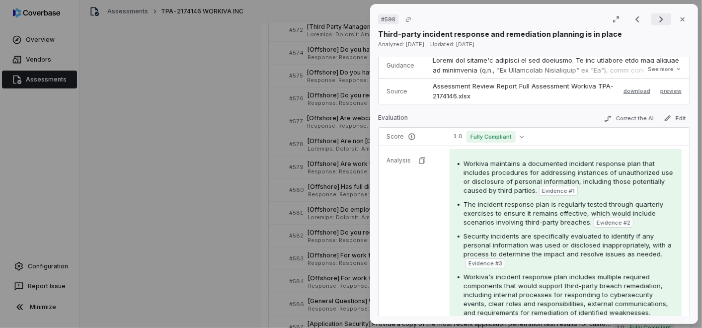
click at [651, 16] on button "Next result" at bounding box center [661, 19] width 20 height 12
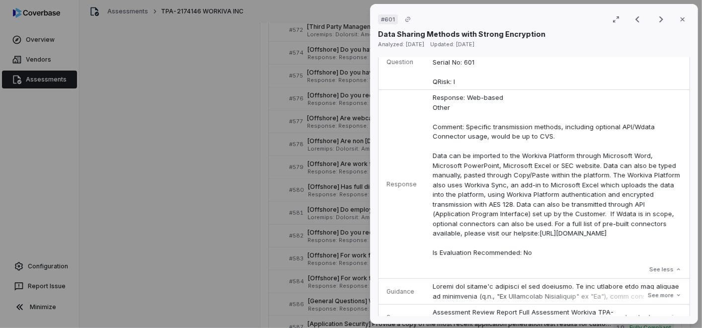
scroll to position [15, 0]
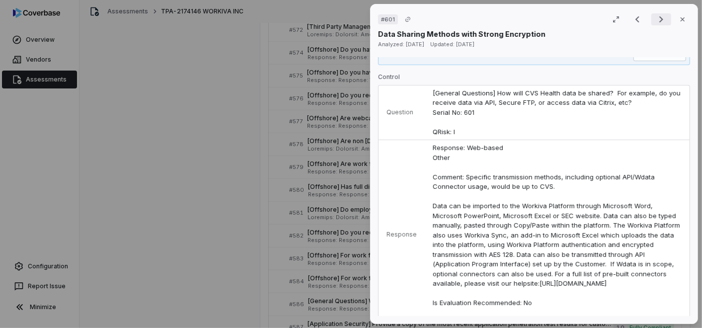
click at [658, 16] on icon "Next result" at bounding box center [661, 19] width 12 height 12
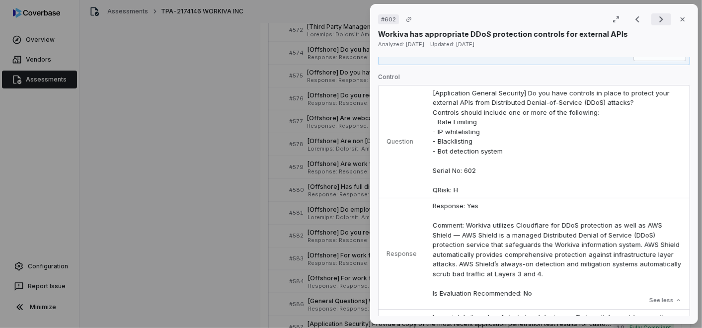
click at [657, 18] on icon "Next result" at bounding box center [661, 19] width 12 height 12
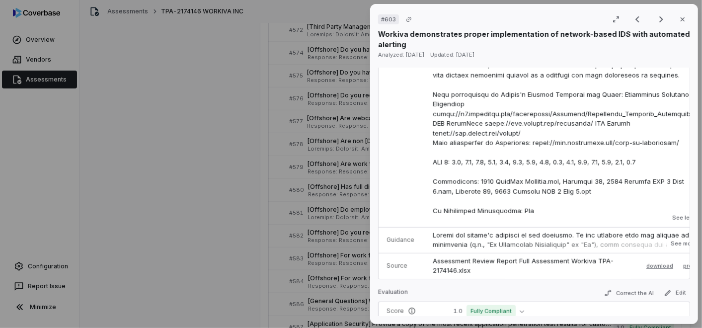
scroll to position [677, 0]
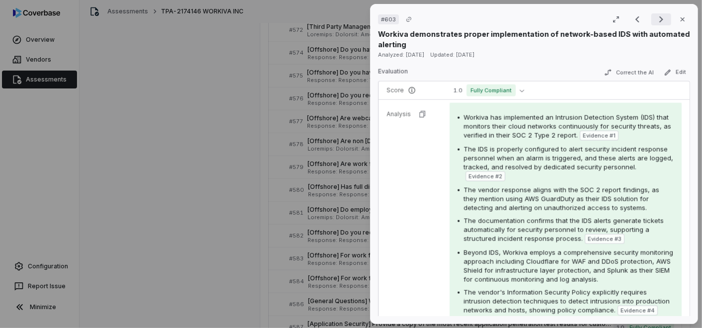
click at [658, 24] on icon "Next result" at bounding box center [661, 19] width 12 height 12
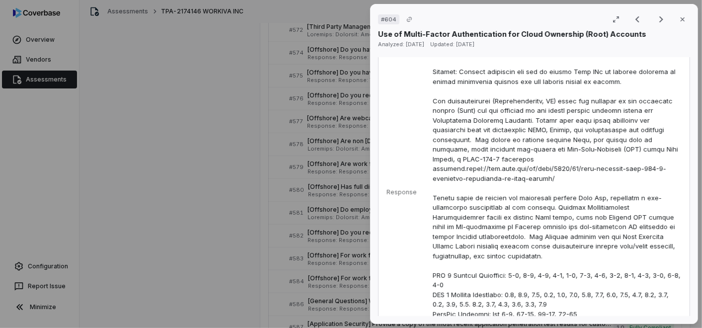
scroll to position [221, 0]
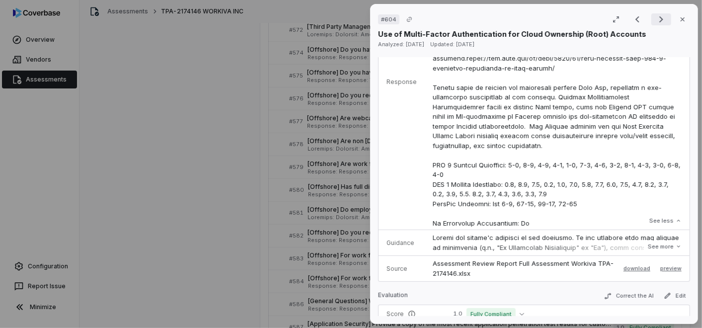
click at [655, 17] on icon "Next result" at bounding box center [661, 19] width 12 height 12
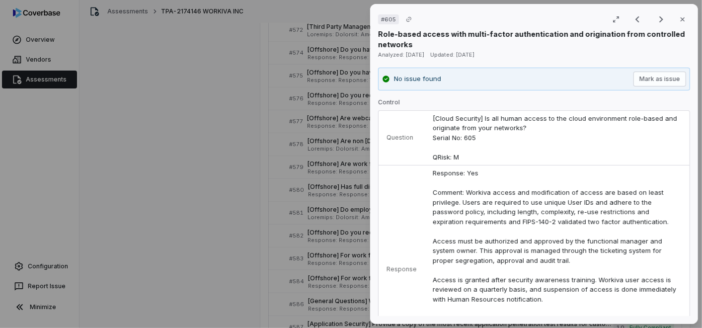
scroll to position [165, 0]
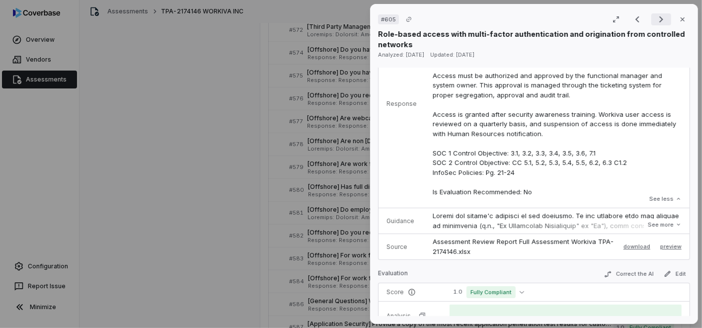
click at [656, 15] on icon "Next result" at bounding box center [661, 19] width 12 height 12
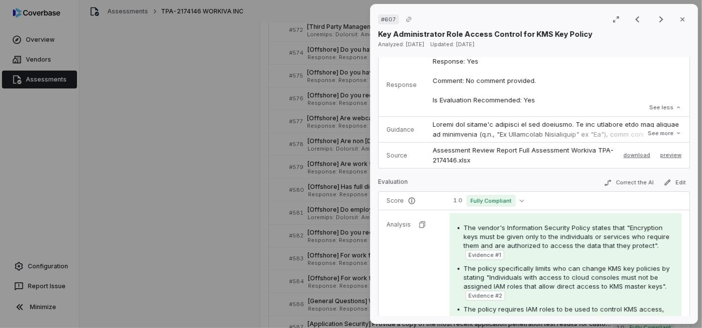
scroll to position [110, 0]
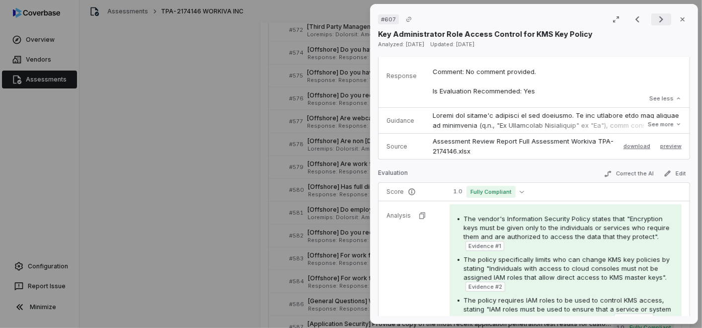
click at [655, 17] on icon "Next result" at bounding box center [661, 19] width 12 height 12
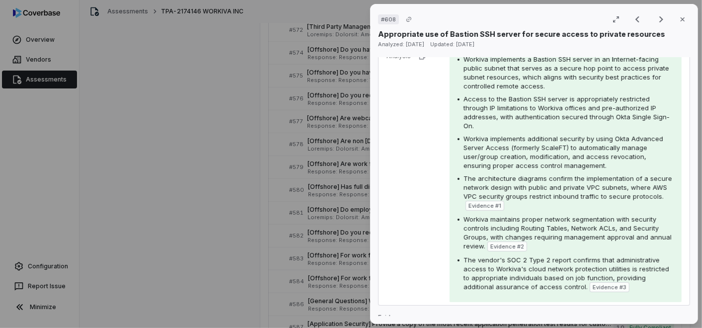
scroll to position [386, 0]
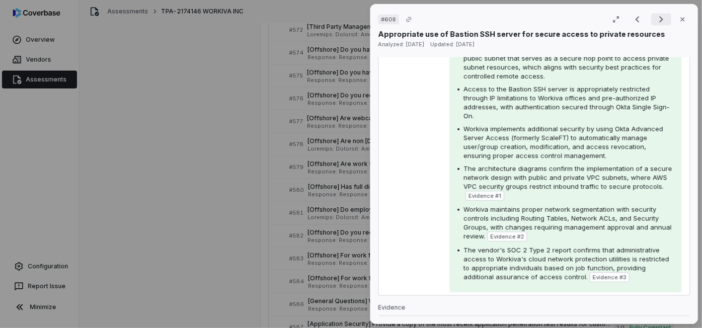
click at [656, 21] on icon "Next result" at bounding box center [661, 19] width 12 height 12
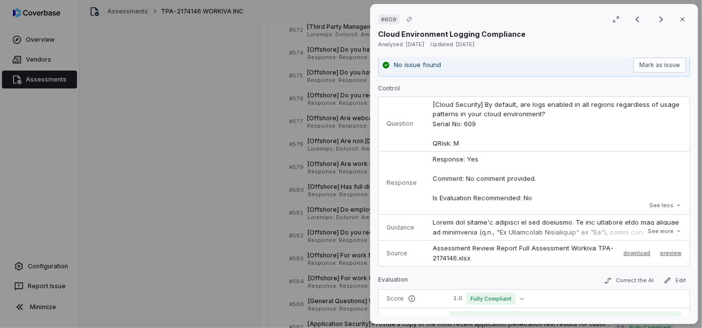
scroll to position [169, 0]
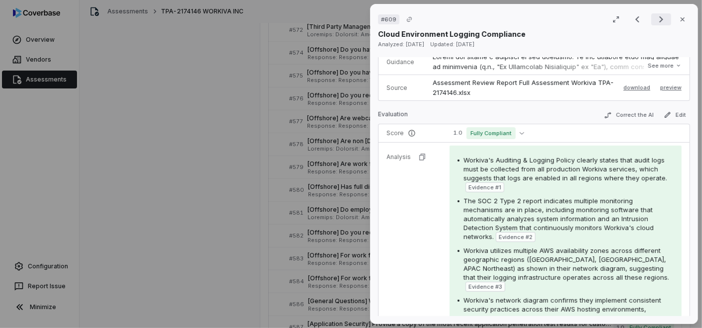
click at [655, 20] on icon "Next result" at bounding box center [661, 19] width 12 height 12
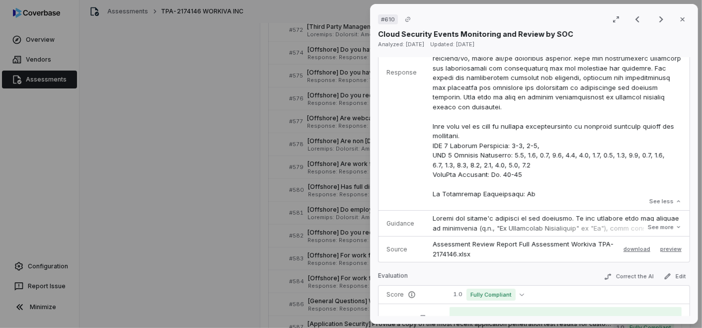
scroll to position [386, 0]
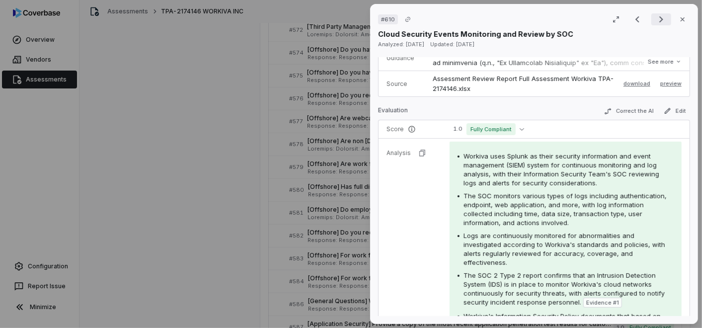
click at [655, 19] on icon "Next result" at bounding box center [661, 19] width 12 height 12
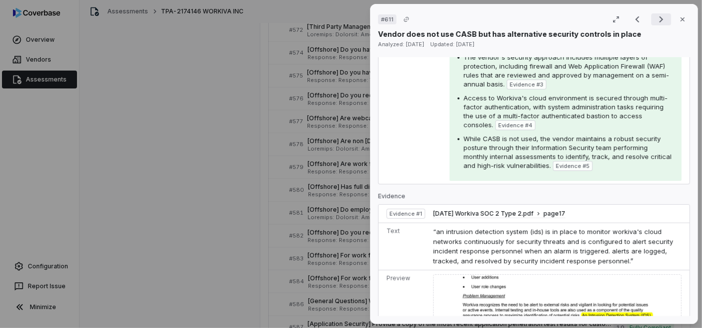
click at [655, 20] on icon "Next result" at bounding box center [661, 19] width 12 height 12
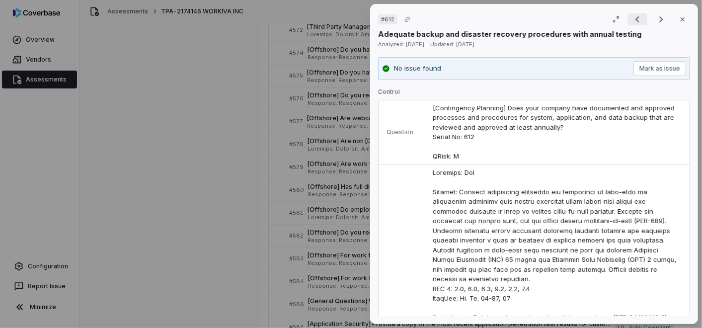
click at [636, 19] on icon "Previous result" at bounding box center [637, 19] width 12 height 12
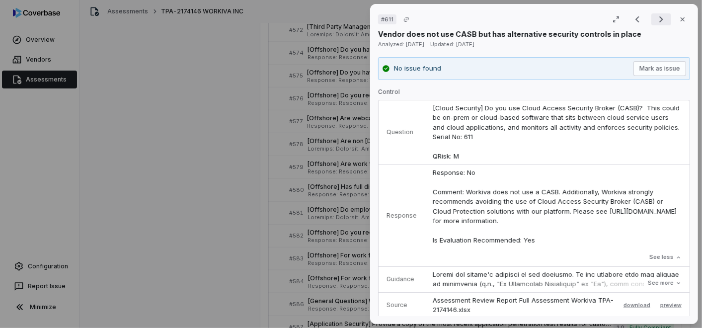
click at [659, 16] on icon "Next result" at bounding box center [661, 19] width 4 height 6
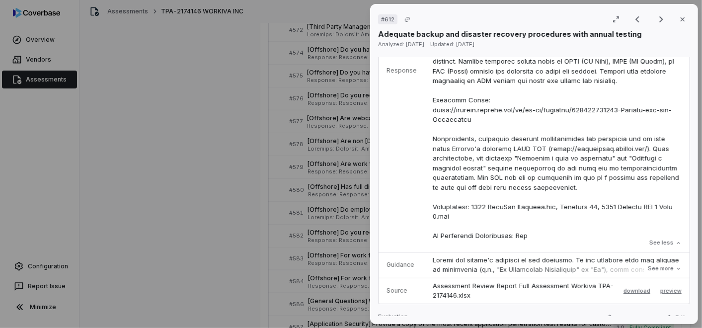
scroll to position [497, 0]
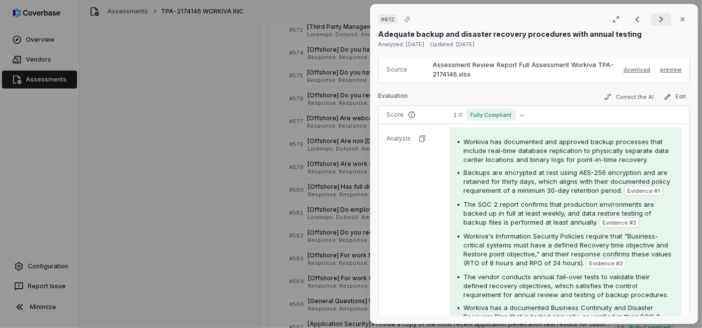
click at [663, 19] on button "Next result" at bounding box center [661, 19] width 20 height 12
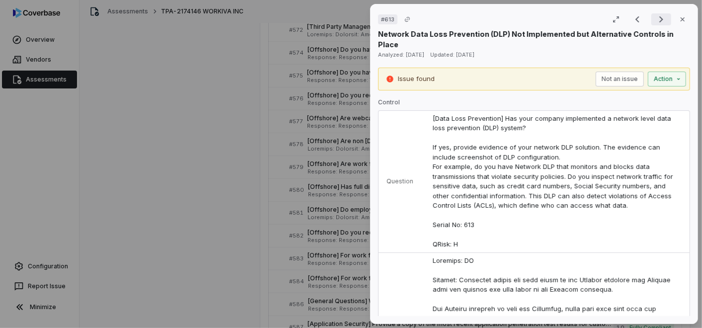
click at [655, 18] on icon "Next result" at bounding box center [661, 19] width 12 height 12
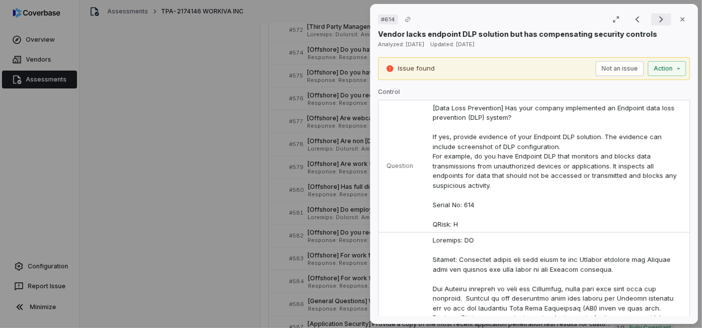
click at [655, 18] on icon "Next result" at bounding box center [661, 19] width 12 height 12
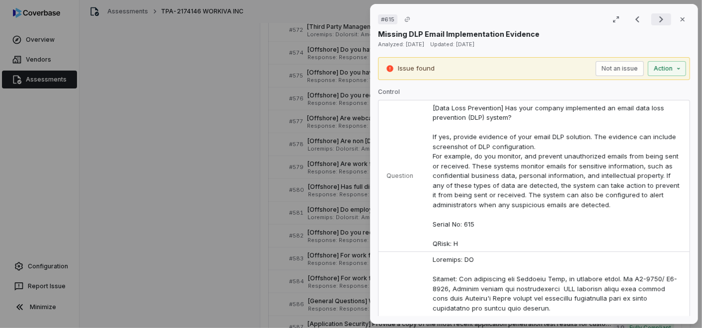
click at [655, 19] on icon "Next result" at bounding box center [661, 19] width 12 height 12
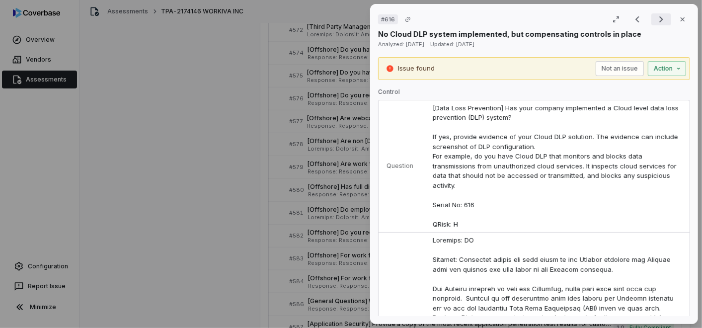
click at [655, 19] on icon "Next result" at bounding box center [661, 19] width 12 height 12
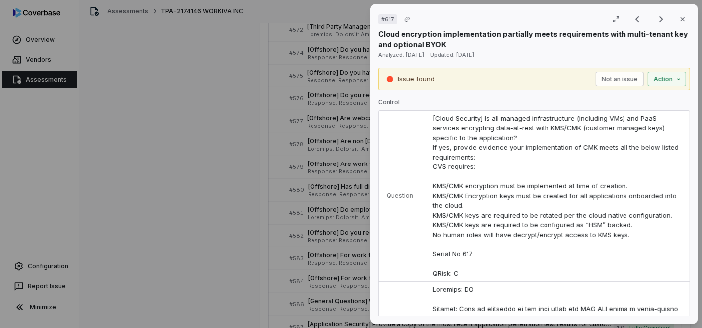
click at [655, 29] on p "Cloud encryption implementation partially meets requirements with multi-tenant …" at bounding box center [534, 39] width 312 height 21
click at [655, 14] on icon "Next result" at bounding box center [661, 19] width 12 height 12
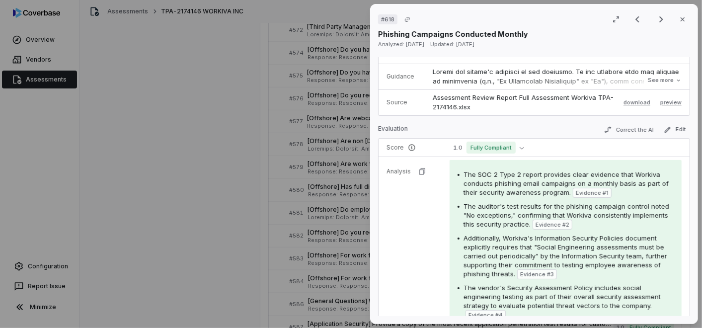
scroll to position [221, 0]
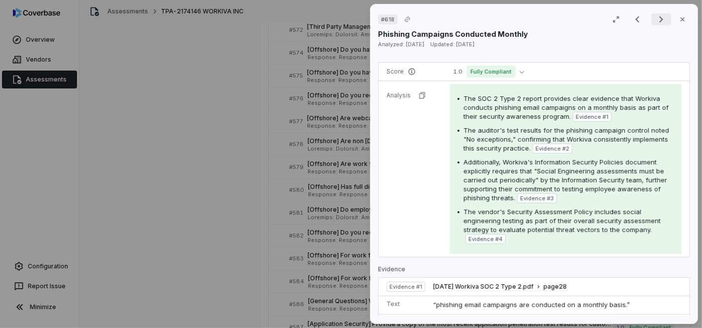
click at [659, 17] on icon "Next result" at bounding box center [661, 19] width 4 height 6
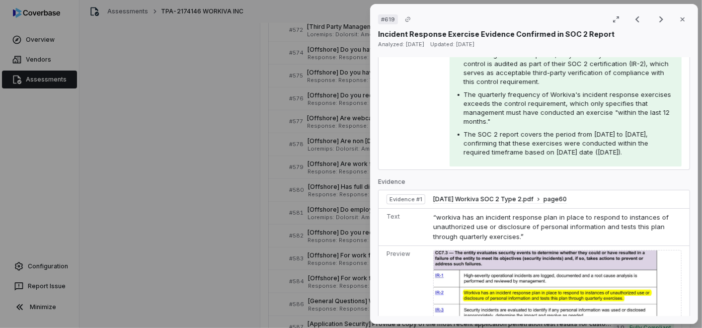
scroll to position [221, 0]
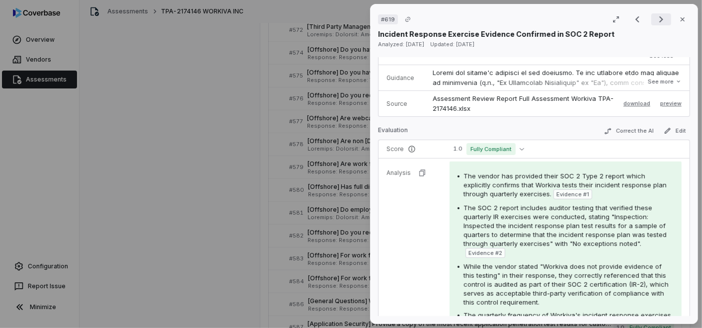
click at [657, 18] on icon "Next result" at bounding box center [661, 19] width 12 height 12
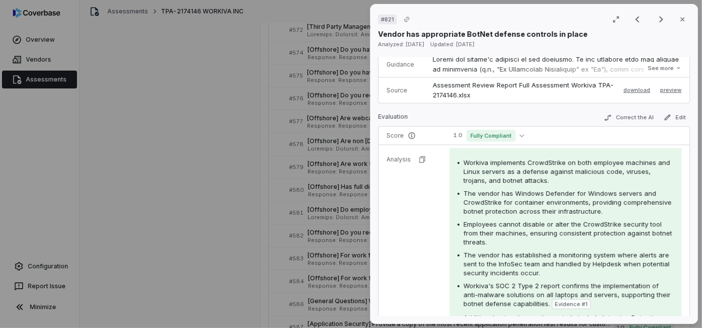
scroll to position [16, 0]
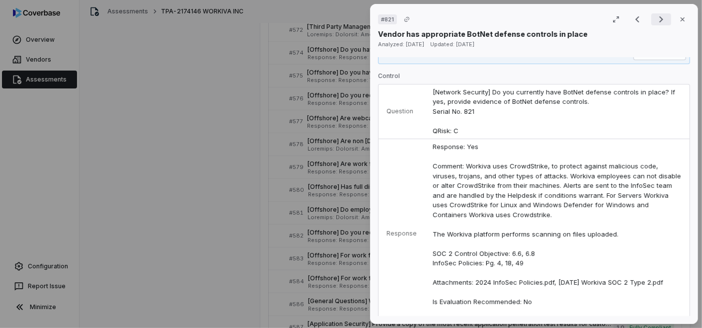
click at [657, 20] on icon "Next result" at bounding box center [661, 19] width 12 height 12
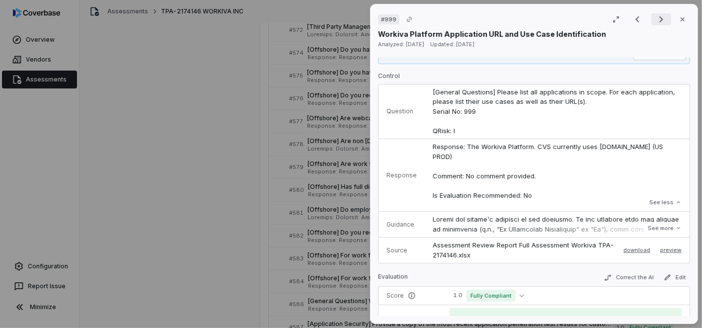
click at [659, 20] on icon "Next result" at bounding box center [661, 19] width 4 height 6
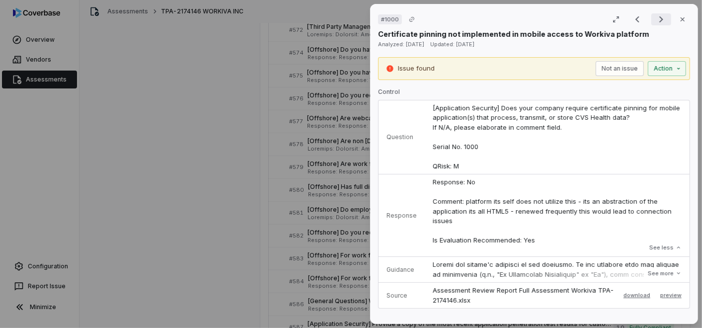
click at [655, 18] on icon "Next result" at bounding box center [661, 19] width 12 height 12
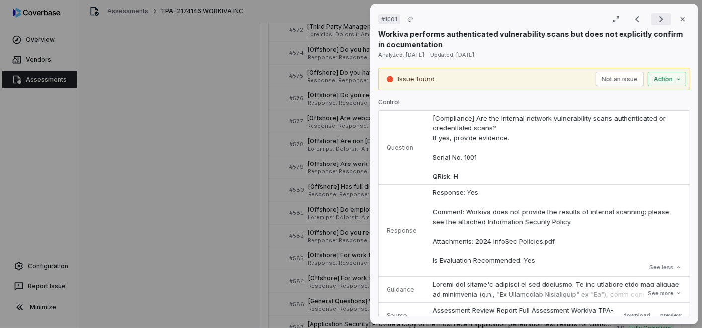
click at [663, 14] on button "Next result" at bounding box center [661, 19] width 20 height 12
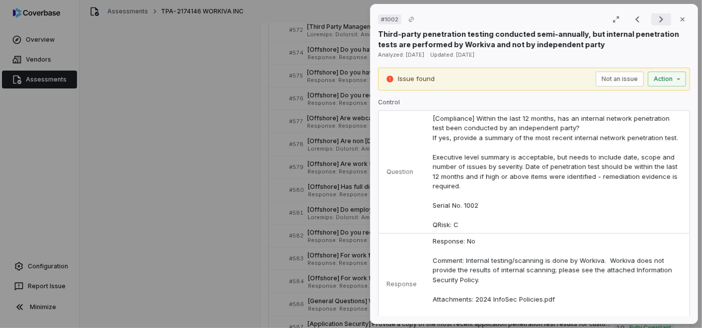
click at [658, 17] on icon "Next result" at bounding box center [661, 19] width 12 height 12
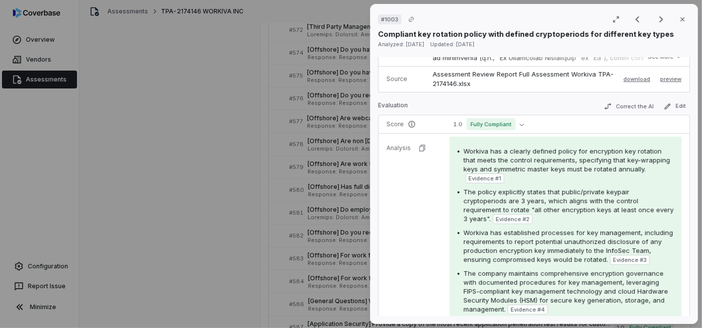
scroll to position [221, 0]
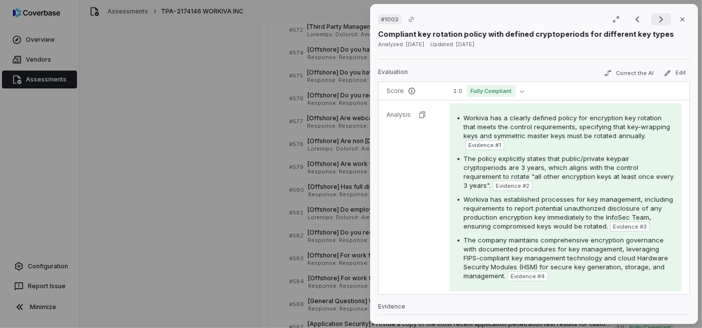
click at [660, 18] on icon "Next result" at bounding box center [661, 19] width 12 height 12
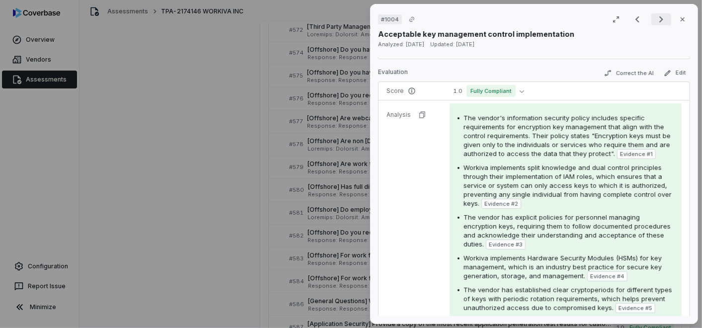
scroll to position [307, 0]
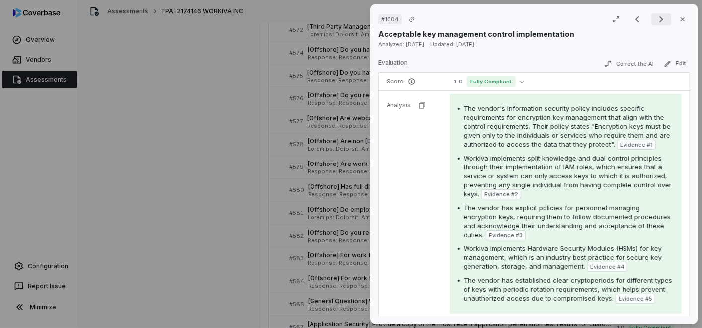
click at [660, 18] on icon "Next result" at bounding box center [661, 19] width 12 height 12
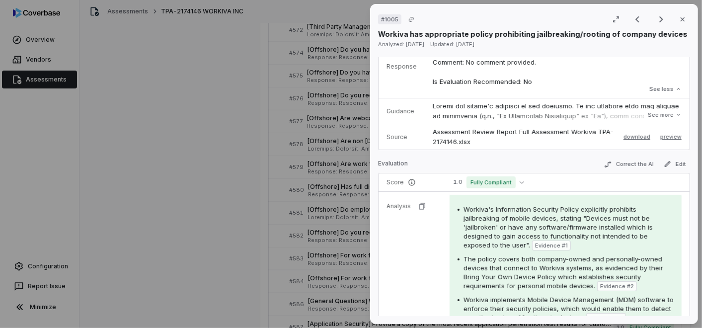
scroll to position [9, 0]
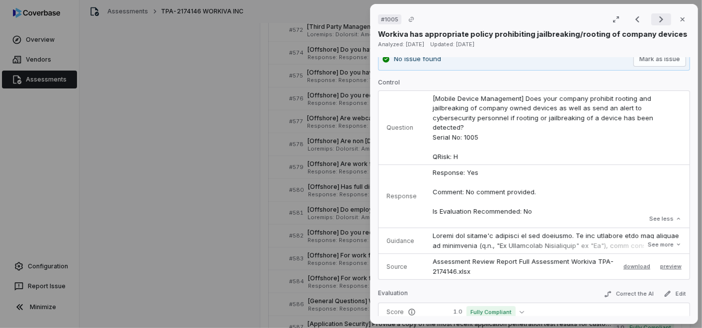
click at [655, 16] on icon "Next result" at bounding box center [661, 19] width 12 height 12
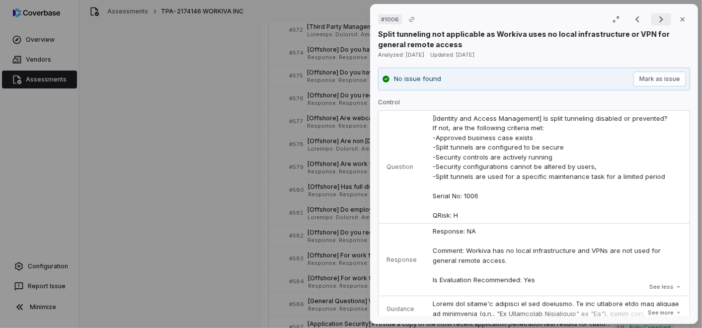
click at [655, 20] on icon "Next result" at bounding box center [661, 19] width 12 height 12
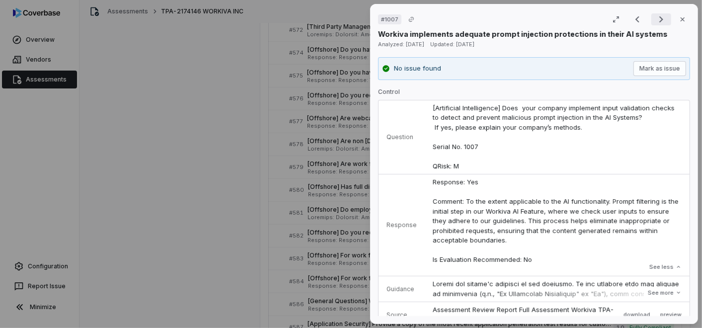
click at [655, 20] on icon "Next result" at bounding box center [661, 19] width 12 height 12
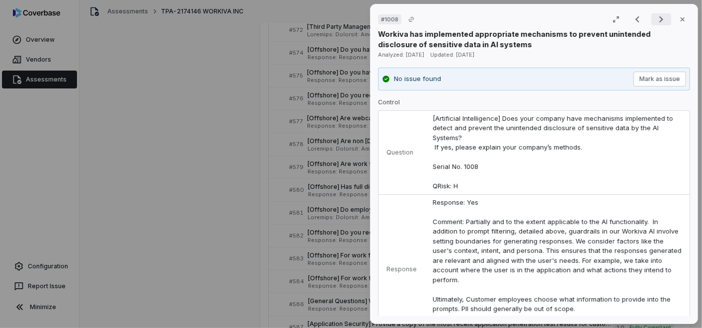
click at [655, 20] on icon "Next result" at bounding box center [661, 19] width 12 height 12
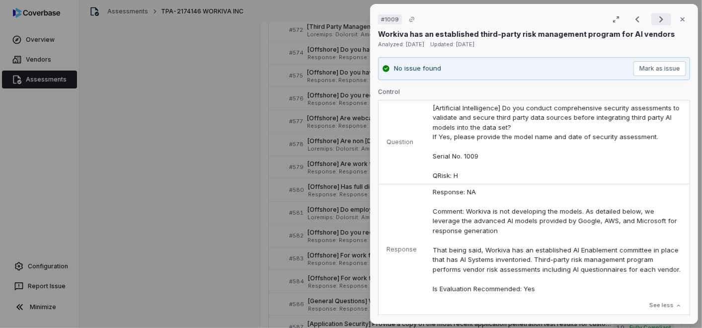
click at [655, 20] on icon "Next result" at bounding box center [661, 19] width 12 height 12
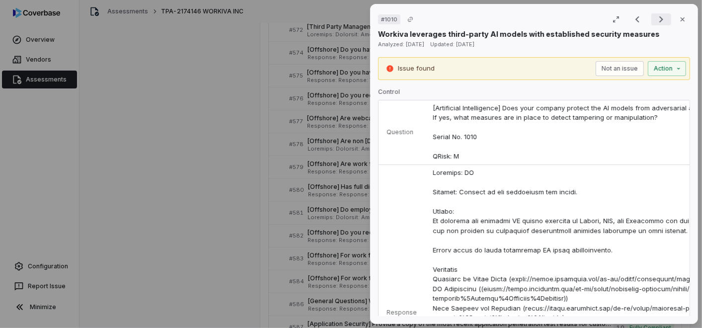
click at [655, 19] on icon "Next result" at bounding box center [661, 19] width 12 height 12
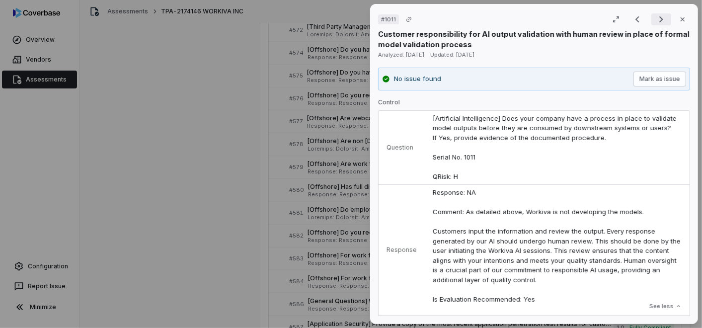
click at [659, 17] on icon "Next result" at bounding box center [661, 19] width 4 height 6
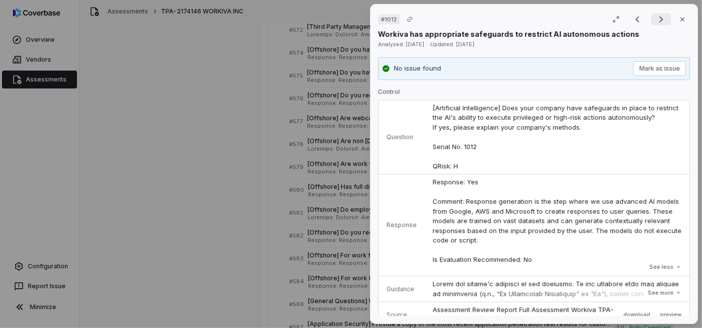
click at [659, 17] on icon "Next result" at bounding box center [661, 19] width 4 height 6
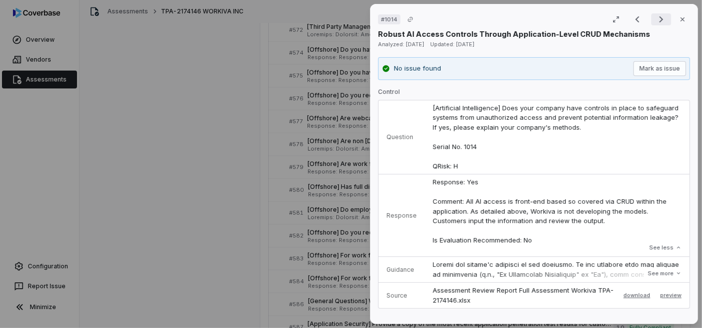
click at [655, 20] on icon "Next result" at bounding box center [661, 19] width 12 height 12
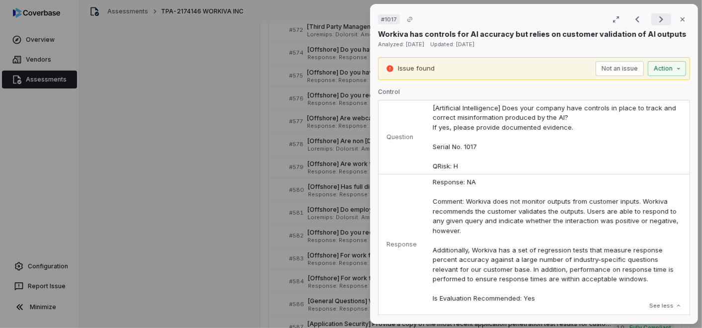
click at [657, 21] on icon "Next result" at bounding box center [661, 19] width 12 height 12
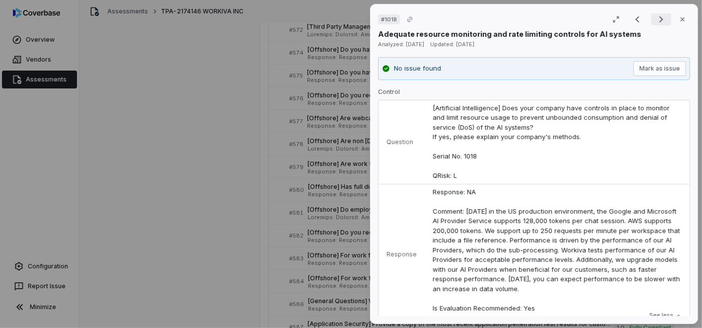
click at [656, 15] on icon "Next result" at bounding box center [661, 19] width 12 height 12
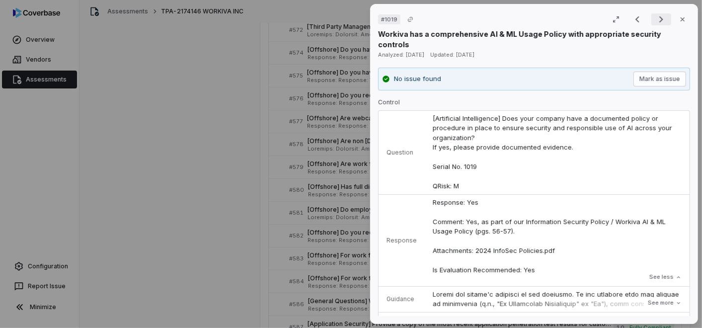
click at [656, 16] on icon "Next result" at bounding box center [661, 19] width 12 height 12
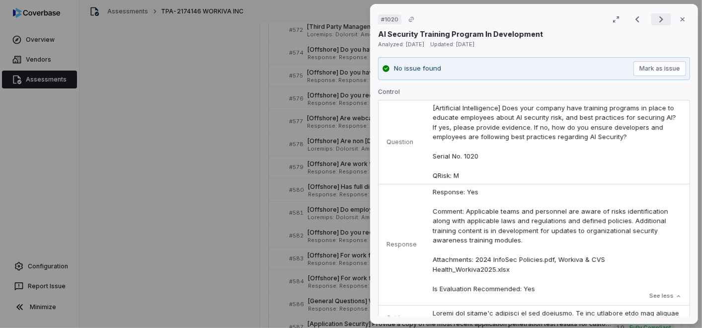
click at [655, 19] on icon "Next result" at bounding box center [661, 19] width 12 height 12
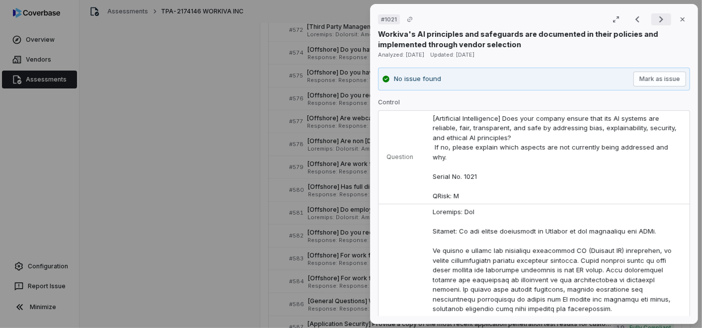
click at [655, 19] on icon "Next result" at bounding box center [661, 19] width 12 height 12
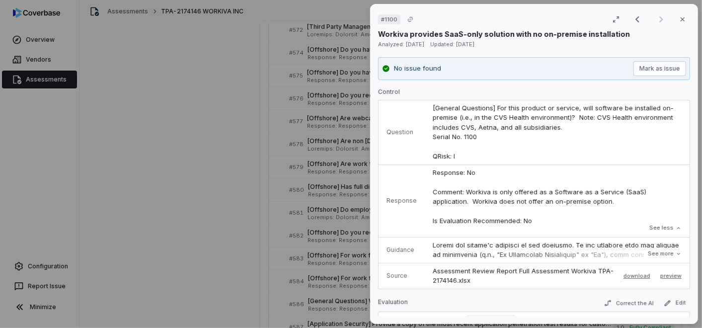
click at [656, 18] on div "Result 264 of 264 Close" at bounding box center [658, 19] width 63 height 15
click at [680, 20] on icon "button" at bounding box center [682, 19] width 4 height 4
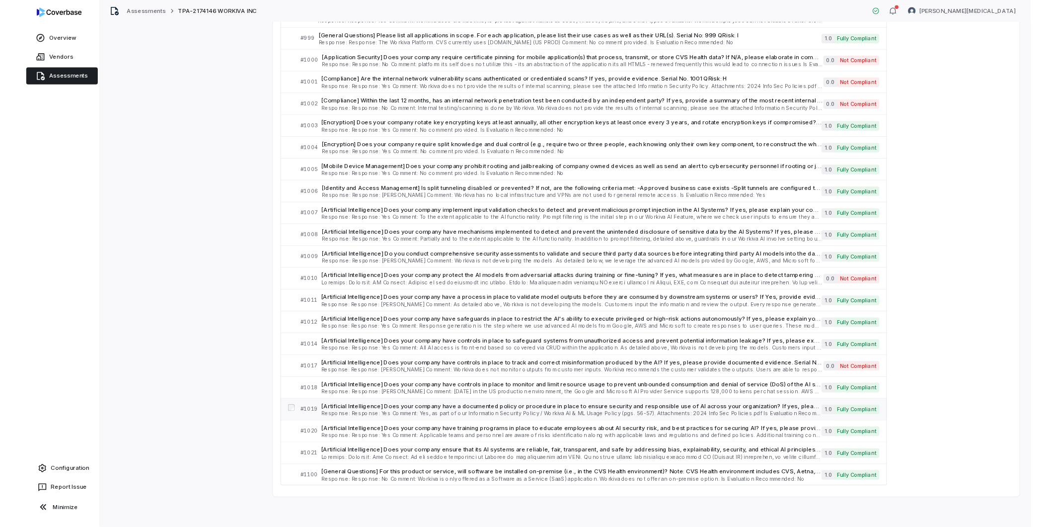
scroll to position [5741, 0]
